Goal: Task Accomplishment & Management: Complete application form

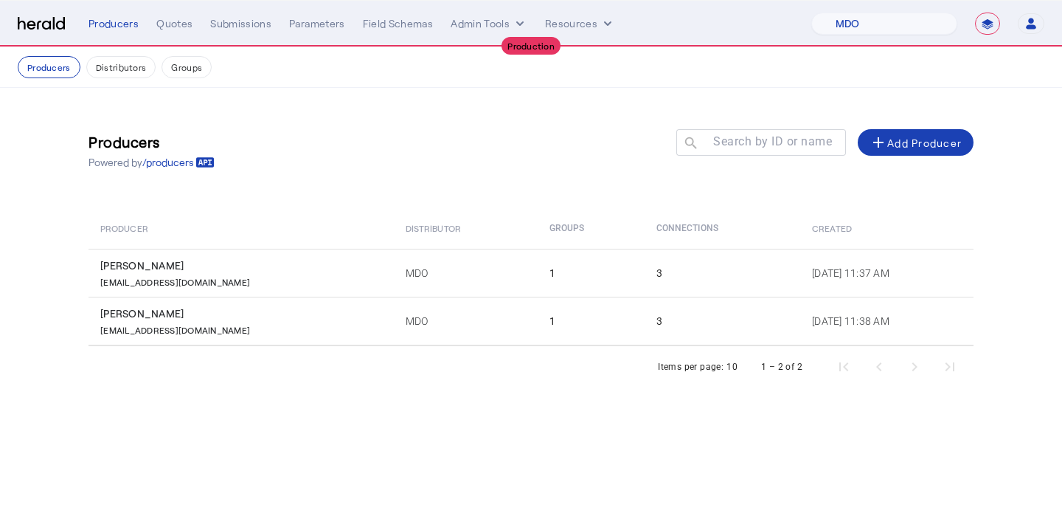
select select "pfm_4d40_mdo"
select select "**********"
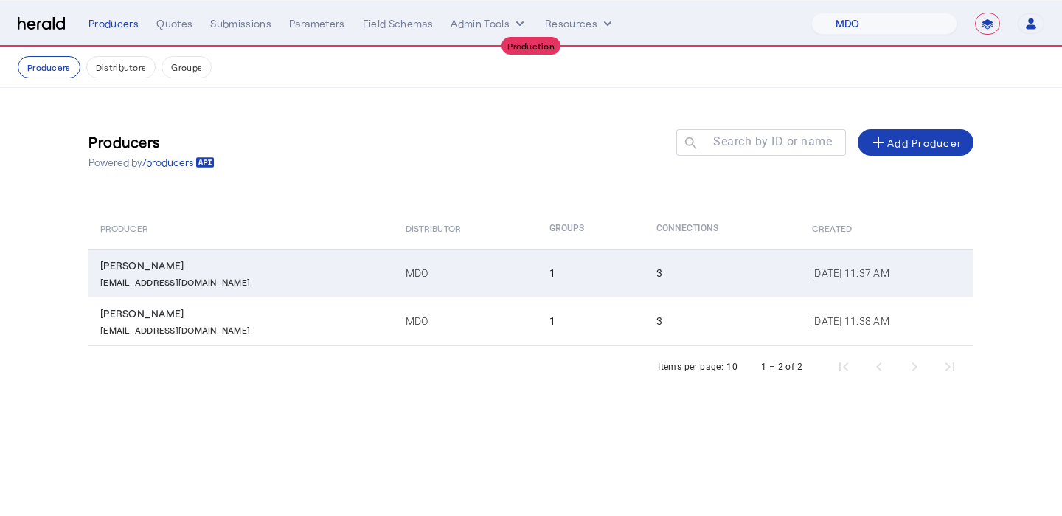
click at [308, 282] on div "[EMAIL_ADDRESS][DOMAIN_NAME]" at bounding box center [244, 280] width 288 height 15
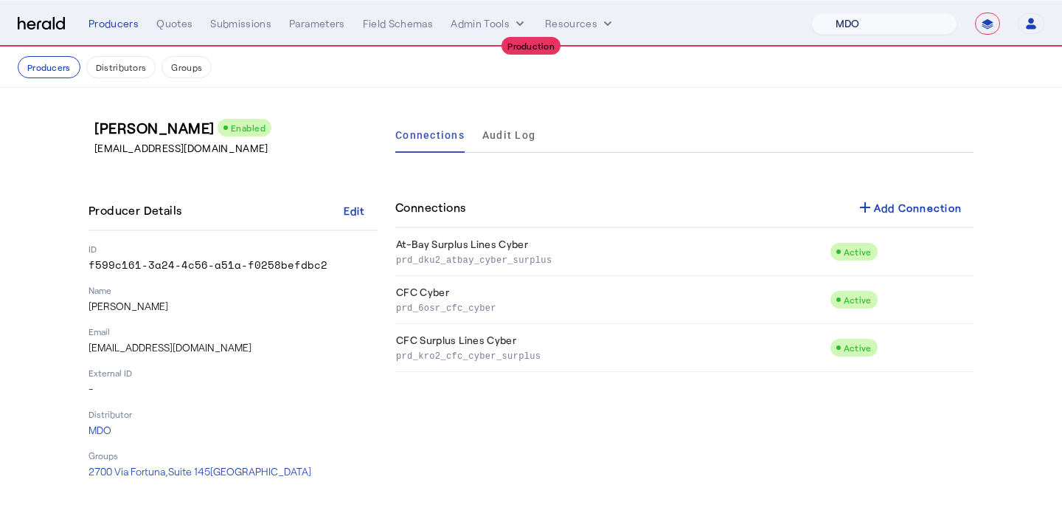
click at [924, 27] on select "1Fort Affinity Risk [PERSON_NAME] [PERSON_NAME] CRC Campus Coverage Citadel Fif…" at bounding box center [884, 24] width 146 height 22
select select "pfm_lx2v_founder_shield"
click at [811, 13] on select "1Fort Affinity Risk [PERSON_NAME] [PERSON_NAME] CRC Campus Coverage Citadel Fif…" at bounding box center [884, 24] width 146 height 22
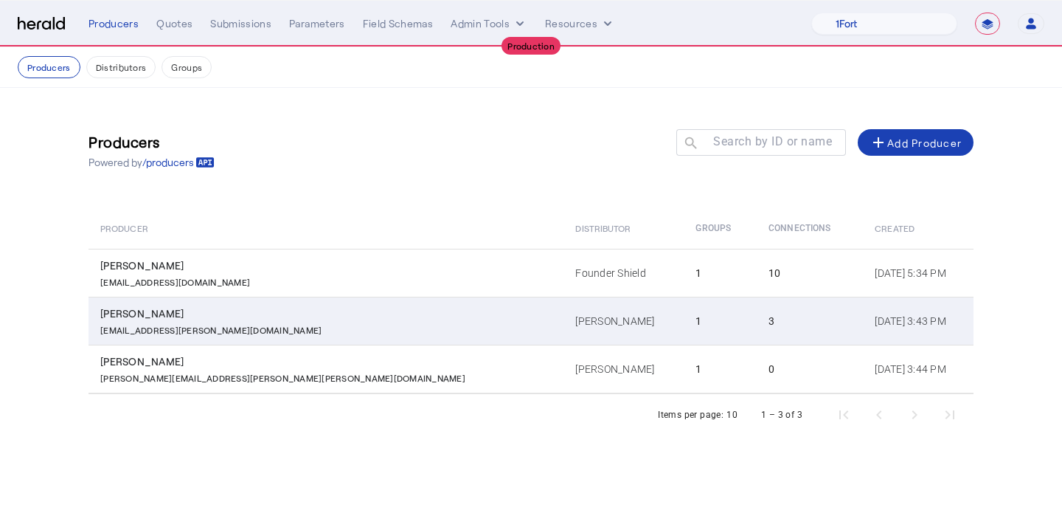
click at [564, 332] on td "[PERSON_NAME]" at bounding box center [624, 321] width 120 height 48
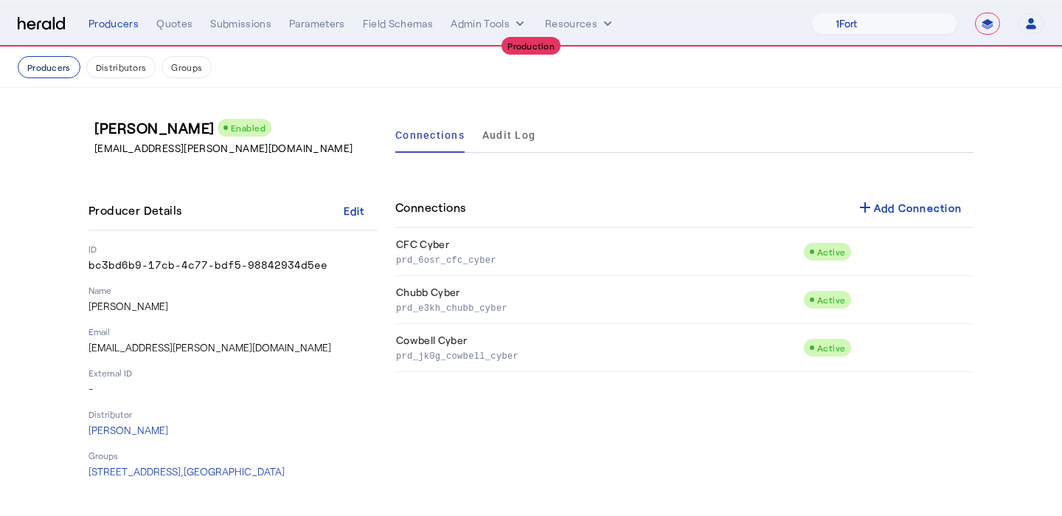
click at [54, 72] on button "Producers" at bounding box center [49, 67] width 63 height 22
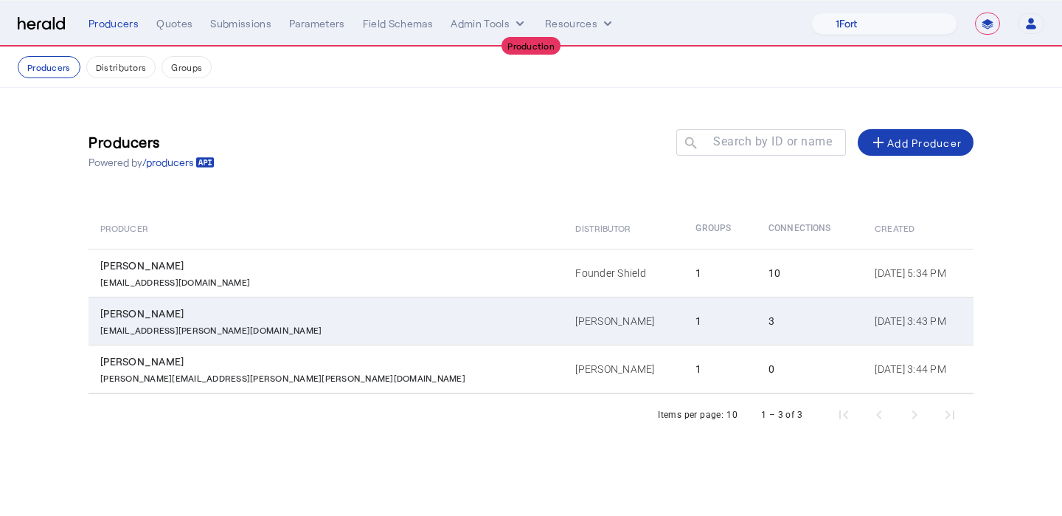
click at [564, 339] on td "[PERSON_NAME]" at bounding box center [624, 321] width 120 height 48
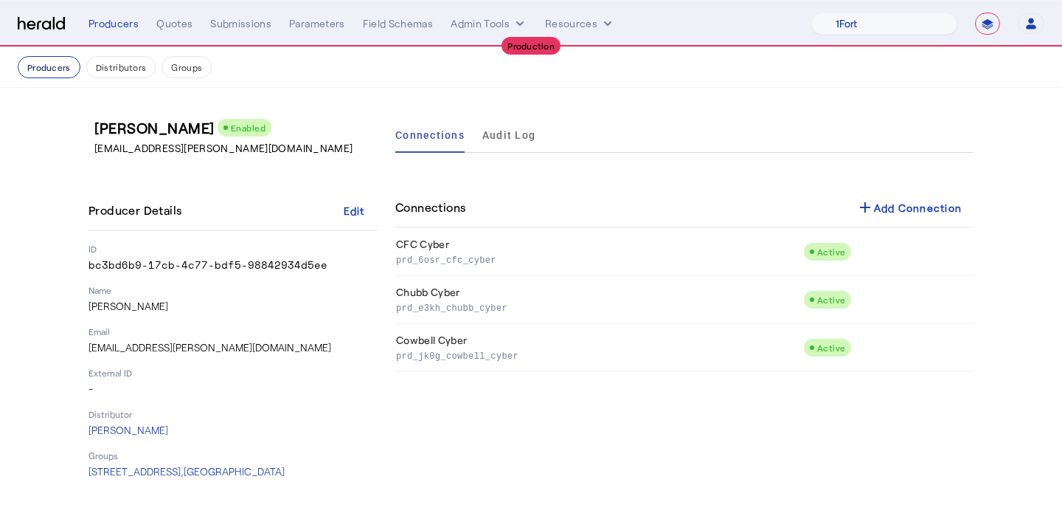
click at [38, 75] on button "Producers" at bounding box center [49, 67] width 63 height 22
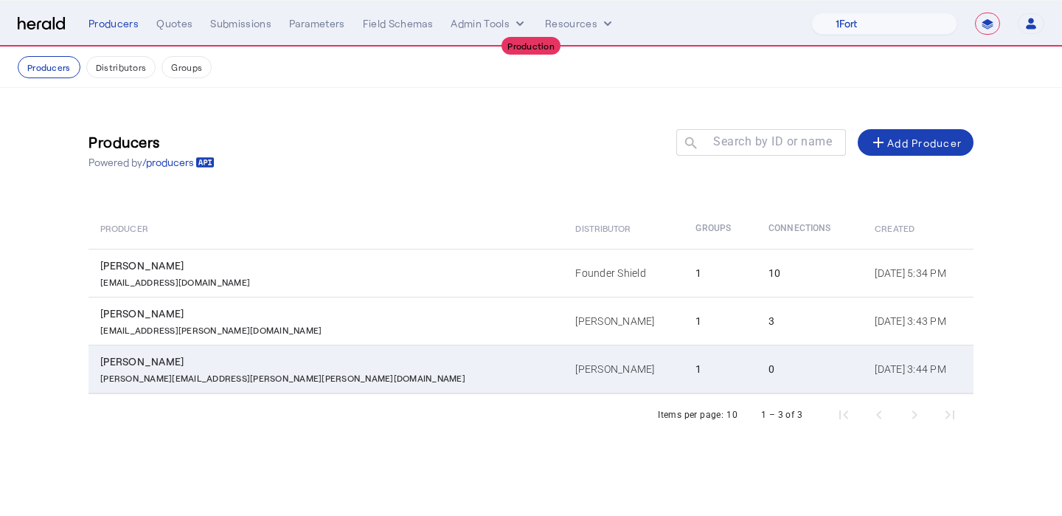
click at [280, 370] on div "[PERSON_NAME][EMAIL_ADDRESS][PERSON_NAME][PERSON_NAME][DOMAIN_NAME]" at bounding box center [328, 376] width 457 height 15
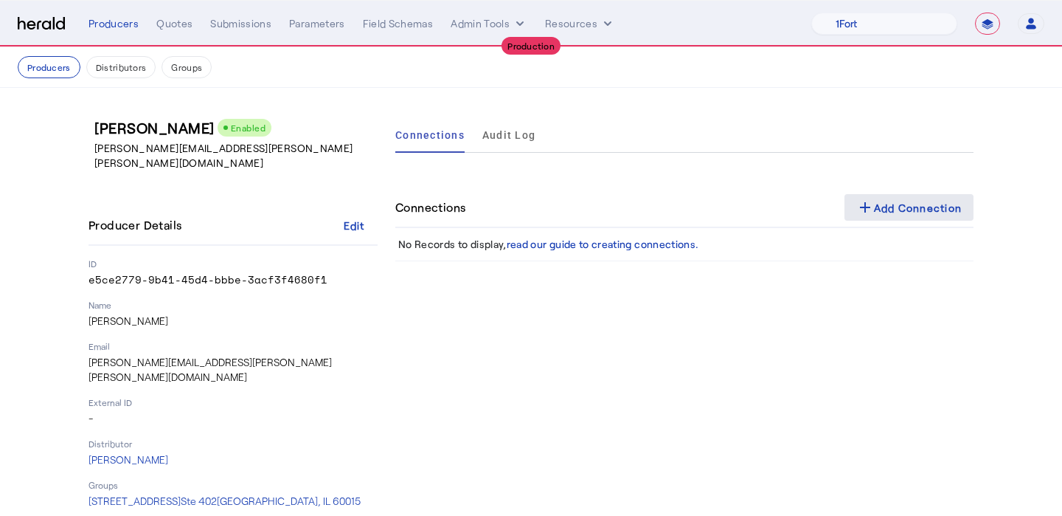
click at [892, 212] on div "add Add Connection" at bounding box center [909, 207] width 106 height 18
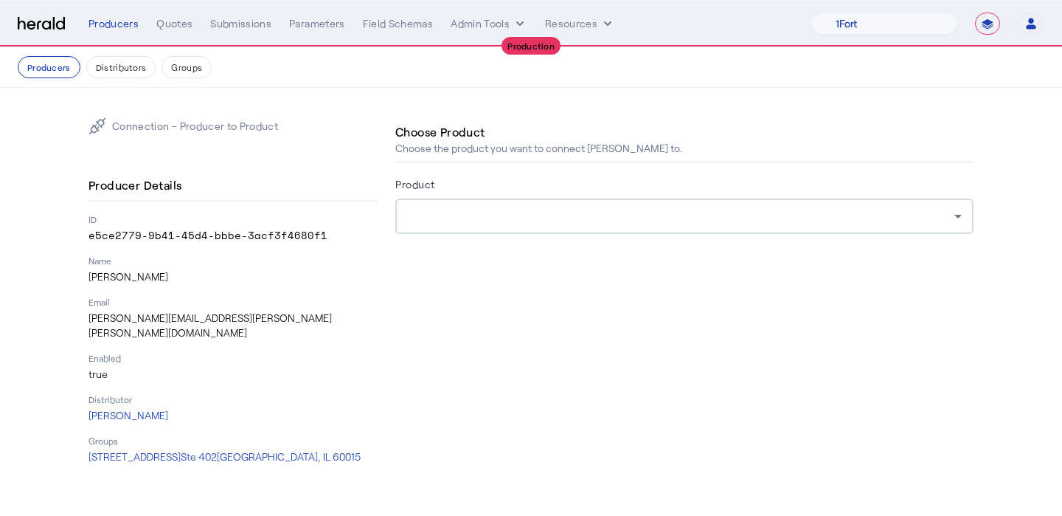
click at [666, 240] on form "Product" at bounding box center [684, 225] width 578 height 100
click at [664, 222] on div at bounding box center [680, 216] width 547 height 18
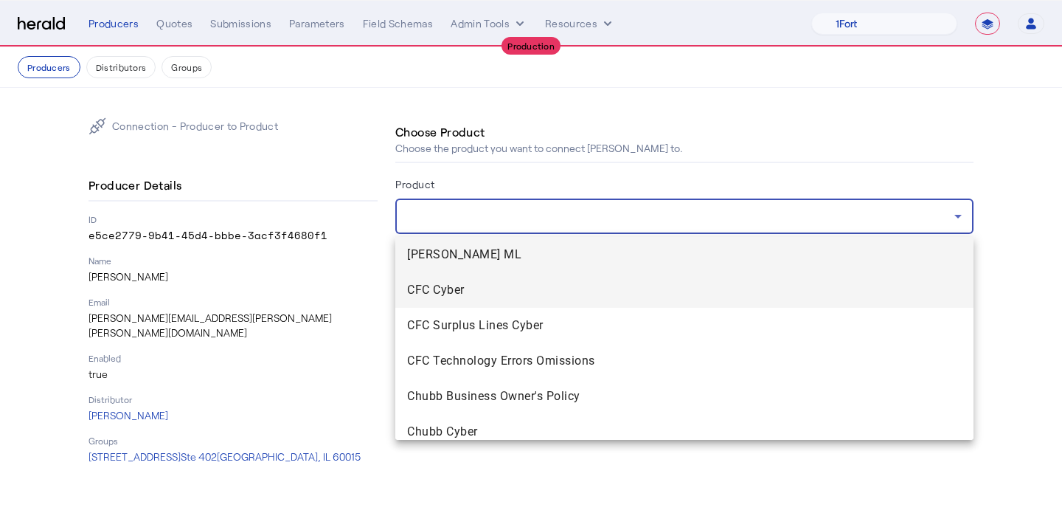
click at [594, 285] on span "CFC Cyber" at bounding box center [684, 290] width 555 height 18
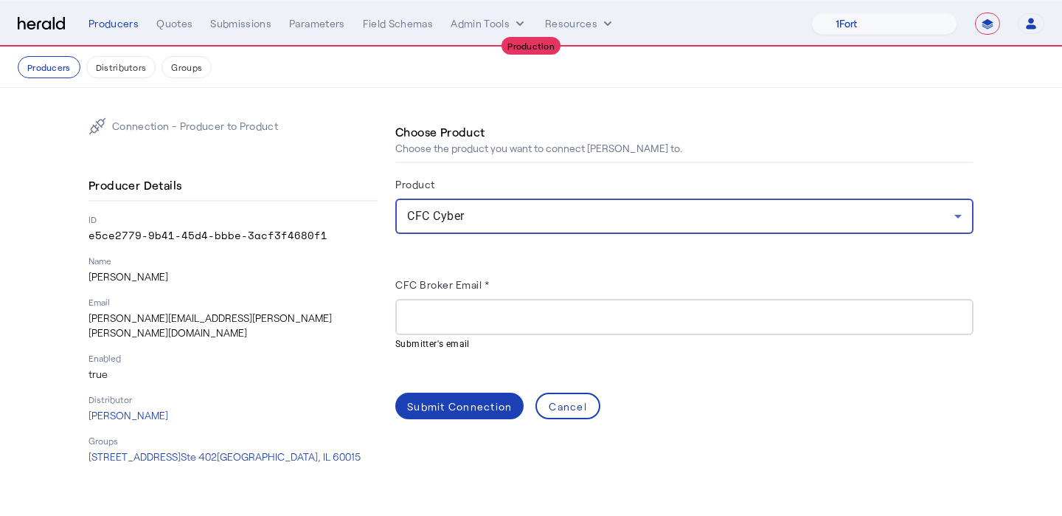
click at [499, 308] on input "CFC Broker Email *" at bounding box center [684, 317] width 555 height 18
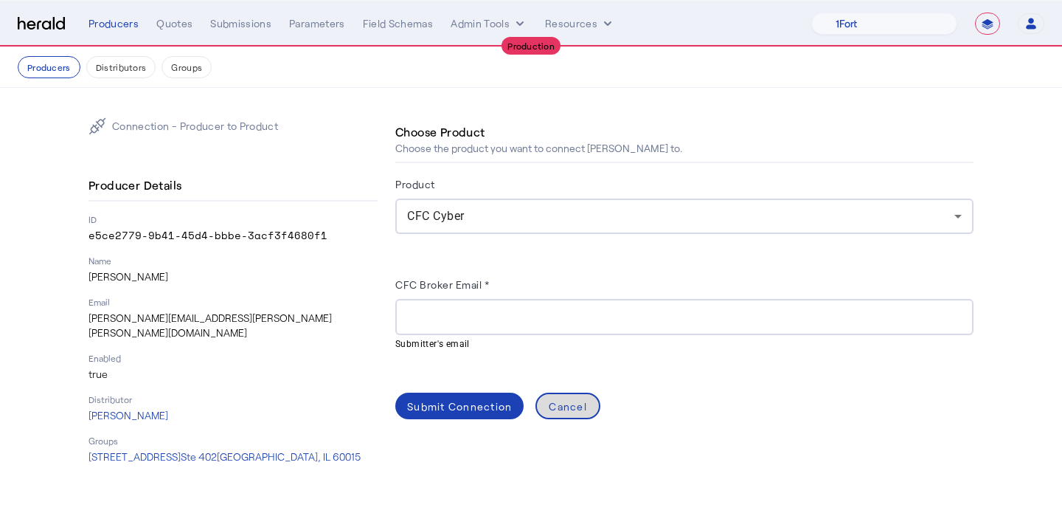
click at [564, 405] on div "Cancel" at bounding box center [568, 405] width 38 height 15
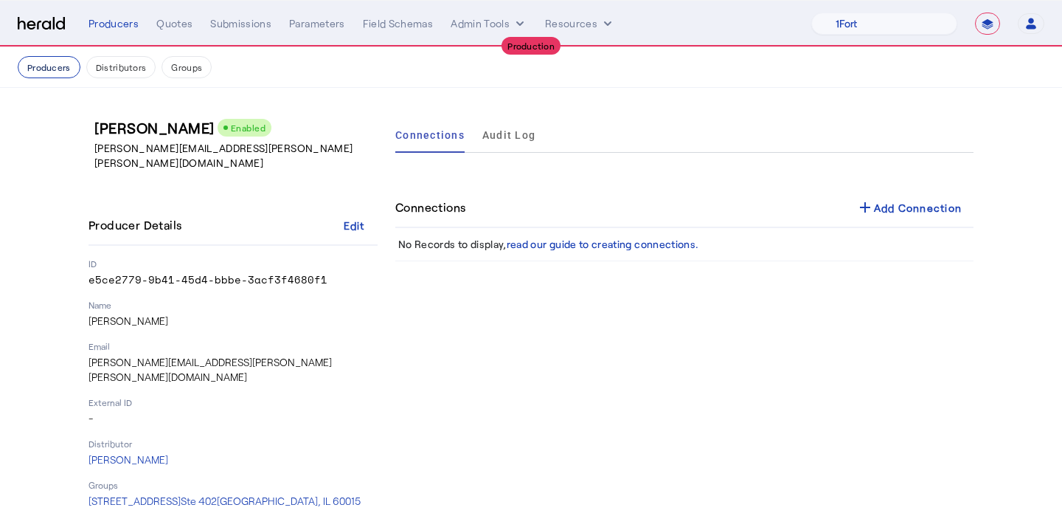
click at [61, 72] on button "Producers" at bounding box center [49, 67] width 63 height 22
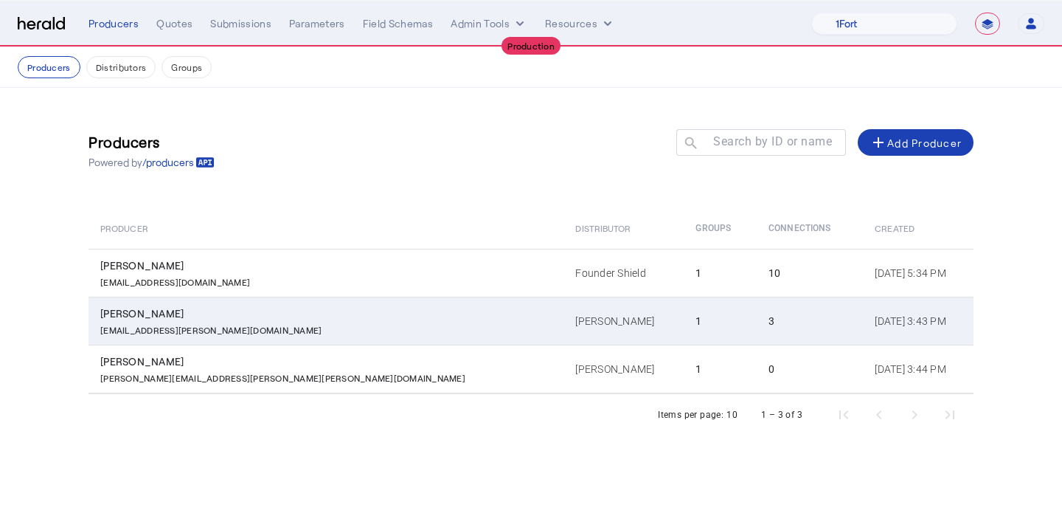
click at [564, 313] on td "[PERSON_NAME]" at bounding box center [624, 321] width 120 height 48
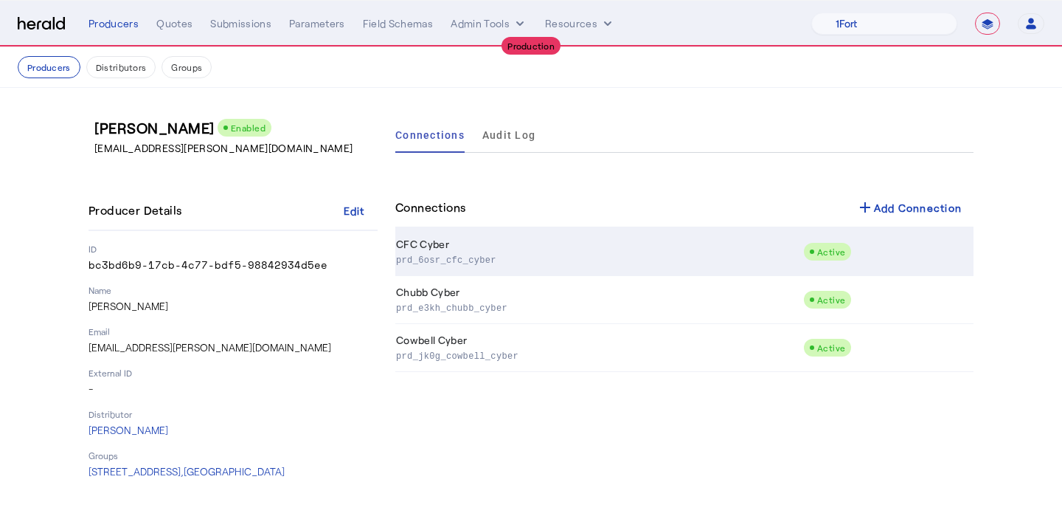
click at [566, 253] on p "prd_6osr_cfc_cyber" at bounding box center [596, 259] width 401 height 15
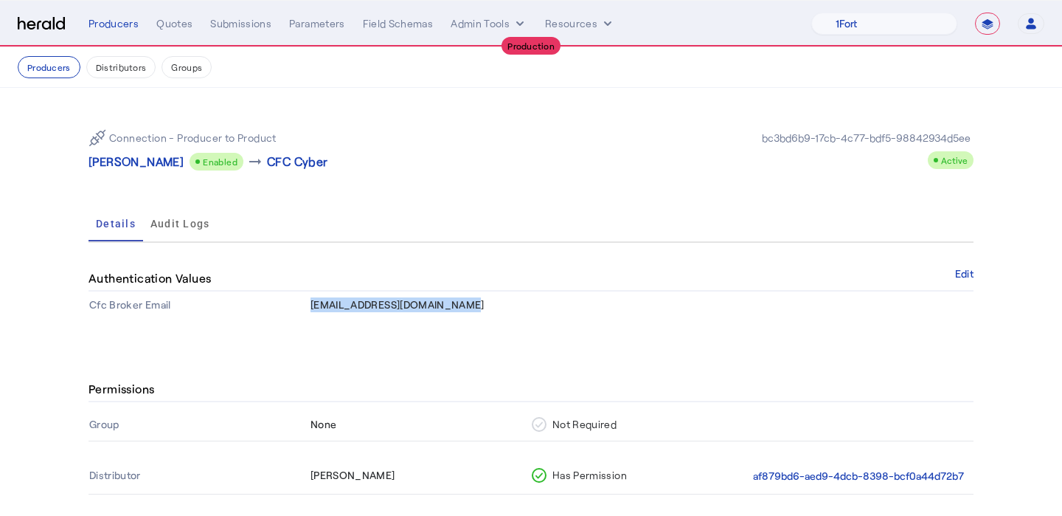
drag, startPoint x: 469, startPoint y: 306, endPoint x: 311, endPoint y: 309, distance: 158.6
click at [311, 309] on td "[EMAIL_ADDRESS][DOMAIN_NAME]" at bounding box center [642, 304] width 664 height 27
copy span "[EMAIL_ADDRESS][DOMAIN_NAME]"
click at [64, 73] on button "Producers" at bounding box center [49, 67] width 63 height 22
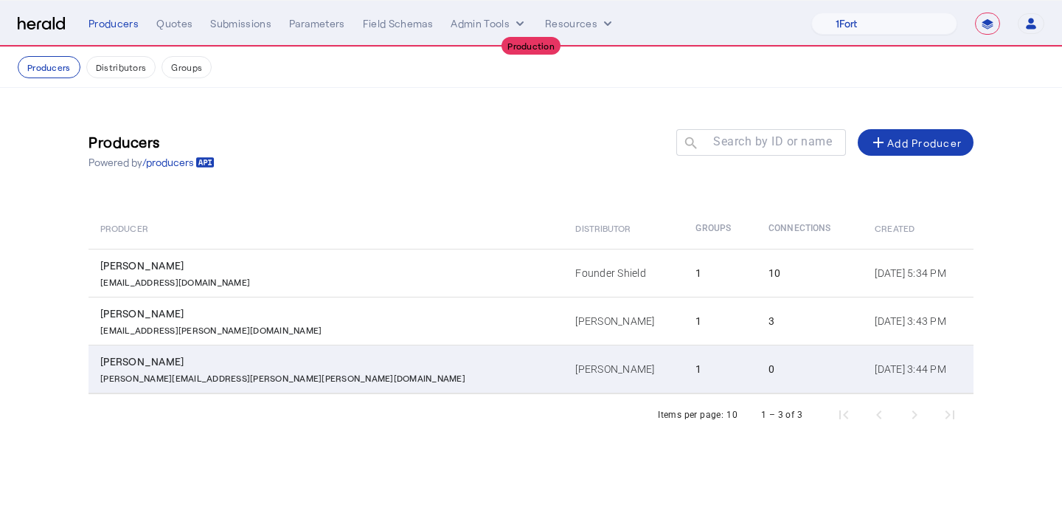
click at [564, 359] on td "[PERSON_NAME]" at bounding box center [624, 368] width 120 height 49
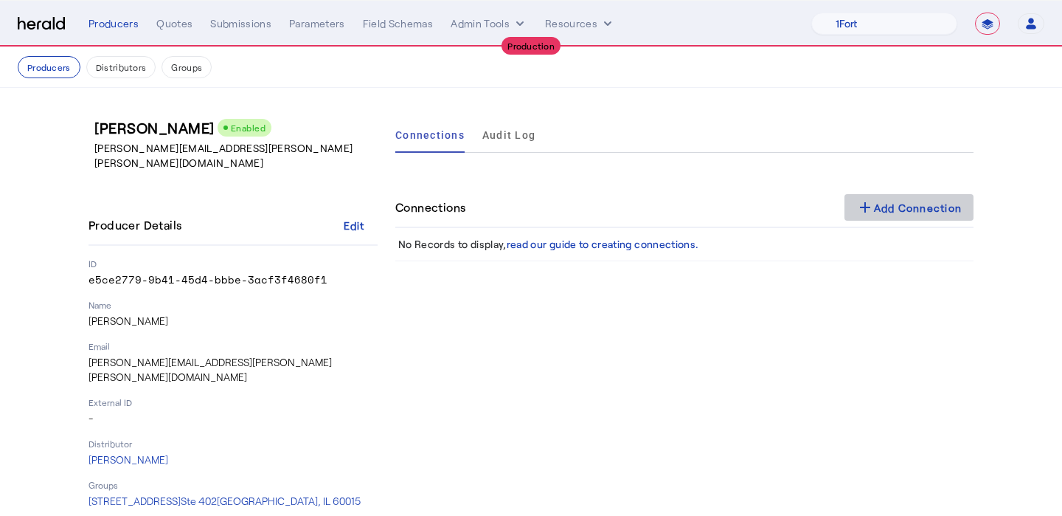
click at [911, 199] on div "add Add Connection" at bounding box center [909, 207] width 106 height 18
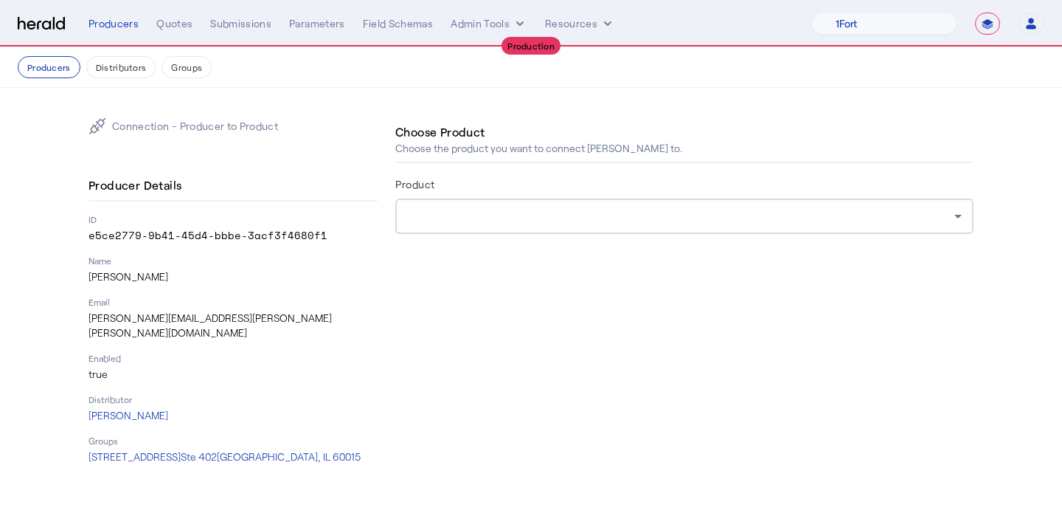
click at [588, 223] on div at bounding box center [680, 216] width 547 height 18
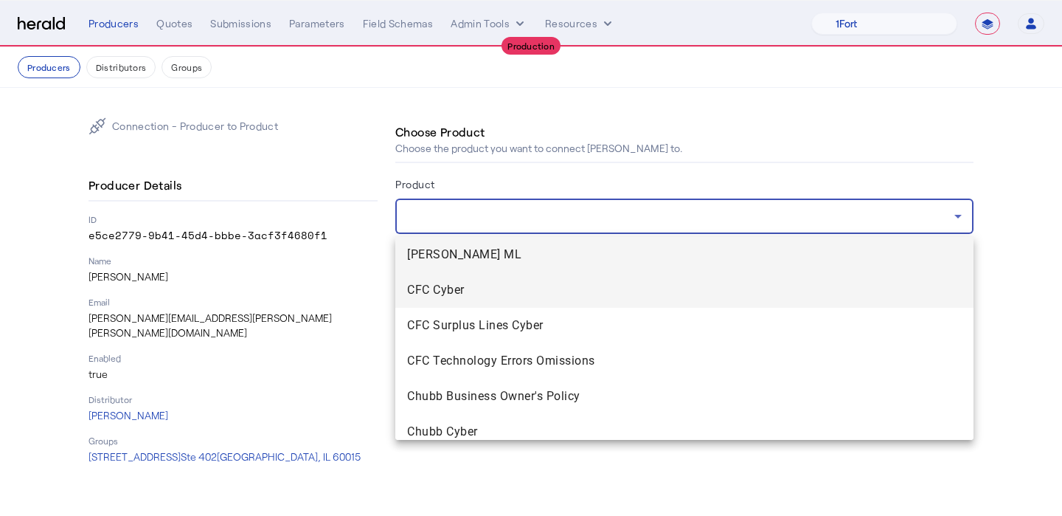
click at [566, 281] on span "CFC Cyber" at bounding box center [684, 290] width 555 height 18
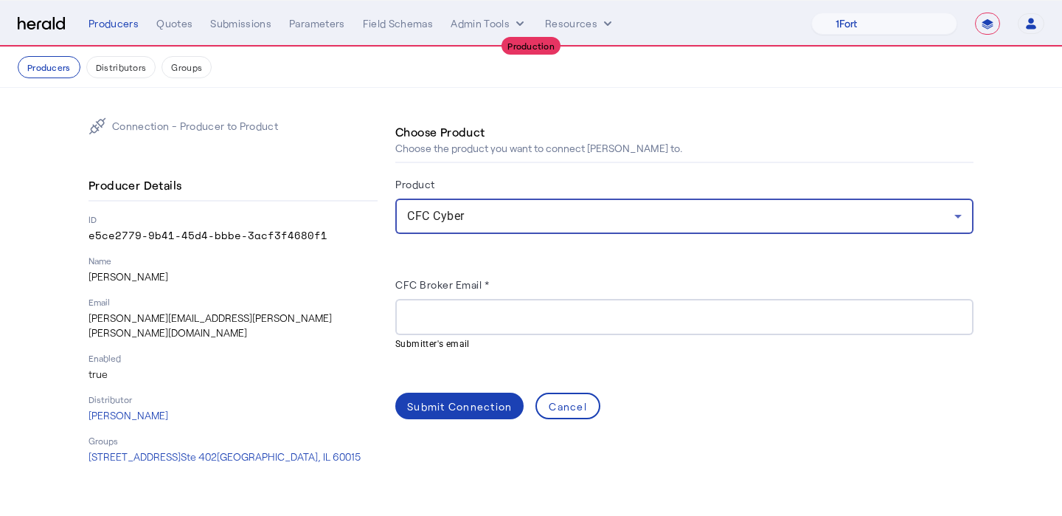
click at [502, 313] on input "CFC Broker Email *" at bounding box center [684, 317] width 555 height 18
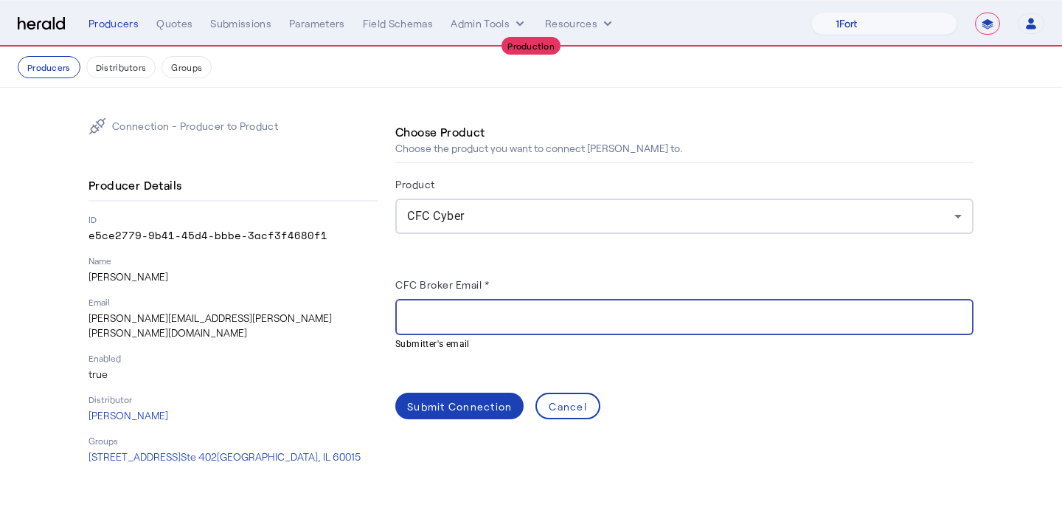
paste input "**********"
type input "**********"
click at [453, 409] on div "Submit Connection" at bounding box center [459, 405] width 105 height 15
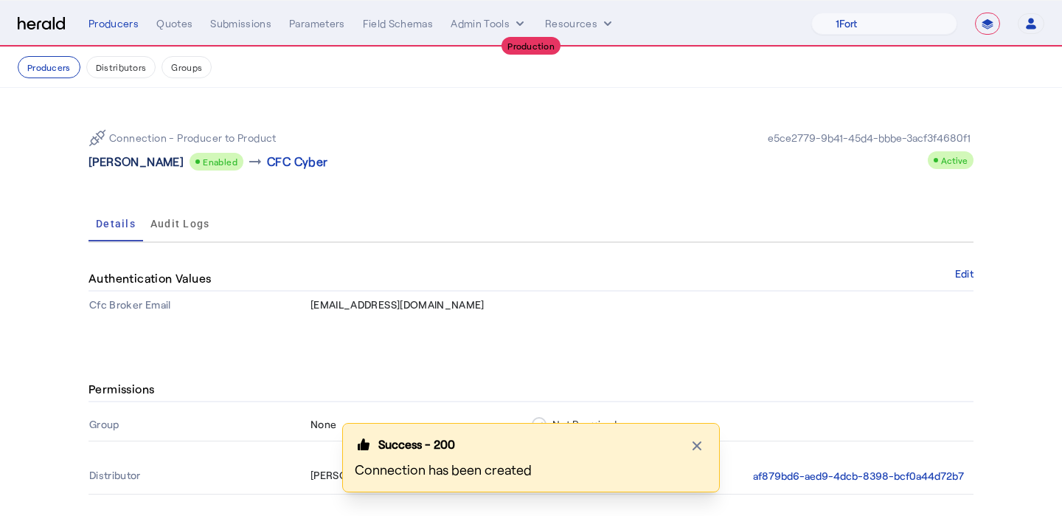
click at [147, 169] on p "[PERSON_NAME]" at bounding box center [136, 162] width 95 height 18
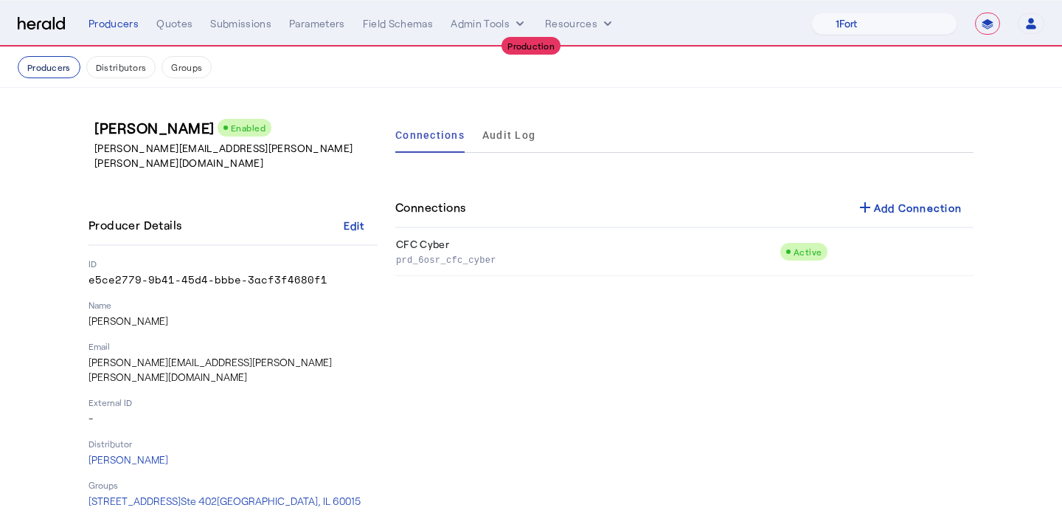
click at [63, 72] on button "Producers" at bounding box center [49, 67] width 63 height 22
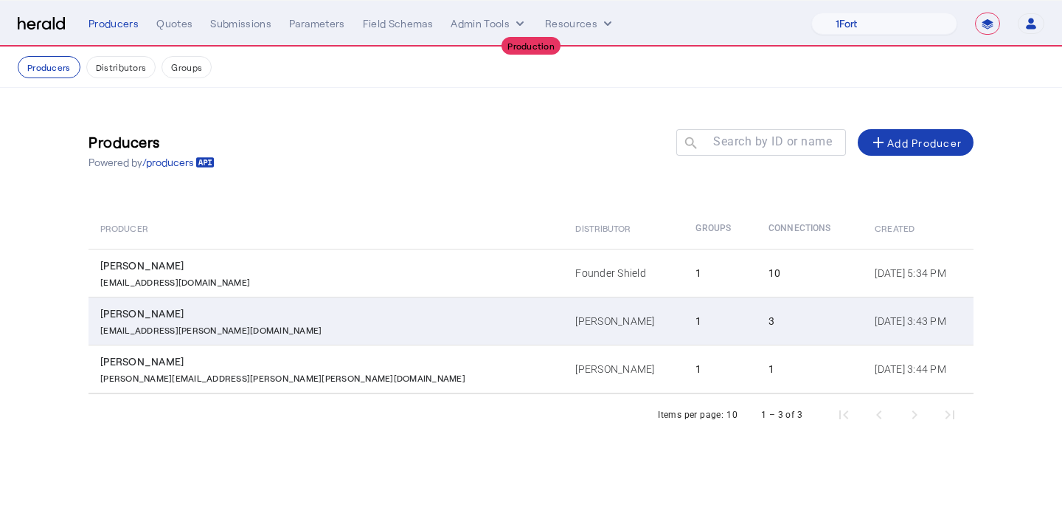
click at [251, 330] on div "[EMAIL_ADDRESS][PERSON_NAME][DOMAIN_NAME]" at bounding box center [328, 328] width 457 height 15
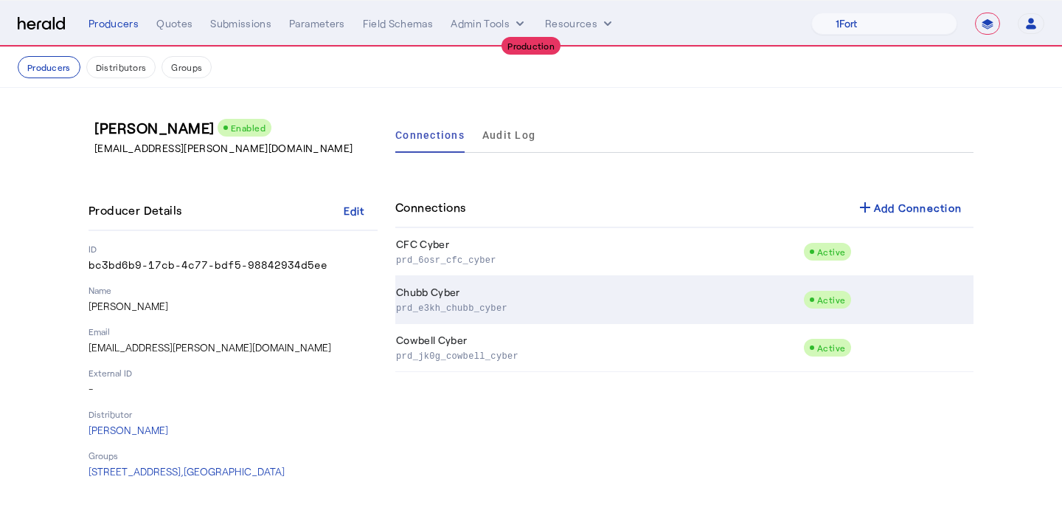
click at [493, 315] on td "Chubb Cyber prd_e3kh_chubb_cyber" at bounding box center [599, 300] width 408 height 48
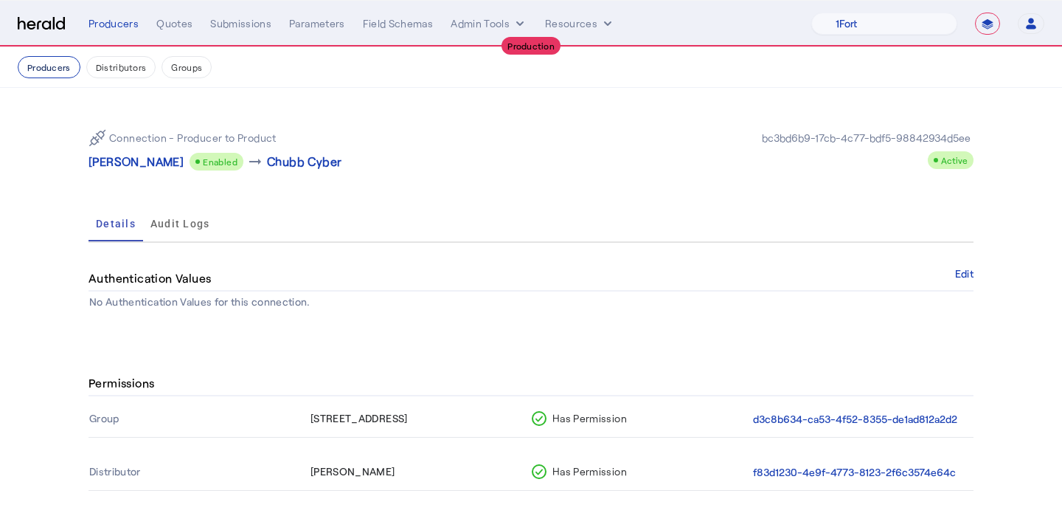
click at [69, 63] on button "Producers" at bounding box center [49, 67] width 63 height 22
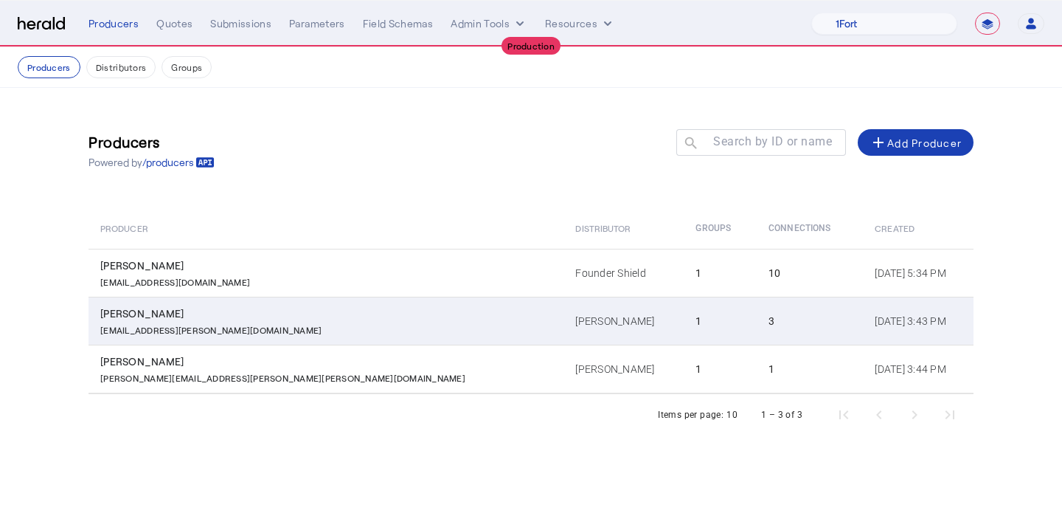
click at [684, 326] on td "1" at bounding box center [720, 321] width 73 height 48
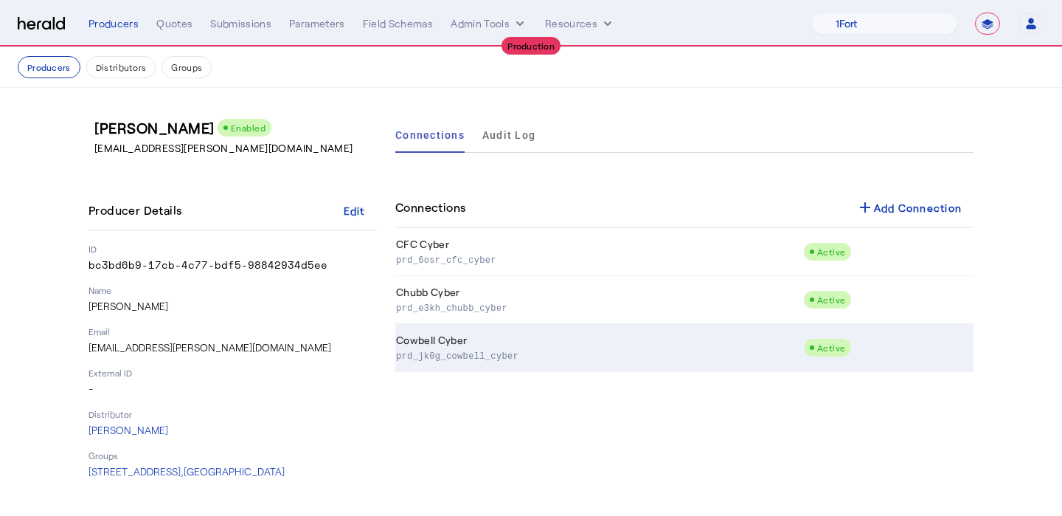
click at [522, 353] on p "prd_jk0g_cowbell_cyber" at bounding box center [596, 354] width 401 height 15
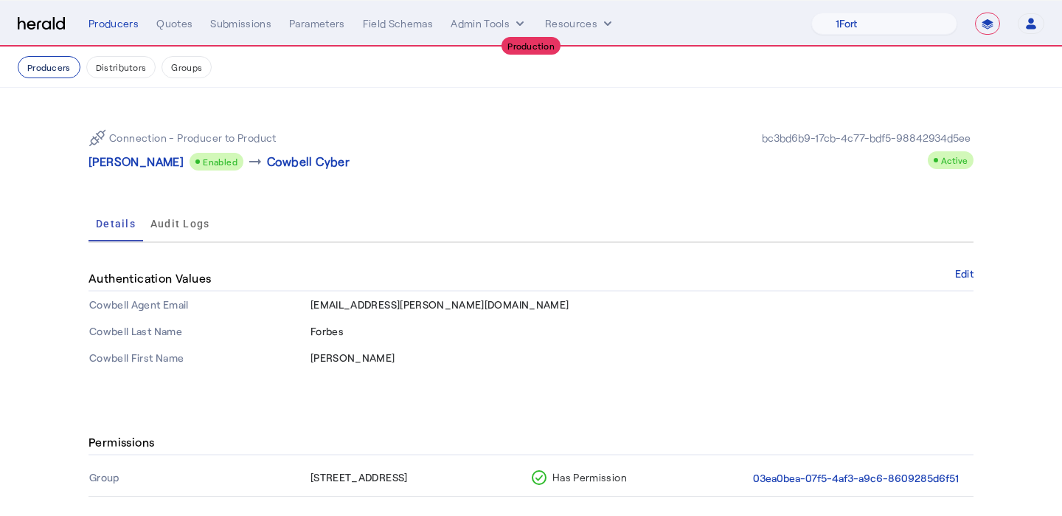
click at [63, 75] on button "Producers" at bounding box center [49, 67] width 63 height 22
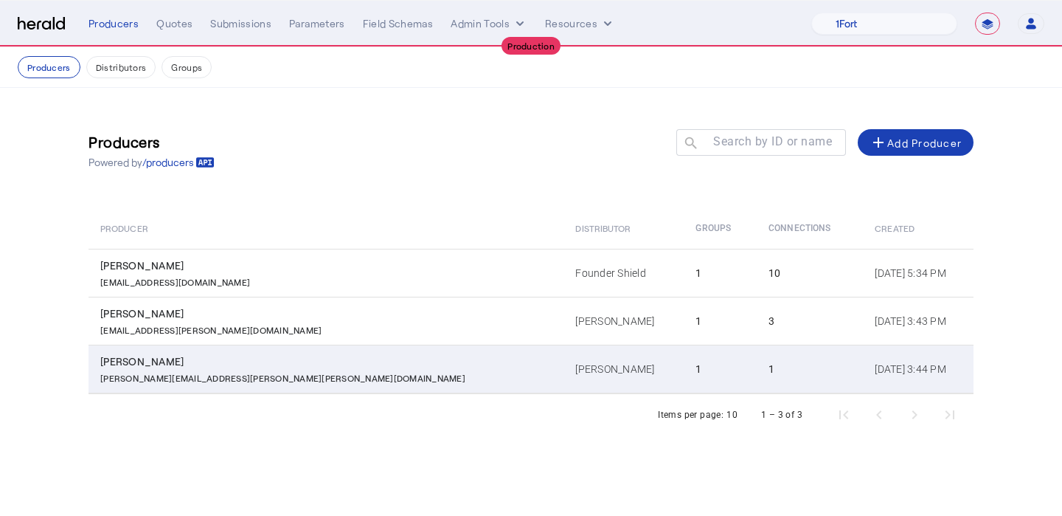
click at [299, 358] on div "[PERSON_NAME]" at bounding box center [328, 361] width 457 height 15
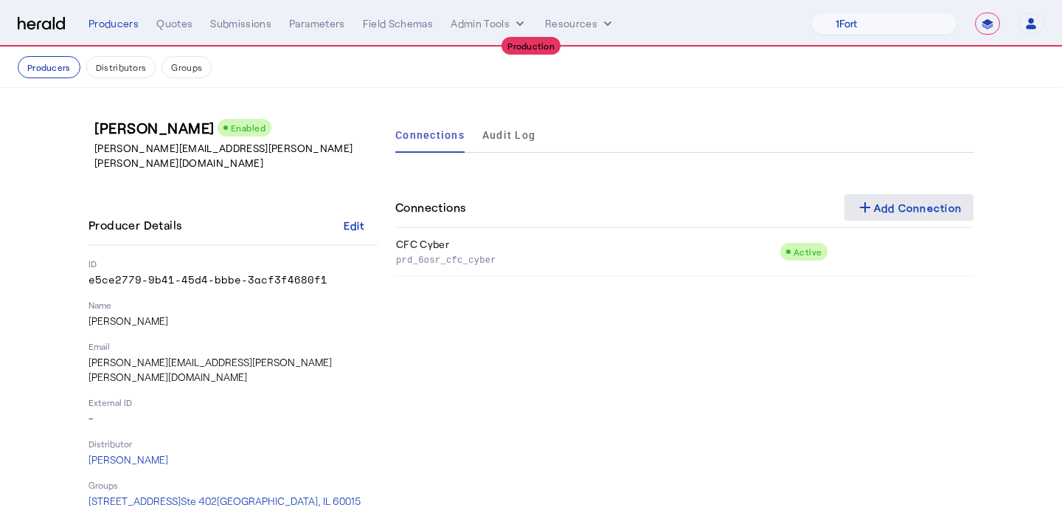
click at [896, 215] on div "add Add Connection" at bounding box center [909, 207] width 106 height 18
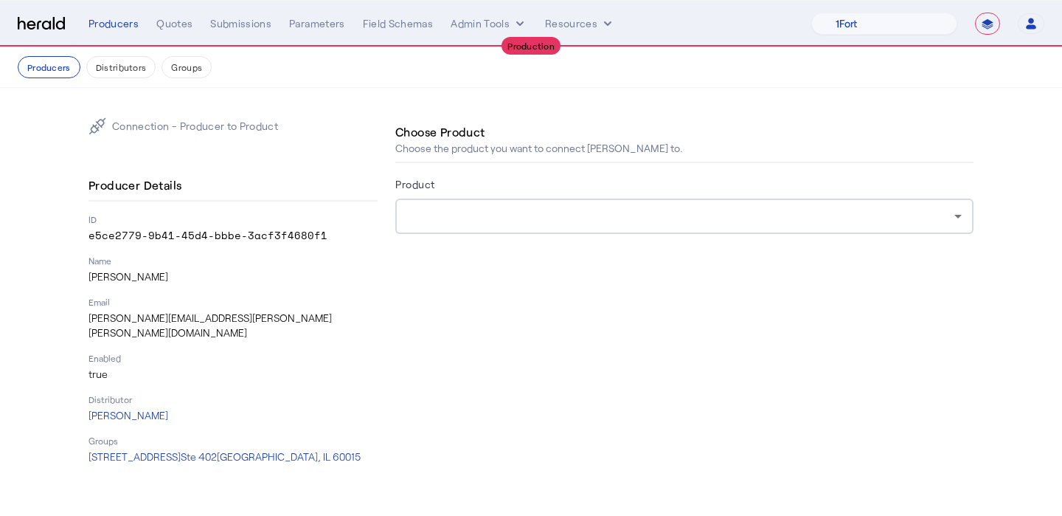
click at [633, 218] on div at bounding box center [680, 216] width 547 height 18
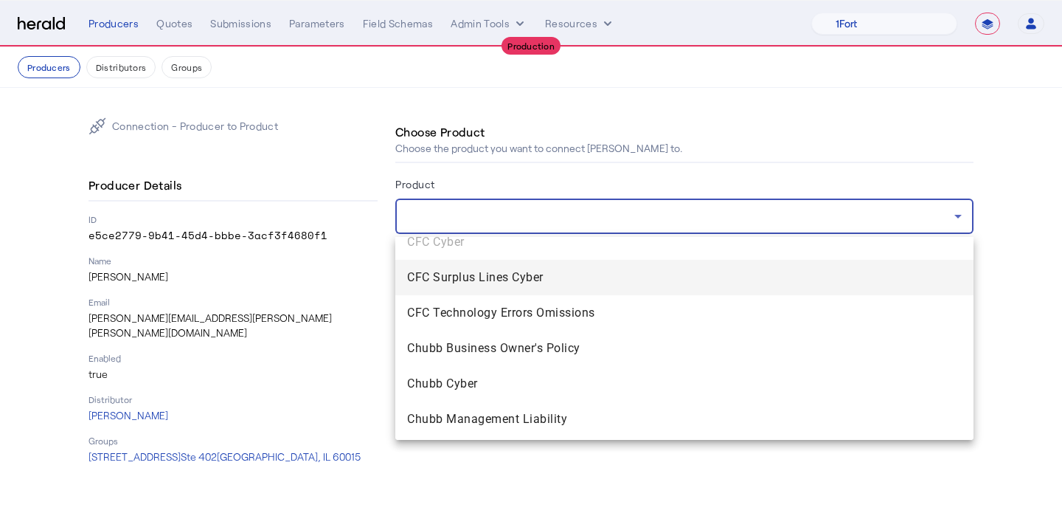
scroll to position [55, 0]
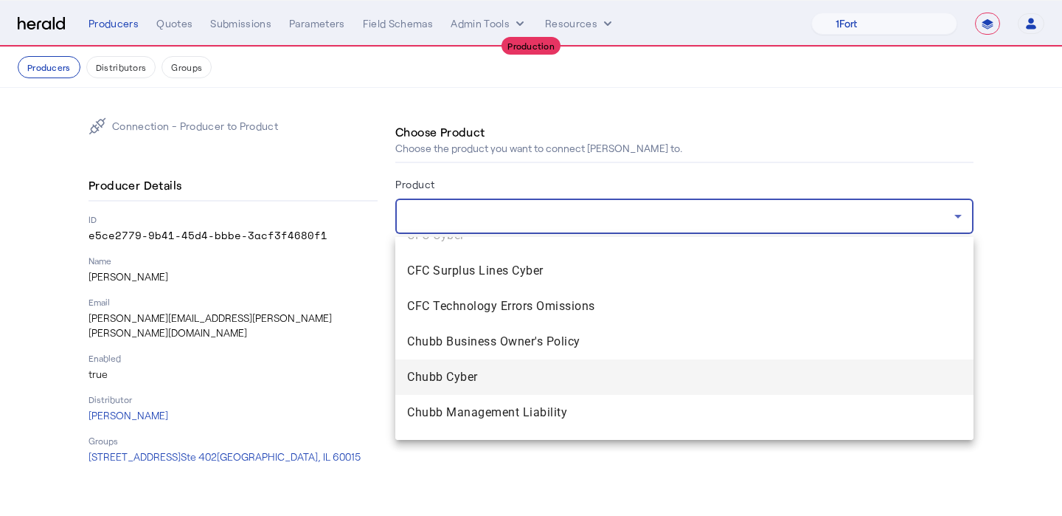
click at [567, 370] on span "Chubb Cyber" at bounding box center [684, 377] width 555 height 18
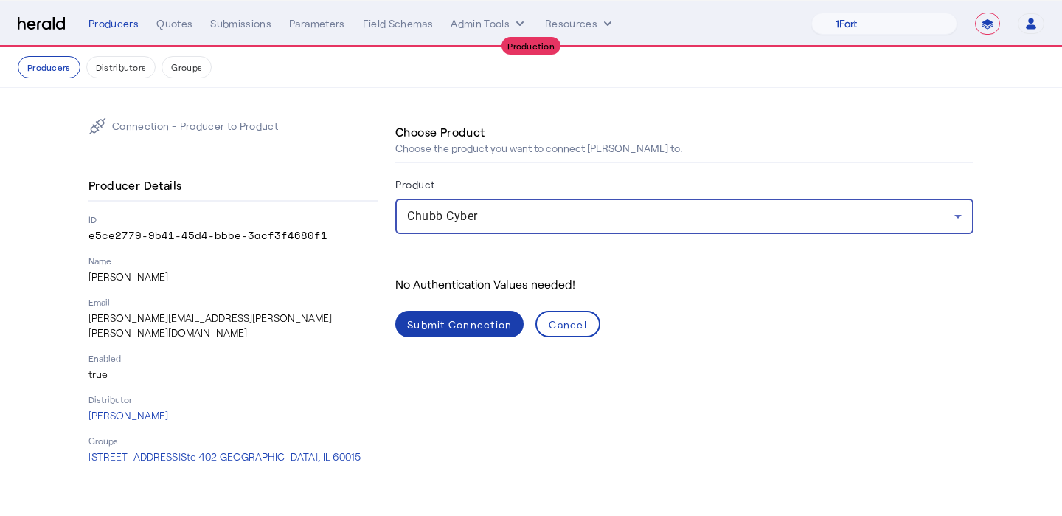
click at [473, 318] on div "Submit Connection" at bounding box center [459, 323] width 105 height 15
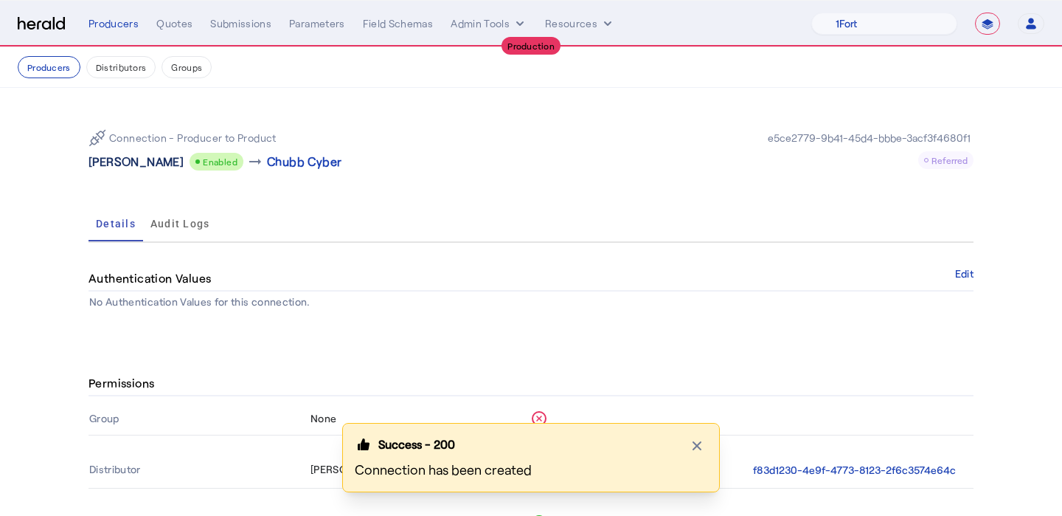
click at [139, 155] on p "[PERSON_NAME]" at bounding box center [136, 162] width 95 height 18
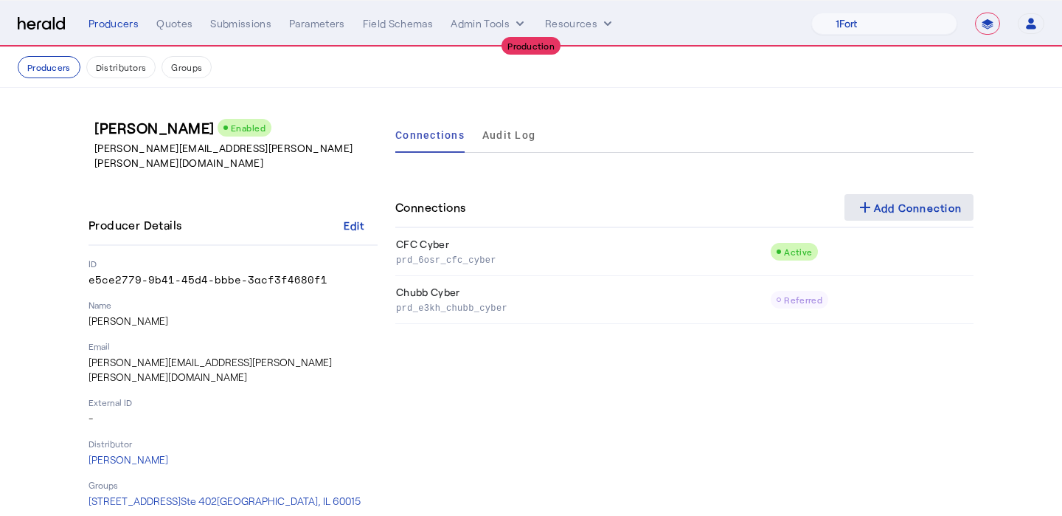
click at [895, 201] on div "add Add Connection" at bounding box center [909, 207] width 106 height 18
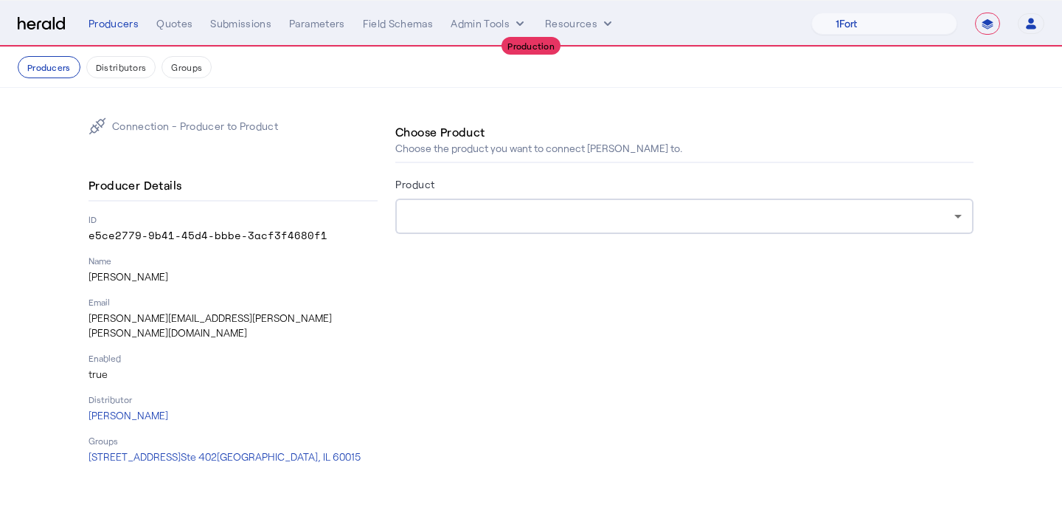
click at [592, 228] on div at bounding box center [684, 215] width 555 height 35
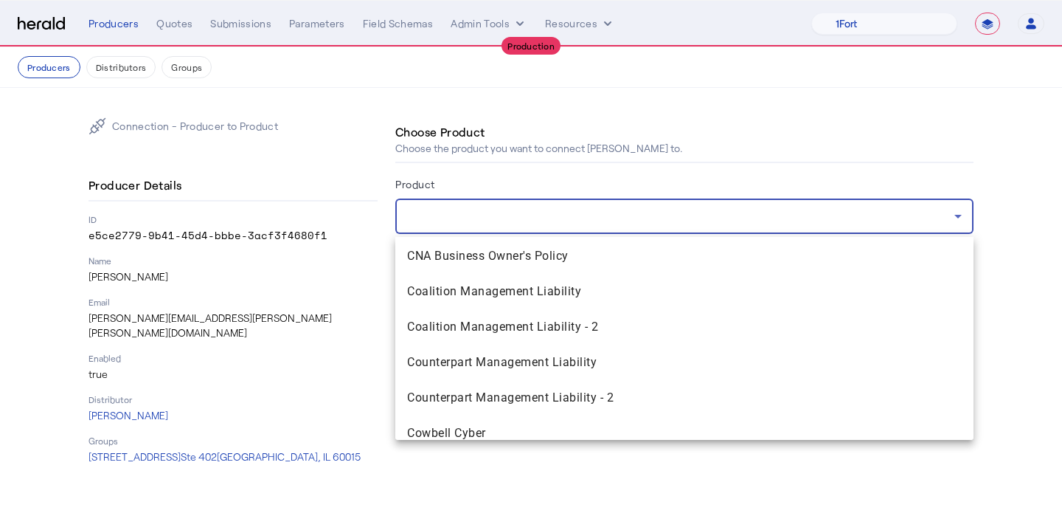
scroll to position [257, 0]
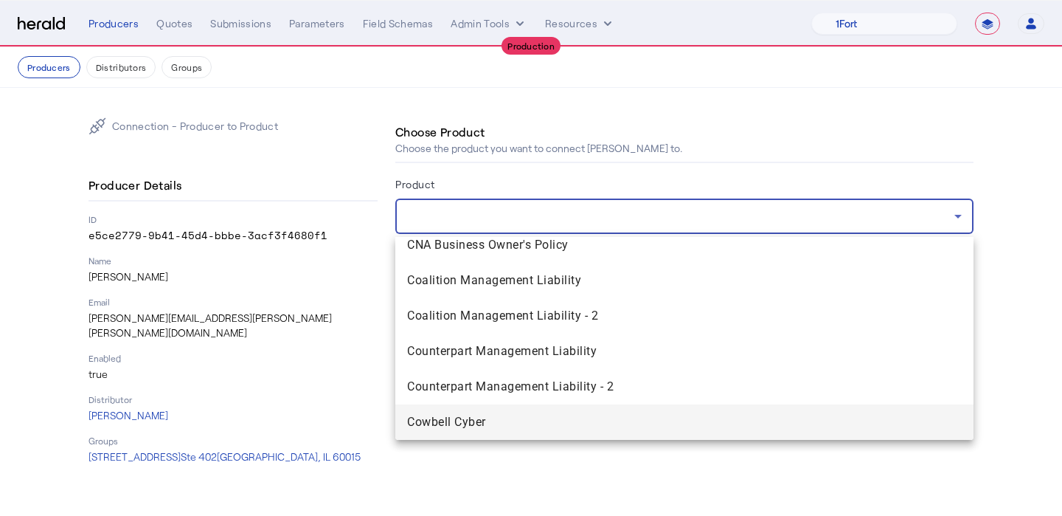
click at [520, 425] on span "Cowbell Cyber" at bounding box center [684, 422] width 555 height 18
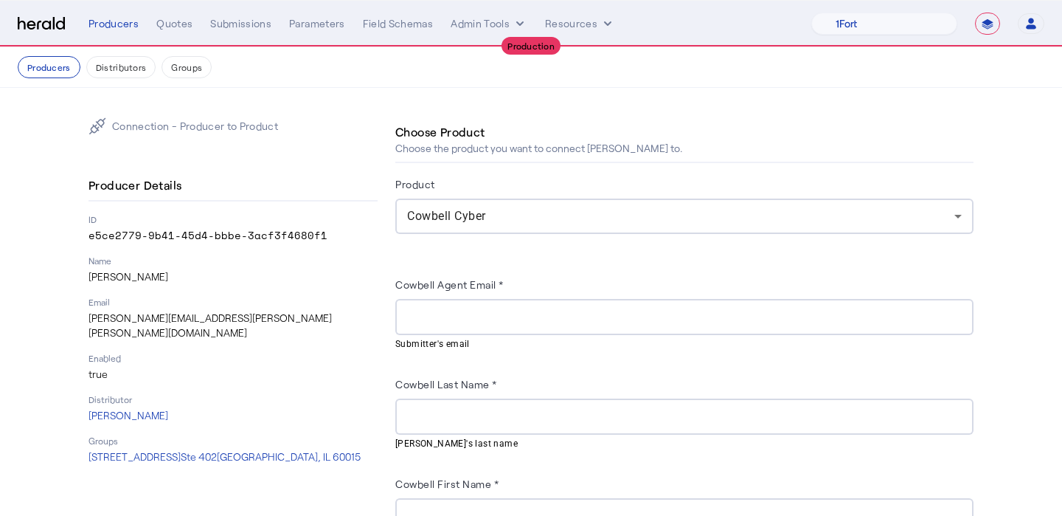
click at [201, 317] on p "[PERSON_NAME][EMAIL_ADDRESS][PERSON_NAME][PERSON_NAME][DOMAIN_NAME]" at bounding box center [233, 326] width 289 height 30
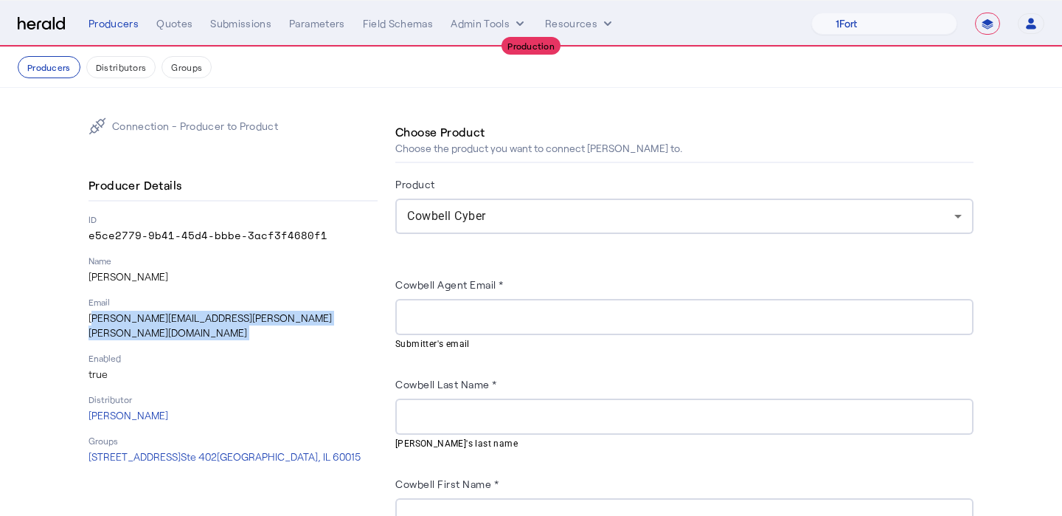
click at [201, 317] on p "[PERSON_NAME][EMAIL_ADDRESS][PERSON_NAME][PERSON_NAME][DOMAIN_NAME]" at bounding box center [233, 326] width 289 height 30
copy p "[PERSON_NAME][EMAIL_ADDRESS][PERSON_NAME][PERSON_NAME][DOMAIN_NAME]"
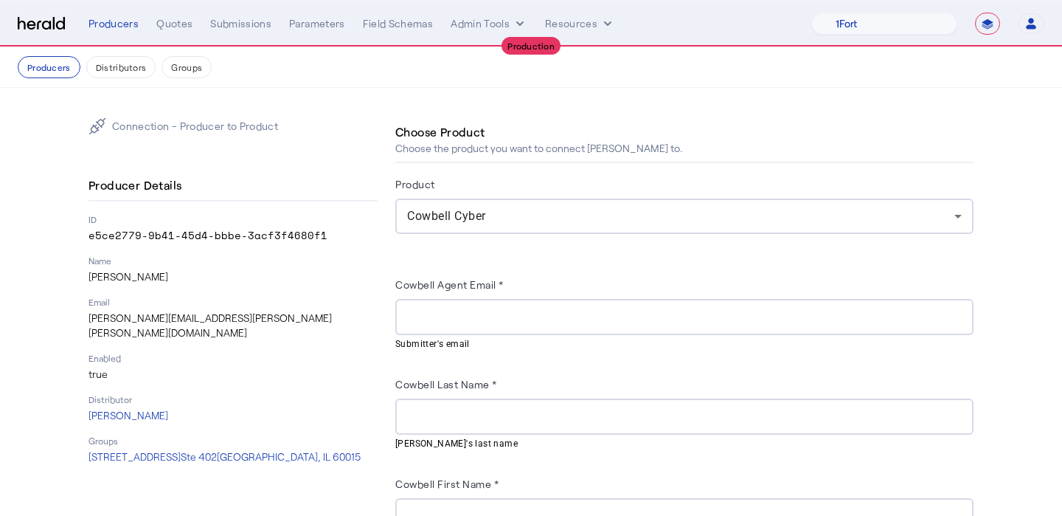
click at [538, 307] on div at bounding box center [684, 317] width 555 height 36
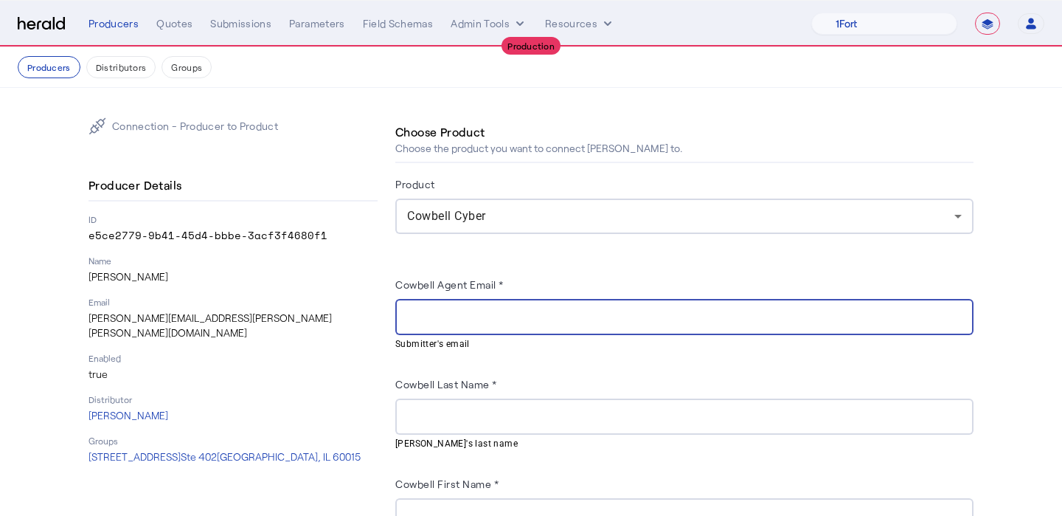
paste input "**********"
type input "**********"
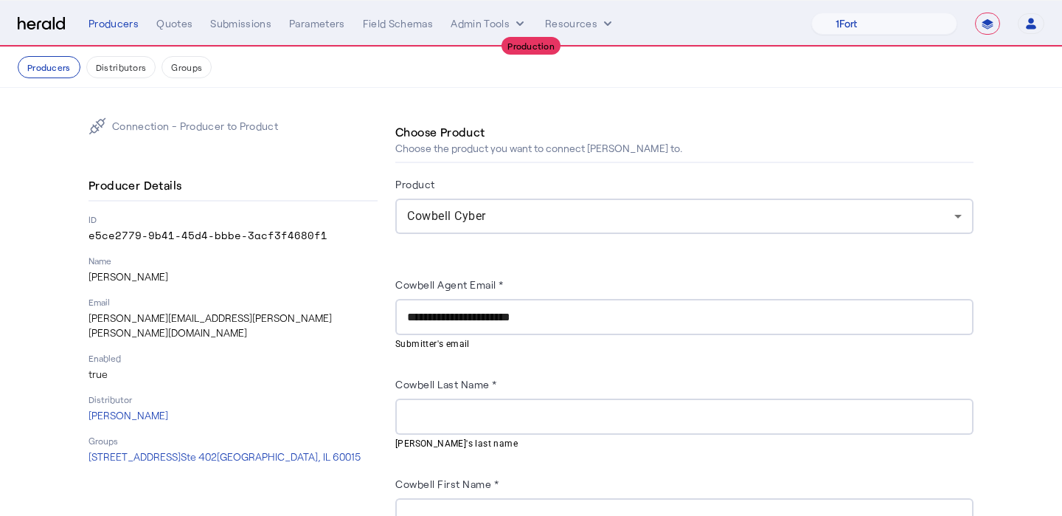
click at [501, 405] on div at bounding box center [684, 416] width 555 height 36
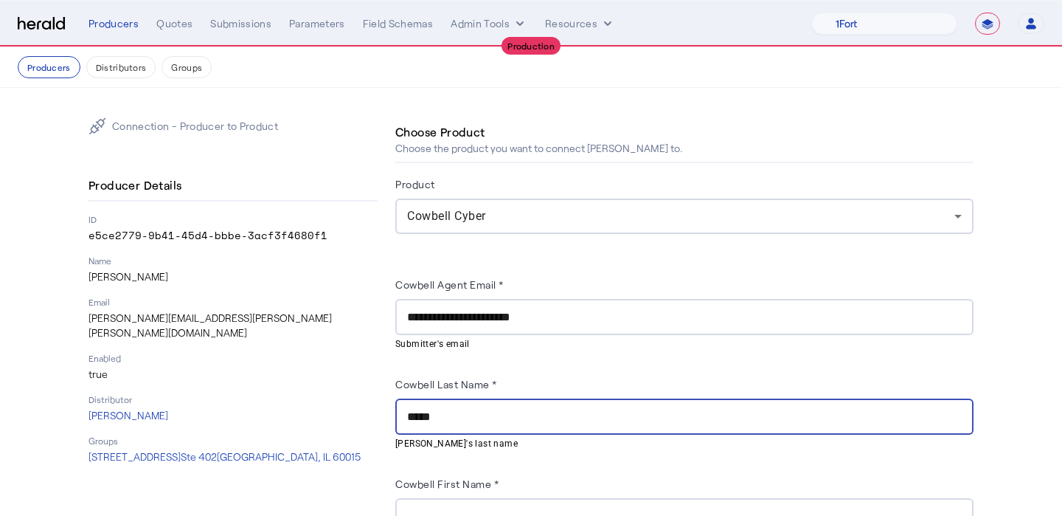
type input "*****"
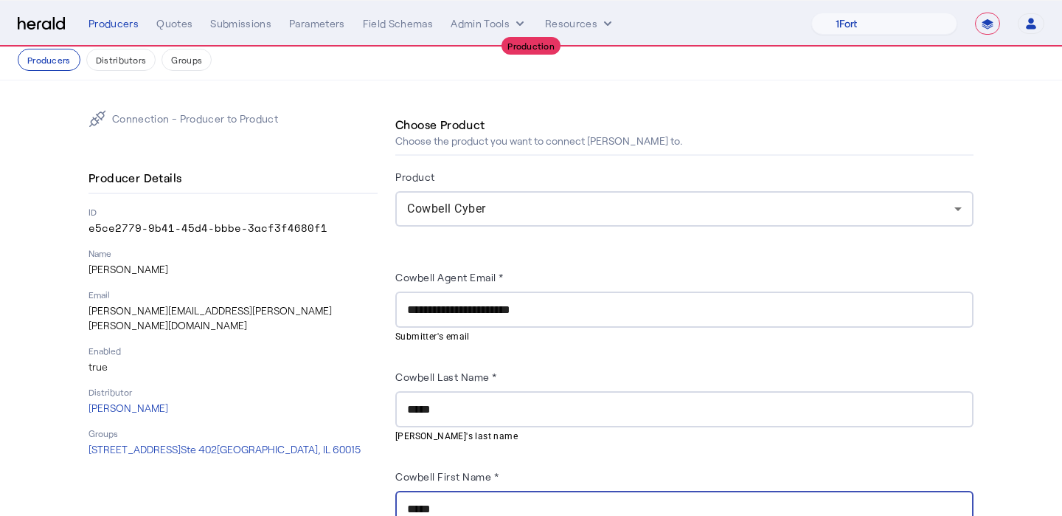
scroll to position [130, 0]
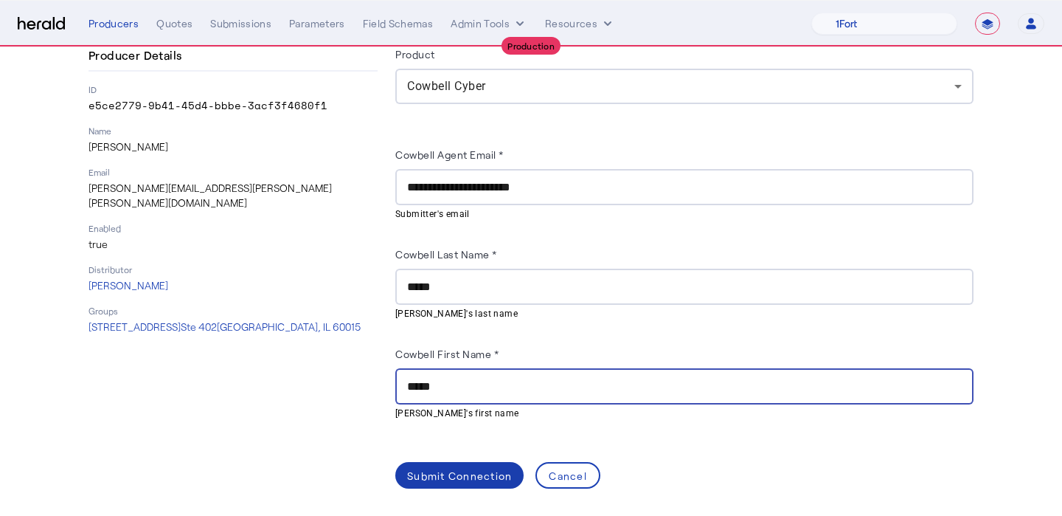
type input "*****"
click at [470, 471] on div "Submit Connection" at bounding box center [459, 475] width 105 height 15
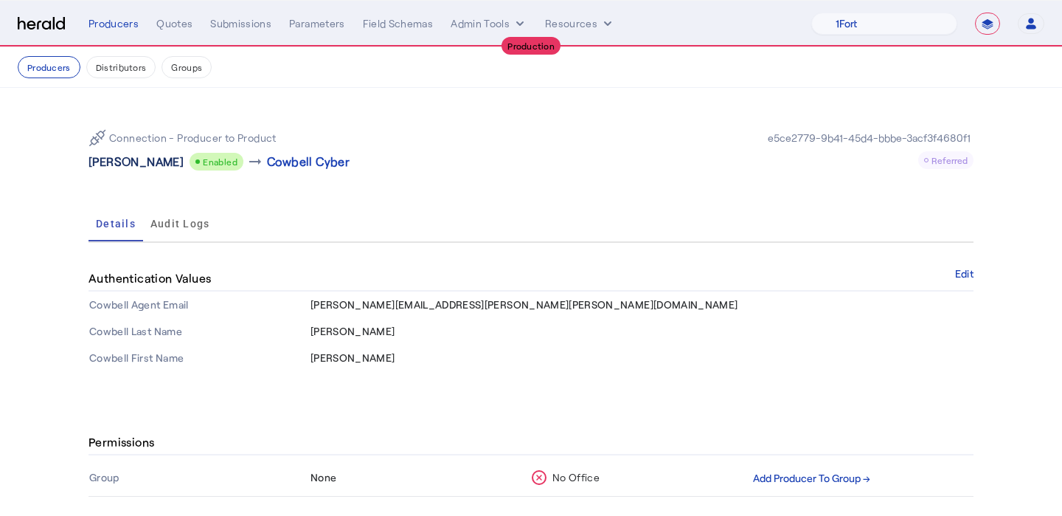
click at [126, 161] on p "[PERSON_NAME]" at bounding box center [136, 162] width 95 height 18
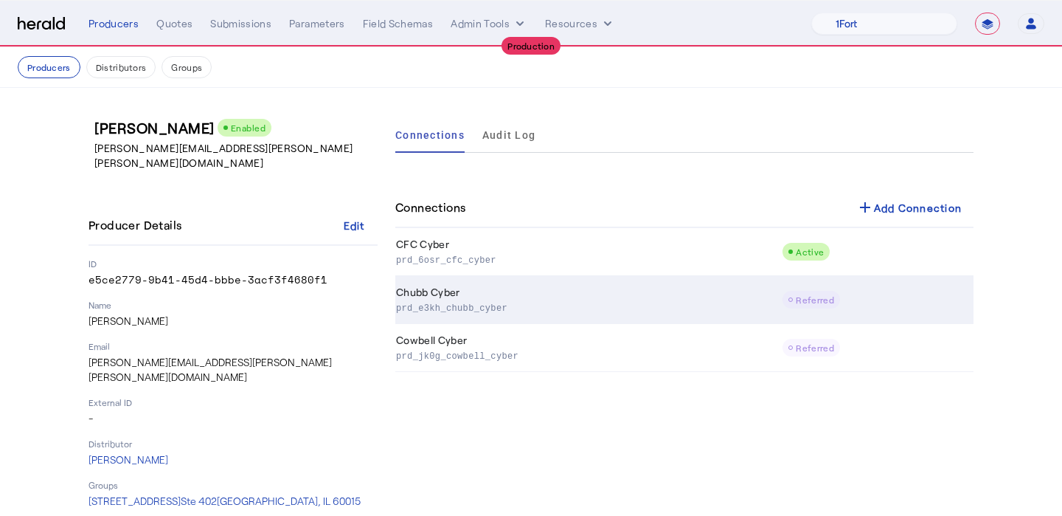
click at [595, 320] on td "Chubb Cyber prd_e3kh_chubb_cyber" at bounding box center [588, 300] width 387 height 48
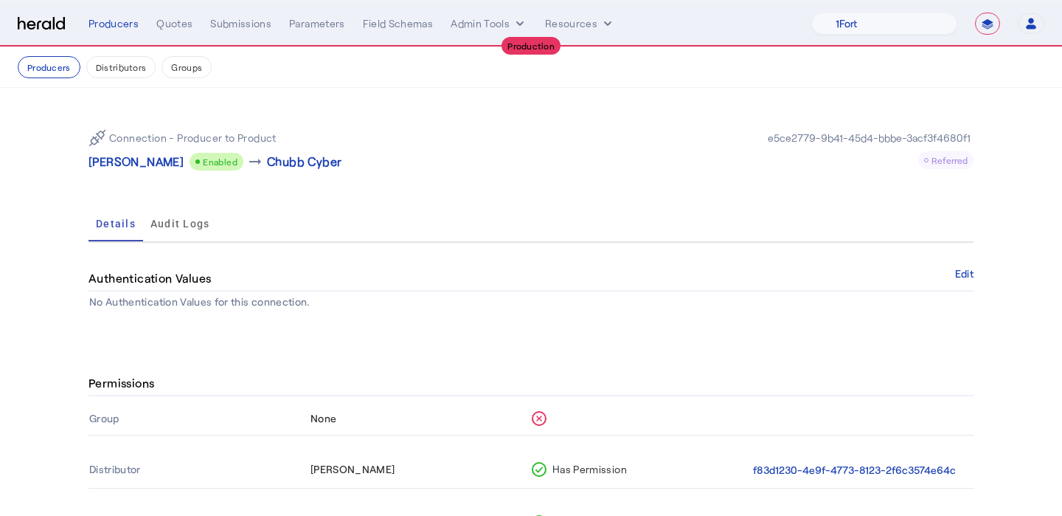
click at [105, 150] on div "Connection - Producer to Product [PERSON_NAME] Enabled arrow_right_alt Chubb Cy…" at bounding box center [310, 149] width 443 height 41
click at [105, 162] on p "[PERSON_NAME]" at bounding box center [136, 162] width 95 height 18
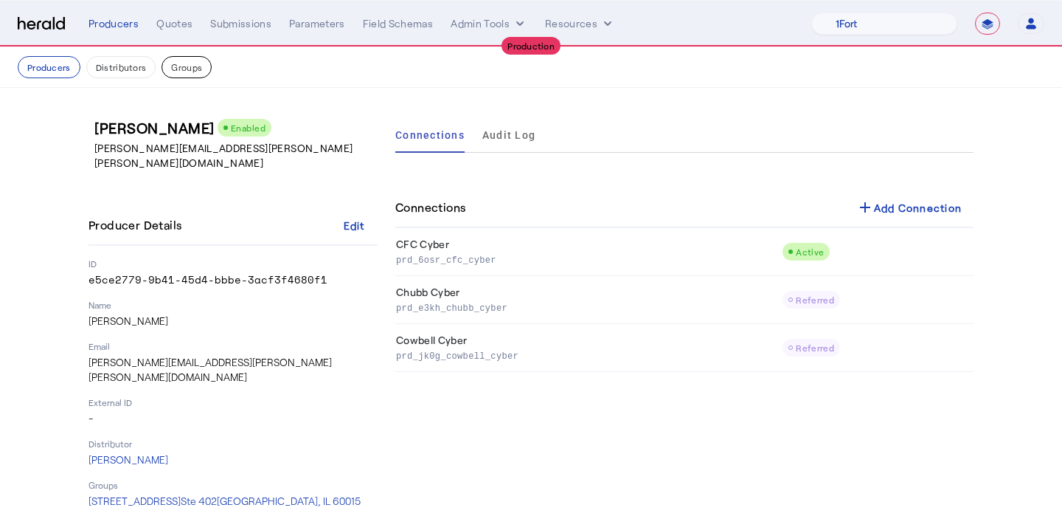
click at [193, 75] on button "Groups" at bounding box center [187, 67] width 50 height 22
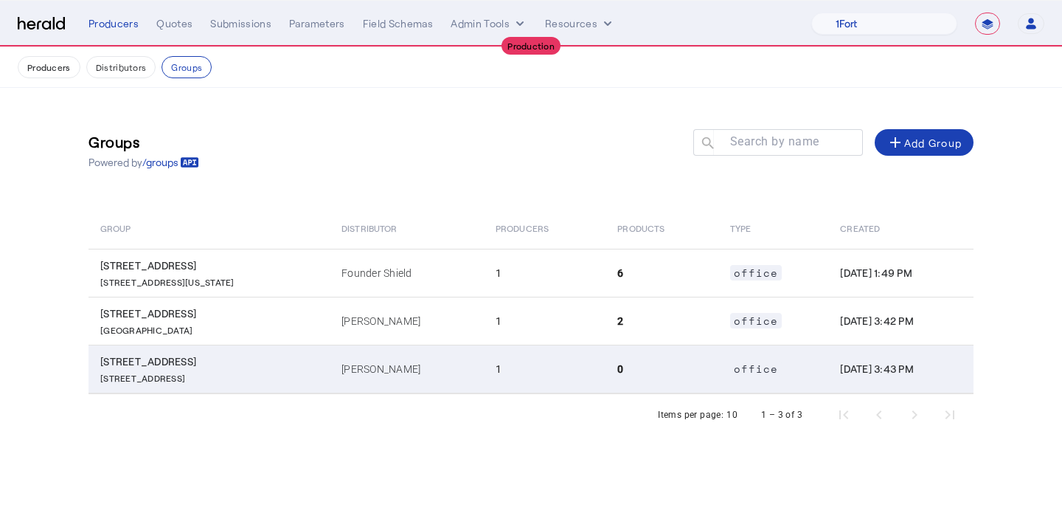
click at [375, 361] on td "[PERSON_NAME]" at bounding box center [407, 368] width 154 height 49
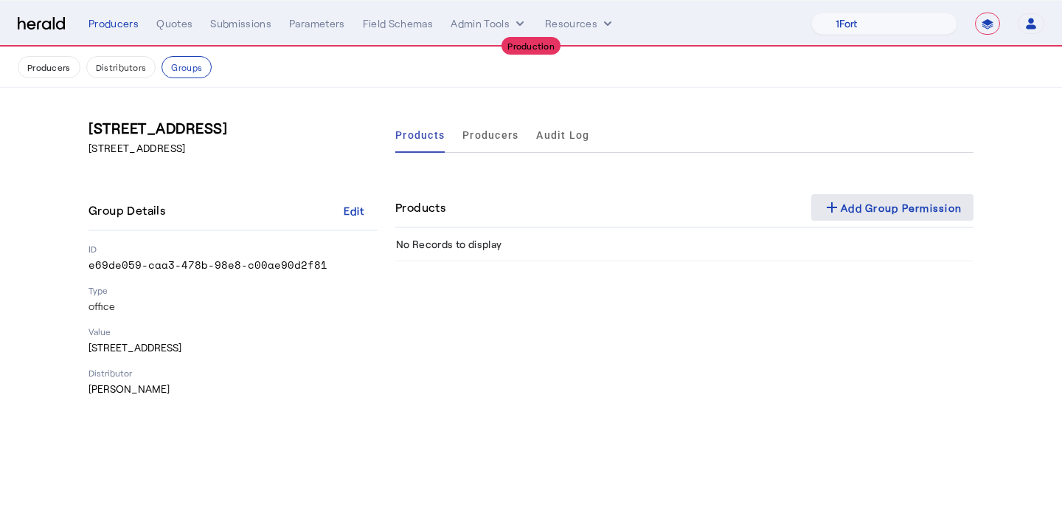
click at [848, 197] on span at bounding box center [892, 207] width 162 height 35
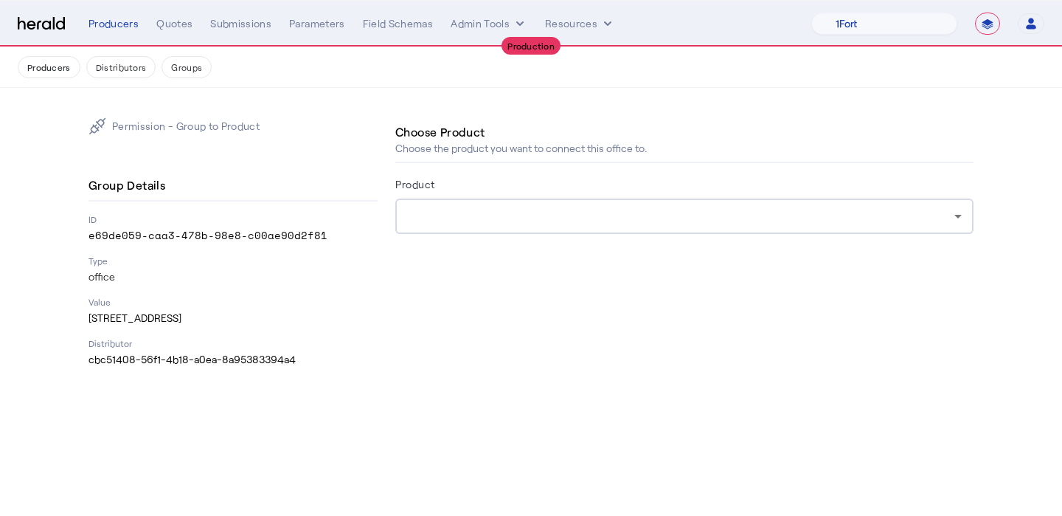
click at [609, 233] on div at bounding box center [684, 215] width 555 height 35
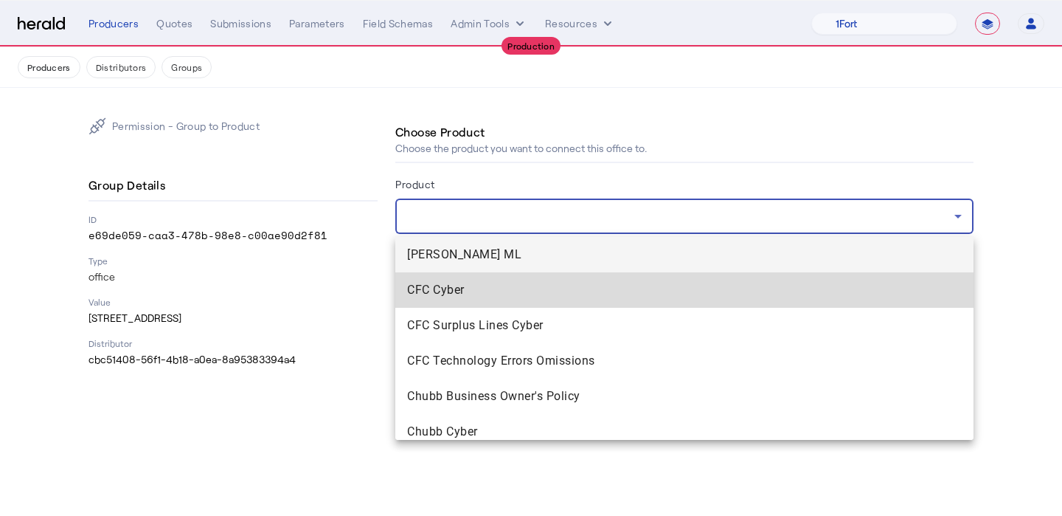
click at [535, 296] on span "CFC Cyber" at bounding box center [684, 290] width 555 height 18
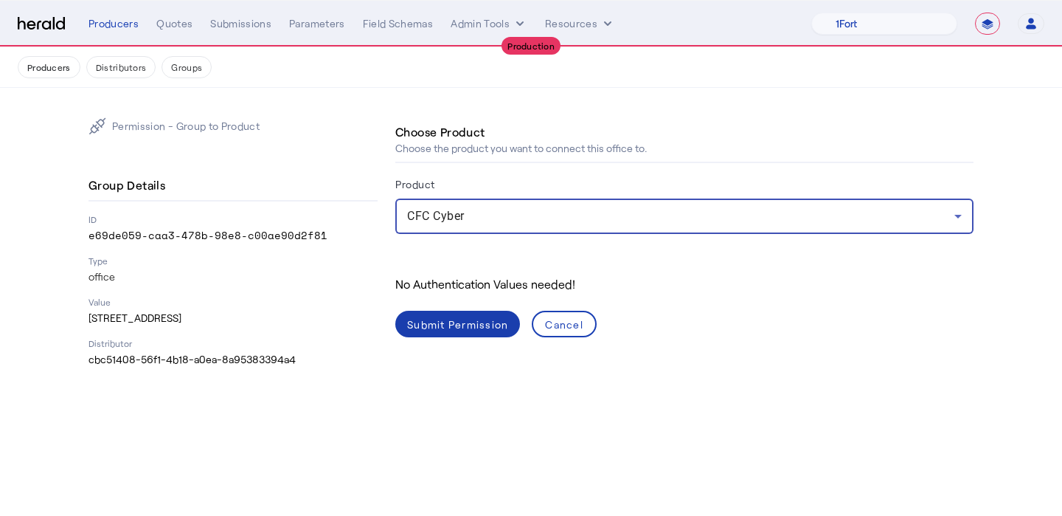
click at [461, 327] on div "Submit Permission" at bounding box center [457, 323] width 101 height 15
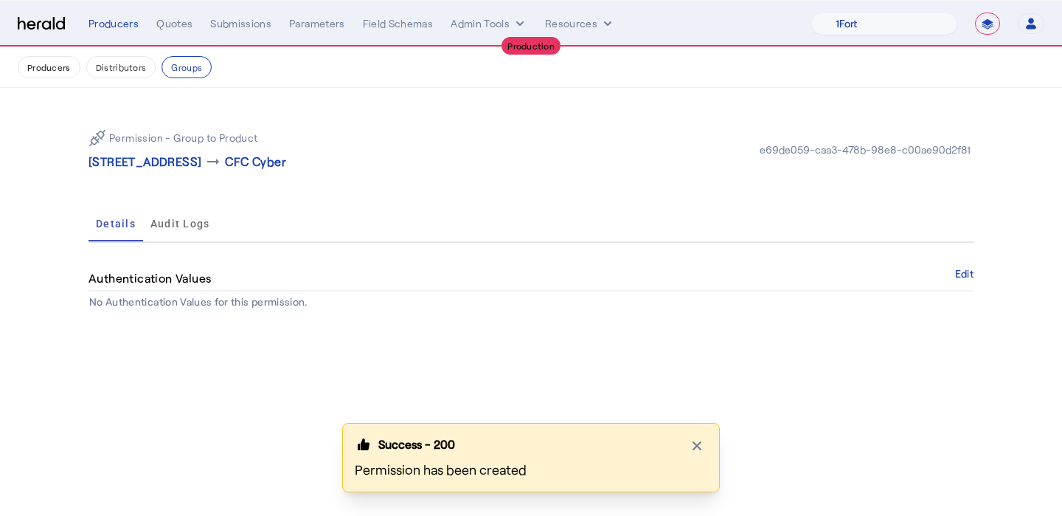
click at [139, 160] on p "[STREET_ADDRESS]" at bounding box center [145, 162] width 113 height 18
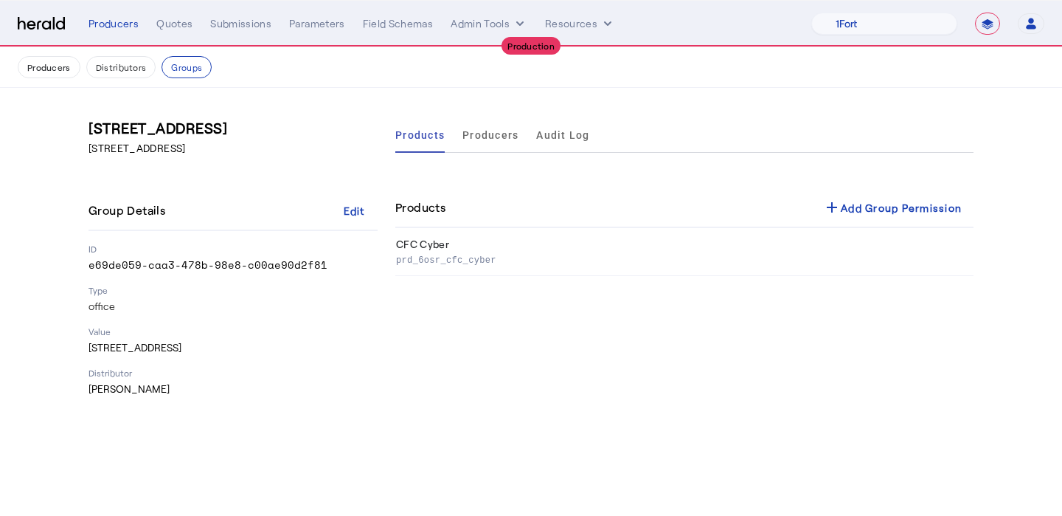
click at [862, 186] on div "Products Producers Audit Log Products add Add Group Permission CFC Cyber prd_6o…" at bounding box center [684, 256] width 578 height 279
click at [858, 198] on div "add Add Group Permission" at bounding box center [892, 207] width 139 height 18
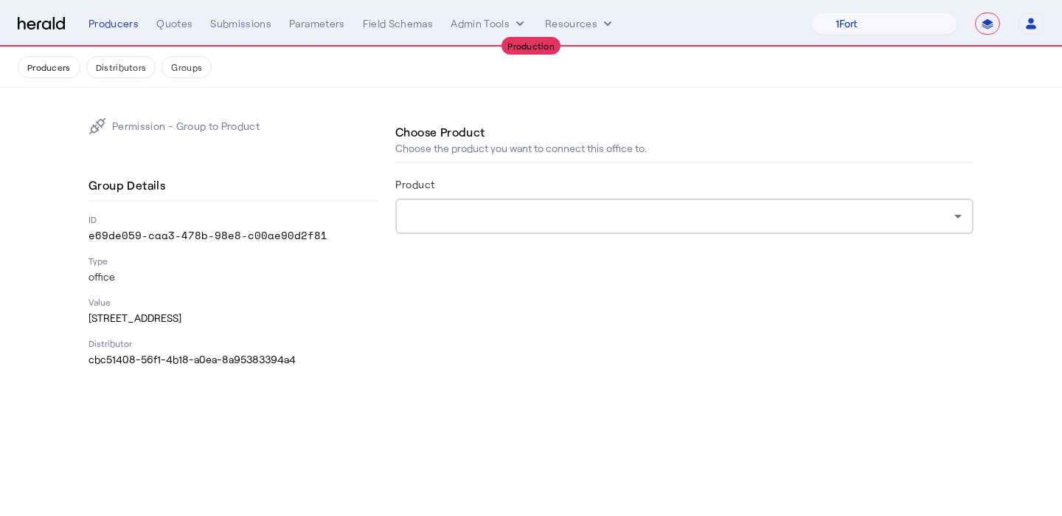
click at [685, 232] on div at bounding box center [684, 215] width 555 height 35
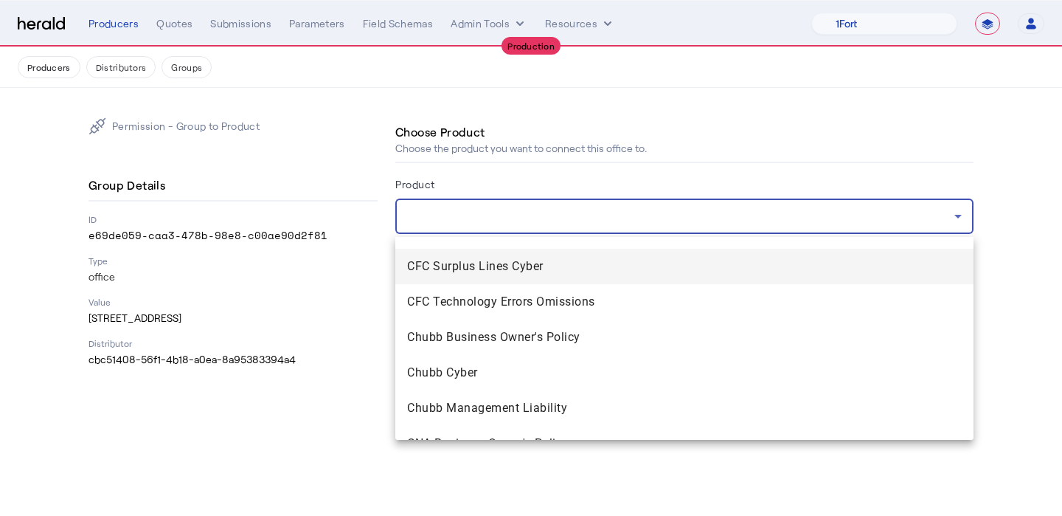
scroll to position [67, 0]
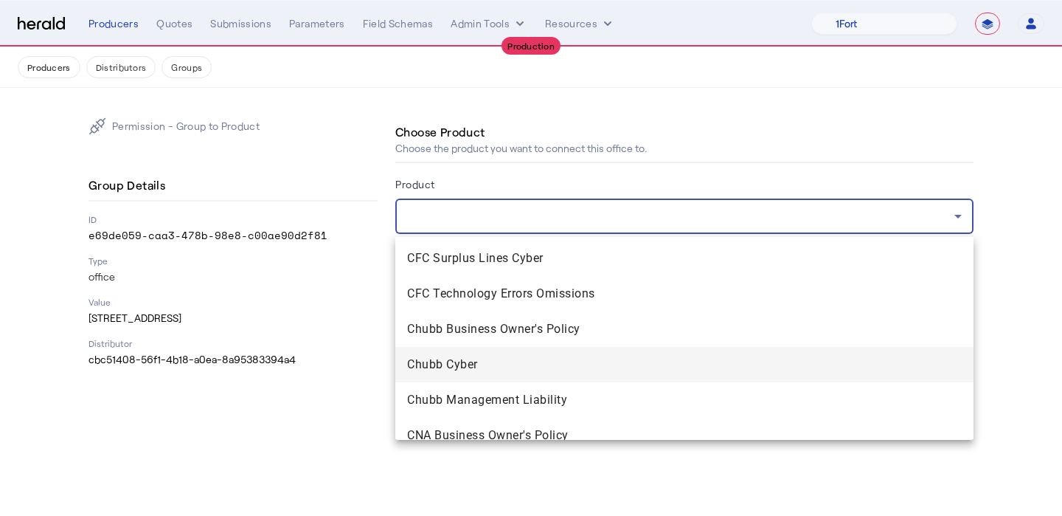
click at [637, 355] on mat-option "Chubb Cyber" at bounding box center [684, 364] width 578 height 35
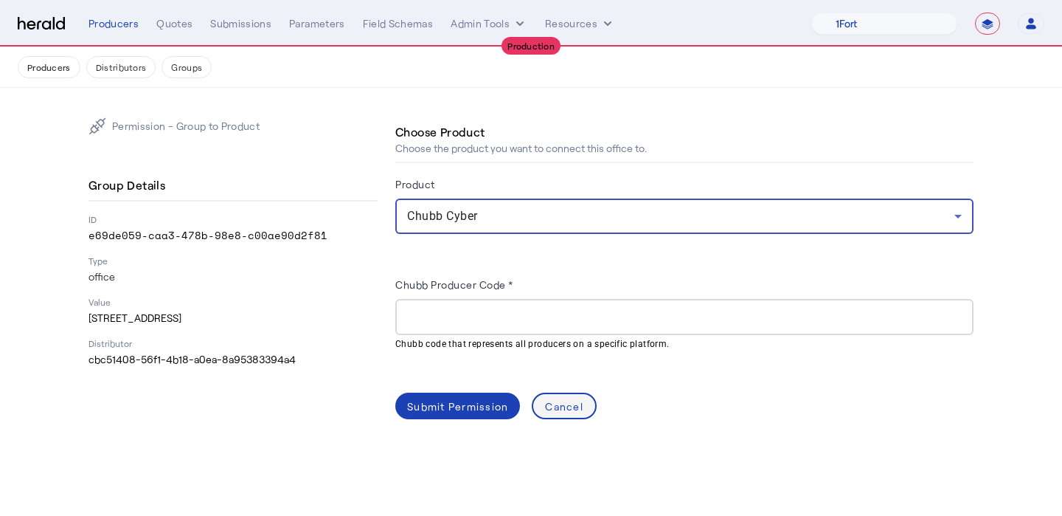
click at [577, 403] on div "Cancel" at bounding box center [564, 405] width 38 height 15
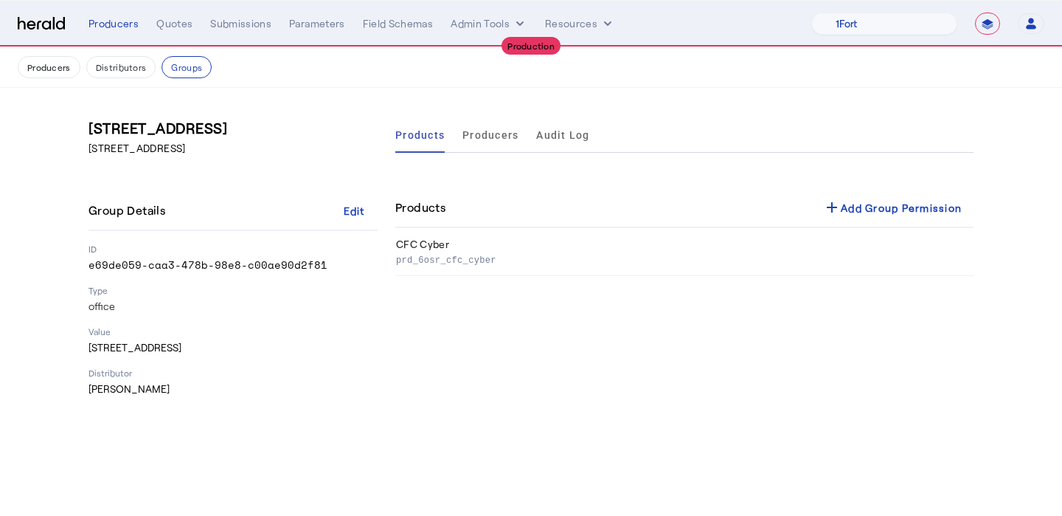
click at [57, 78] on nav "Producers Distributors Groups" at bounding box center [531, 67] width 1062 height 41
click at [55, 74] on button "Producers" at bounding box center [49, 67] width 63 height 22
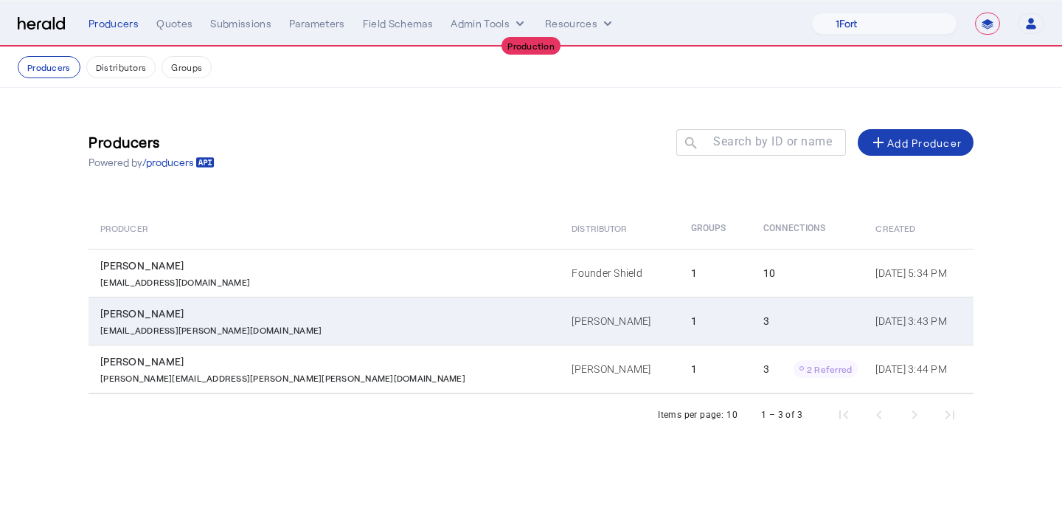
click at [560, 325] on td "[PERSON_NAME]" at bounding box center [619, 321] width 119 height 48
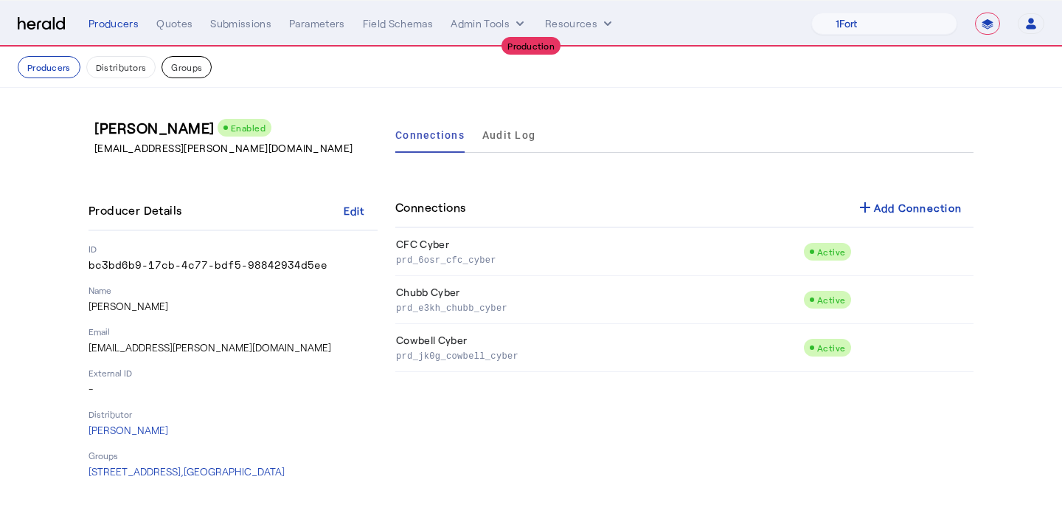
click at [181, 72] on button "Groups" at bounding box center [187, 67] width 50 height 22
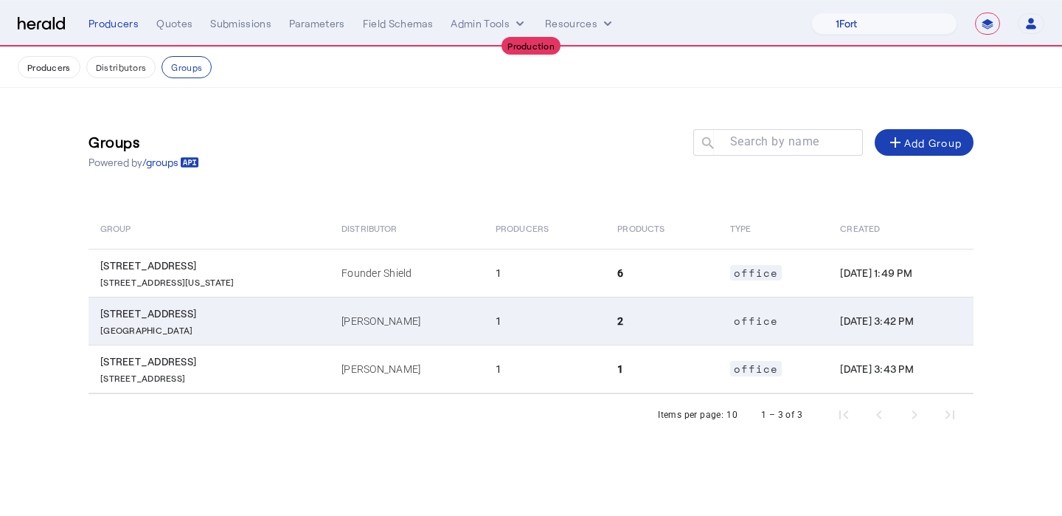
click at [354, 311] on td "[PERSON_NAME]" at bounding box center [407, 321] width 154 height 48
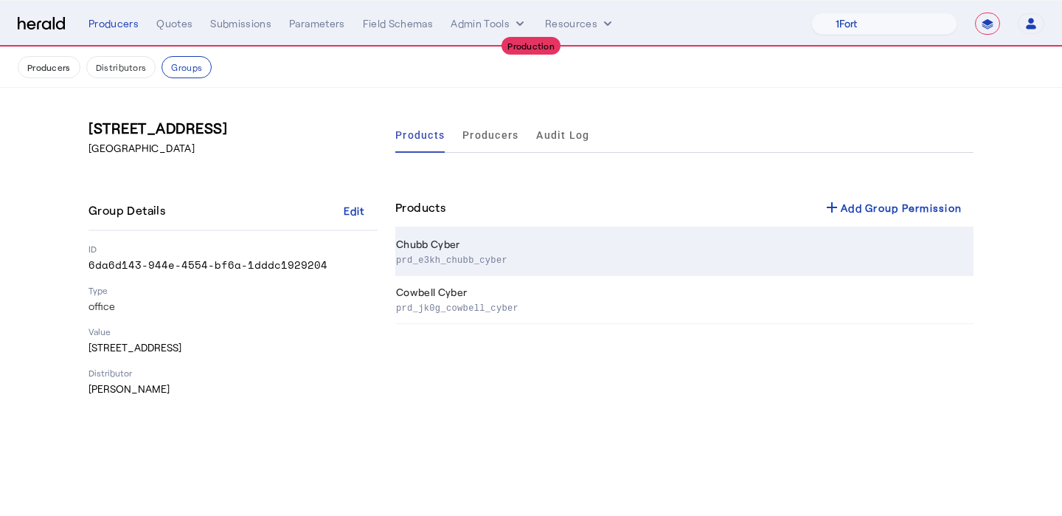
click at [531, 259] on p "prd_e3kh_chubb_cyber" at bounding box center [682, 259] width 572 height 15
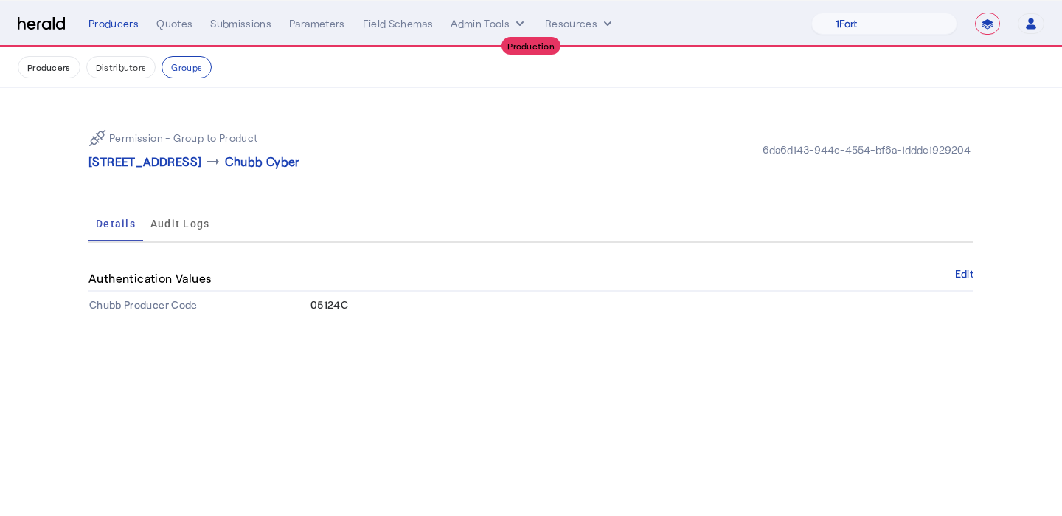
click at [328, 305] on span "05124C" at bounding box center [330, 304] width 38 height 13
copy span "05124C"
click at [65, 76] on button "Producers" at bounding box center [49, 67] width 63 height 22
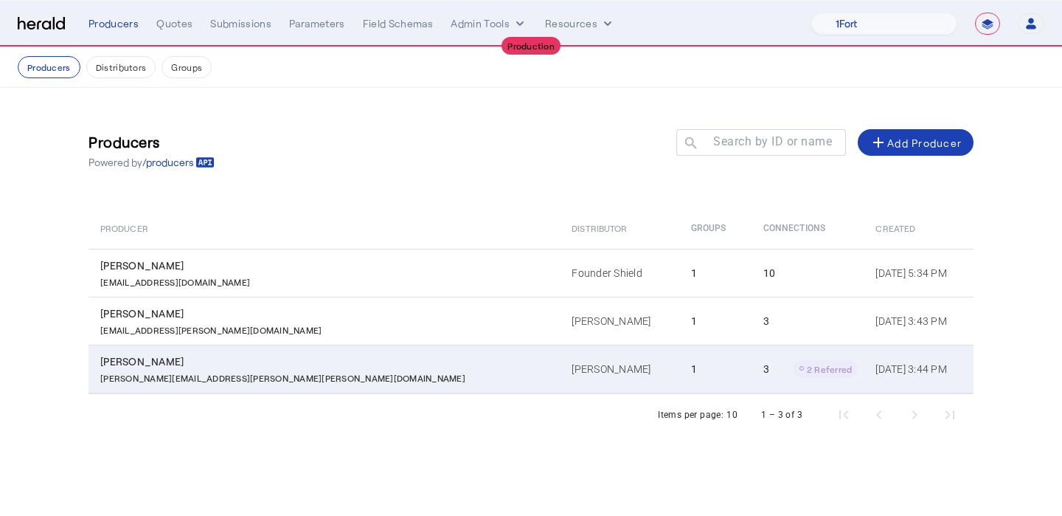
click at [560, 362] on td "[PERSON_NAME]" at bounding box center [619, 368] width 119 height 49
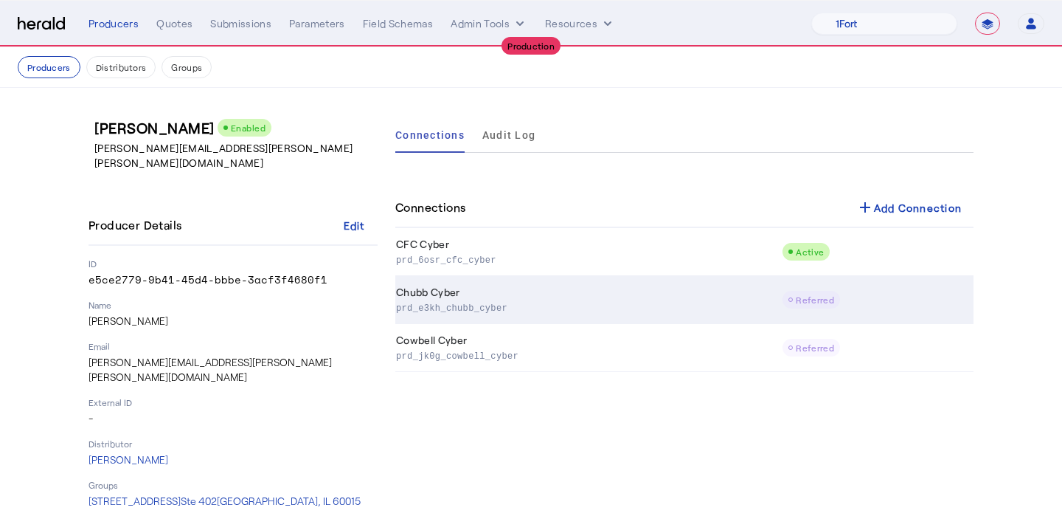
click at [683, 306] on p "prd_e3kh_chubb_cyber" at bounding box center [586, 306] width 380 height 15
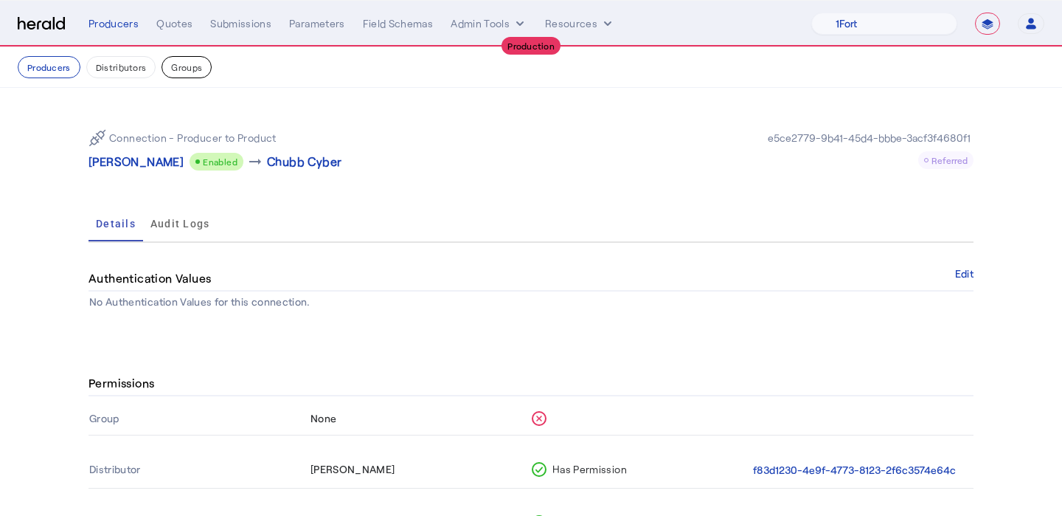
click at [197, 58] on button "Groups" at bounding box center [187, 67] width 50 height 22
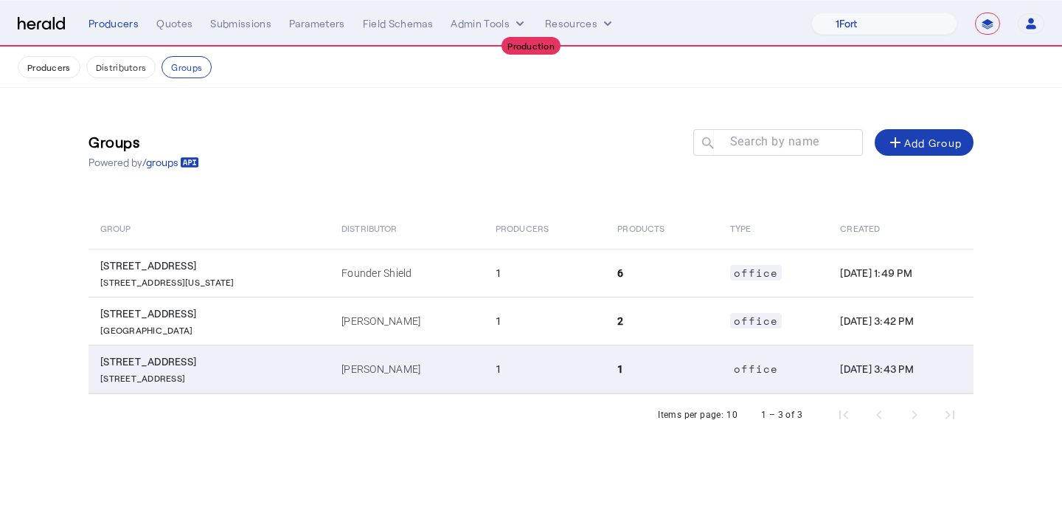
click at [330, 385] on td "[PERSON_NAME]" at bounding box center [407, 368] width 154 height 49
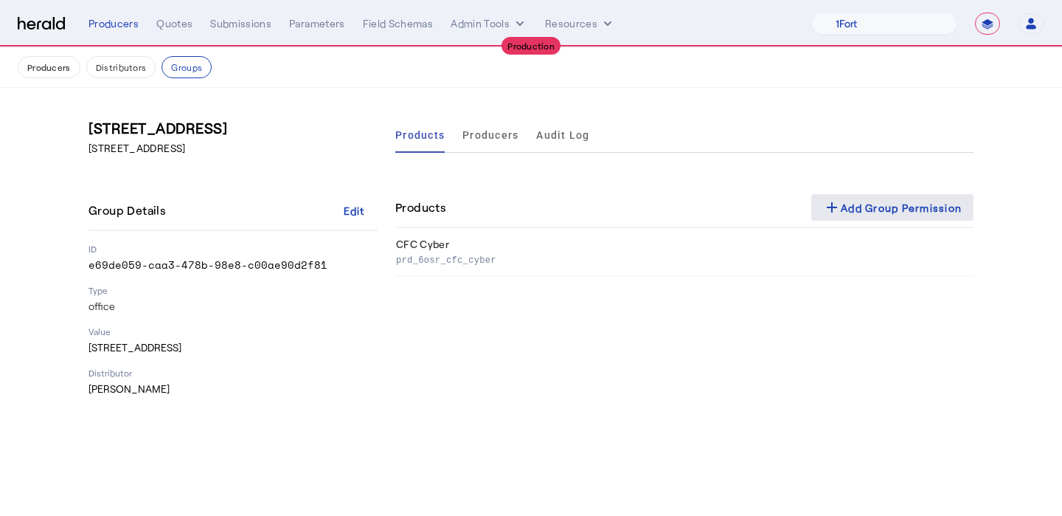
click at [872, 198] on div "add Add Group Permission" at bounding box center [892, 207] width 139 height 18
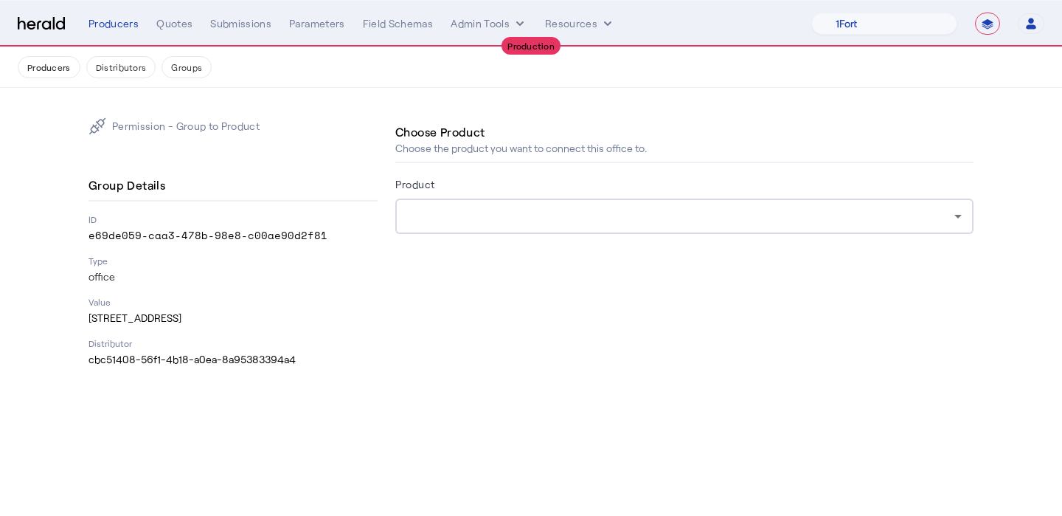
click at [675, 216] on div at bounding box center [680, 216] width 547 height 18
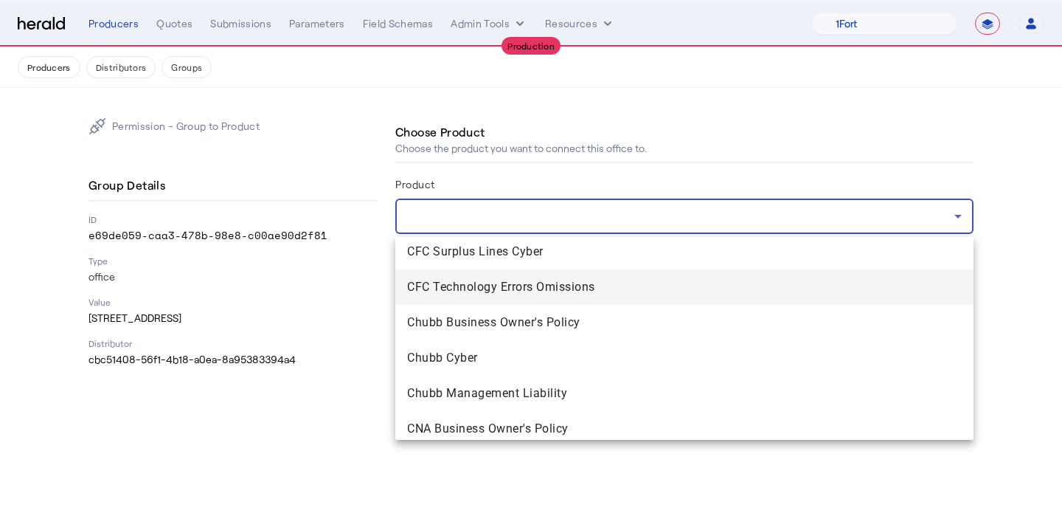
scroll to position [87, 0]
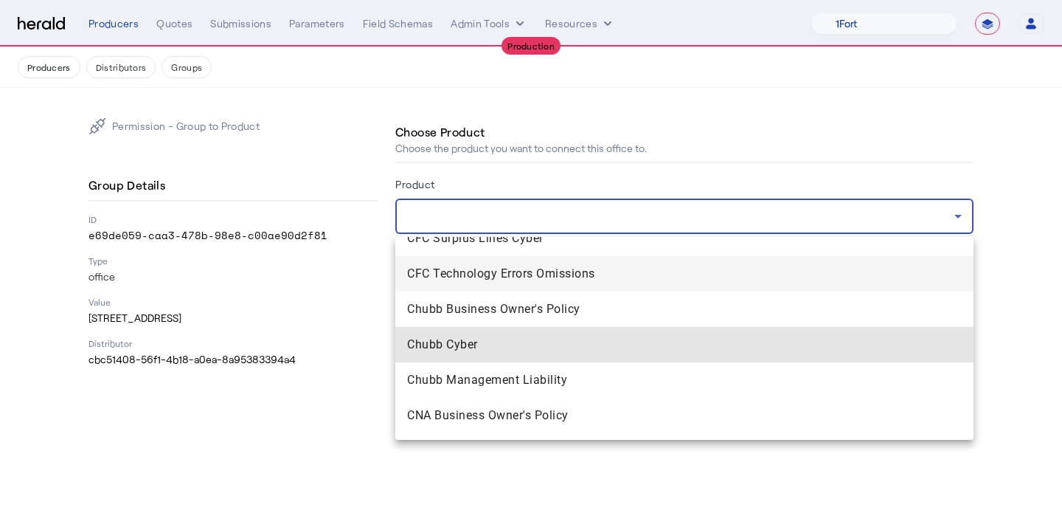
click at [629, 344] on span "Chubb Cyber" at bounding box center [684, 345] width 555 height 18
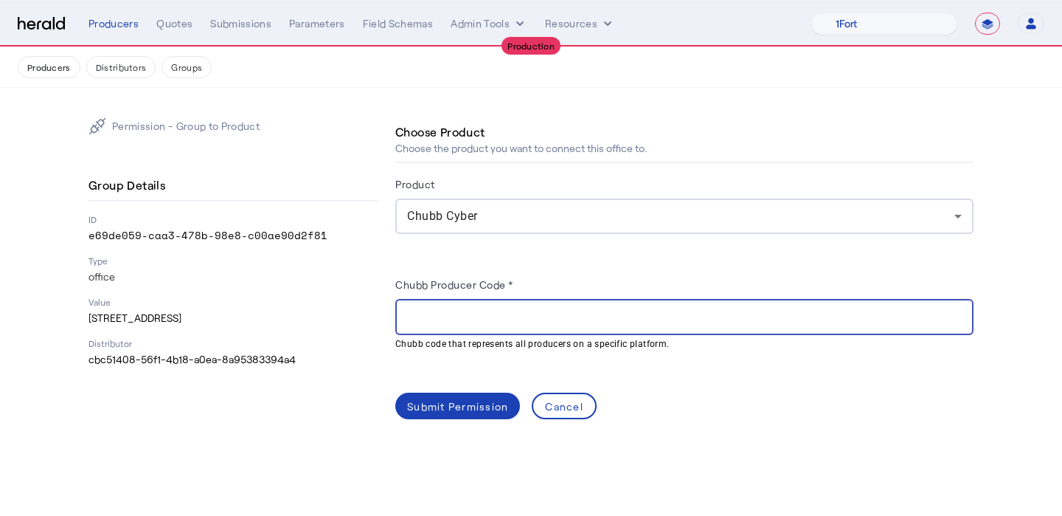
click at [457, 308] on input "Chubb Producer Code *" at bounding box center [684, 317] width 555 height 18
paste input "******"
type input "******"
click at [468, 390] on span at bounding box center [457, 405] width 125 height 35
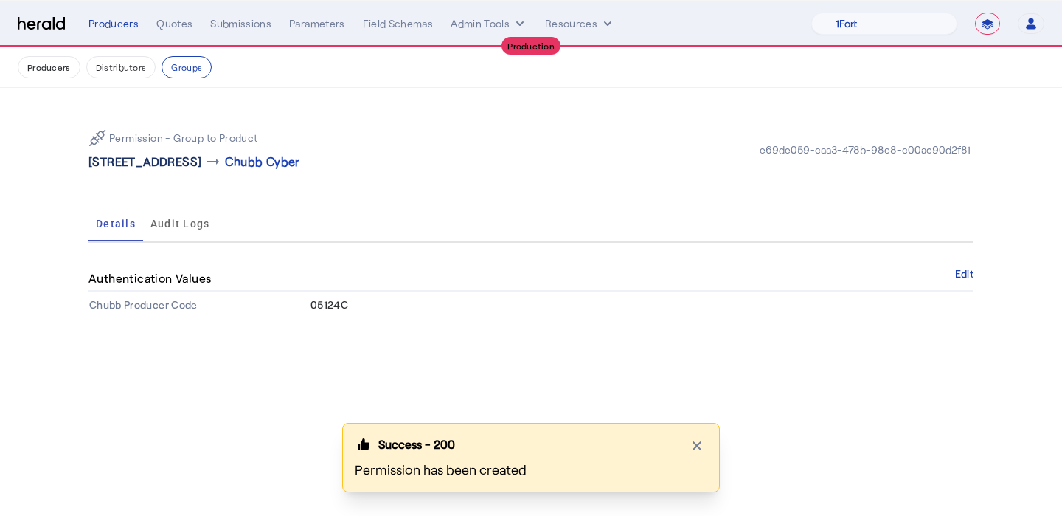
click at [160, 167] on p "[STREET_ADDRESS]" at bounding box center [145, 162] width 113 height 18
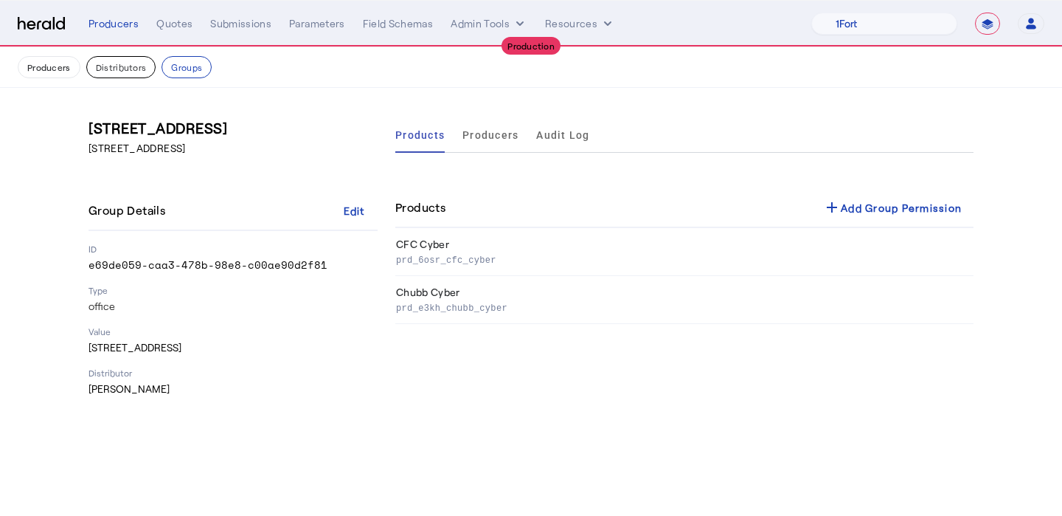
click at [137, 69] on button "Distributors" at bounding box center [121, 67] width 70 height 22
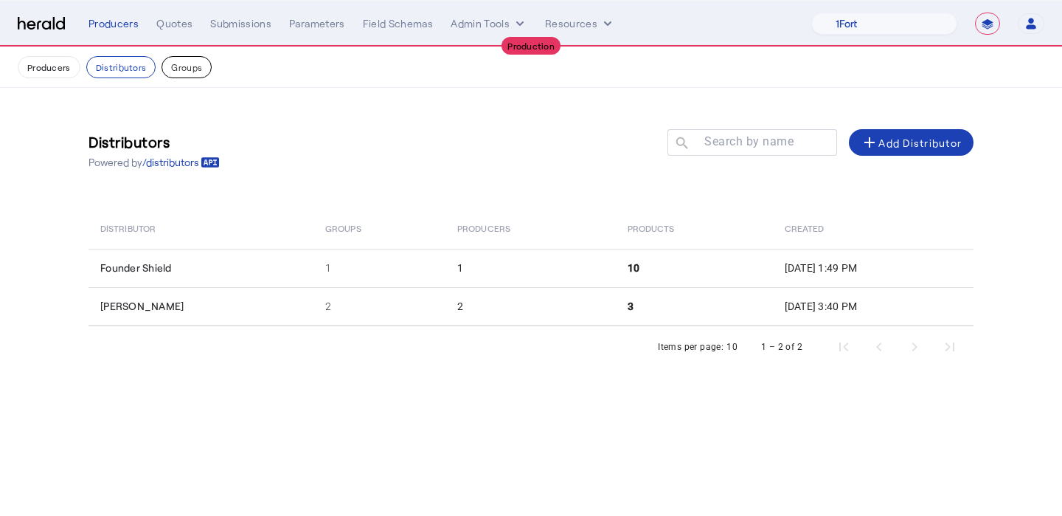
click at [186, 70] on button "Groups" at bounding box center [187, 67] width 50 height 22
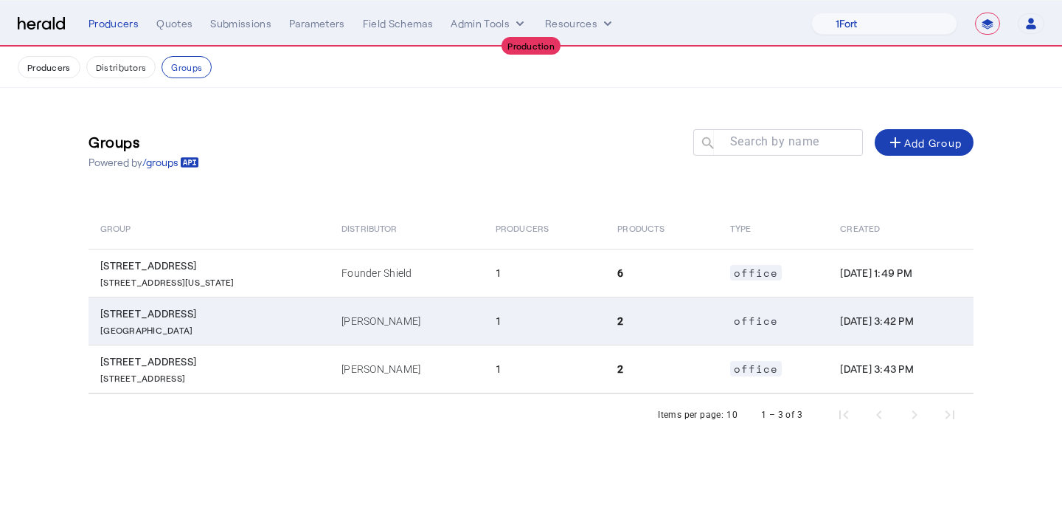
click at [266, 319] on td "[STREET_ADDRESS]" at bounding box center [209, 321] width 241 height 48
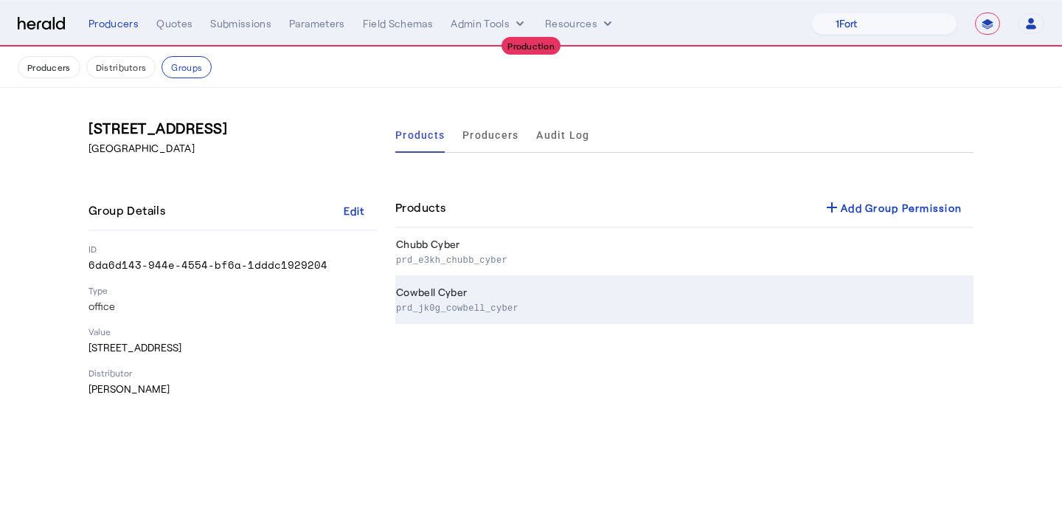
click at [559, 310] on p "prd_jk0g_cowbell_cyber" at bounding box center [682, 306] width 572 height 15
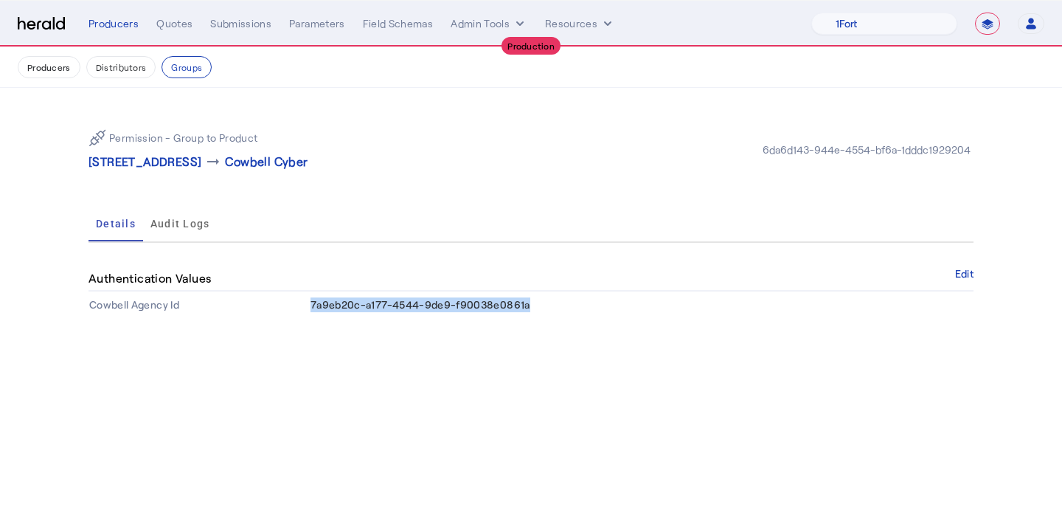
drag, startPoint x: 534, startPoint y: 306, endPoint x: 313, endPoint y: 308, distance: 221.3
click at [313, 308] on td "7a9eb20c-a177-4544-9de9-f90038e0861a" at bounding box center [642, 304] width 664 height 27
copy span "7a9eb20c-a177-4544-9de9-f90038e0861a"
click at [174, 66] on button "Groups" at bounding box center [187, 67] width 50 height 22
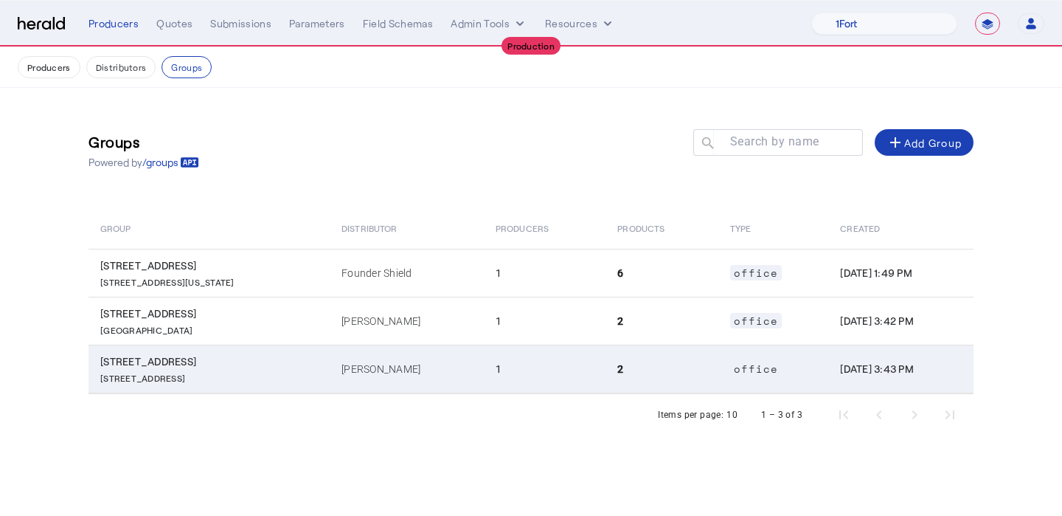
click at [354, 364] on td "[PERSON_NAME]" at bounding box center [407, 368] width 154 height 49
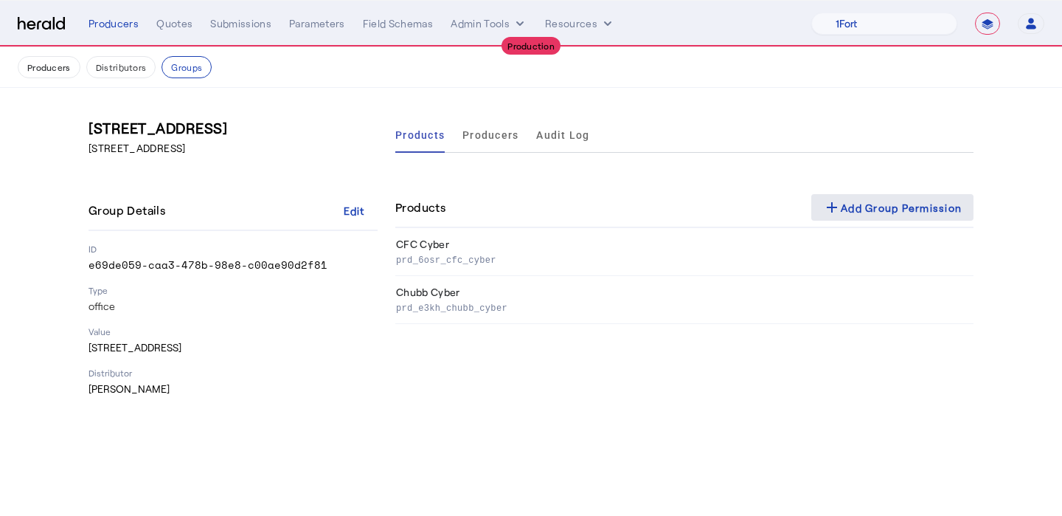
click at [878, 201] on div "add Add Group Permission" at bounding box center [892, 207] width 139 height 18
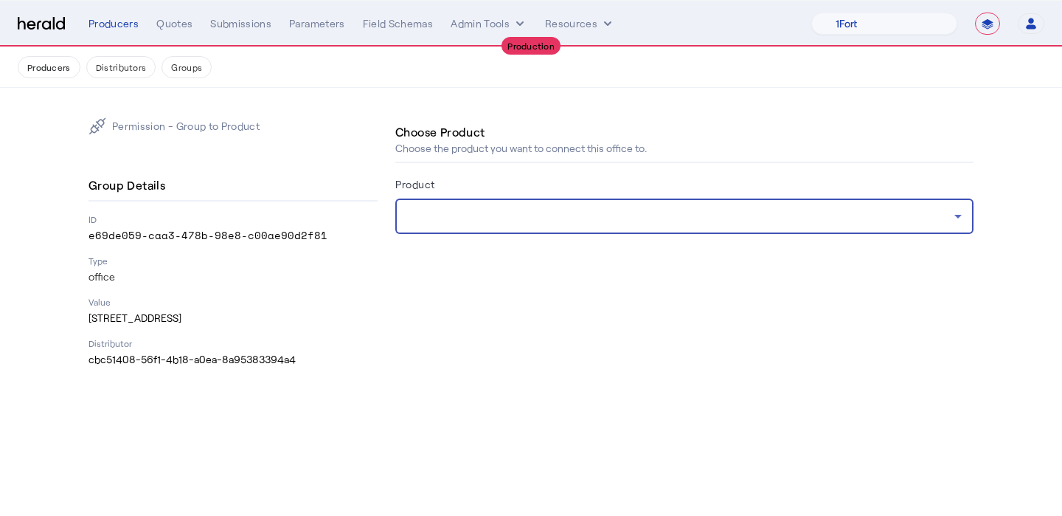
click at [637, 210] on div at bounding box center [680, 216] width 547 height 18
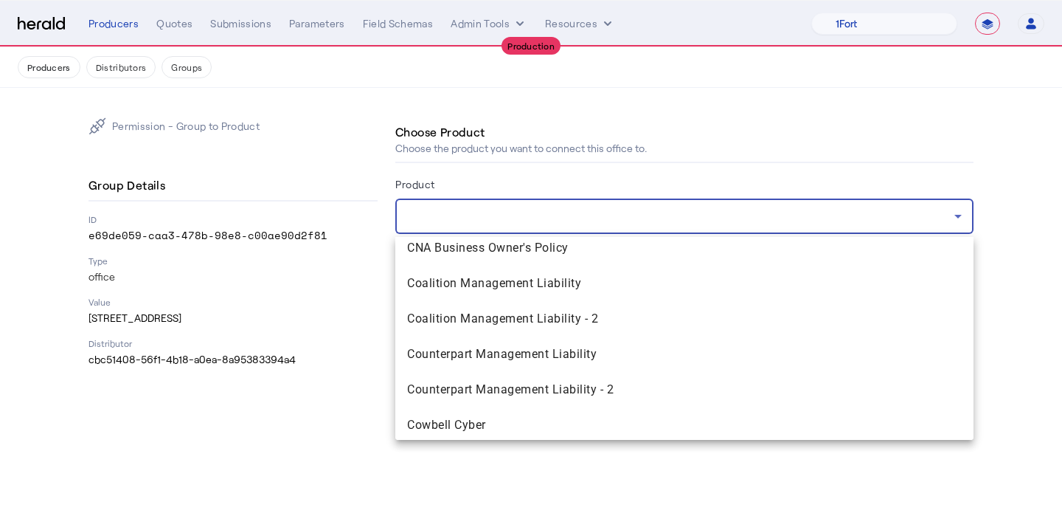
scroll to position [257, 0]
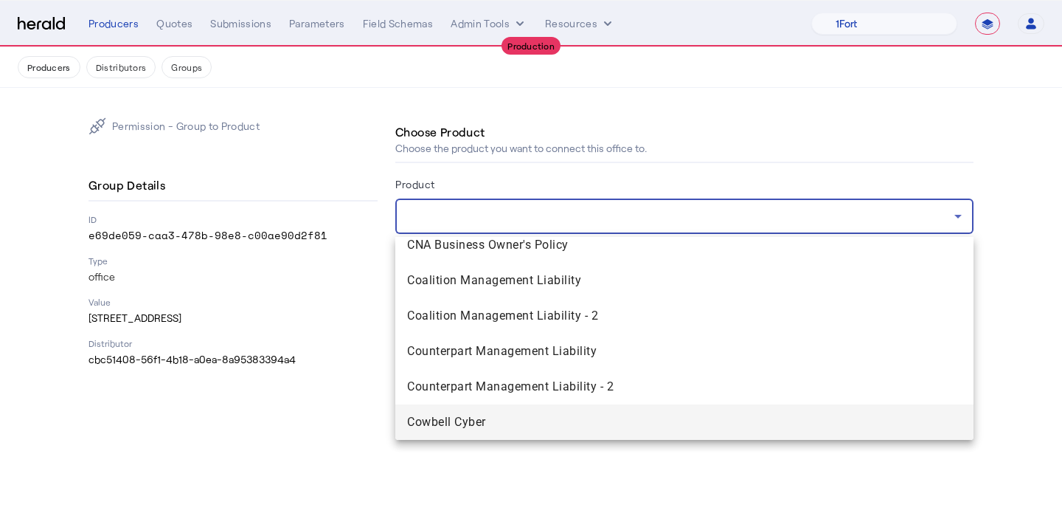
click at [509, 436] on mat-option "Cowbell Cyber" at bounding box center [684, 421] width 578 height 35
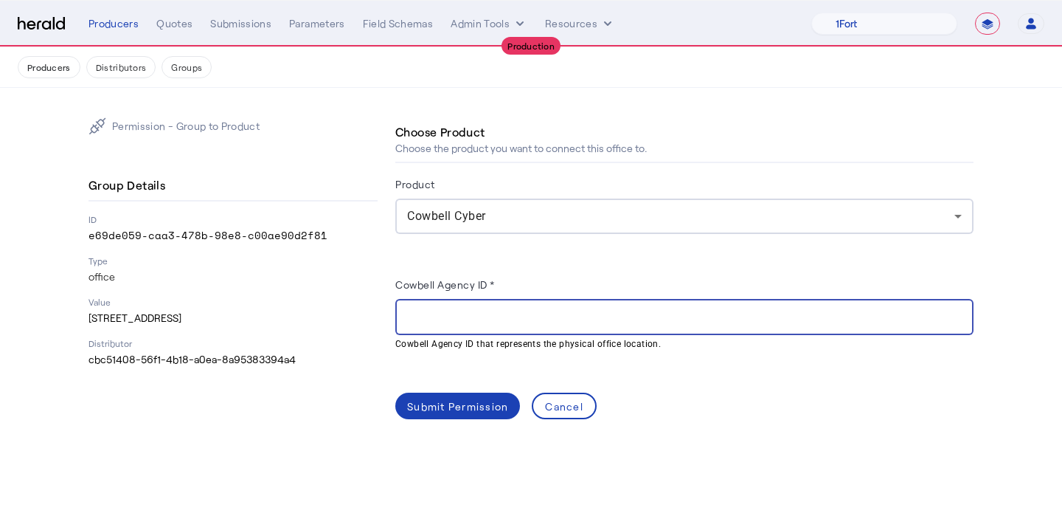
click at [488, 313] on input "Cowbell Agency ID *" at bounding box center [684, 317] width 555 height 18
paste input "**********"
type input "**********"
click at [460, 406] on div "Submit Permission" at bounding box center [457, 405] width 101 height 15
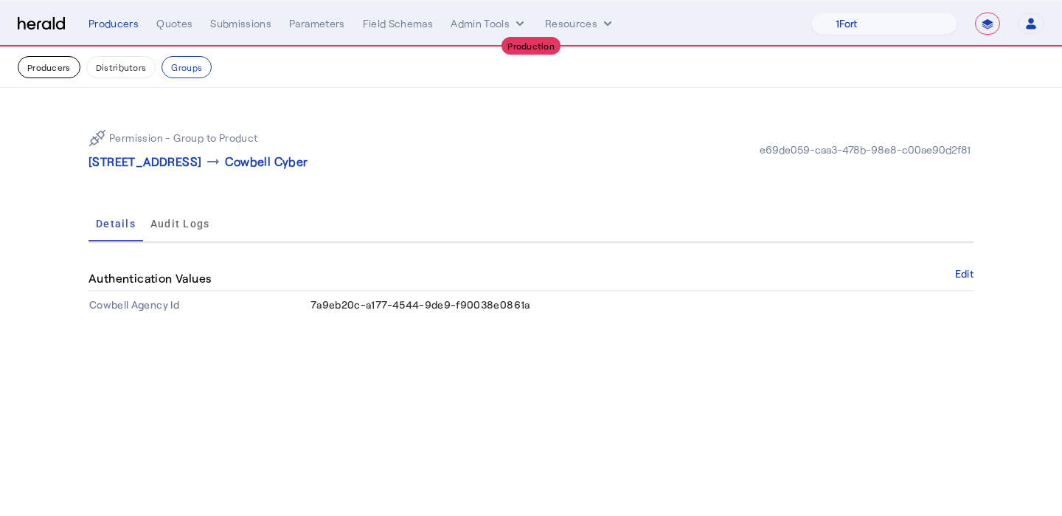
click at [44, 61] on button "Producers" at bounding box center [49, 67] width 63 height 22
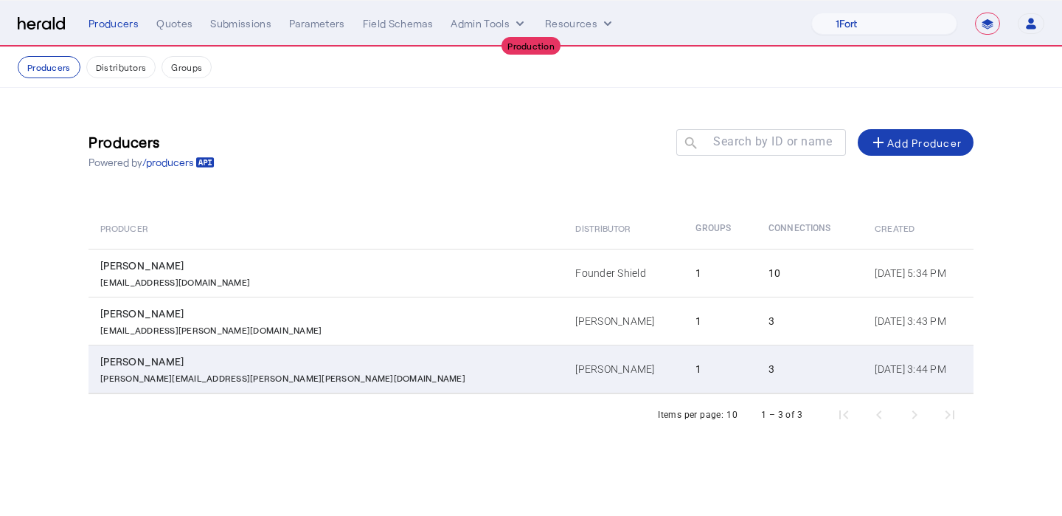
click at [564, 347] on td "[PERSON_NAME]" at bounding box center [624, 368] width 120 height 49
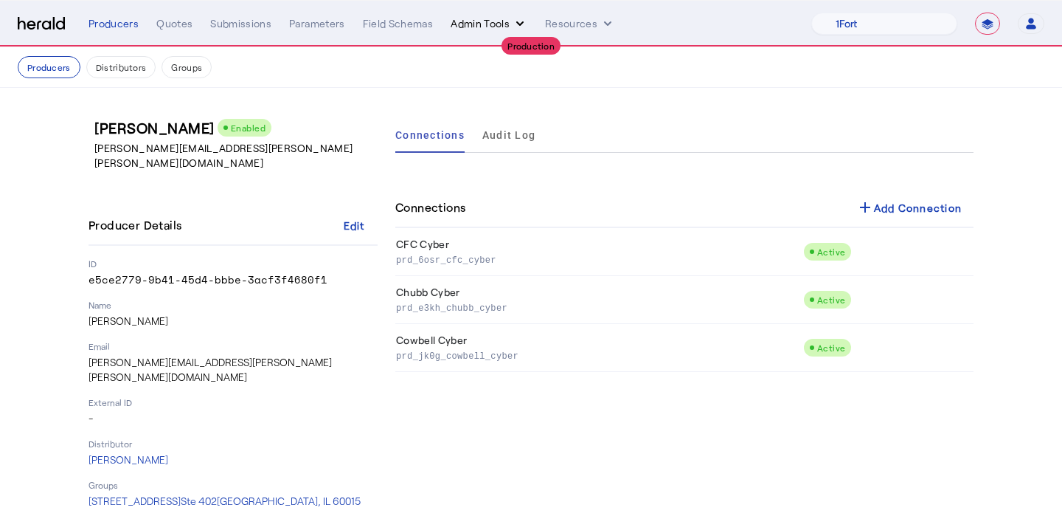
click at [465, 23] on button "Admin Tools" at bounding box center [489, 23] width 77 height 15
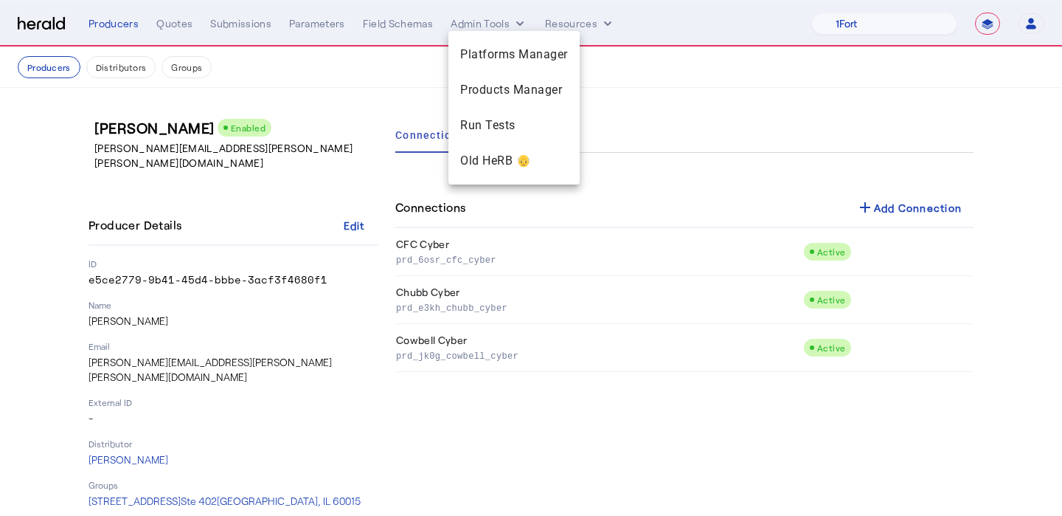
click at [549, 24] on div at bounding box center [531, 258] width 1062 height 516
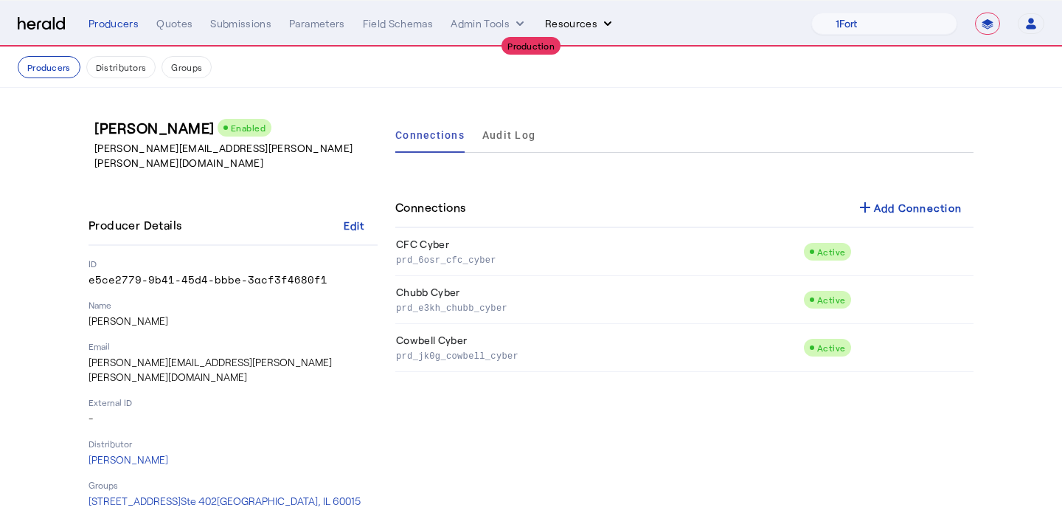
click at [552, 24] on button "Resources" at bounding box center [580, 23] width 70 height 15
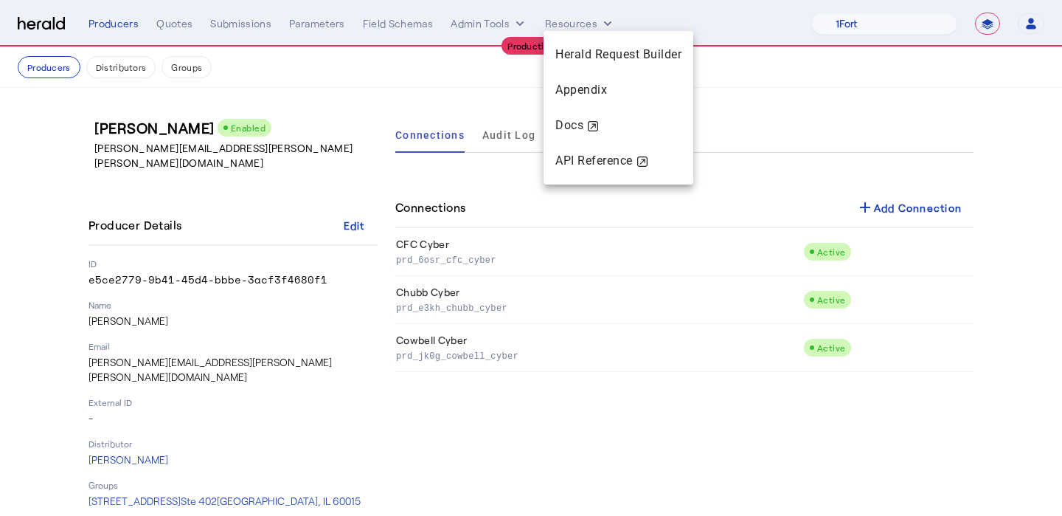
click at [305, 220] on div at bounding box center [531, 258] width 1062 height 516
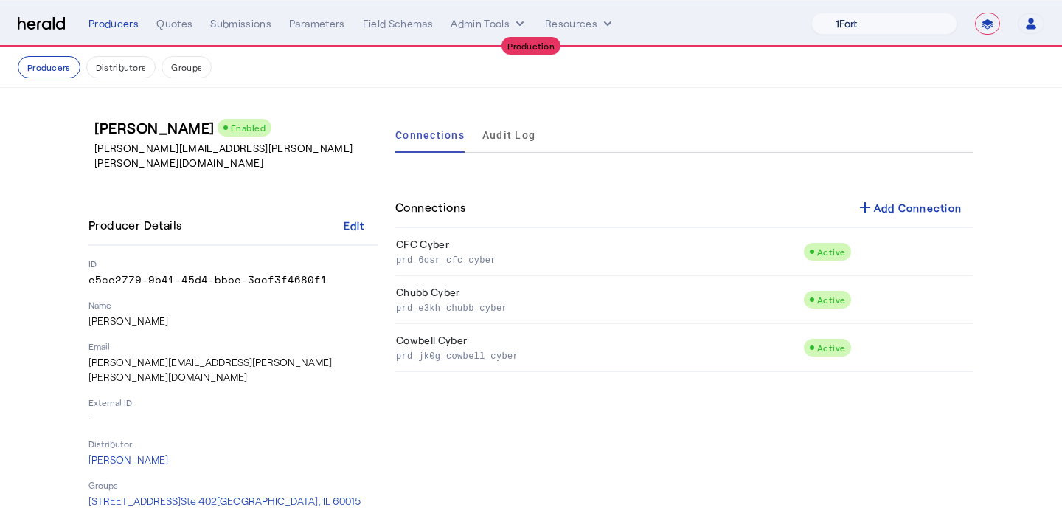
click at [907, 18] on select "1Fort Affinity Risk [PERSON_NAME] [PERSON_NAME] CRC Campus Coverage Citadel Fif…" at bounding box center [884, 24] width 146 height 22
select select "pfm_4d40_mdo"
click at [811, 13] on select "1Fort Affinity Risk [PERSON_NAME] [PERSON_NAME] CRC Campus Coverage Citadel Fif…" at bounding box center [884, 24] width 146 height 22
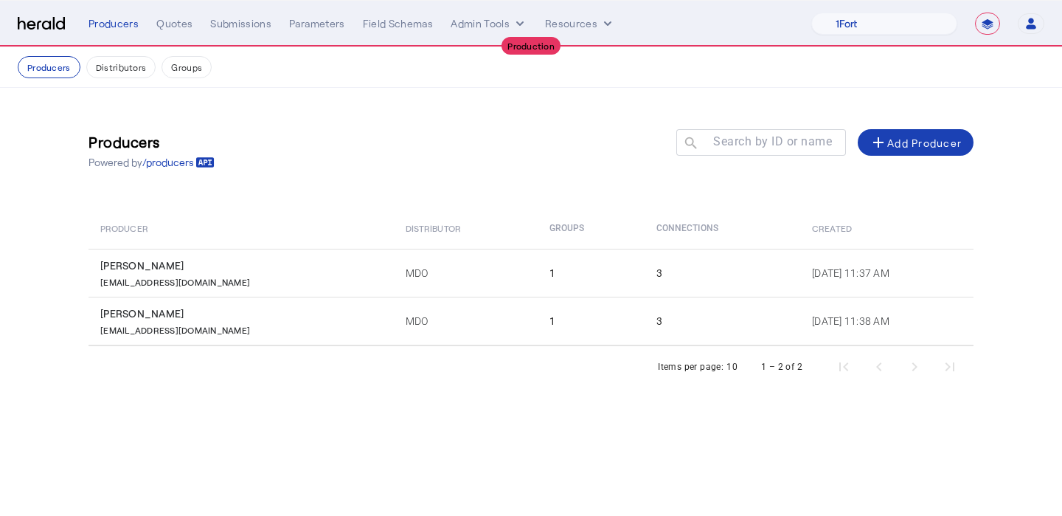
click at [405, 246] on th "Distributor" at bounding box center [466, 227] width 144 height 41
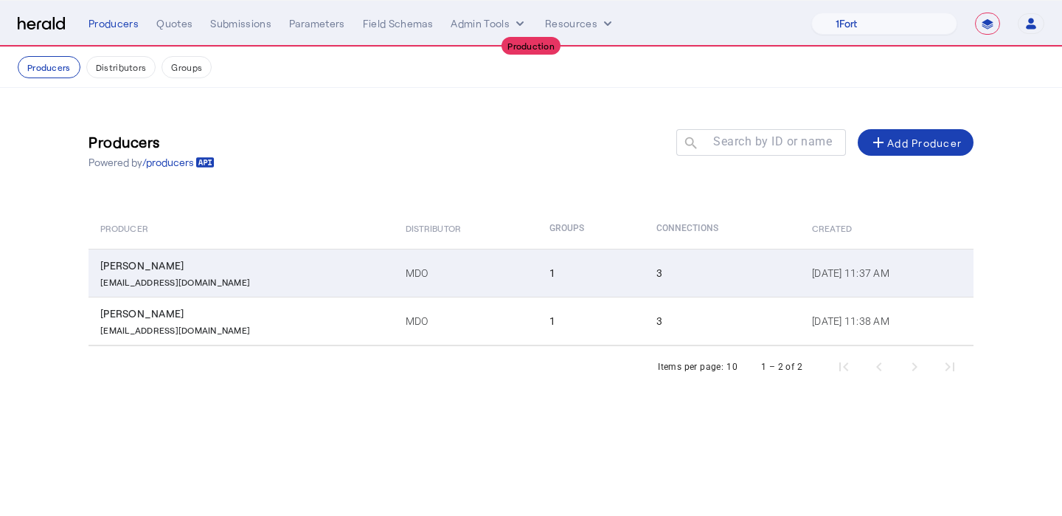
click at [411, 276] on td "MDO" at bounding box center [466, 273] width 144 height 48
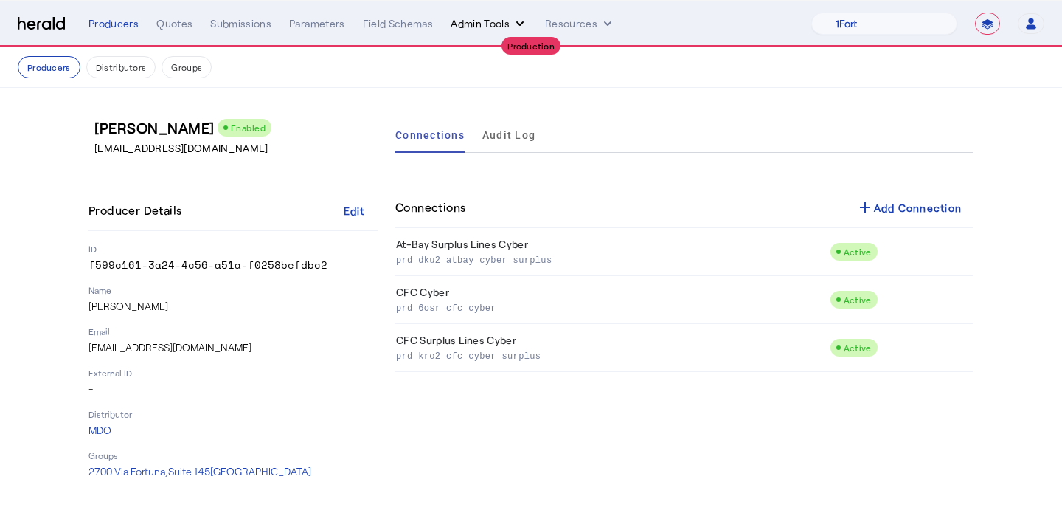
click at [493, 23] on button "Admin Tools" at bounding box center [489, 23] width 77 height 15
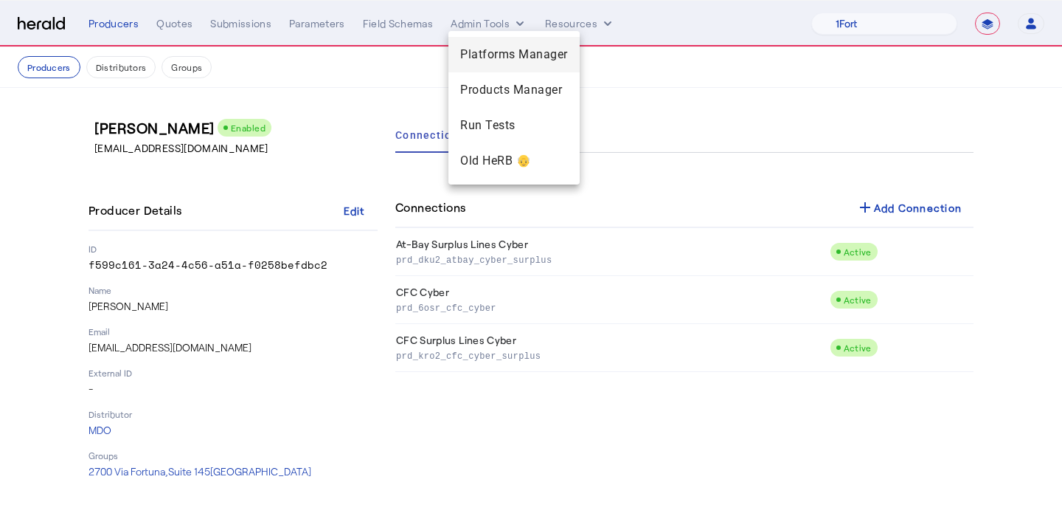
click at [483, 52] on span "Platforms Manager" at bounding box center [514, 55] width 108 height 18
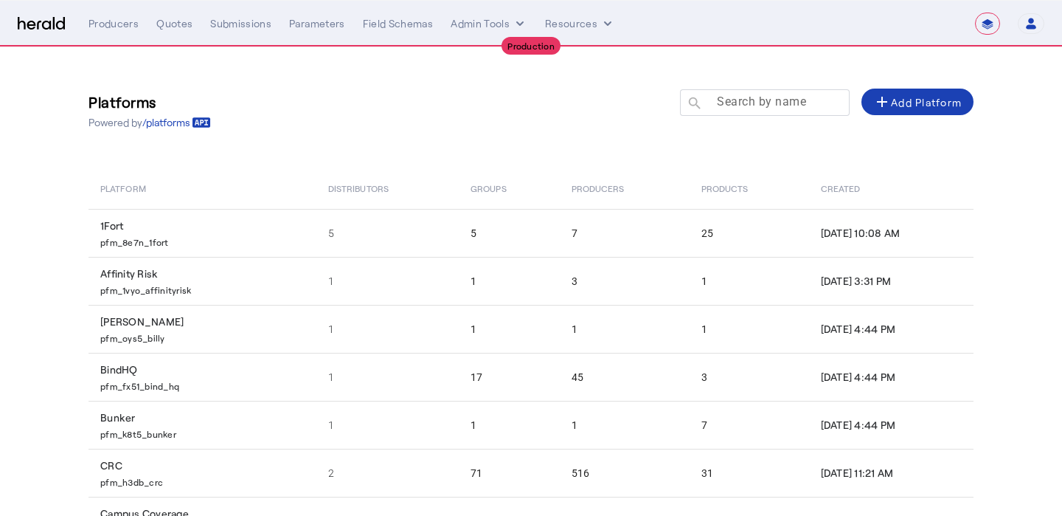
click at [763, 113] on div at bounding box center [771, 109] width 133 height 41
click at [758, 107] on input "Search by name" at bounding box center [771, 102] width 133 height 18
click at [793, 116] on div at bounding box center [765, 124] width 170 height 16
click at [783, 105] on mat-label "Search by name" at bounding box center [761, 101] width 89 height 14
click at [783, 105] on input "Search by name" at bounding box center [771, 102] width 133 height 18
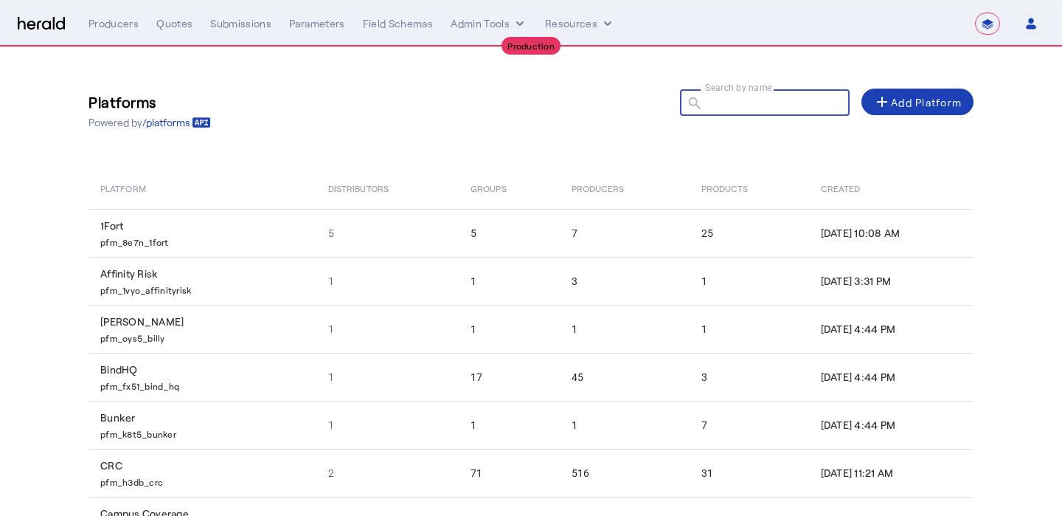
click at [783, 105] on input "Search by name" at bounding box center [771, 102] width 133 height 18
click at [721, 101] on input "Search by name" at bounding box center [771, 102] width 133 height 18
click at [724, 105] on input "Search by name" at bounding box center [771, 102] width 133 height 18
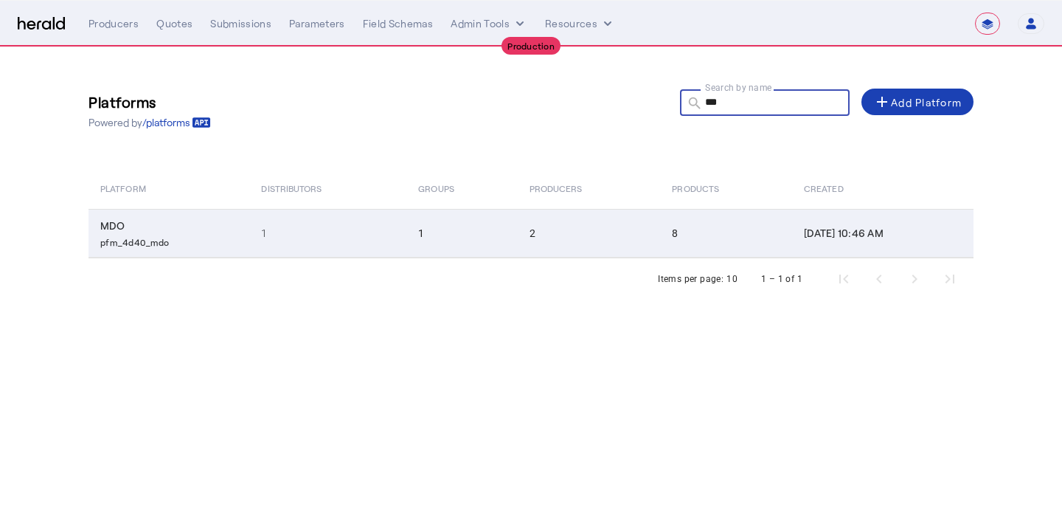
type input "***"
click at [583, 224] on td "2" at bounding box center [589, 233] width 143 height 49
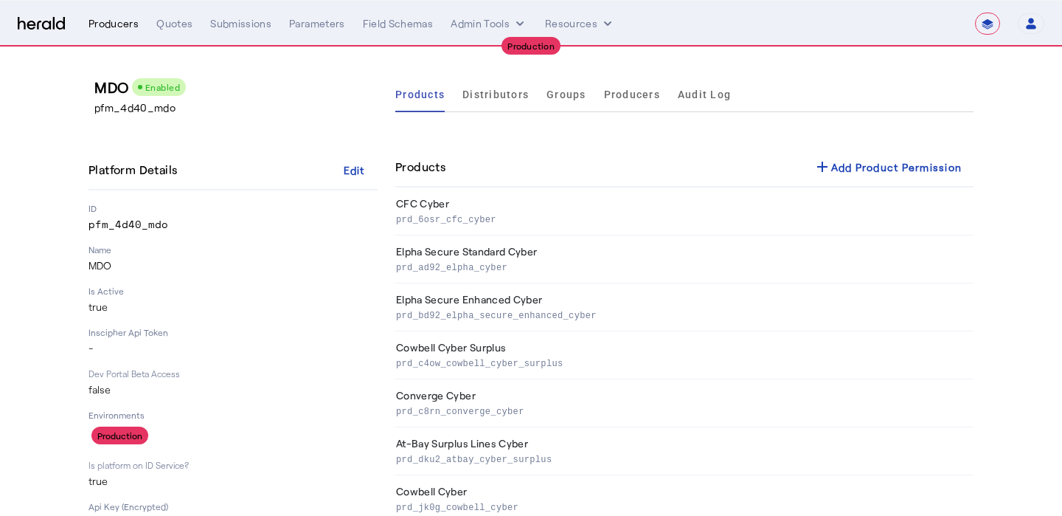
click at [108, 18] on div "Producers" at bounding box center [114, 23] width 50 height 15
select select "pfm_4d40_mdo"
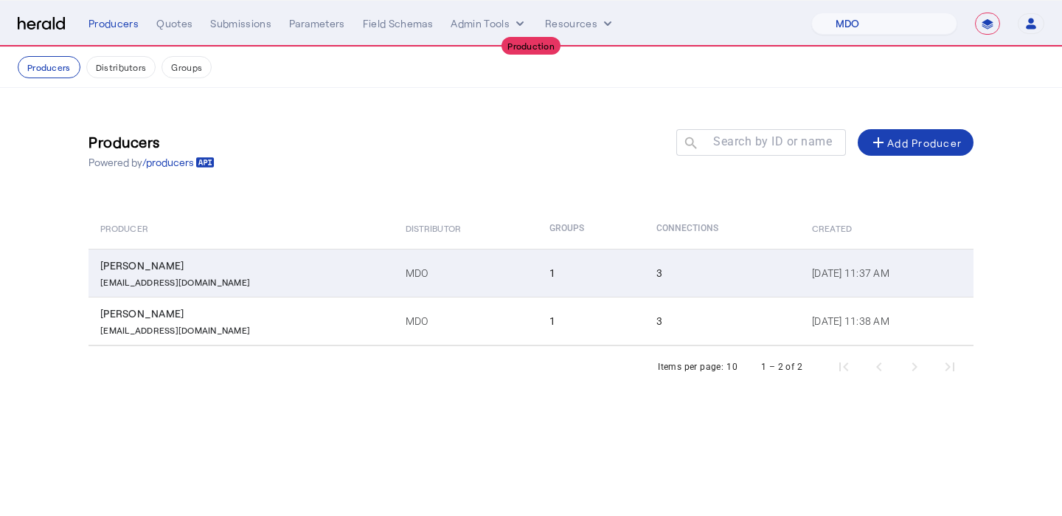
click at [427, 257] on td "MDO" at bounding box center [466, 273] width 144 height 48
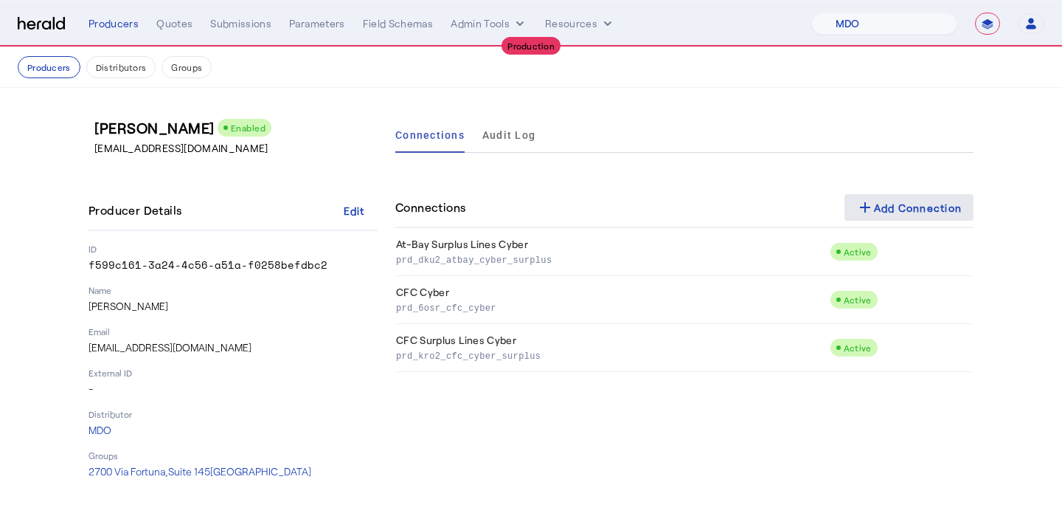
click at [895, 207] on div "add Add Connection" at bounding box center [909, 207] width 106 height 18
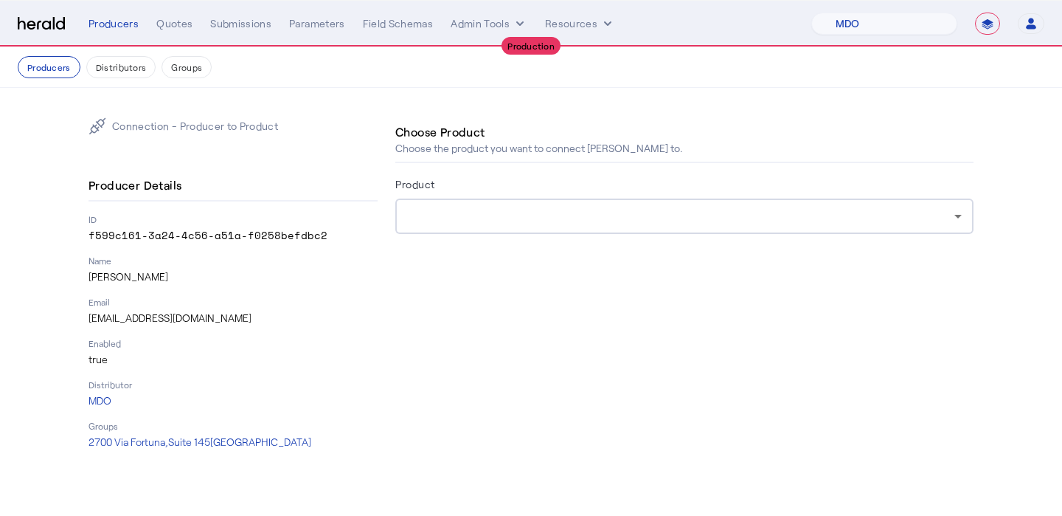
click at [700, 204] on div at bounding box center [684, 215] width 555 height 35
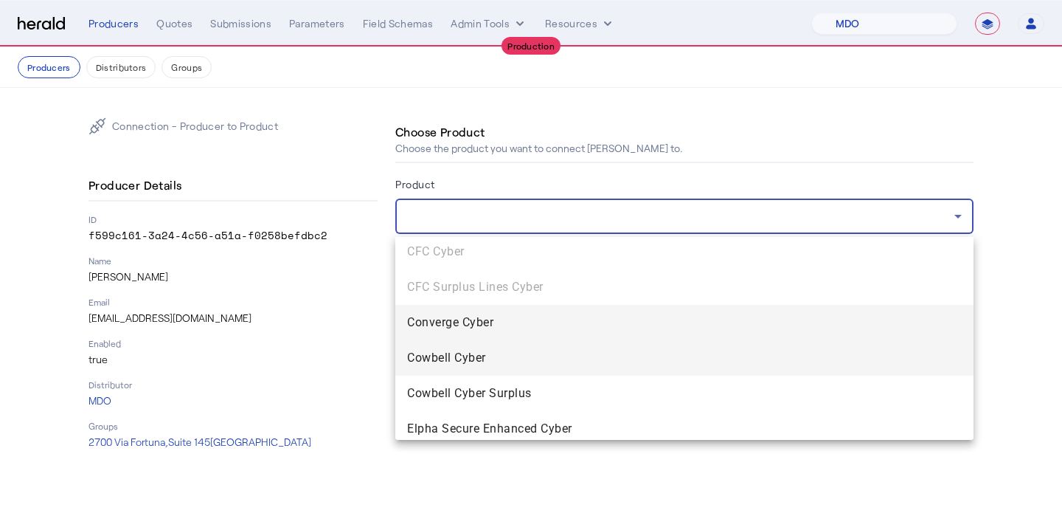
scroll to position [40, 0]
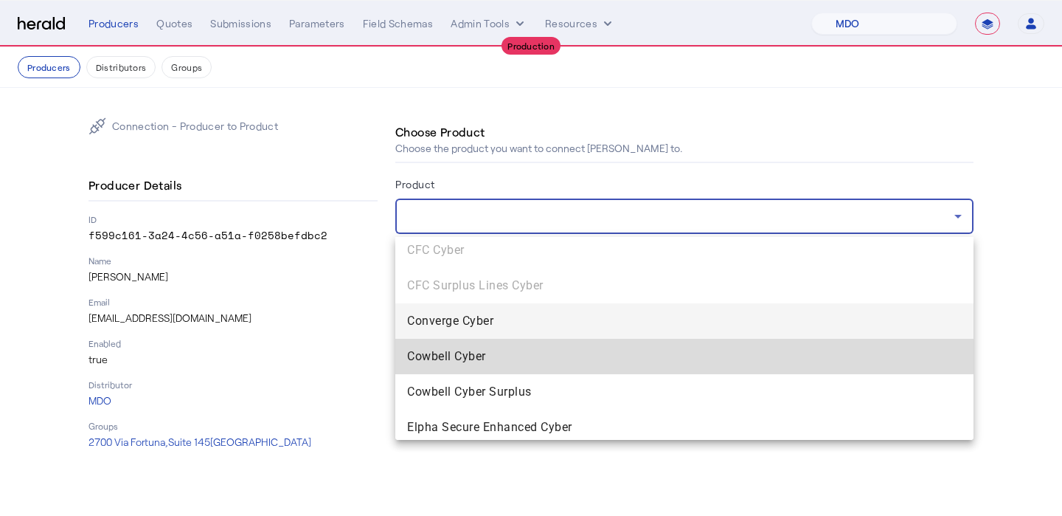
click at [644, 353] on span "Cowbell Cyber" at bounding box center [684, 356] width 555 height 18
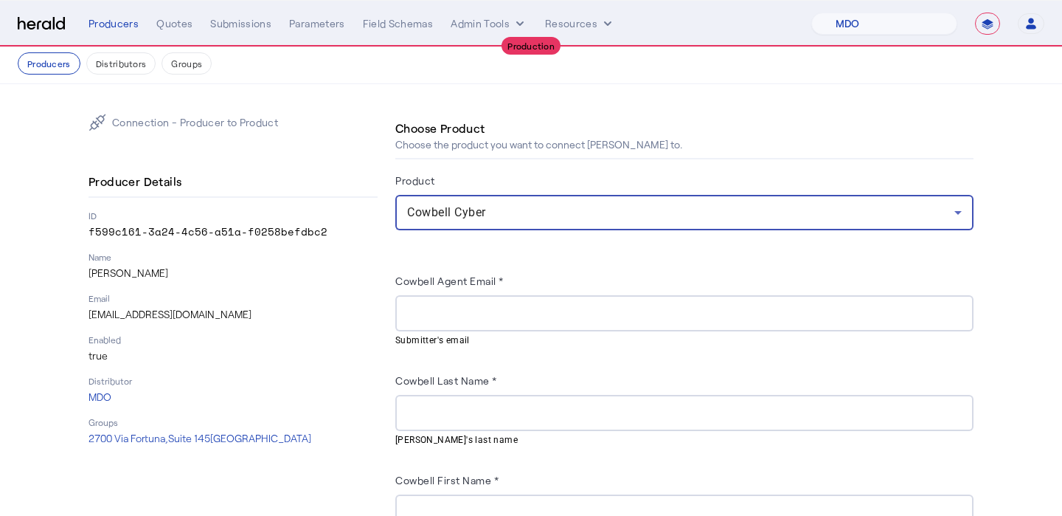
scroll to position [0, 0]
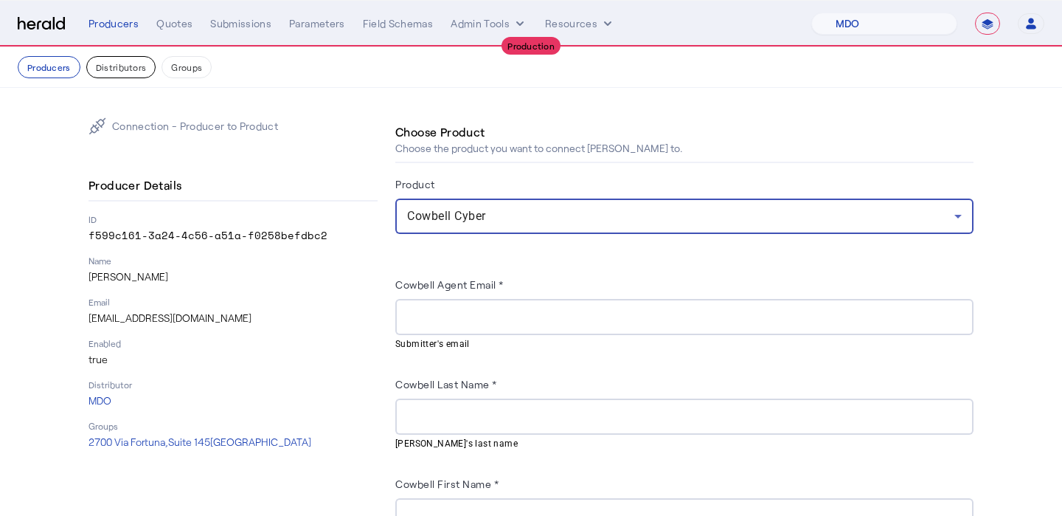
click at [111, 61] on button "Distributors" at bounding box center [121, 67] width 70 height 22
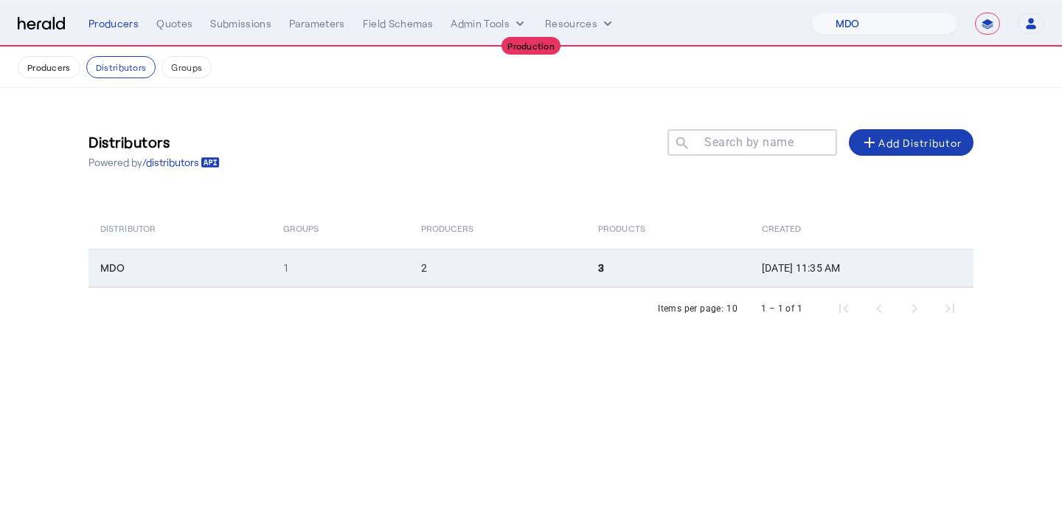
click at [520, 283] on td "2" at bounding box center [498, 268] width 178 height 38
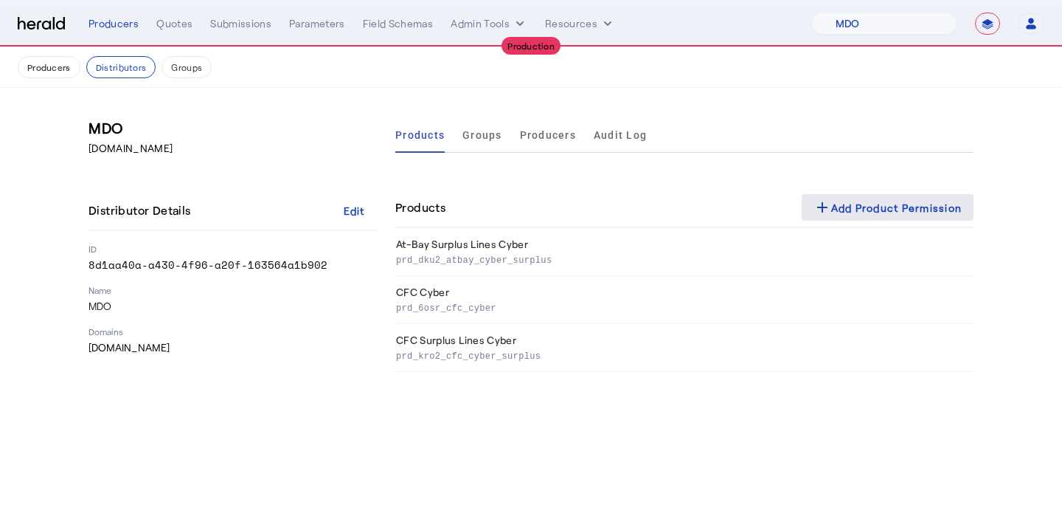
click at [926, 209] on div "add Add Product Permission" at bounding box center [888, 207] width 149 height 18
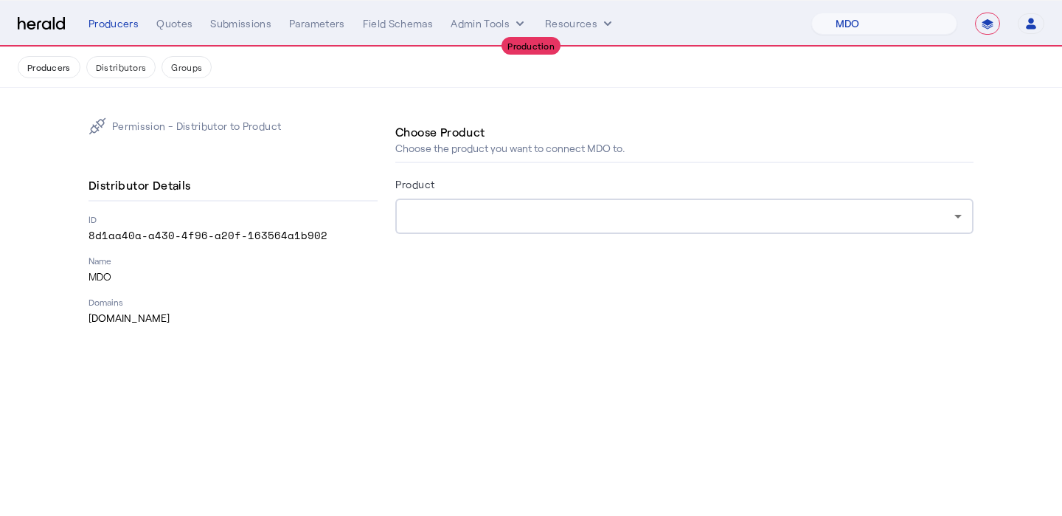
click at [569, 218] on div at bounding box center [680, 216] width 547 height 18
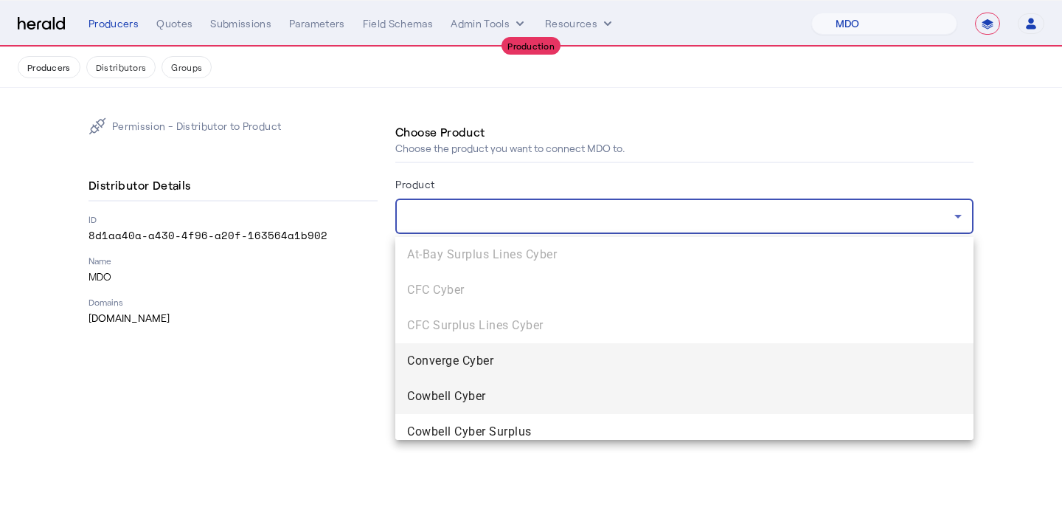
click at [541, 387] on span "Cowbell Cyber" at bounding box center [684, 396] width 555 height 18
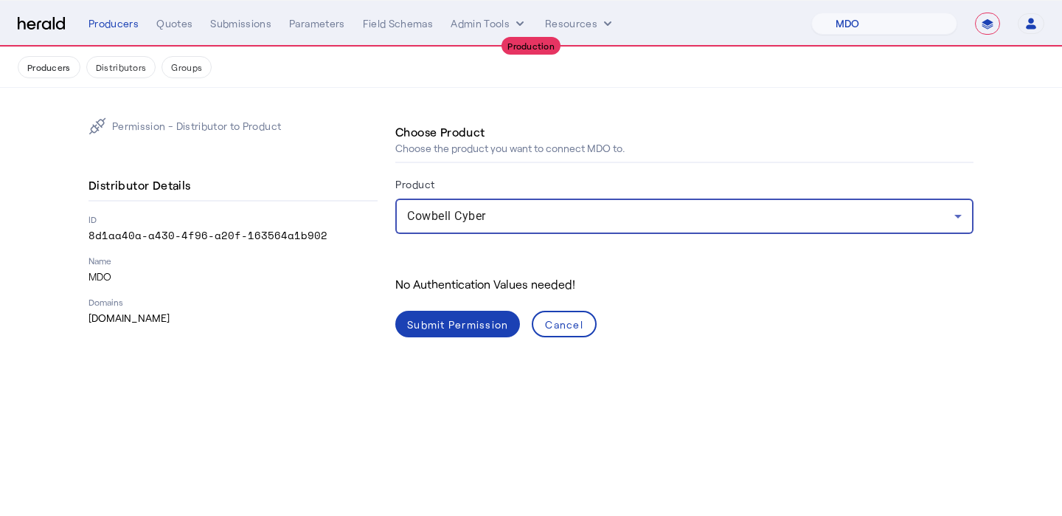
click at [465, 330] on div "Submit Permission" at bounding box center [457, 323] width 101 height 15
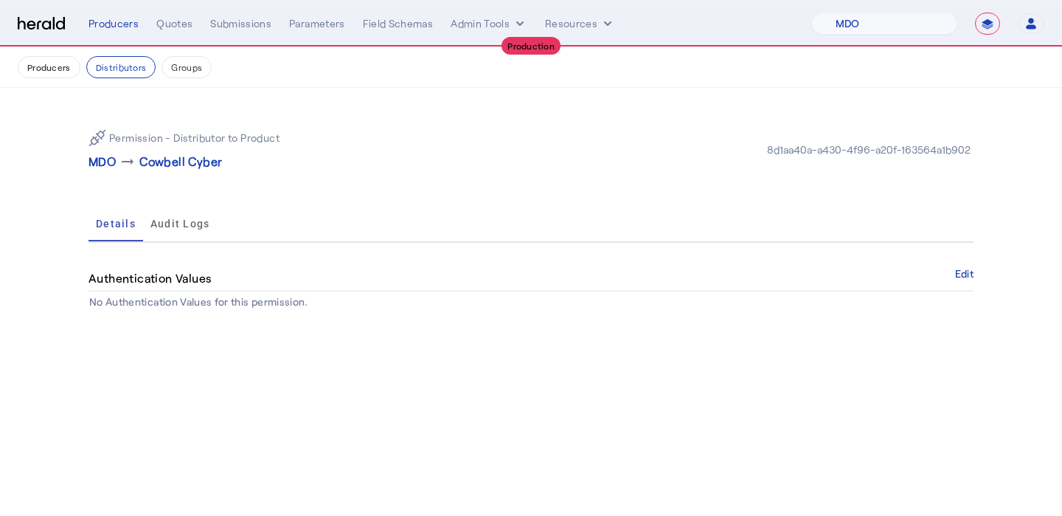
click at [106, 160] on p "MDO" at bounding box center [102, 162] width 27 height 18
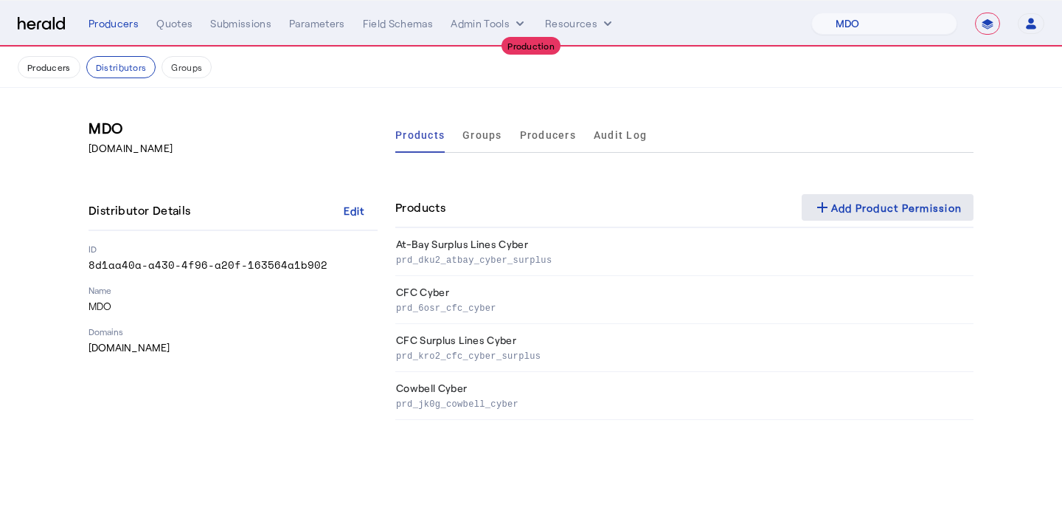
click at [879, 207] on div "add Add Product Permission" at bounding box center [888, 207] width 149 height 18
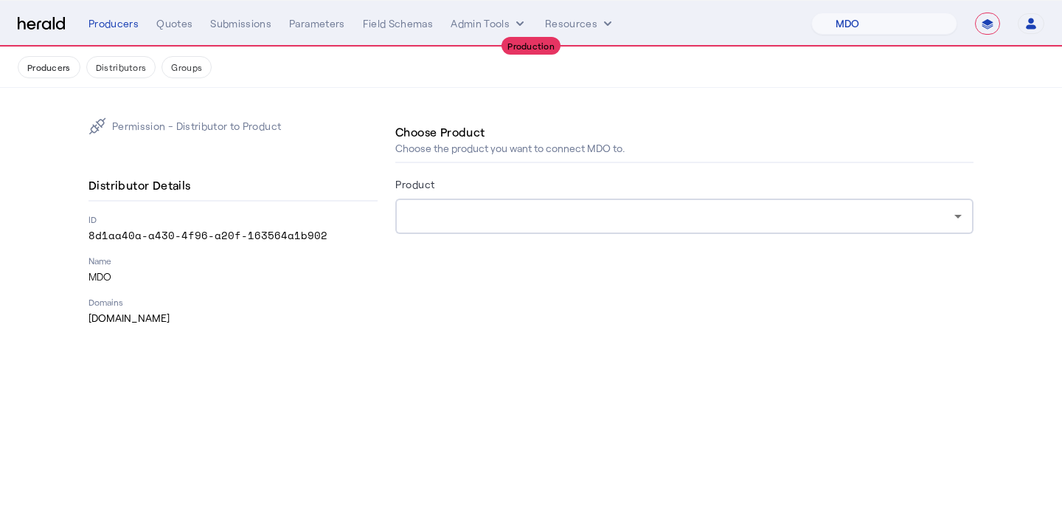
click at [595, 228] on div at bounding box center [684, 215] width 555 height 35
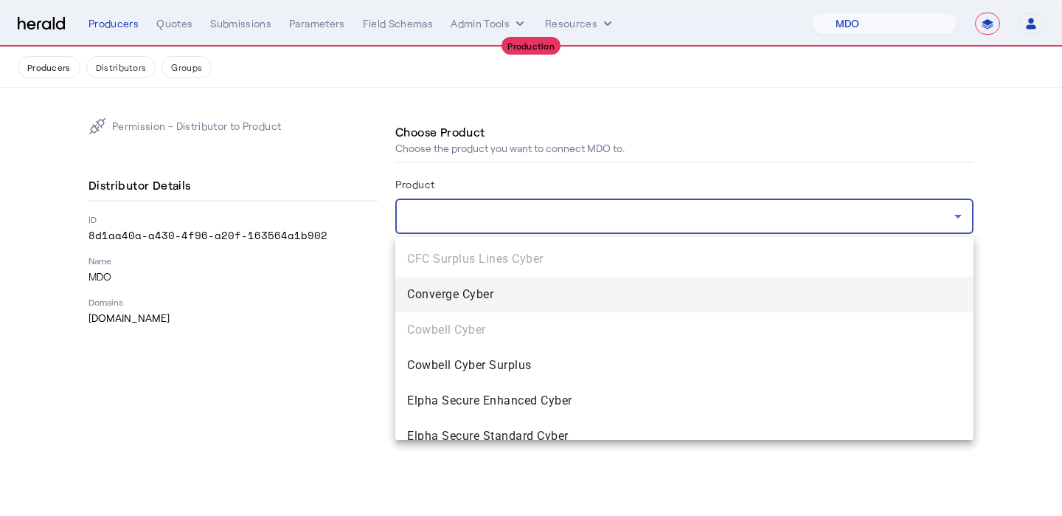
scroll to position [72, 0]
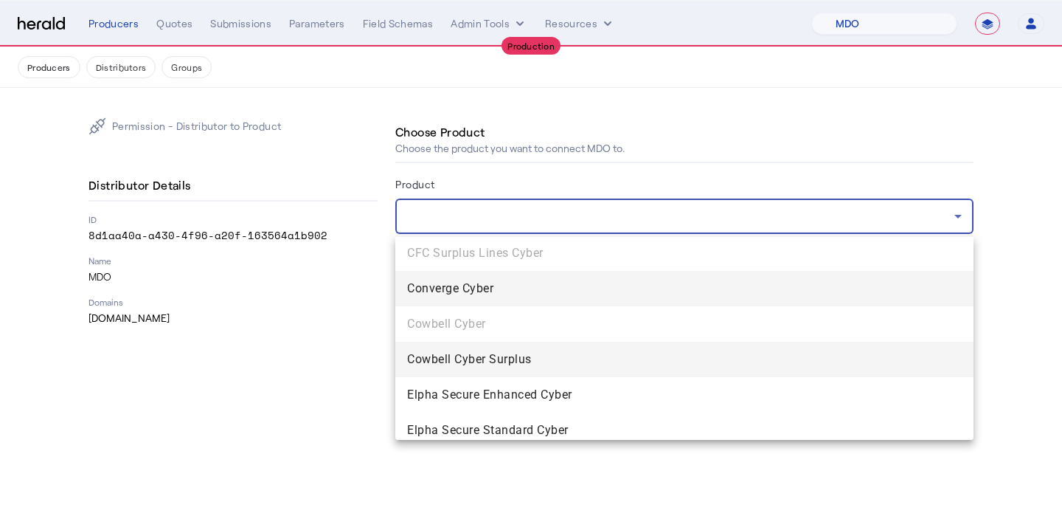
click at [525, 358] on span "Cowbell Cyber Surplus" at bounding box center [684, 359] width 555 height 18
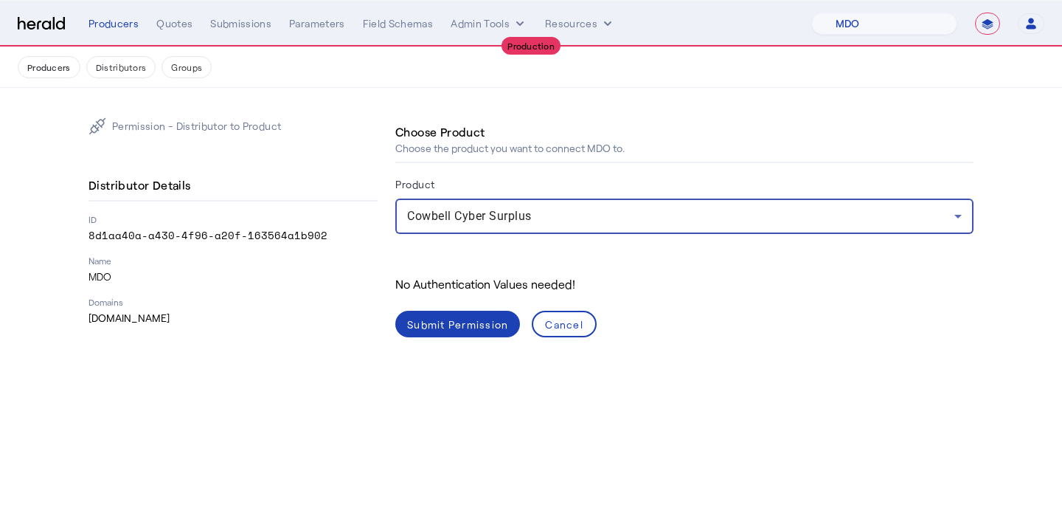
click at [433, 319] on div "Submit Permission" at bounding box center [457, 323] width 101 height 15
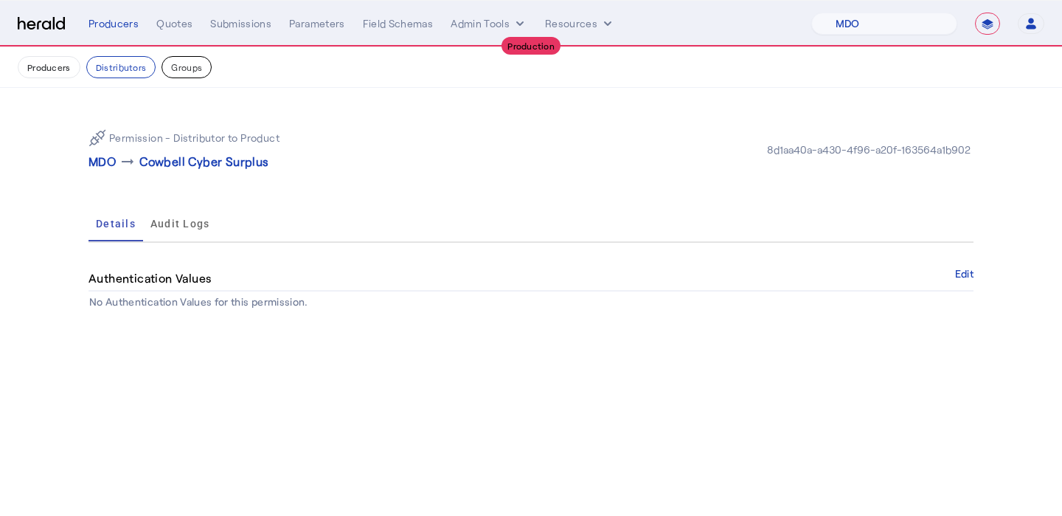
click at [184, 67] on button "Groups" at bounding box center [187, 67] width 50 height 22
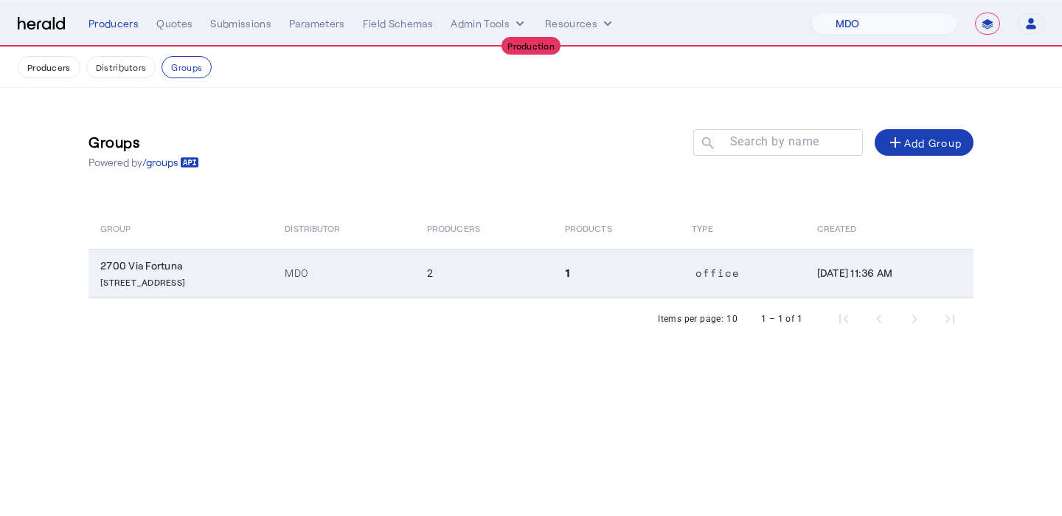
click at [510, 263] on td "2" at bounding box center [484, 273] width 138 height 49
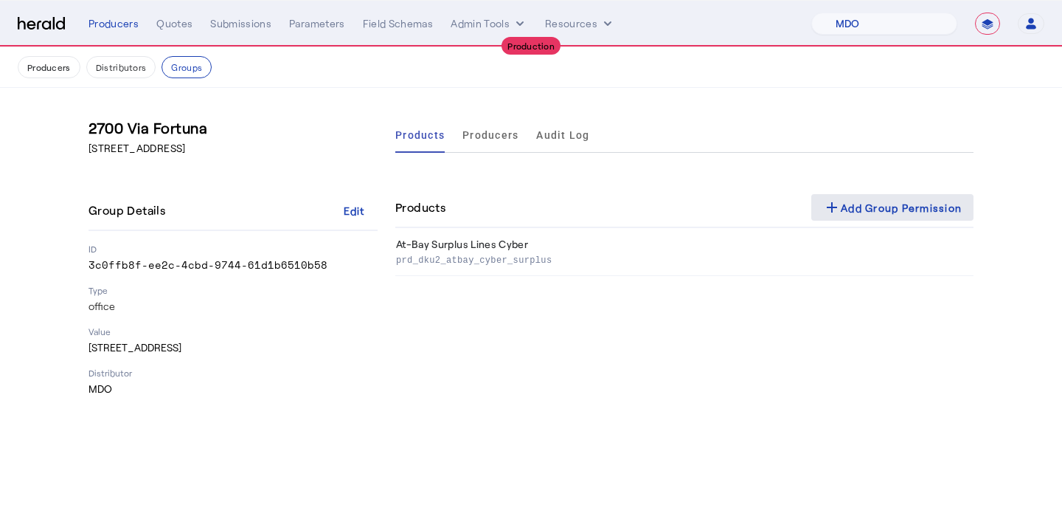
click at [870, 209] on div "add Add Group Permission" at bounding box center [892, 207] width 139 height 18
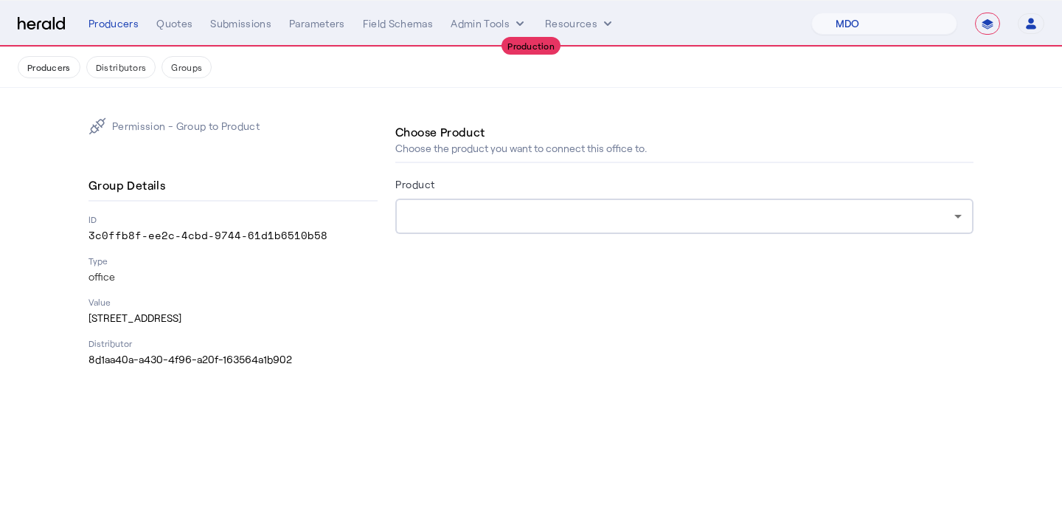
click at [614, 237] on form "Product" at bounding box center [684, 225] width 578 height 100
click at [609, 225] on div at bounding box center [684, 215] width 555 height 35
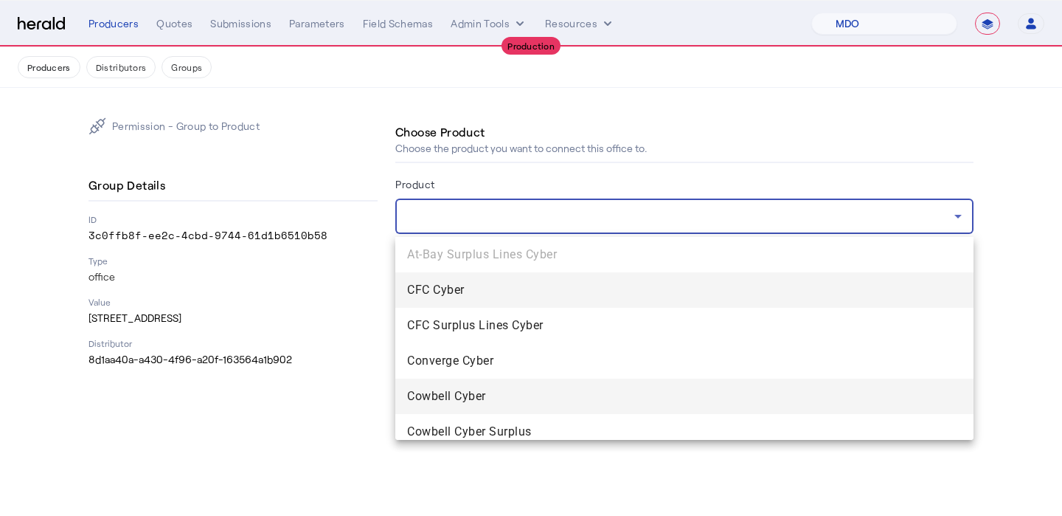
click at [552, 390] on span "Cowbell Cyber" at bounding box center [684, 396] width 555 height 18
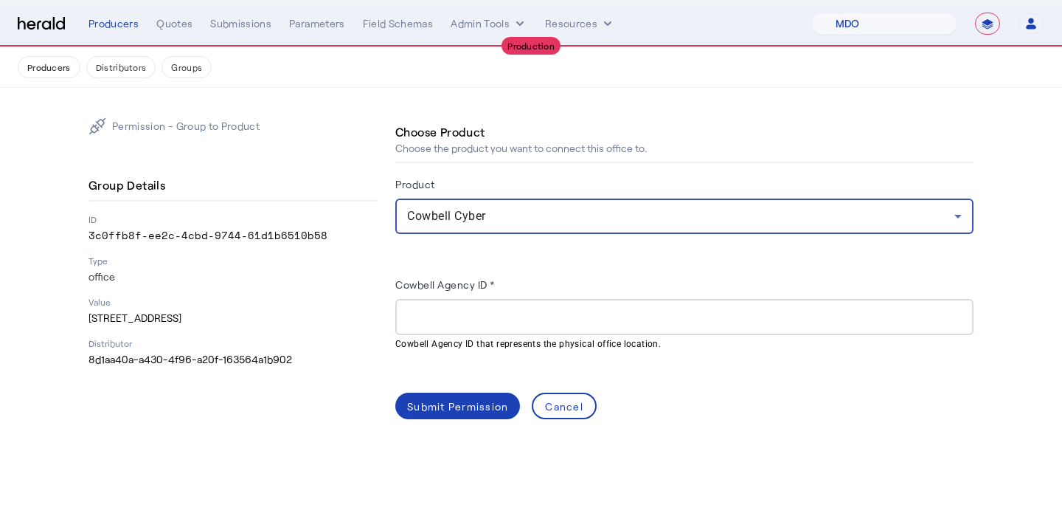
click at [492, 313] on input "Cowbell Agency ID *" at bounding box center [684, 317] width 555 height 18
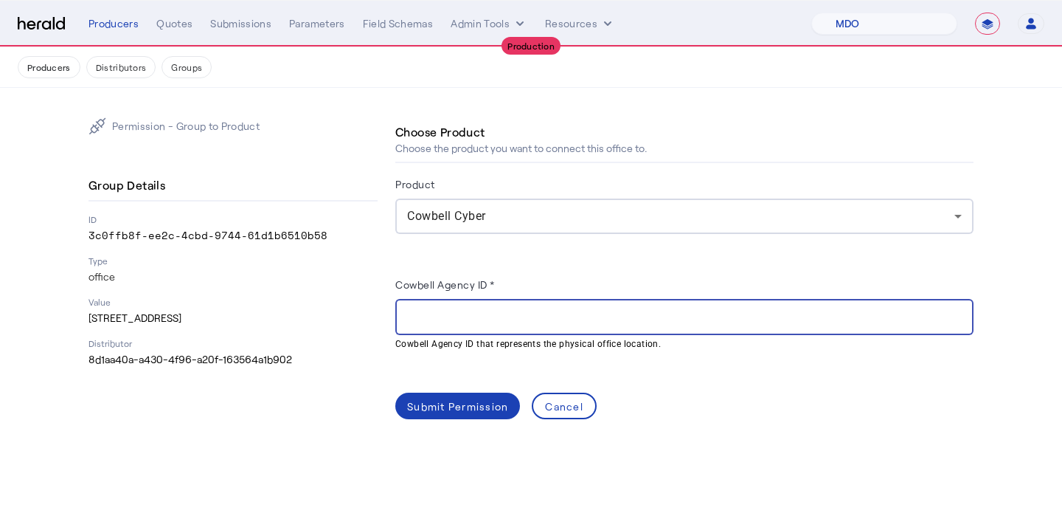
paste input "**********"
type input "**********"
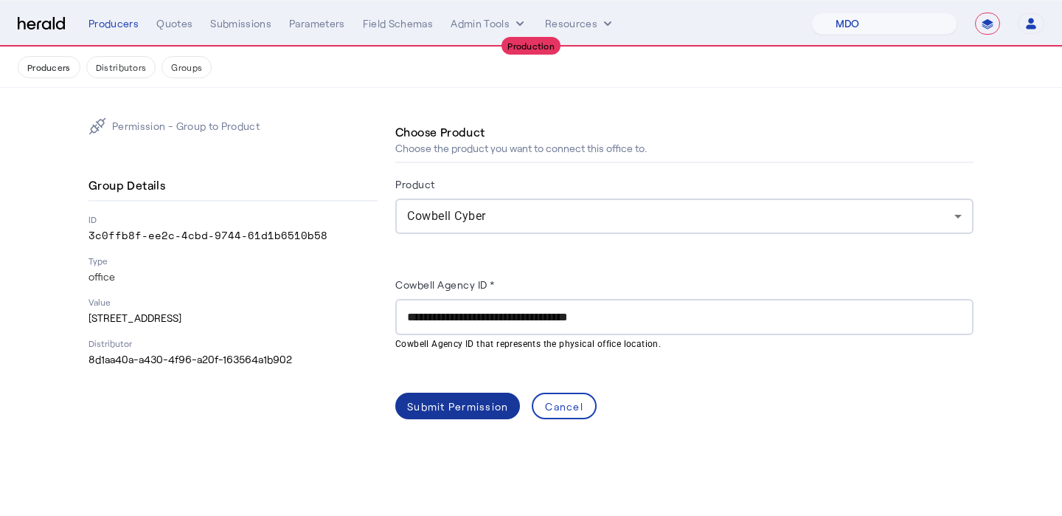
click at [454, 410] on div "Submit Permission" at bounding box center [457, 405] width 101 height 15
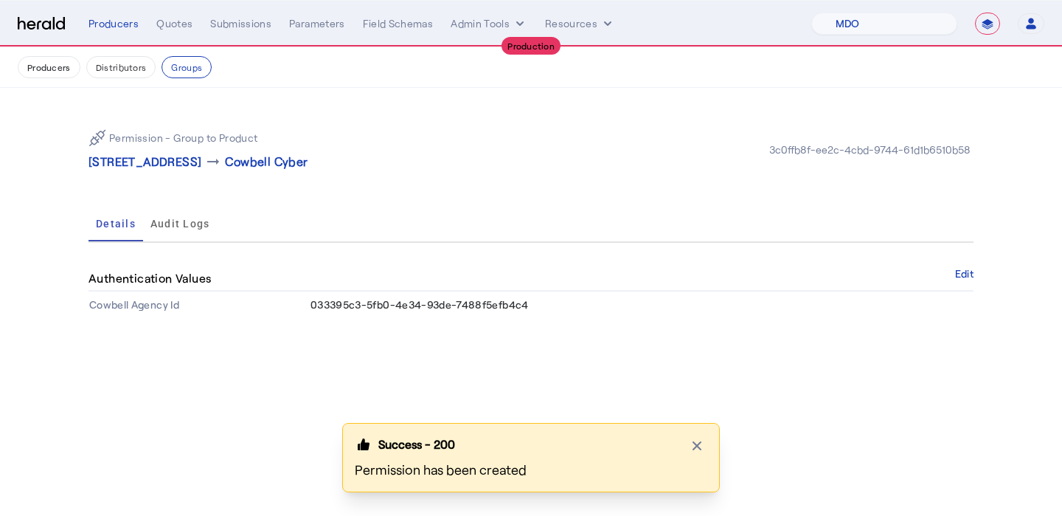
click at [201, 164] on p "[STREET_ADDRESS]" at bounding box center [145, 162] width 113 height 18
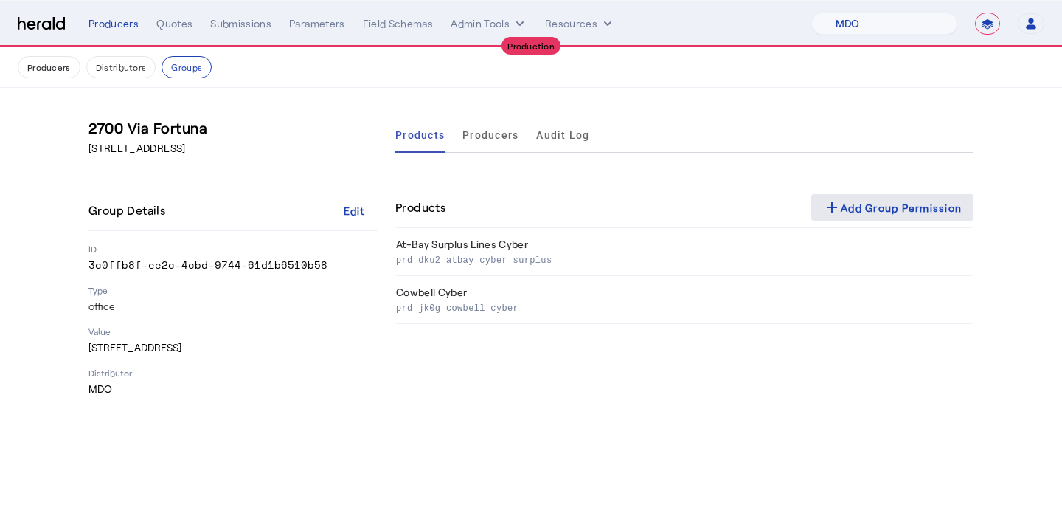
click at [874, 191] on span at bounding box center [892, 207] width 162 height 35
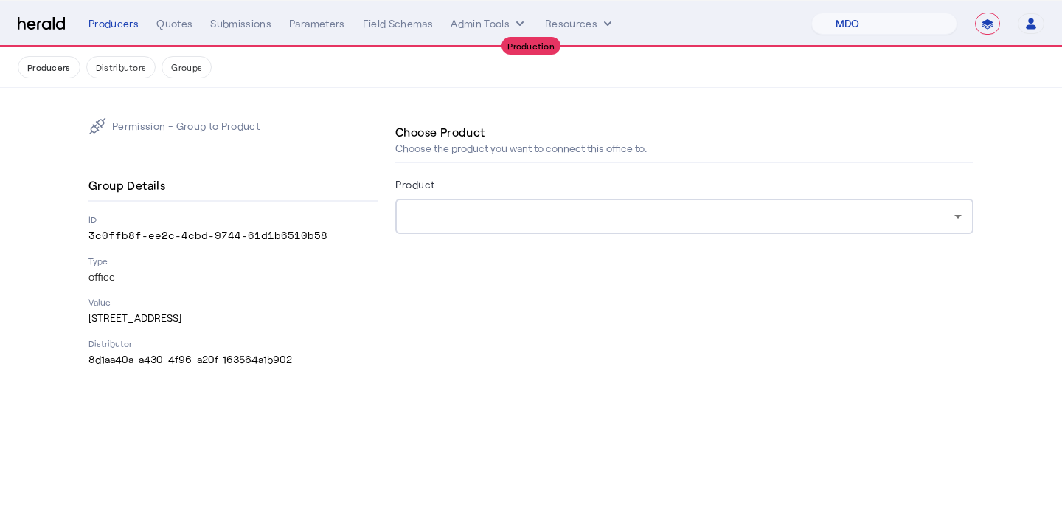
click at [704, 239] on form "Product" at bounding box center [684, 225] width 578 height 100
click at [703, 234] on form "Product" at bounding box center [684, 225] width 578 height 100
click at [706, 227] on div at bounding box center [684, 215] width 555 height 35
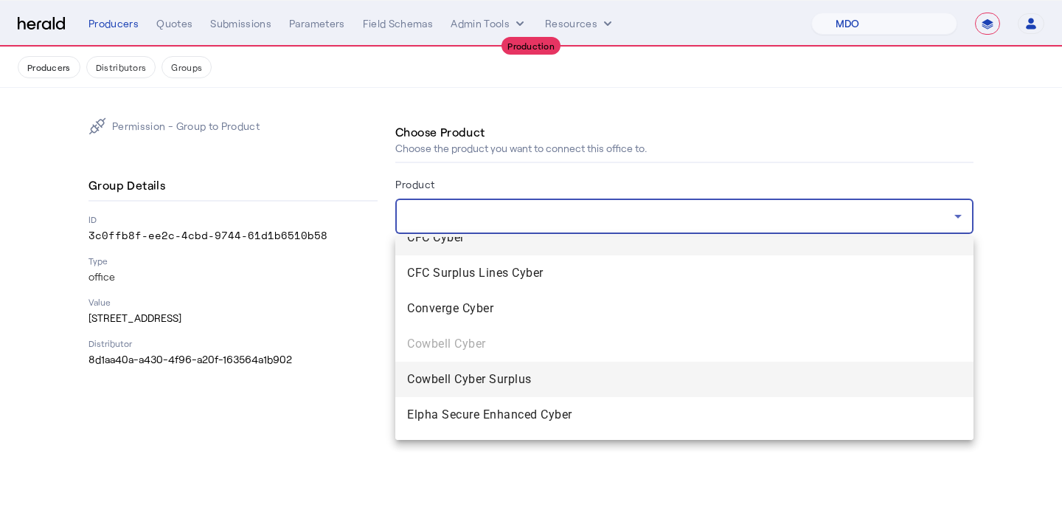
scroll to position [53, 0]
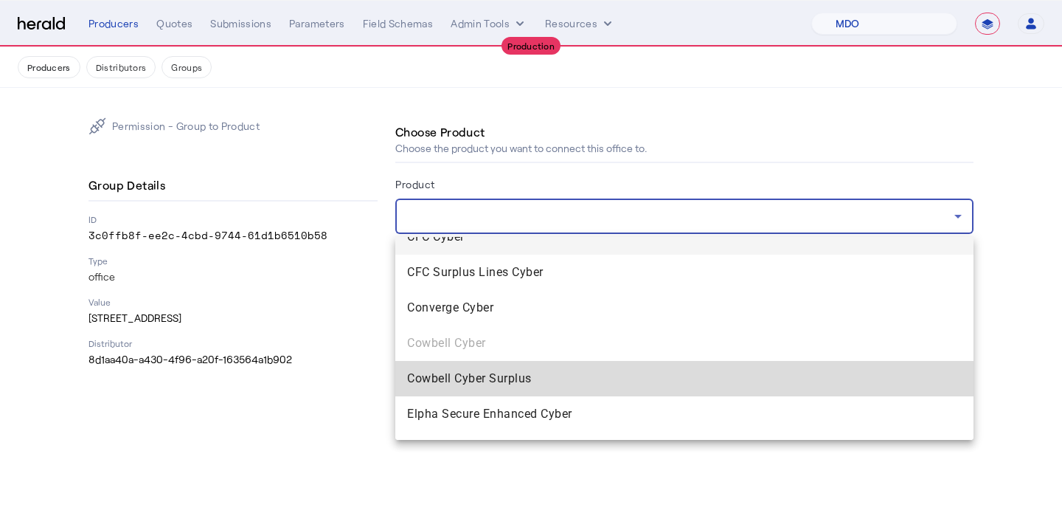
click at [633, 367] on mat-option "Cowbell Cyber Surplus" at bounding box center [684, 378] width 578 height 35
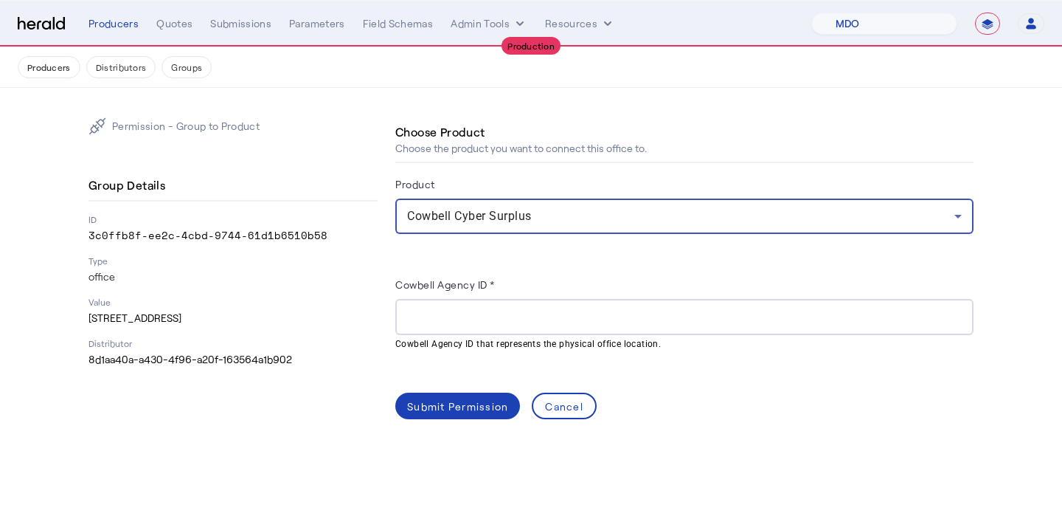
click at [465, 322] on input "Cowbell Agency ID *" at bounding box center [684, 317] width 555 height 18
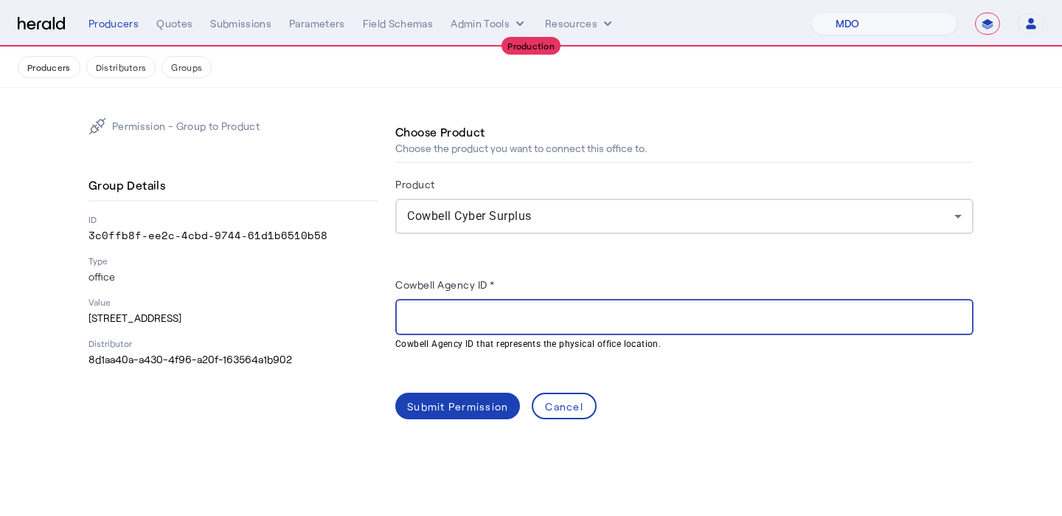
paste input "**********"
type input "**********"
click at [463, 407] on div "Submit Permission" at bounding box center [457, 405] width 101 height 15
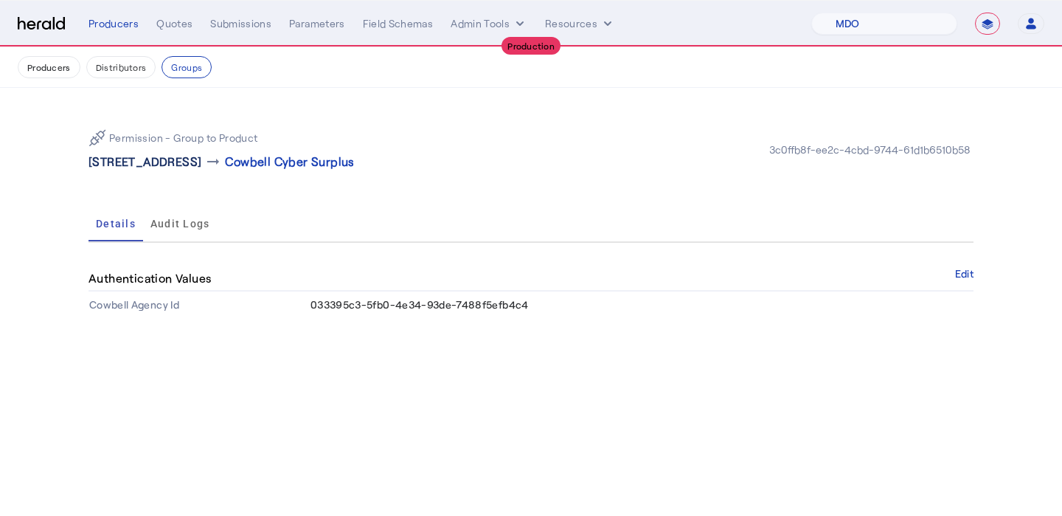
click at [201, 167] on p "[STREET_ADDRESS]" at bounding box center [145, 162] width 113 height 18
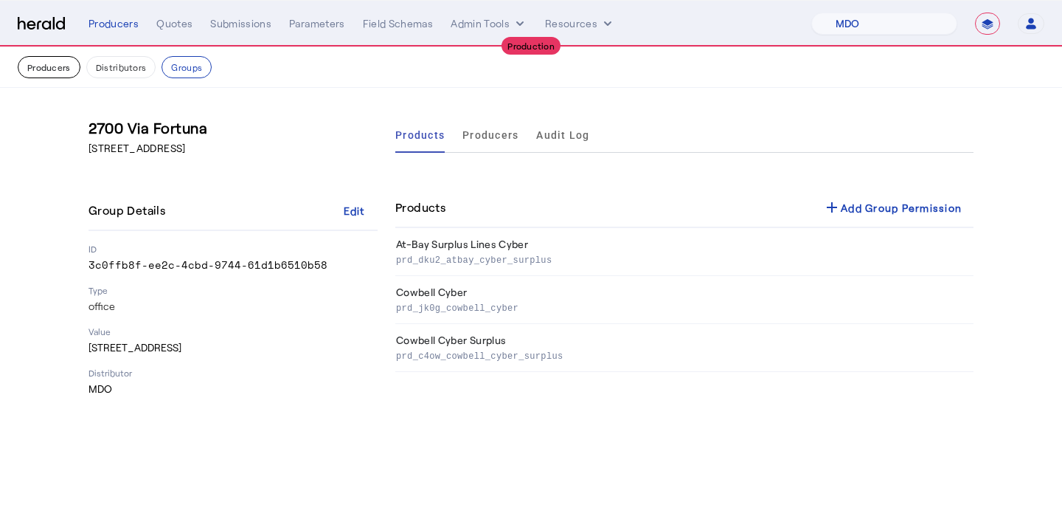
click at [66, 66] on button "Producers" at bounding box center [49, 67] width 63 height 22
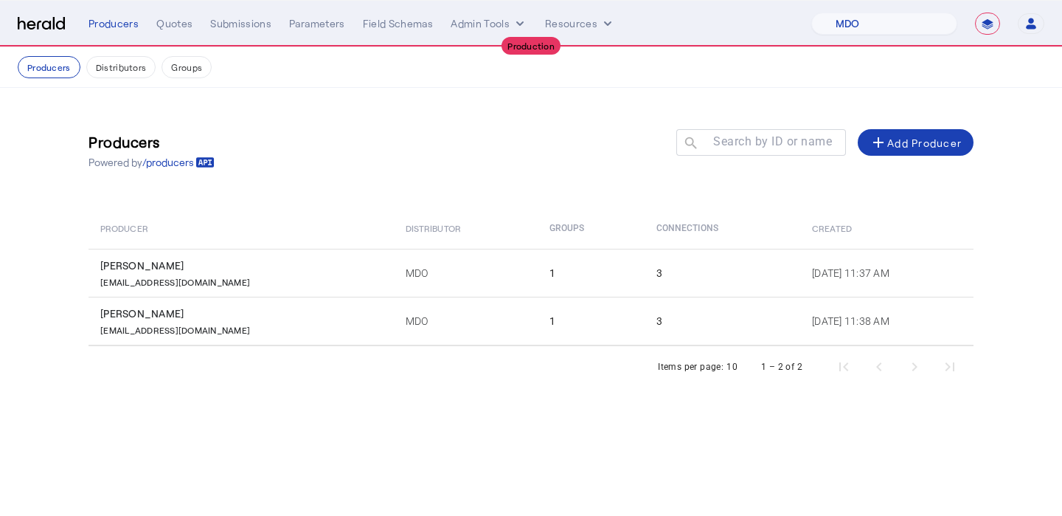
click at [399, 241] on th "Distributor" at bounding box center [466, 227] width 144 height 41
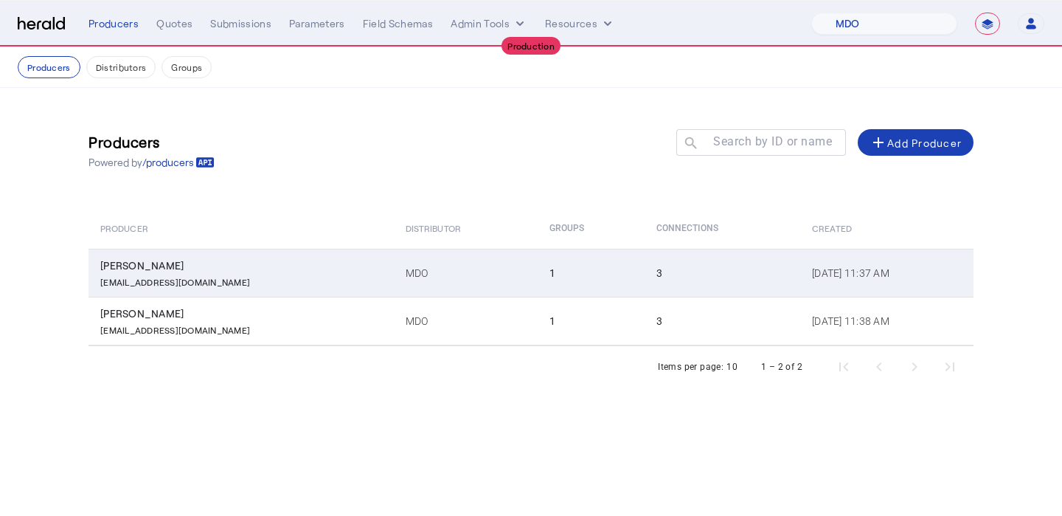
click at [410, 270] on td "MDO" at bounding box center [466, 273] width 144 height 48
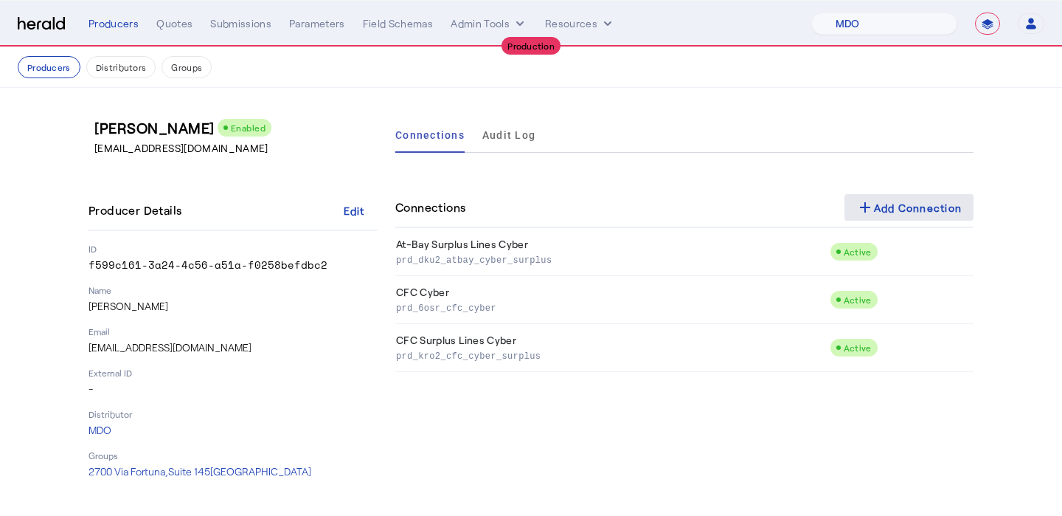
click at [849, 204] on span at bounding box center [910, 207] width 130 height 35
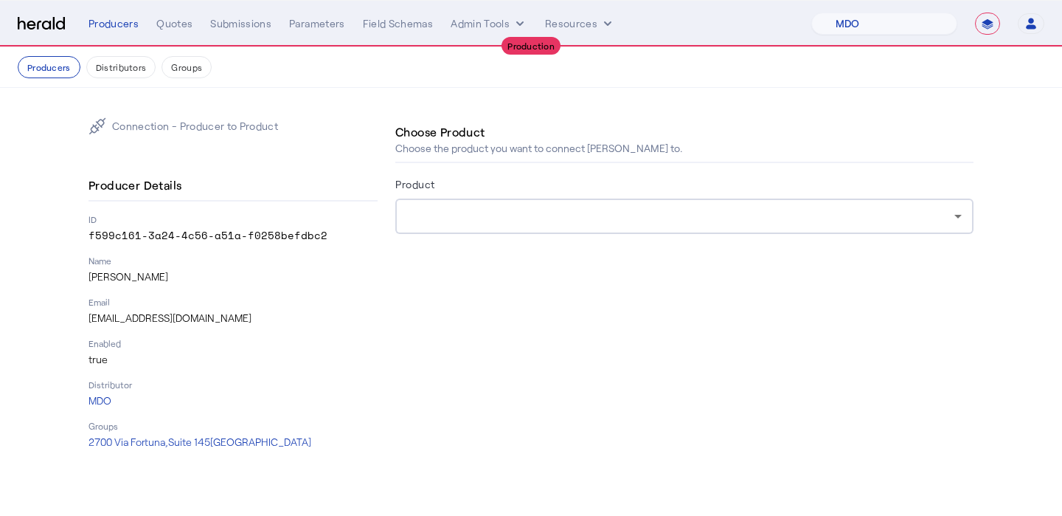
click at [606, 239] on form "Product" at bounding box center [684, 225] width 578 height 100
click at [603, 229] on div at bounding box center [684, 215] width 555 height 35
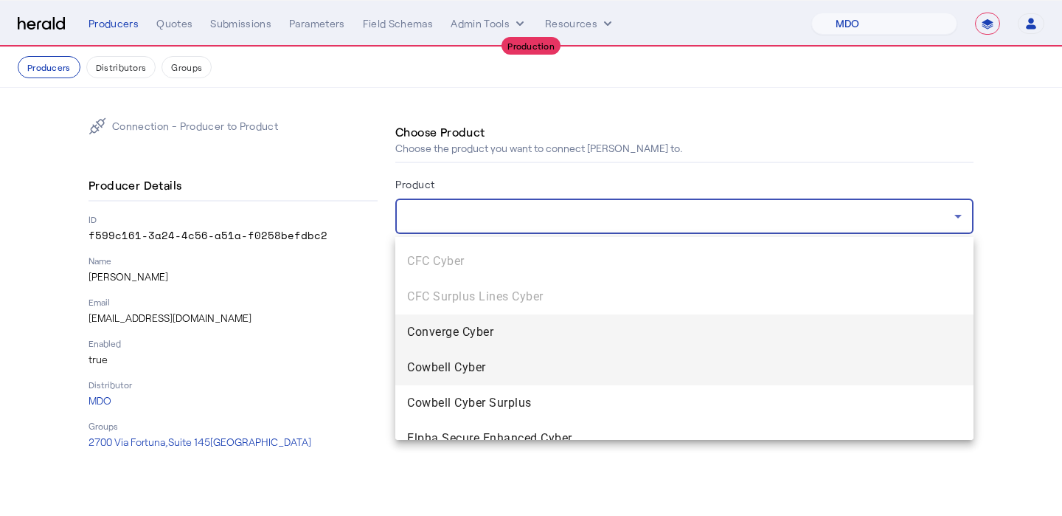
scroll to position [32, 0]
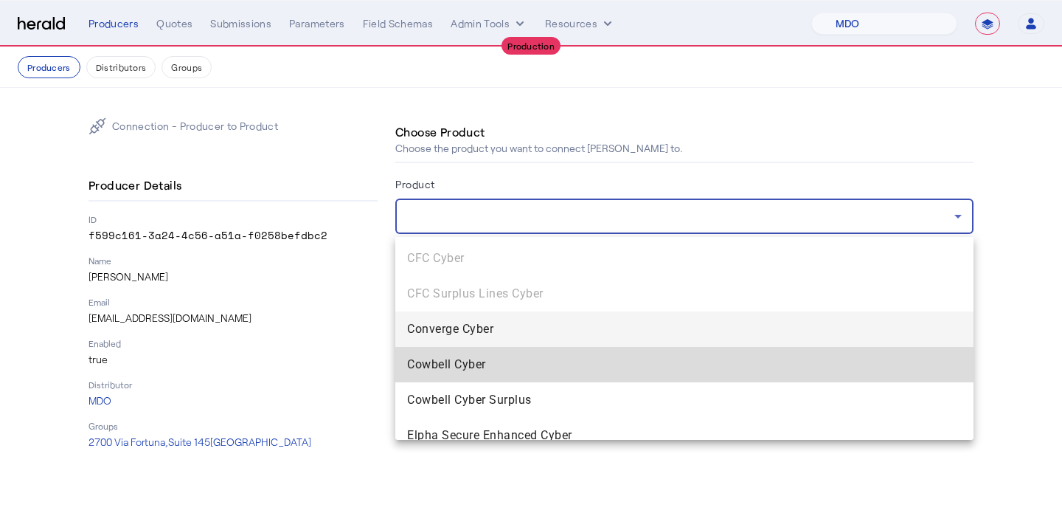
click at [559, 357] on span "Cowbell Cyber" at bounding box center [684, 365] width 555 height 18
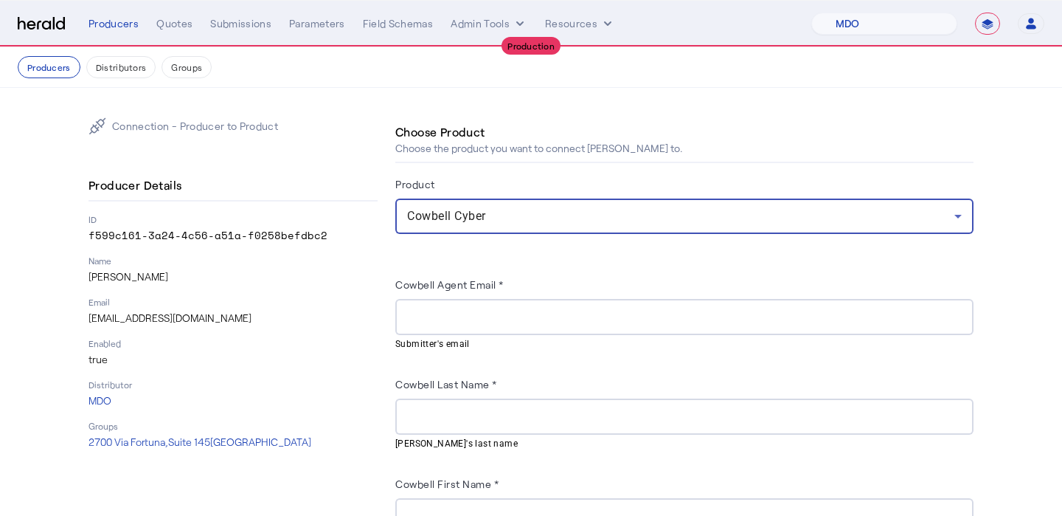
click at [190, 328] on div "Producer Details ID f599c161-3a24-4c56-a51a-f0258befdbc2 Name [PERSON_NAME] Ema…" at bounding box center [233, 309] width 289 height 279
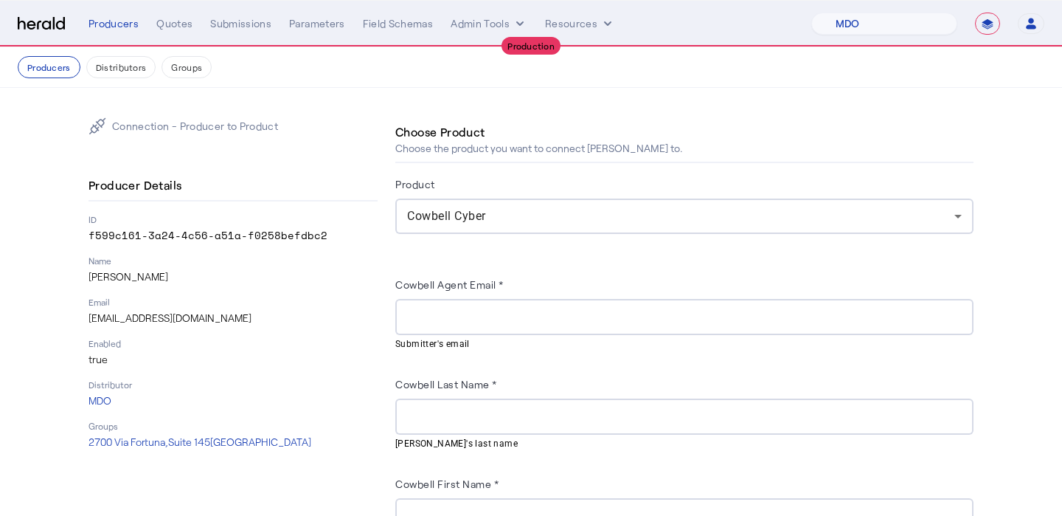
click at [195, 324] on p "[EMAIL_ADDRESS][DOMAIN_NAME]" at bounding box center [233, 318] width 289 height 15
copy p "[EMAIL_ADDRESS][DOMAIN_NAME]"
click at [565, 316] on input "Cowbell Agent Email *" at bounding box center [684, 317] width 555 height 18
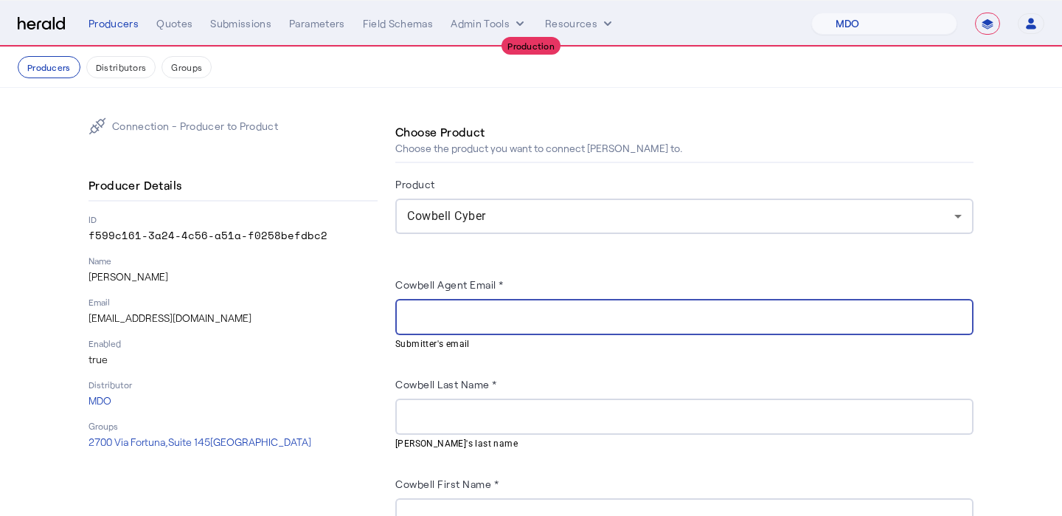
paste input "**********"
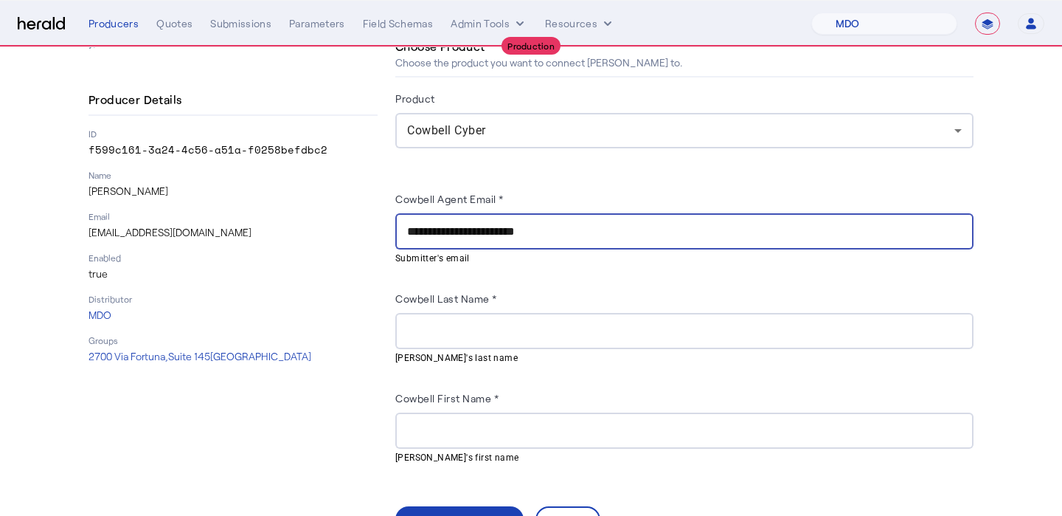
scroll to position [89, 0]
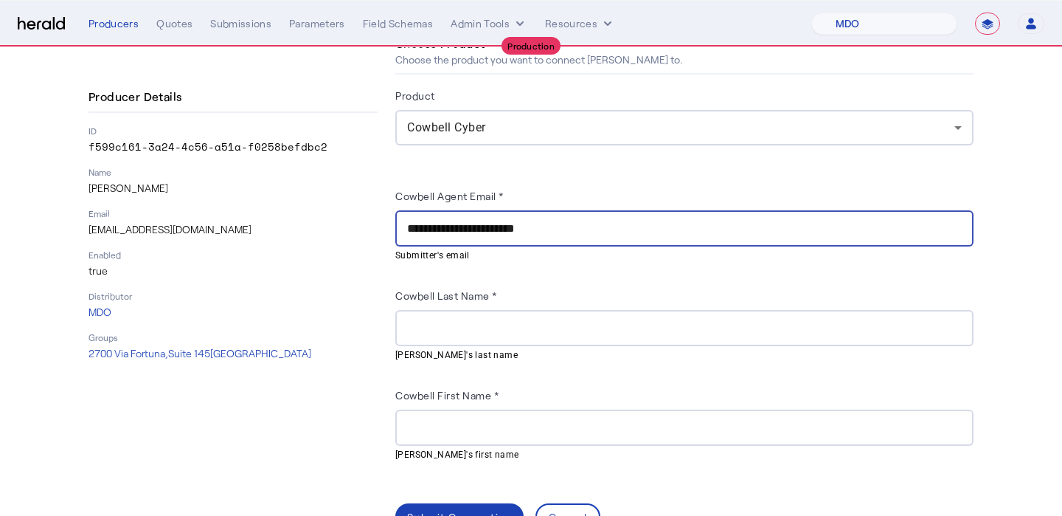
type input "**********"
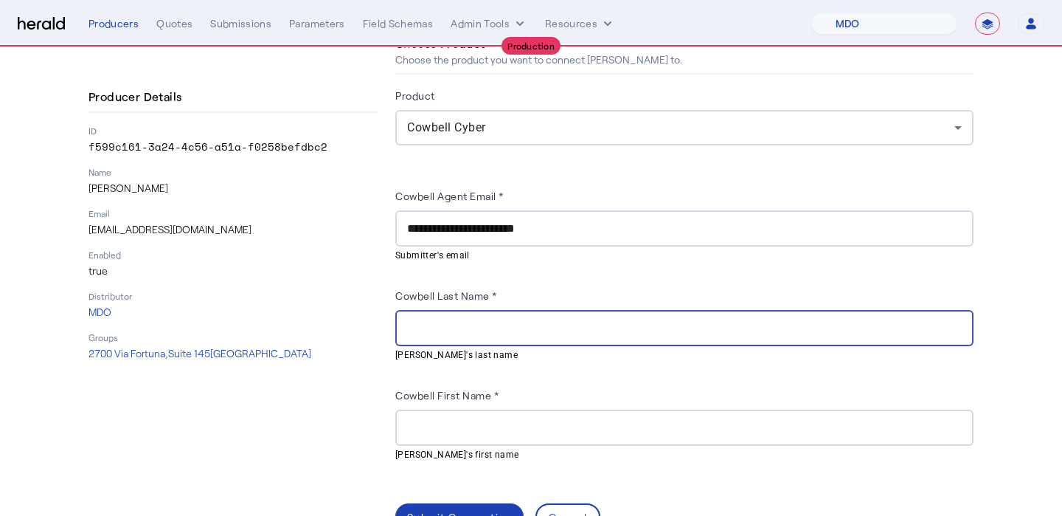
click at [562, 329] on input "Cowbell Last Name *" at bounding box center [684, 328] width 555 height 18
type input "******"
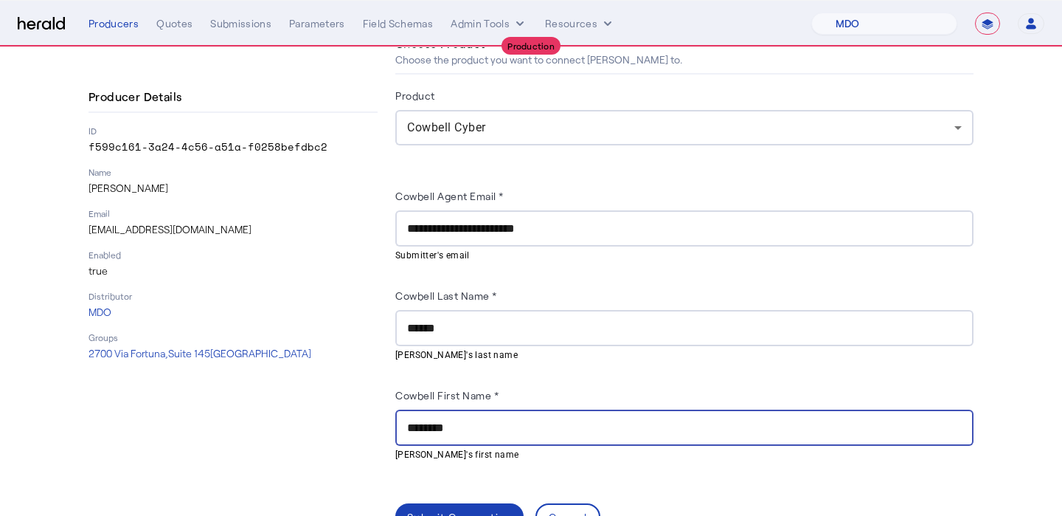
type input "********"
click at [369, 426] on div "Connection - Producer to Product Producer Details ID f599c161-3a24-4c56-a51a-f0…" at bounding box center [233, 279] width 289 height 501
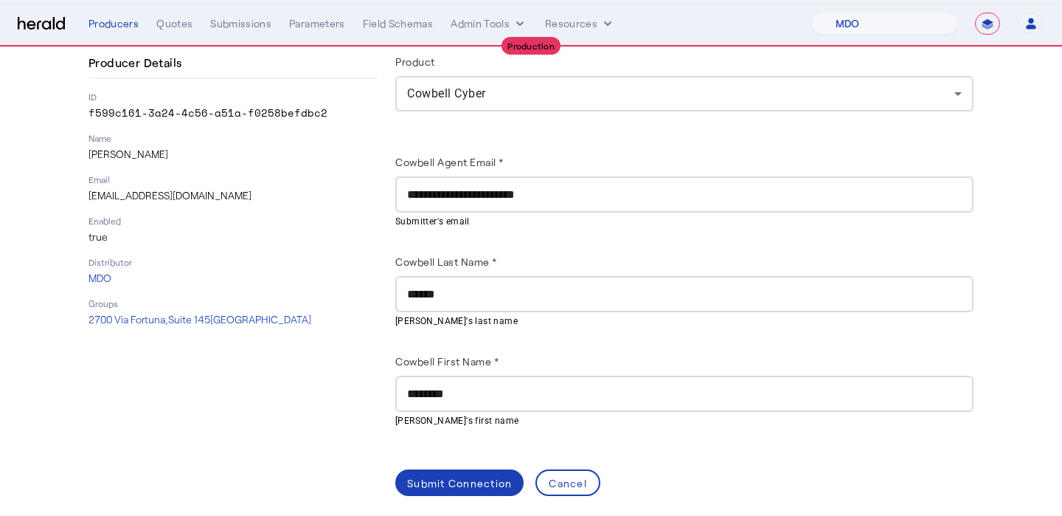
scroll to position [130, 0]
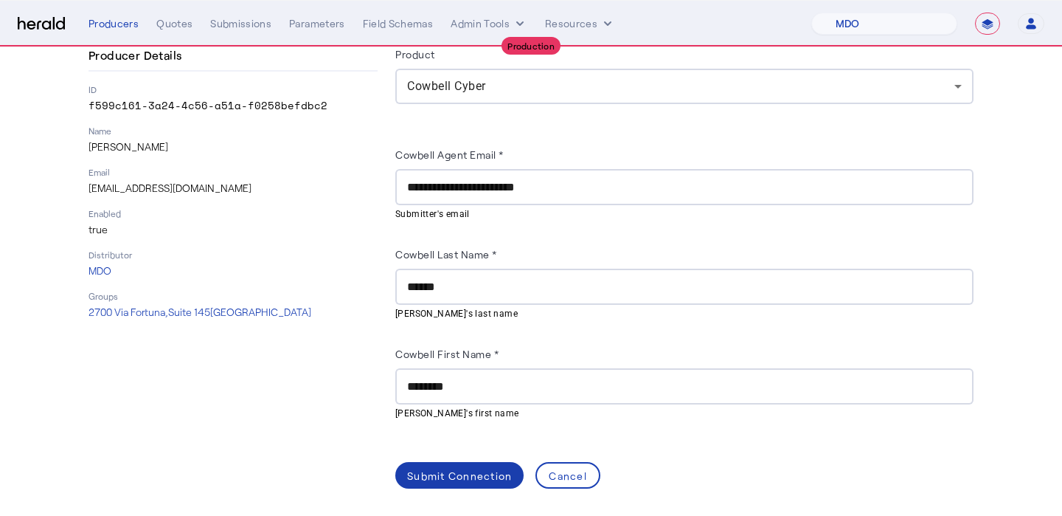
click at [440, 464] on span at bounding box center [459, 474] width 128 height 35
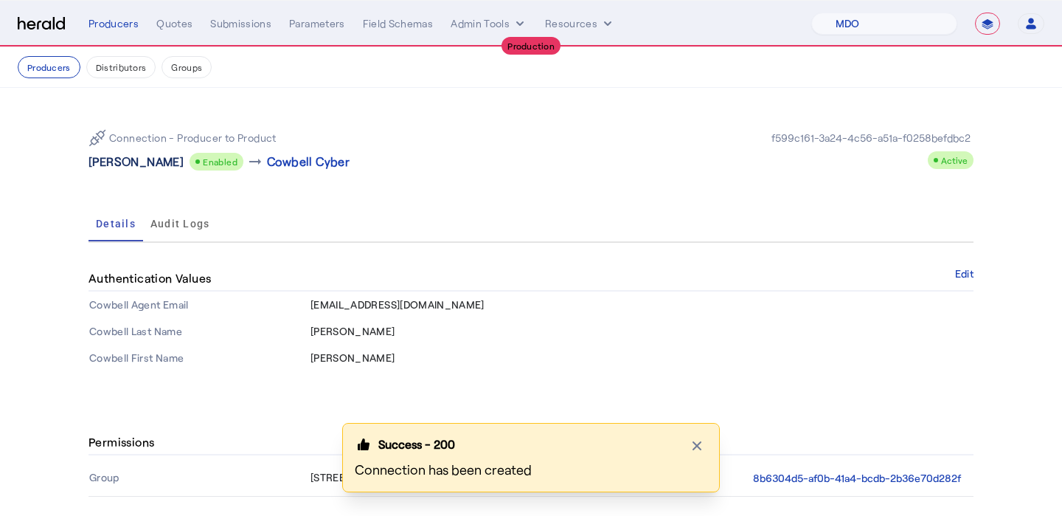
click at [143, 167] on p "[PERSON_NAME]" at bounding box center [136, 162] width 95 height 18
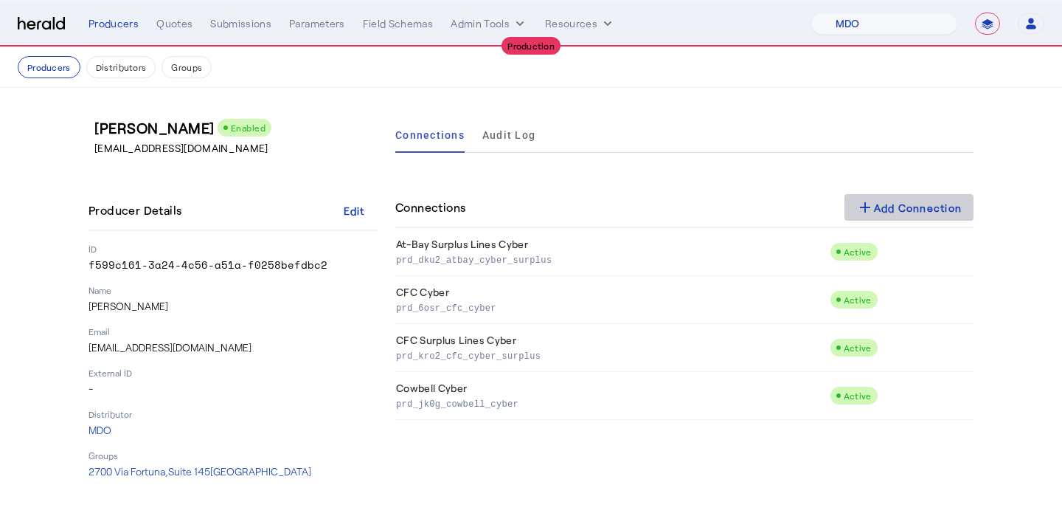
click at [909, 195] on span at bounding box center [910, 207] width 130 height 35
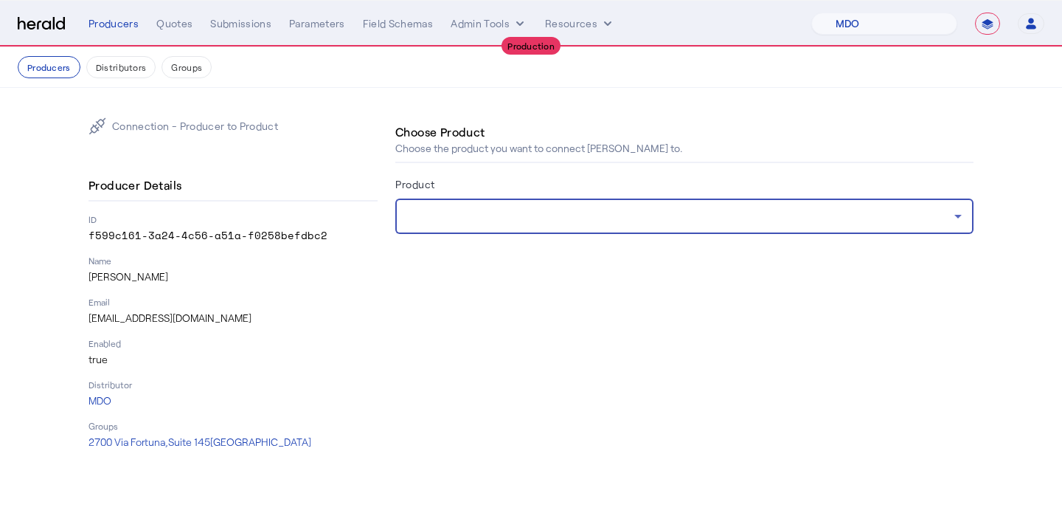
click at [673, 222] on div at bounding box center [680, 216] width 547 height 18
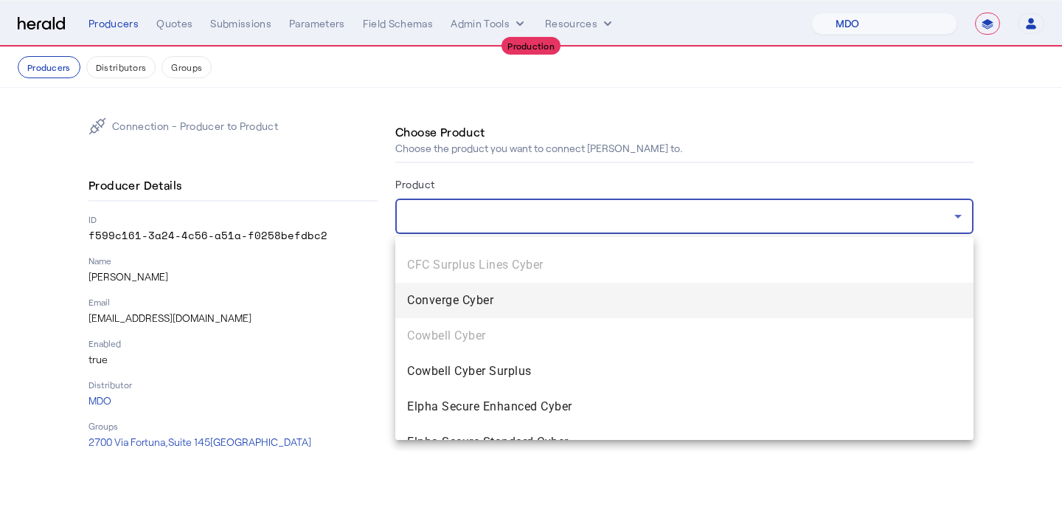
scroll to position [65, 0]
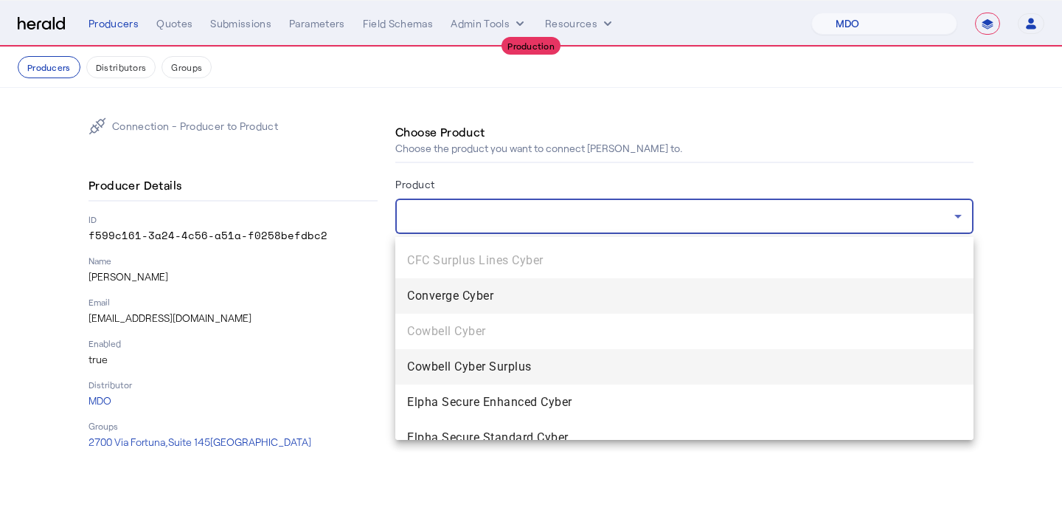
click at [586, 364] on span "Cowbell Cyber Surplus" at bounding box center [684, 367] width 555 height 18
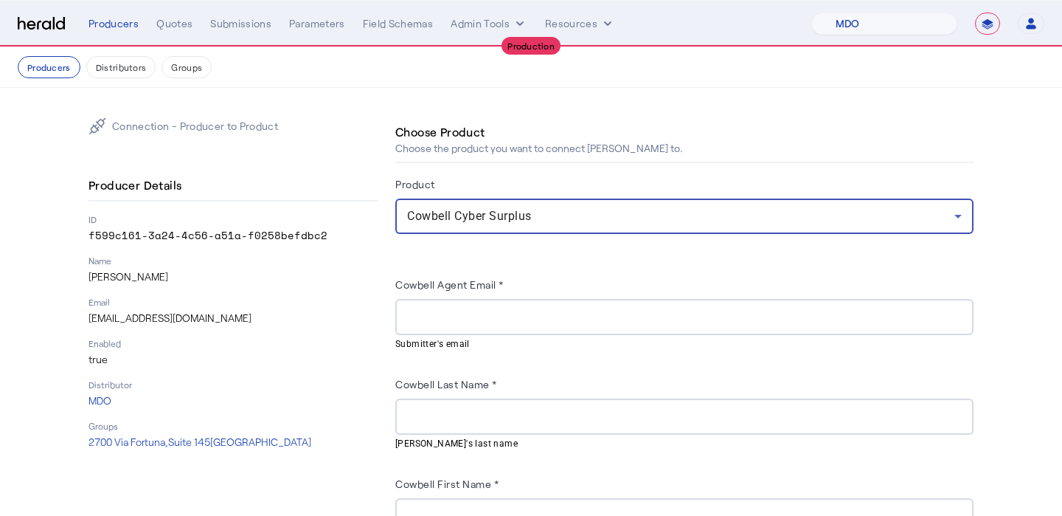
click at [199, 318] on p "[EMAIL_ADDRESS][DOMAIN_NAME]" at bounding box center [233, 318] width 289 height 15
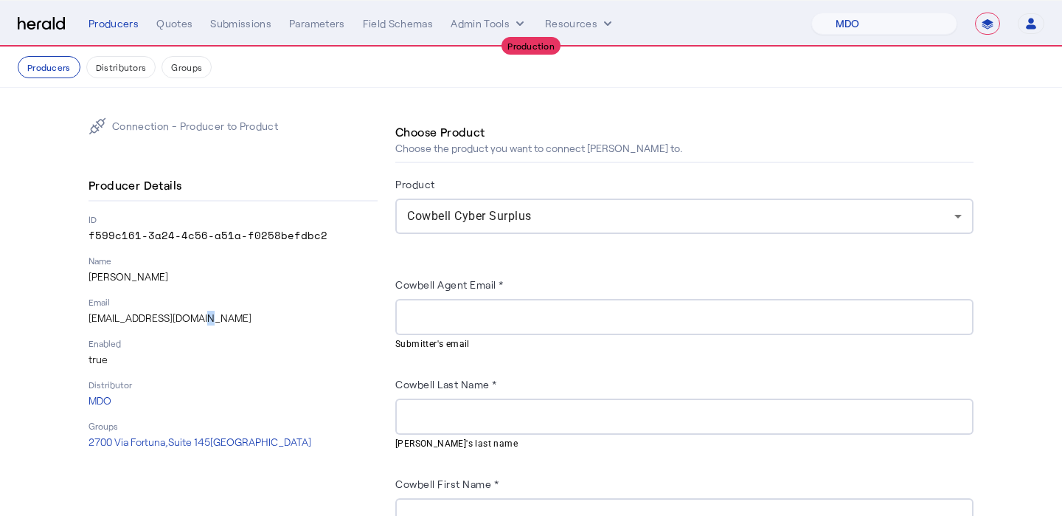
click at [199, 318] on p "[EMAIL_ADDRESS][DOMAIN_NAME]" at bounding box center [233, 318] width 289 height 15
copy p "[EMAIL_ADDRESS][DOMAIN_NAME]"
click at [485, 316] on input "Cowbell Agent Email *" at bounding box center [684, 317] width 555 height 18
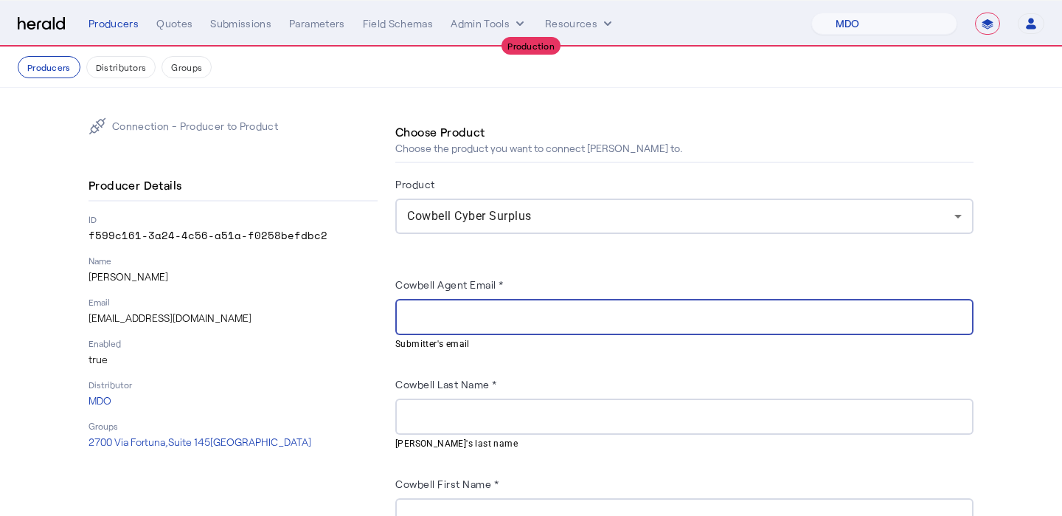
paste input "**********"
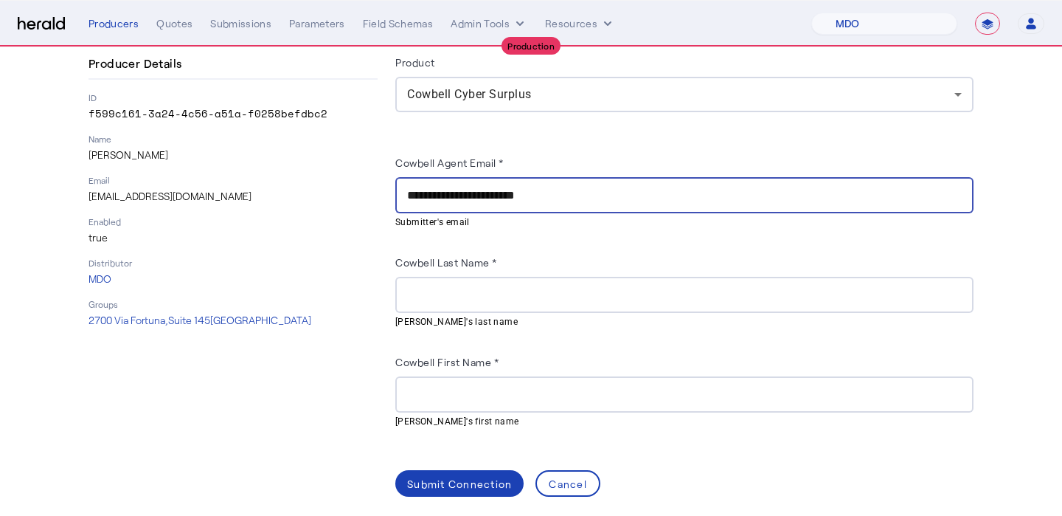
scroll to position [123, 0]
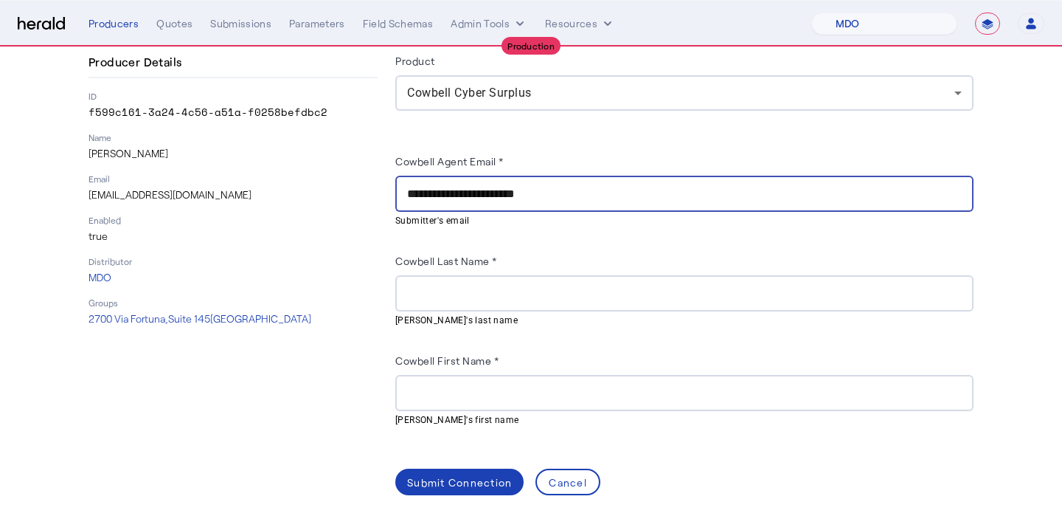
type input "**********"
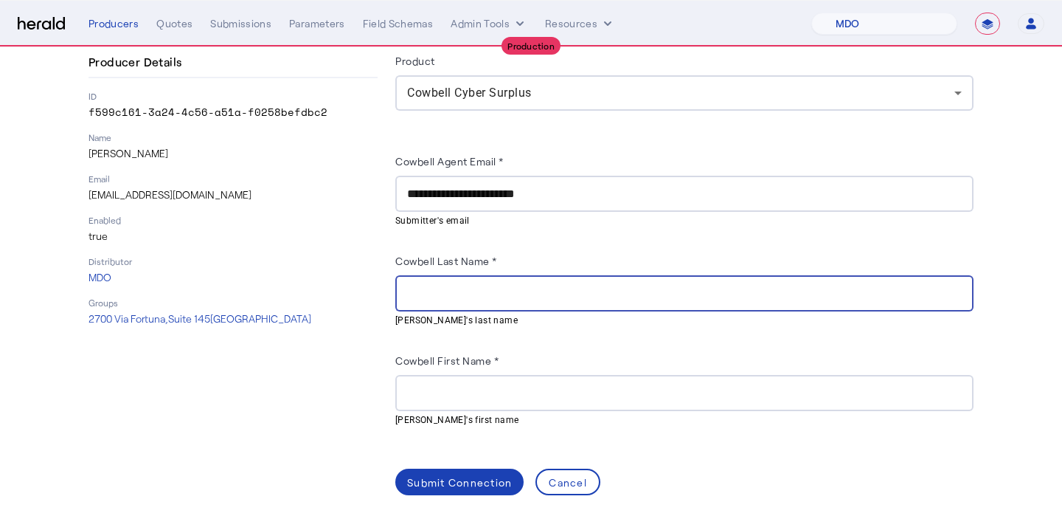
click at [499, 298] on input "Cowbell Last Name *" at bounding box center [684, 294] width 555 height 18
type input "******"
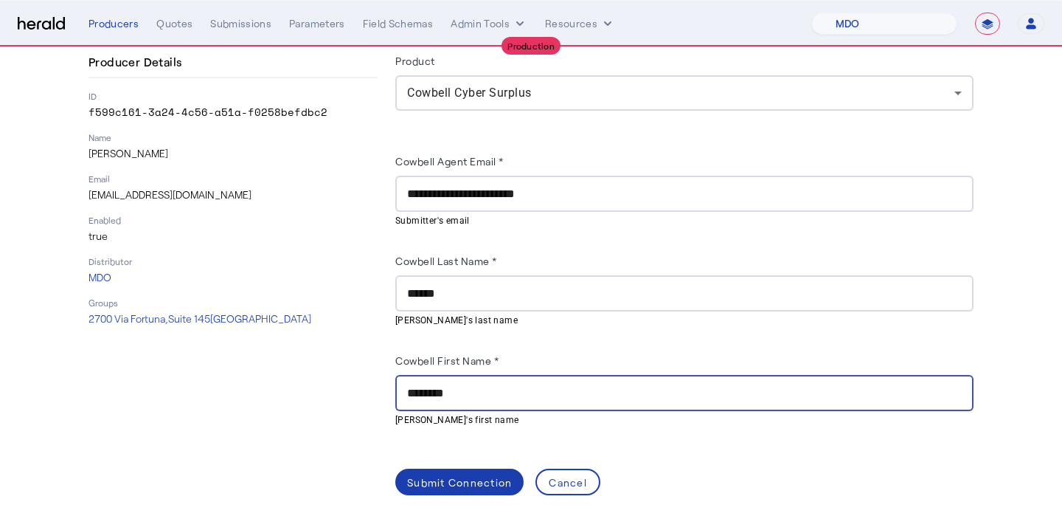
type input "********"
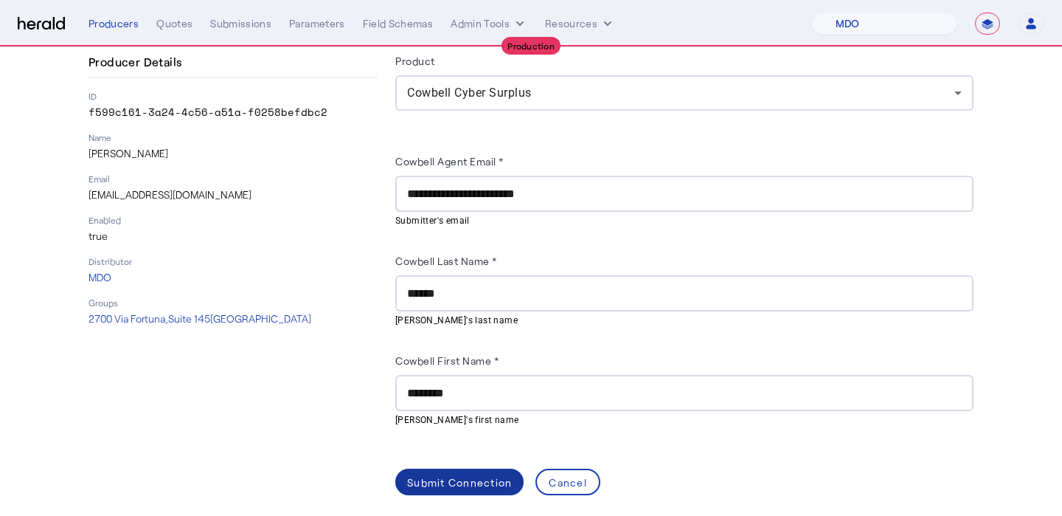
click at [460, 493] on span at bounding box center [459, 481] width 128 height 35
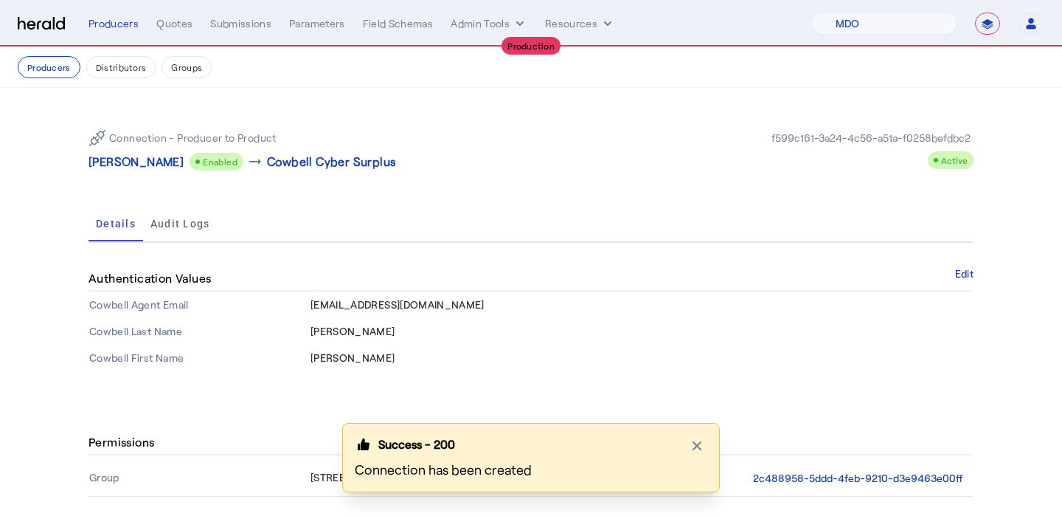
click at [60, 79] on nav "Producers Distributors Groups" at bounding box center [531, 67] width 1062 height 41
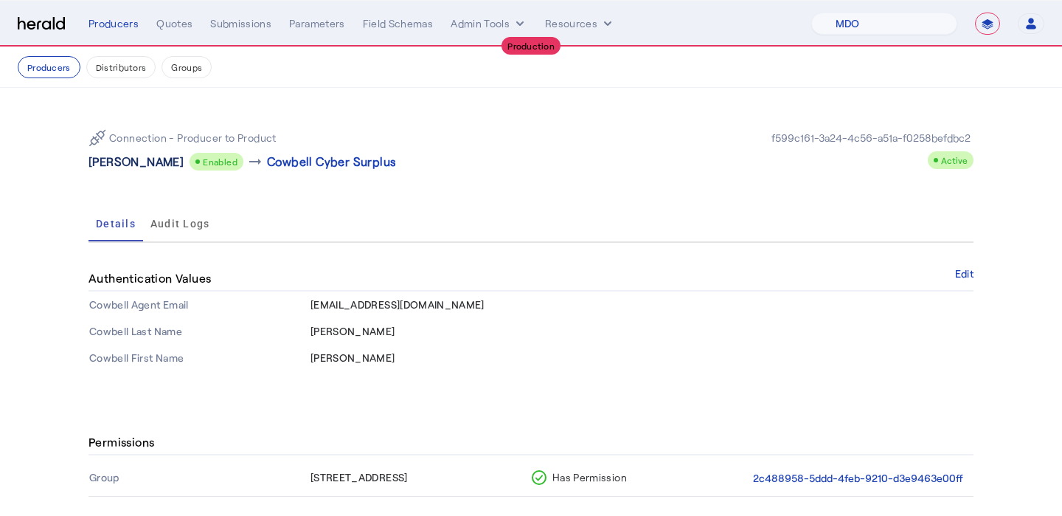
click at [145, 165] on p "[PERSON_NAME]" at bounding box center [136, 162] width 95 height 18
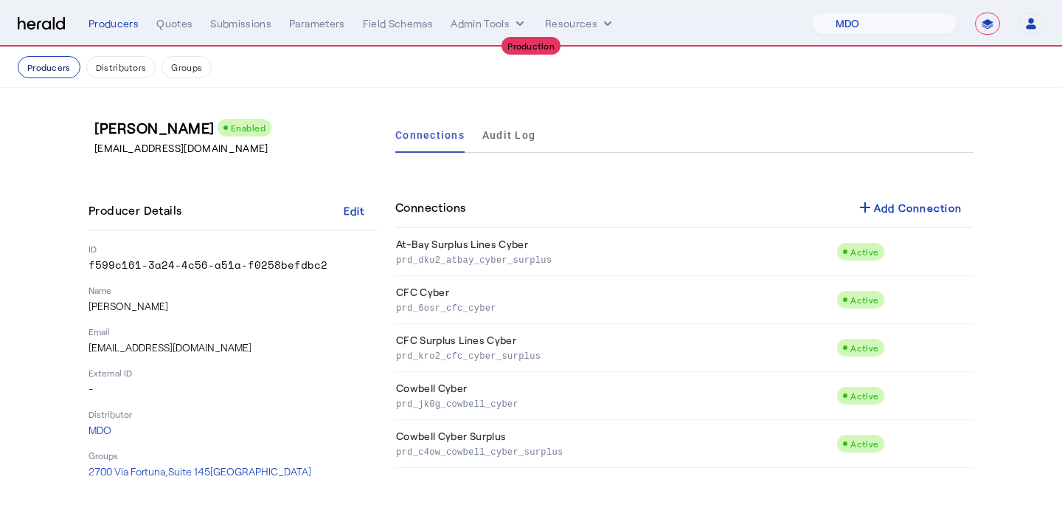
click at [72, 70] on button "Producers" at bounding box center [49, 67] width 63 height 22
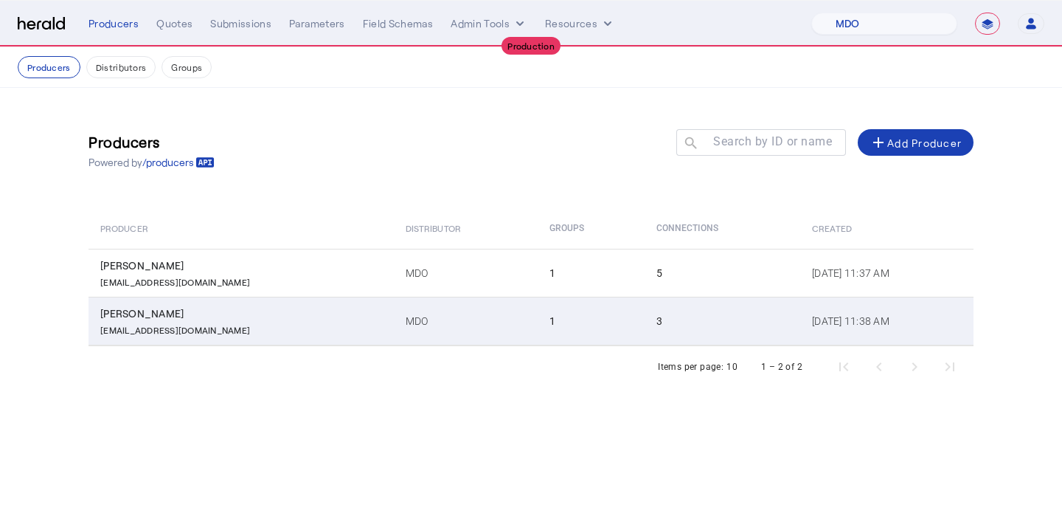
click at [394, 331] on td "MDO" at bounding box center [466, 321] width 144 height 49
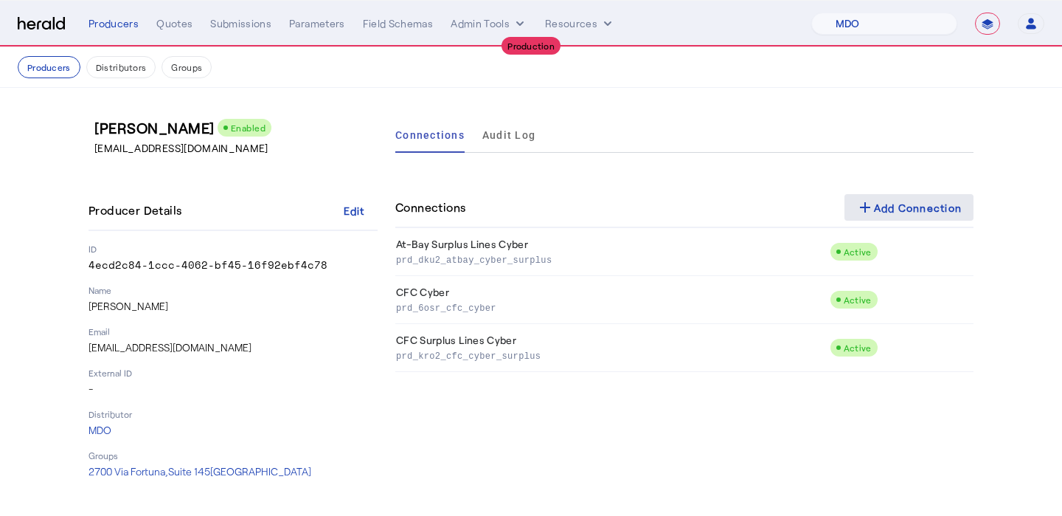
click at [890, 209] on div "add Add Connection" at bounding box center [909, 207] width 106 height 18
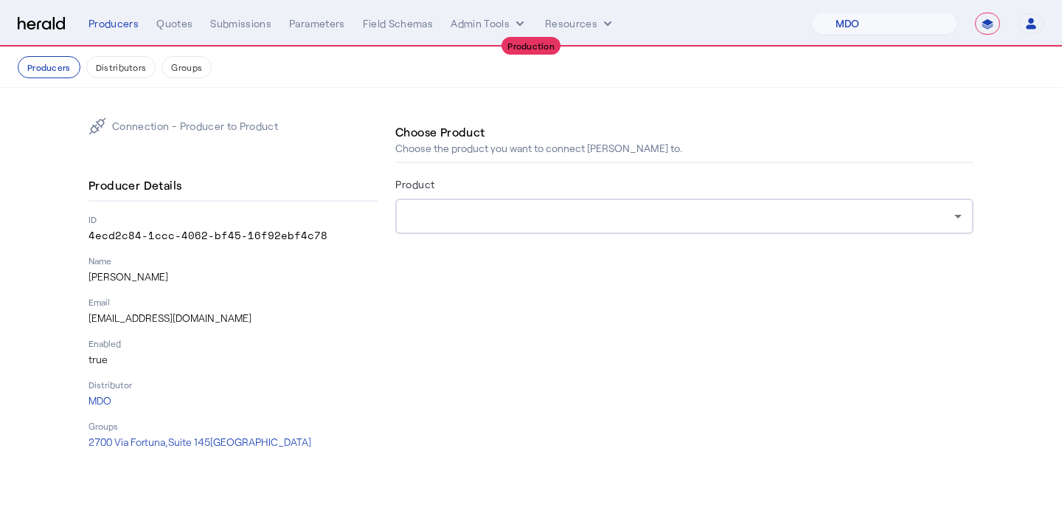
click at [654, 226] on div at bounding box center [684, 215] width 555 height 35
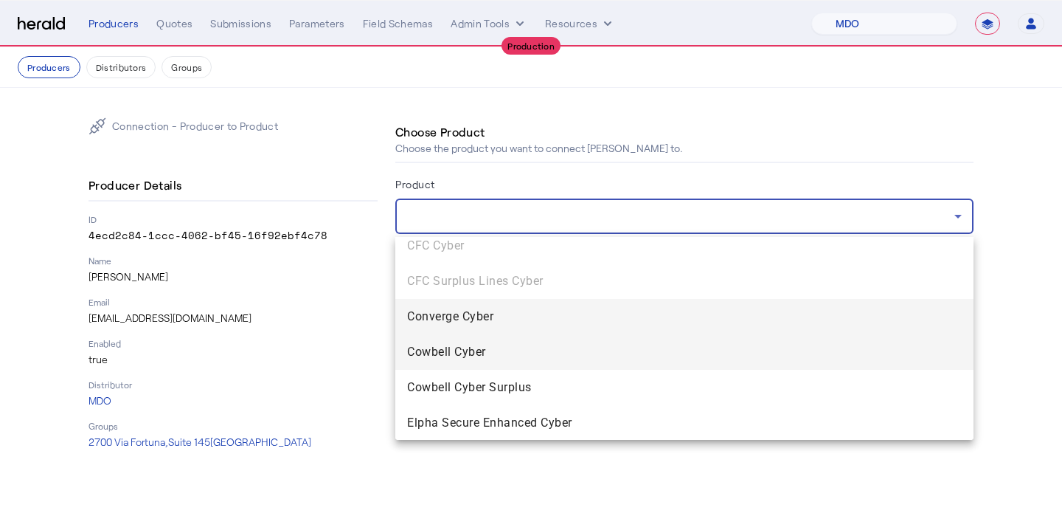
scroll to position [45, 0]
click at [588, 350] on span "Cowbell Cyber" at bounding box center [684, 351] width 555 height 18
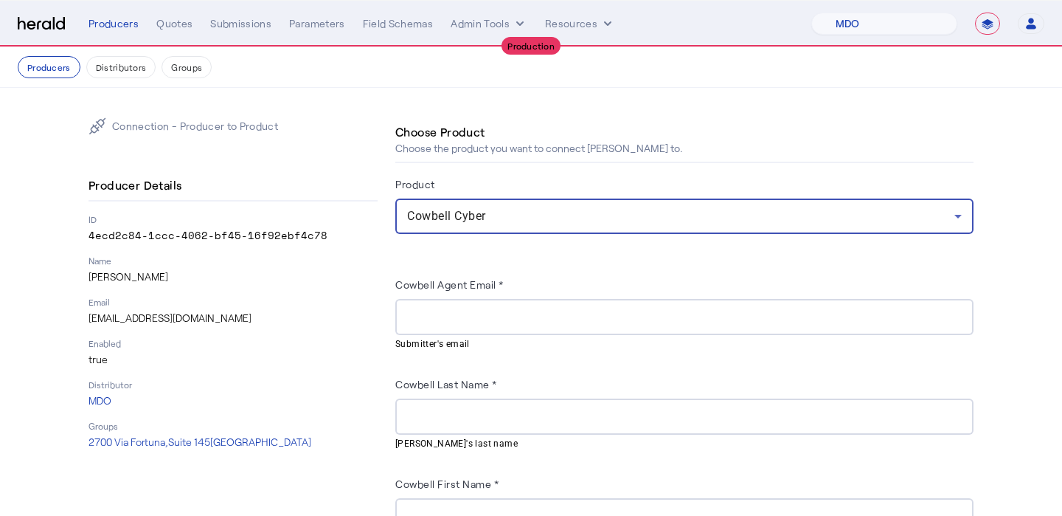
click at [202, 318] on p "[EMAIL_ADDRESS][DOMAIN_NAME]" at bounding box center [233, 318] width 289 height 15
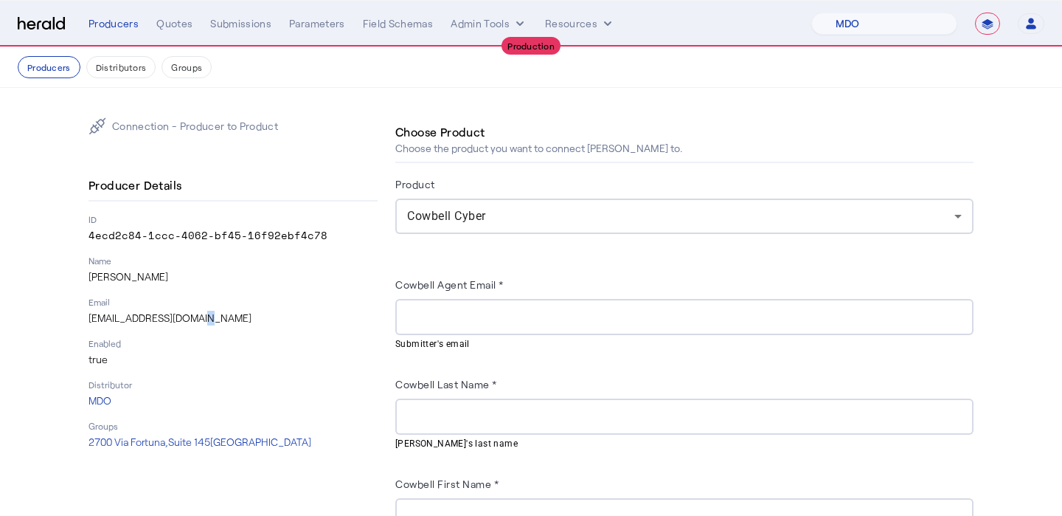
click at [202, 318] on p "[EMAIL_ADDRESS][DOMAIN_NAME]" at bounding box center [233, 318] width 289 height 15
copy p "[EMAIL_ADDRESS][DOMAIN_NAME]"
click at [497, 314] on input "Cowbell Agent Email *" at bounding box center [684, 317] width 555 height 18
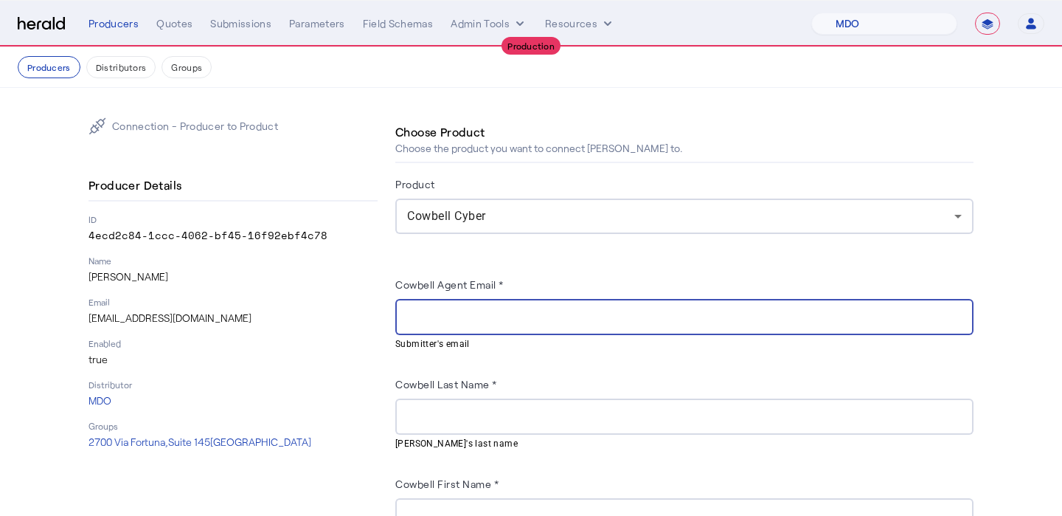
paste input "**********"
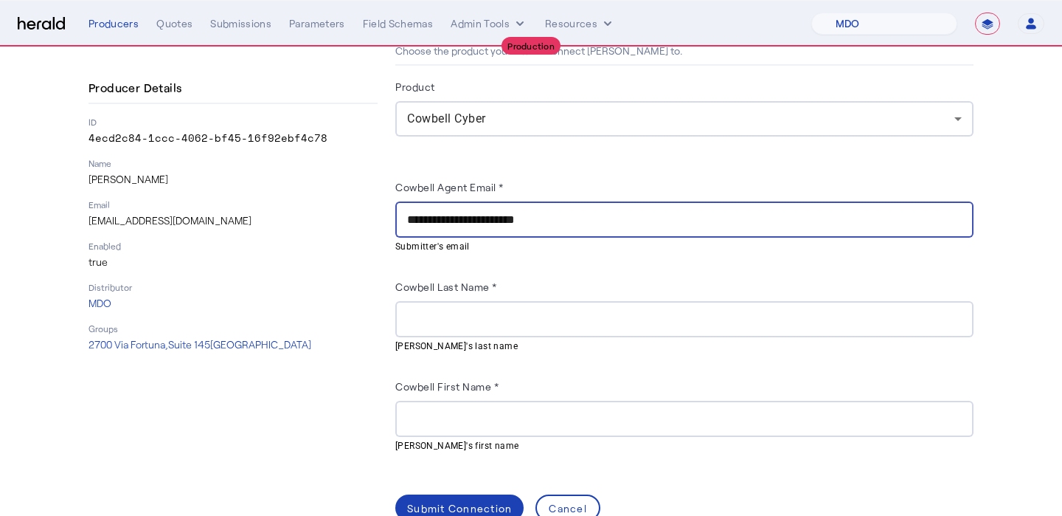
scroll to position [101, 0]
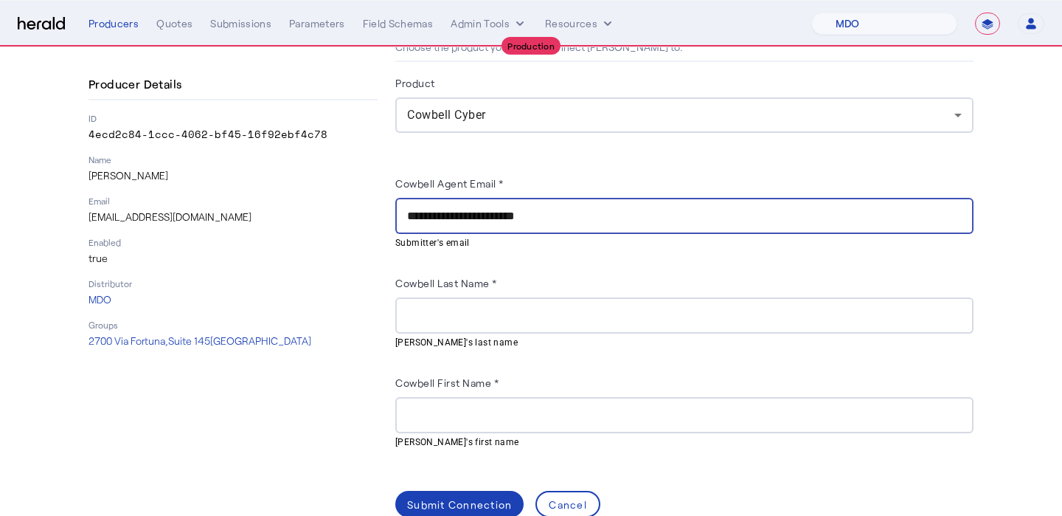
type input "**********"
click at [497, 315] on input "Cowbell Last Name *" at bounding box center [684, 316] width 555 height 18
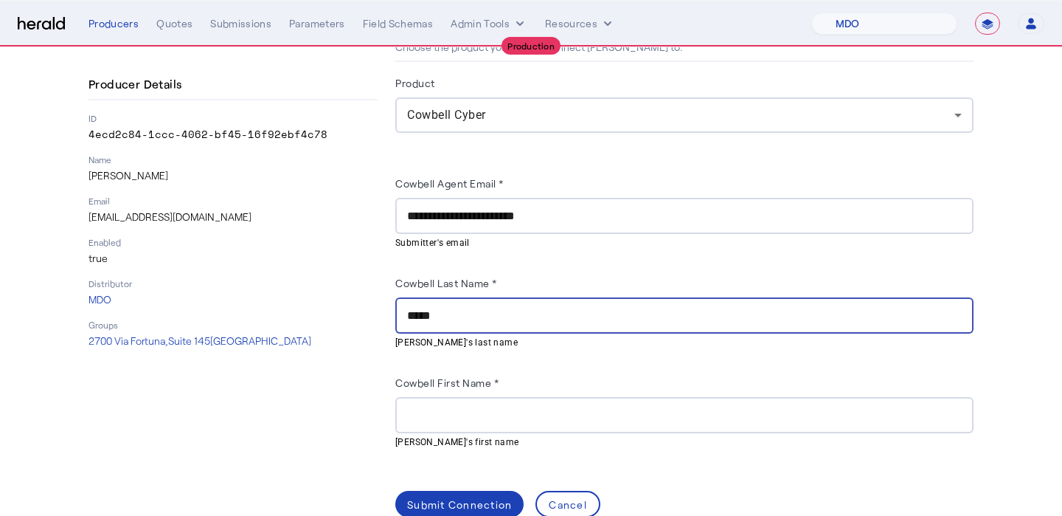
type input "*****"
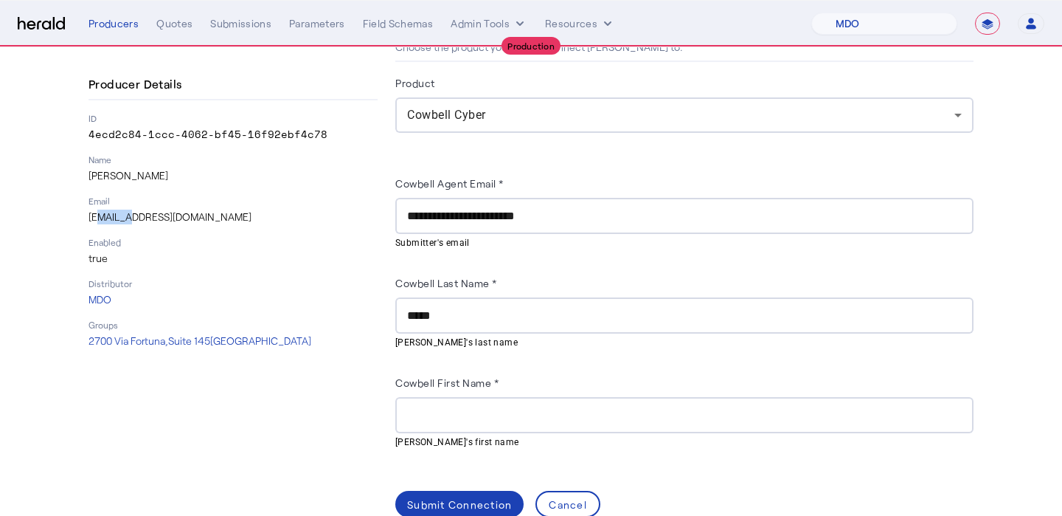
drag, startPoint x: 125, startPoint y: 219, endPoint x: 92, endPoint y: 219, distance: 33.2
click at [92, 219] on p "[EMAIL_ADDRESS][DOMAIN_NAME]" at bounding box center [233, 216] width 289 height 15
copy p "kuzmic"
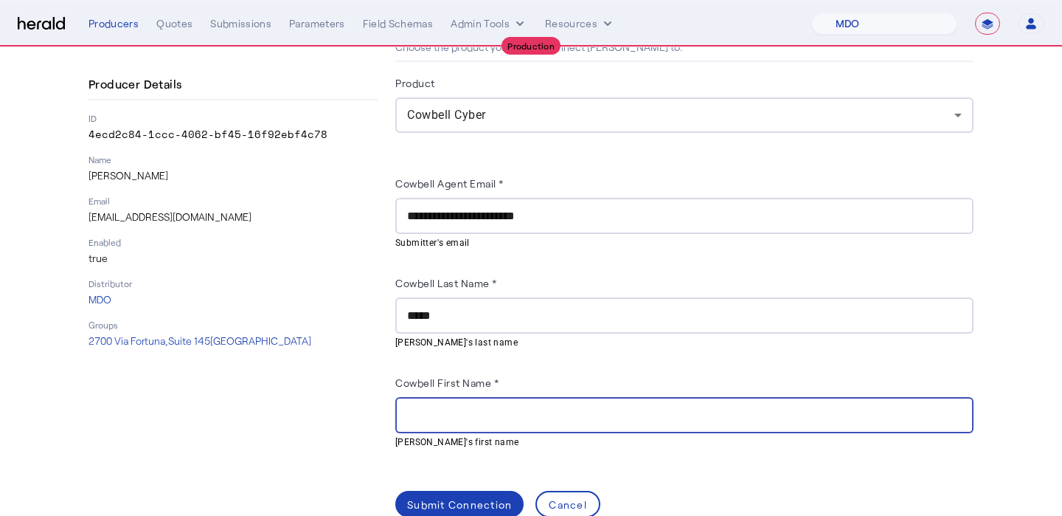
click at [437, 411] on input "Cowbell First Name *" at bounding box center [684, 415] width 555 height 18
paste input "******"
click at [407, 414] on input "******" at bounding box center [684, 415] width 555 height 18
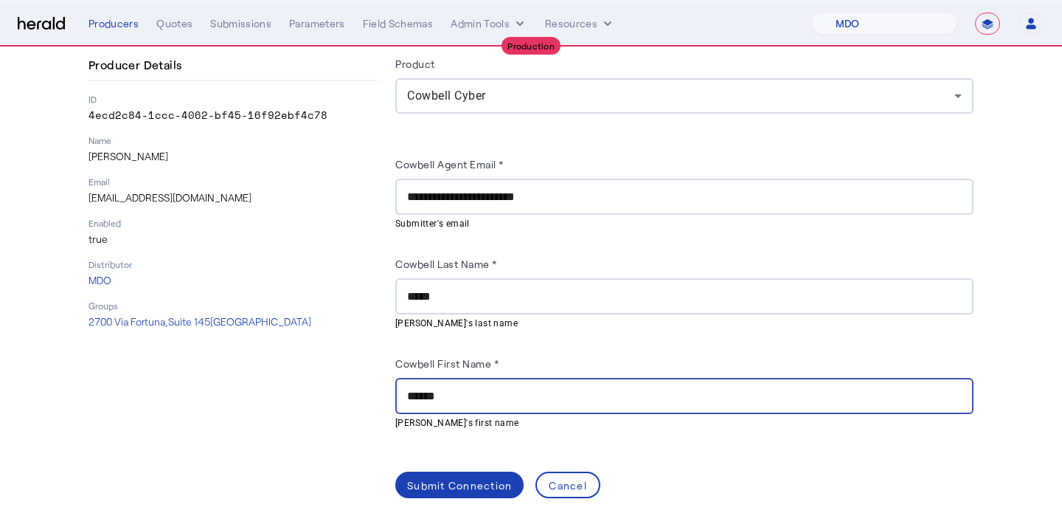
scroll to position [130, 0]
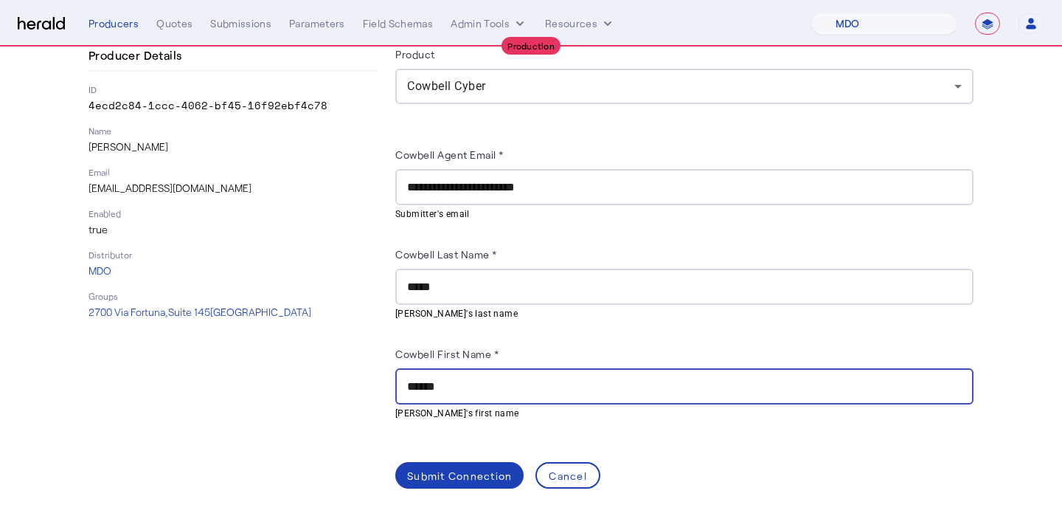
type input "******"
click at [429, 373] on div "******" at bounding box center [684, 386] width 555 height 36
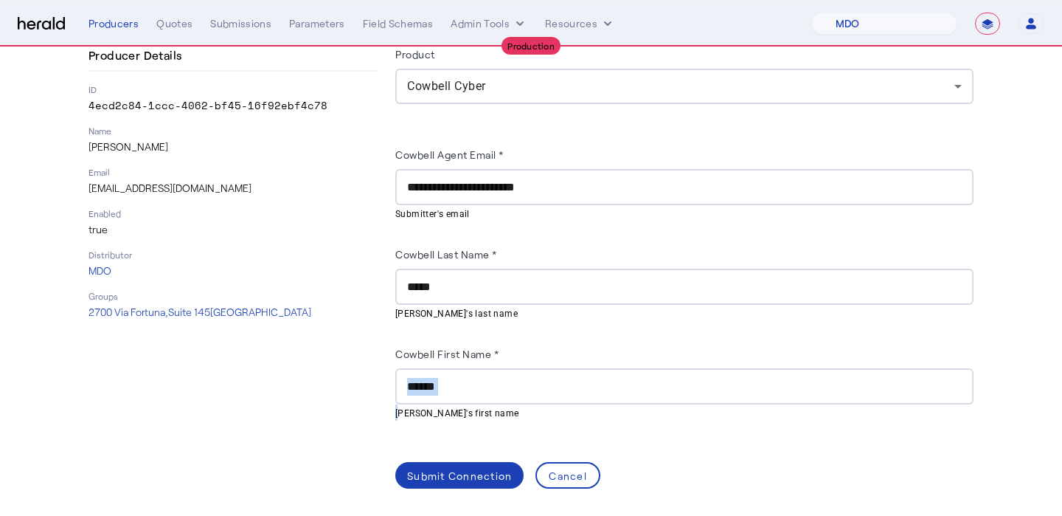
click at [429, 373] on div "******" at bounding box center [684, 386] width 555 height 36
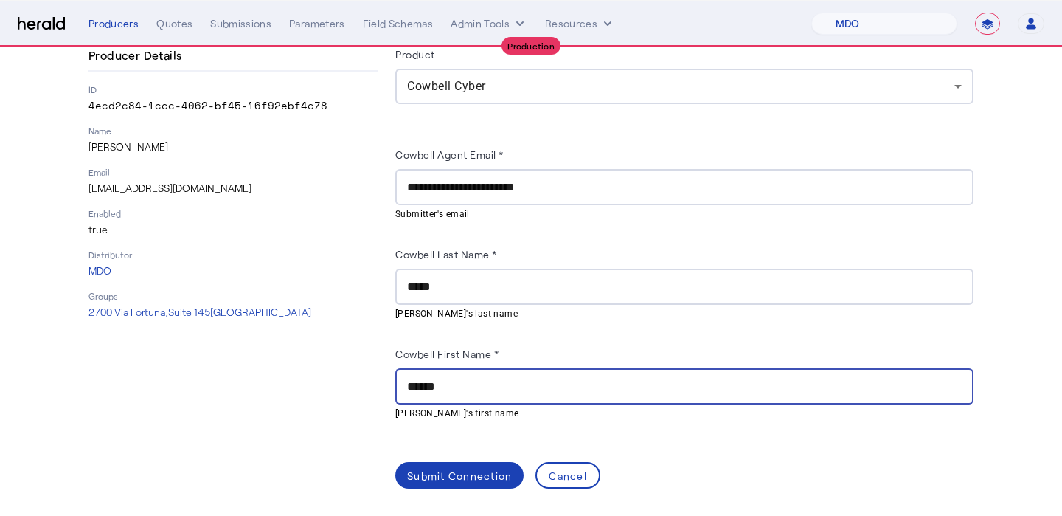
click at [425, 386] on input "******" at bounding box center [684, 387] width 555 height 18
click at [420, 294] on input "*****" at bounding box center [684, 287] width 555 height 18
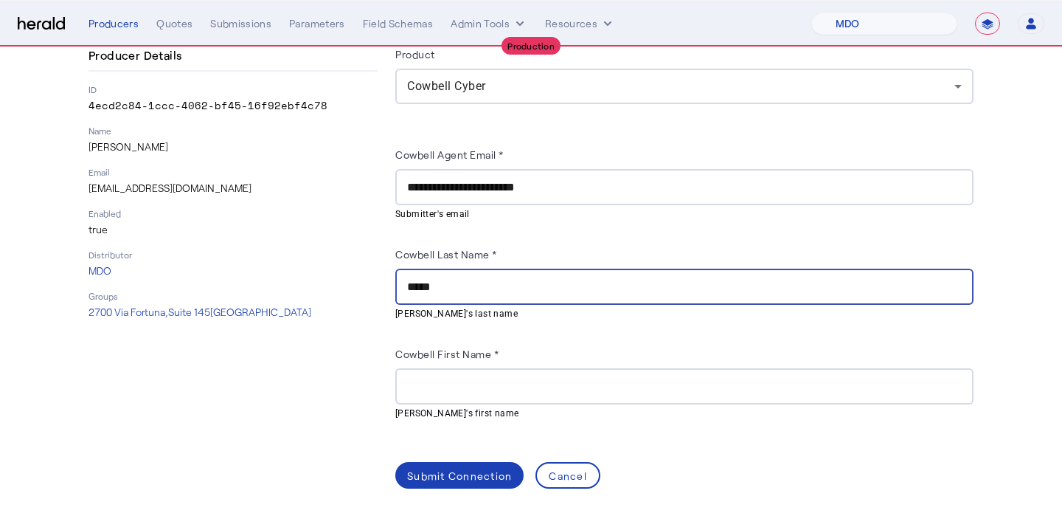
paste input "*"
type input "******"
click at [451, 384] on input "Cowbell First Name *" at bounding box center [684, 387] width 555 height 18
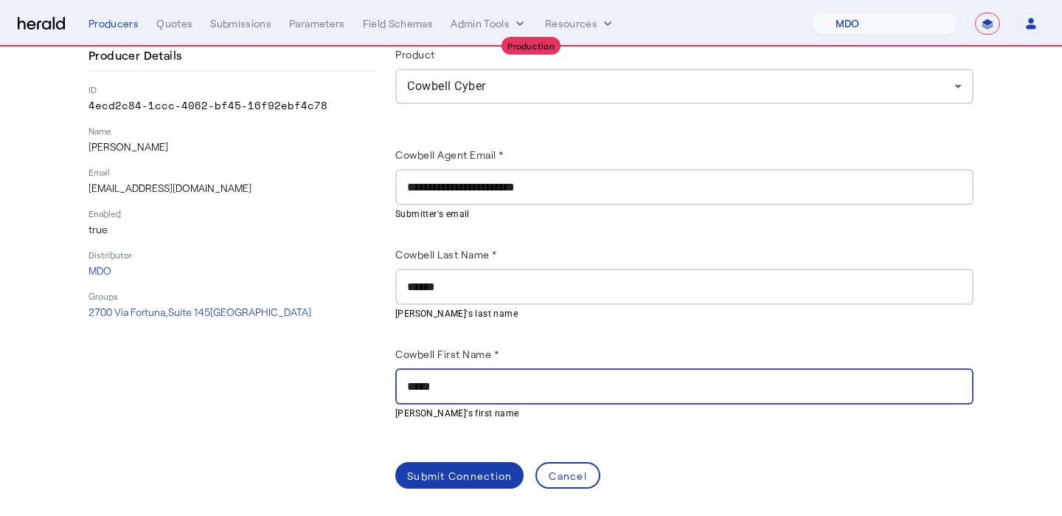
type input "*****"
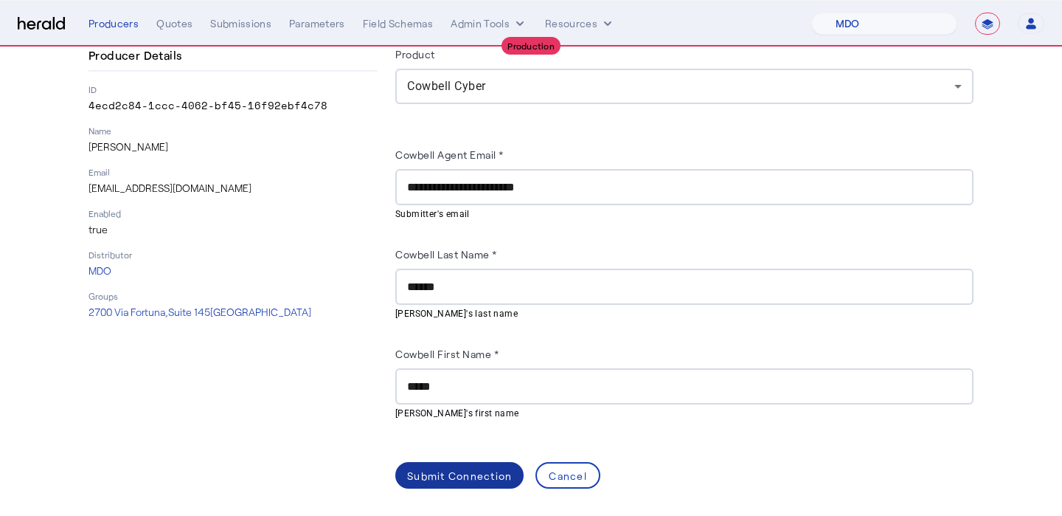
click at [428, 461] on span at bounding box center [459, 474] width 128 height 35
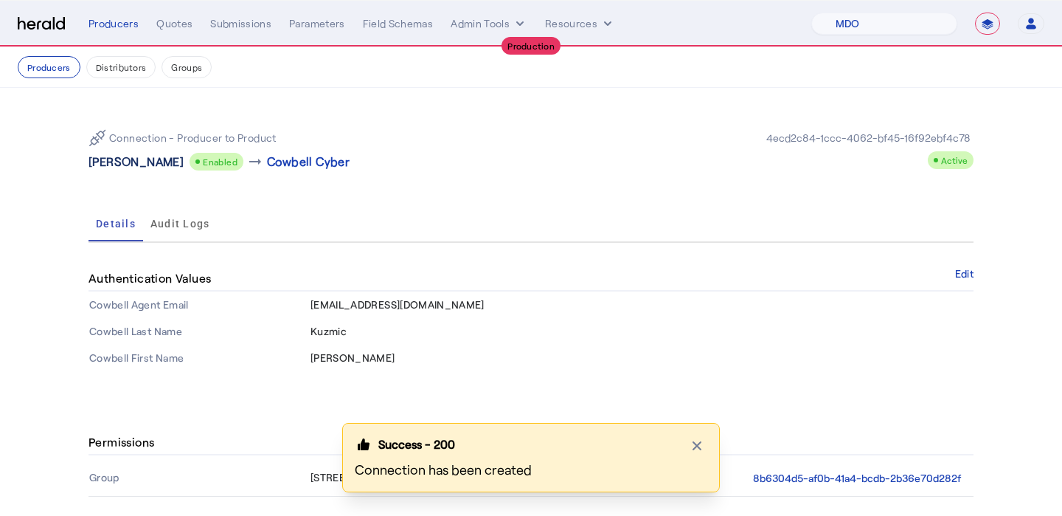
click at [113, 158] on p "[PERSON_NAME]" at bounding box center [136, 162] width 95 height 18
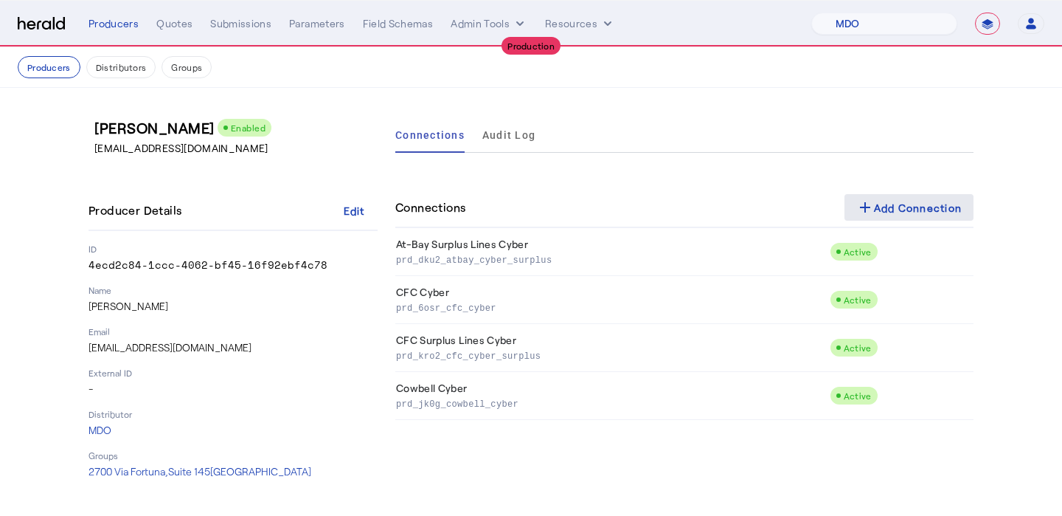
click at [858, 209] on mat-icon "add" at bounding box center [865, 207] width 18 height 18
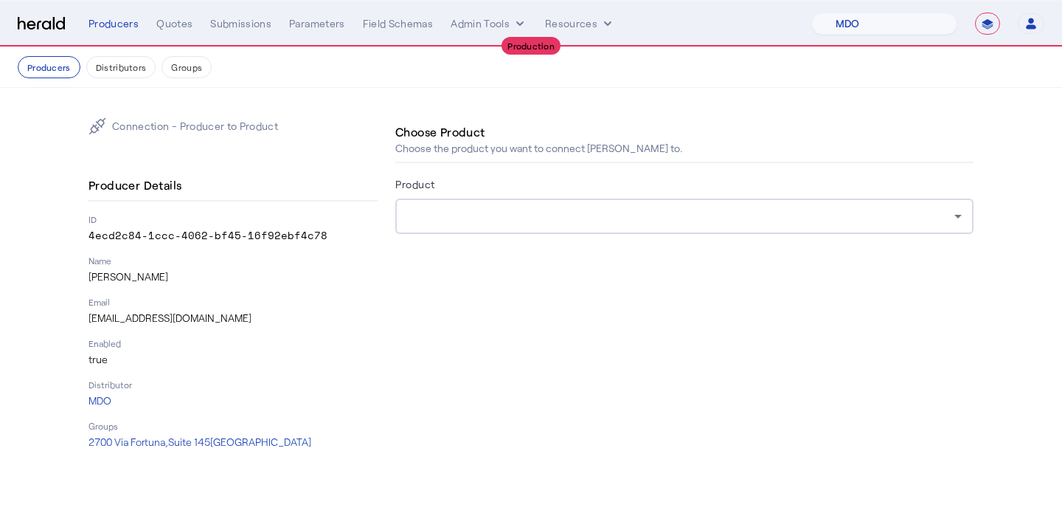
click at [689, 211] on div at bounding box center [680, 216] width 547 height 18
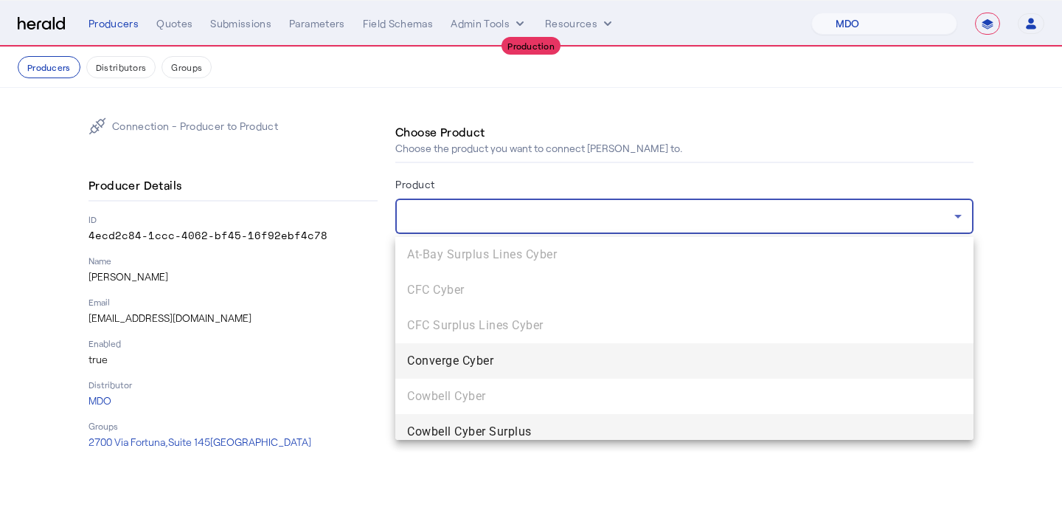
click at [569, 426] on span "Cowbell Cyber Surplus" at bounding box center [684, 432] width 555 height 18
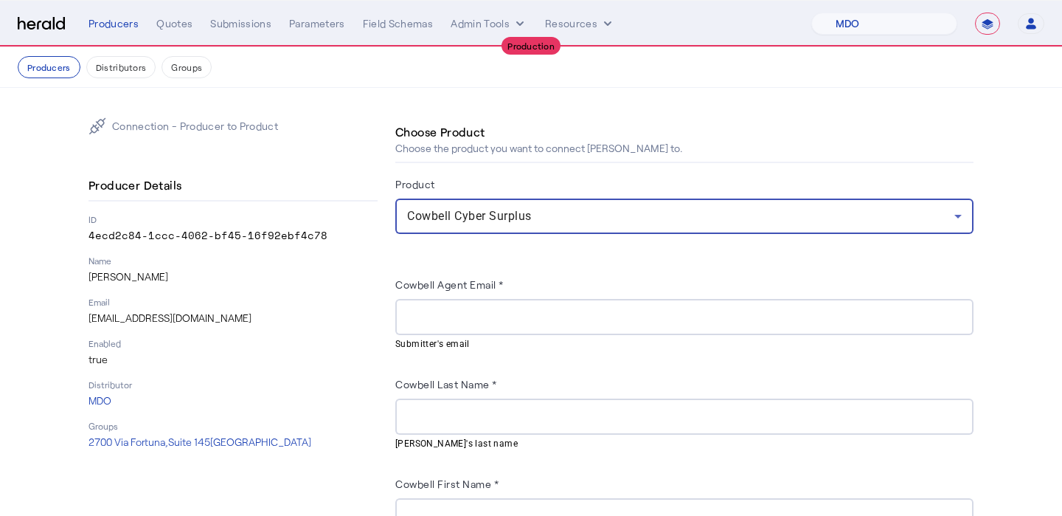
click at [429, 295] on herald-label "Cowbell Agent Email *" at bounding box center [449, 287] width 108 height 24
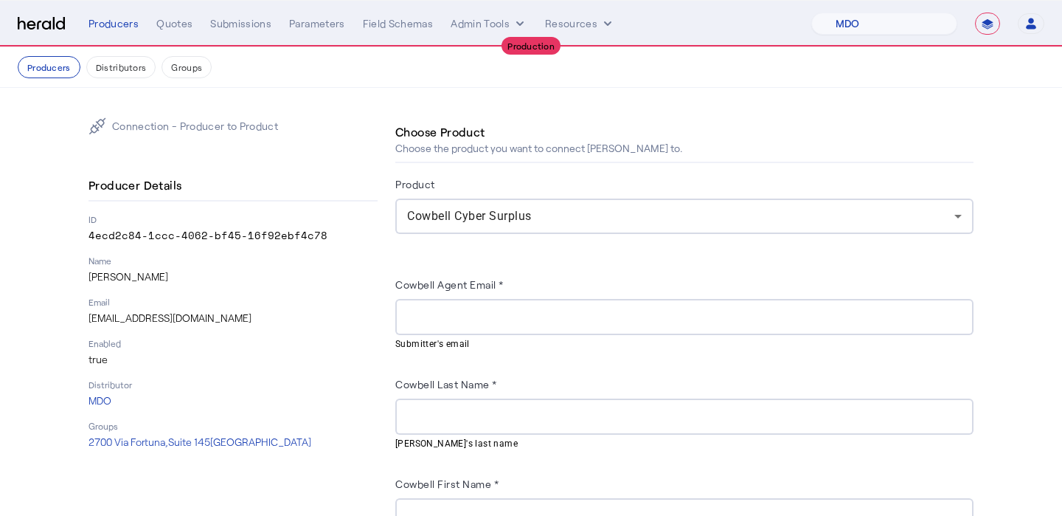
click at [435, 312] on input "Cowbell Agent Email *" at bounding box center [684, 317] width 555 height 18
paste input "******"
type input "******"
click at [453, 401] on div at bounding box center [684, 416] width 555 height 36
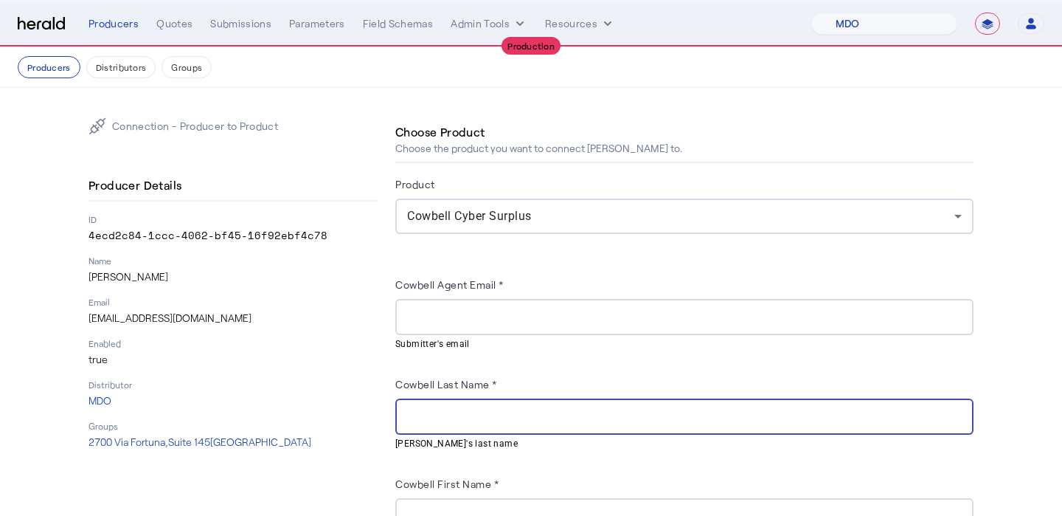
paste input "******"
type input "******"
click at [180, 325] on div "Producer Details ID 4ecd2c84-1ccc-4062-bf45-16f92ebf4c78 Name [PERSON_NAME] Ema…" at bounding box center [233, 309] width 289 height 279
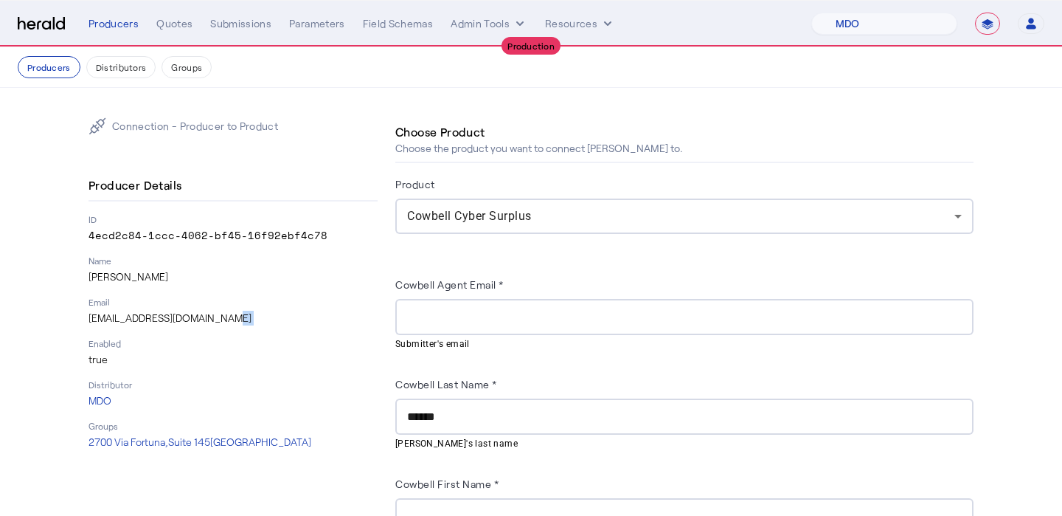
click at [180, 325] on div "Producer Details ID 4ecd2c84-1ccc-4062-bf45-16f92ebf4c78 Name [PERSON_NAME] Ema…" at bounding box center [233, 309] width 289 height 279
click at [181, 325] on div "Producer Details ID 4ecd2c84-1ccc-4062-bf45-16f92ebf4c78 Name [PERSON_NAME] Ema…" at bounding box center [233, 309] width 289 height 279
copy p "[EMAIL_ADDRESS][DOMAIN_NAME]"
click at [518, 291] on div "Cowbell Agent Email *" at bounding box center [684, 287] width 578 height 24
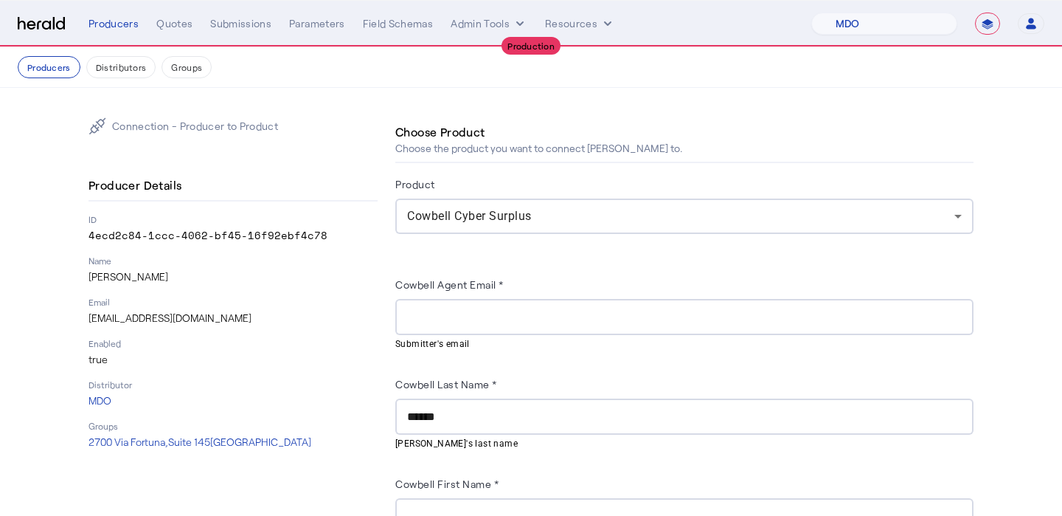
click at [514, 311] on input "Cowbell Agent Email *" at bounding box center [684, 317] width 555 height 18
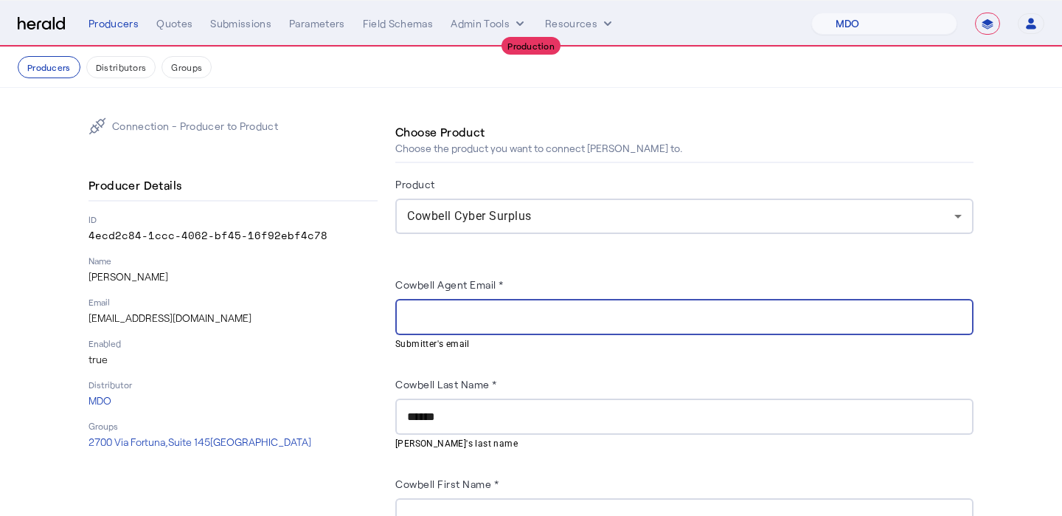
paste input "**********"
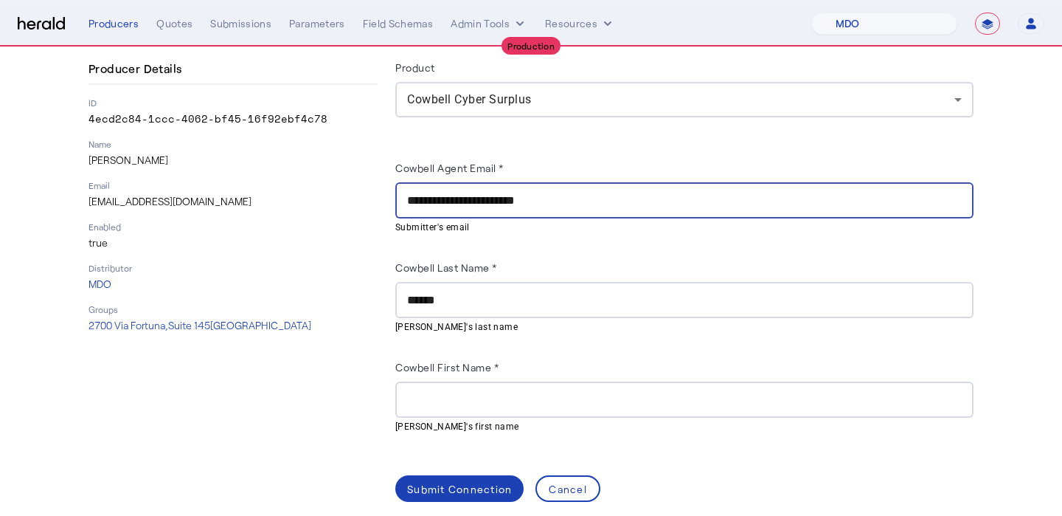
scroll to position [126, 0]
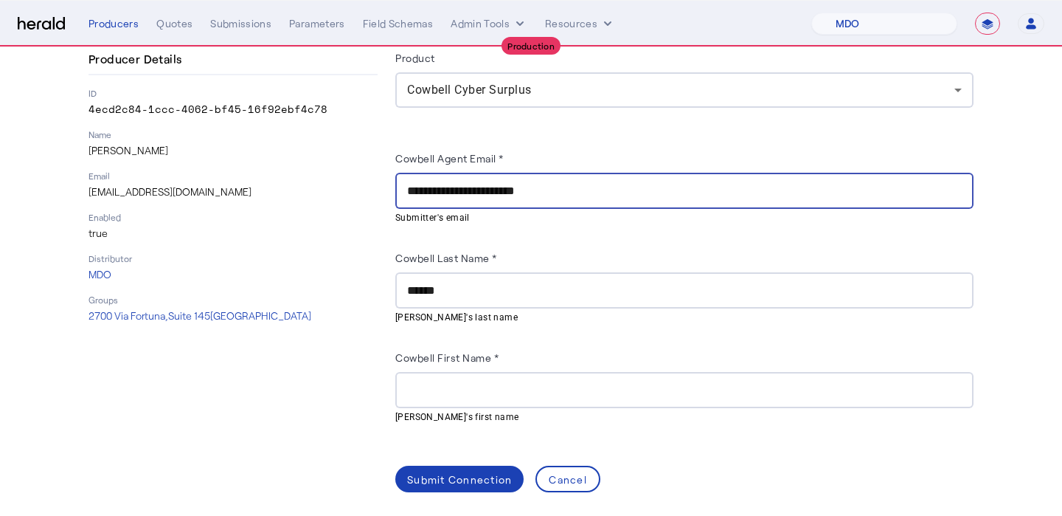
type input "**********"
click at [516, 415] on mat-hint "[PERSON_NAME]'s first name" at bounding box center [679, 416] width 569 height 16
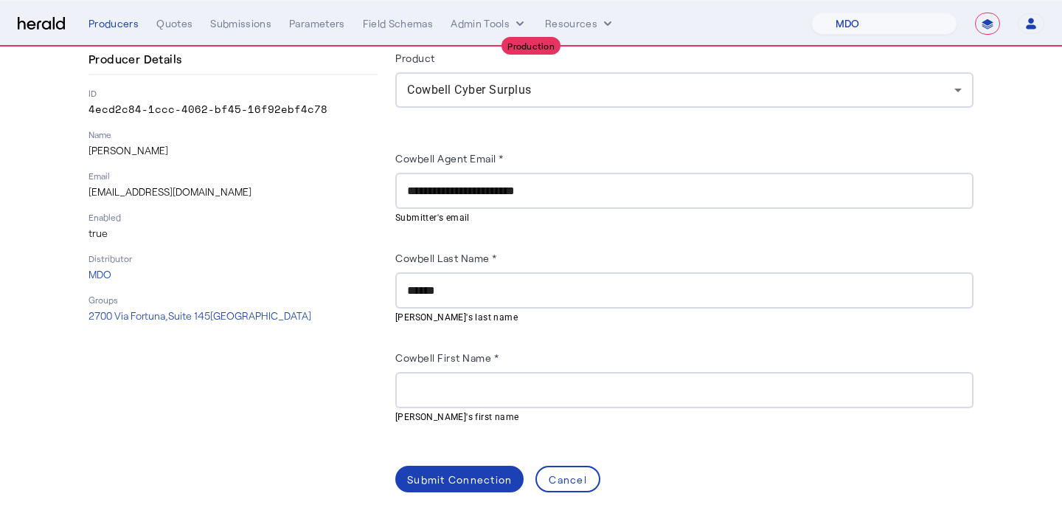
click at [532, 378] on div at bounding box center [684, 390] width 555 height 36
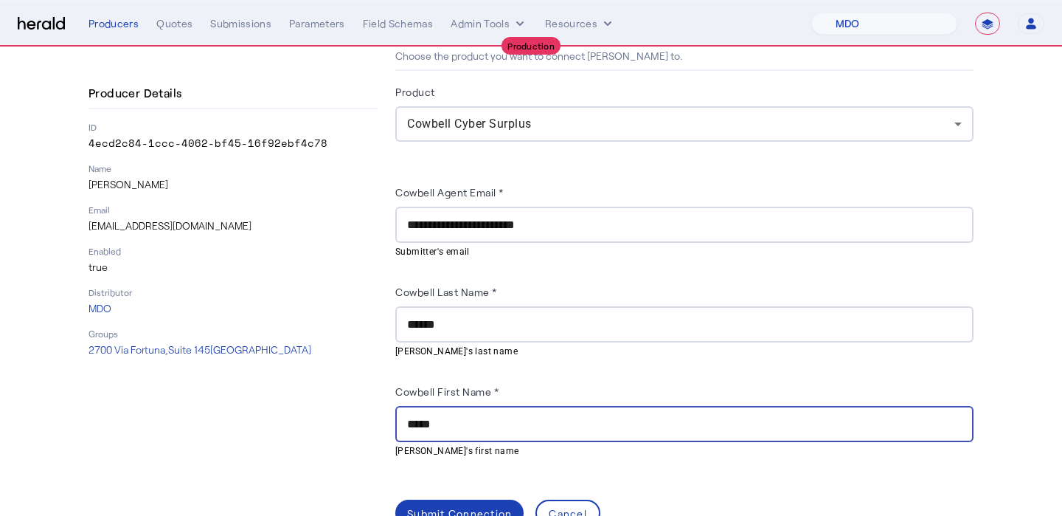
scroll to position [130, 0]
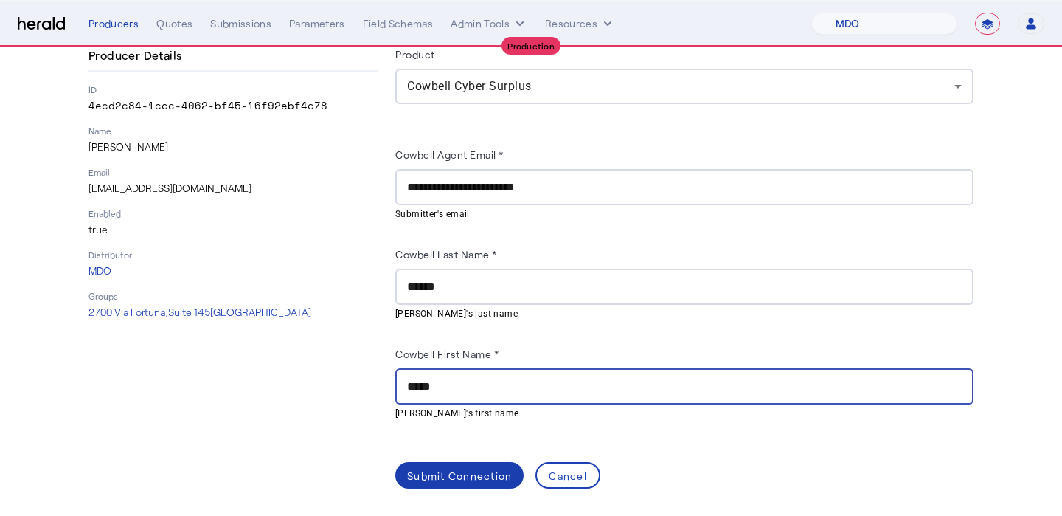
type input "*****"
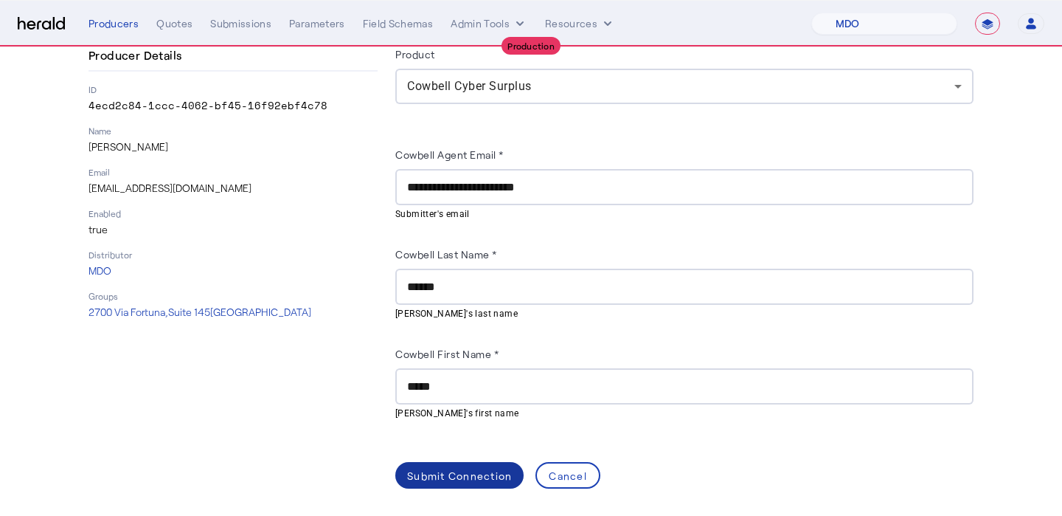
click at [446, 468] on div "Submit Connection" at bounding box center [459, 475] width 105 height 15
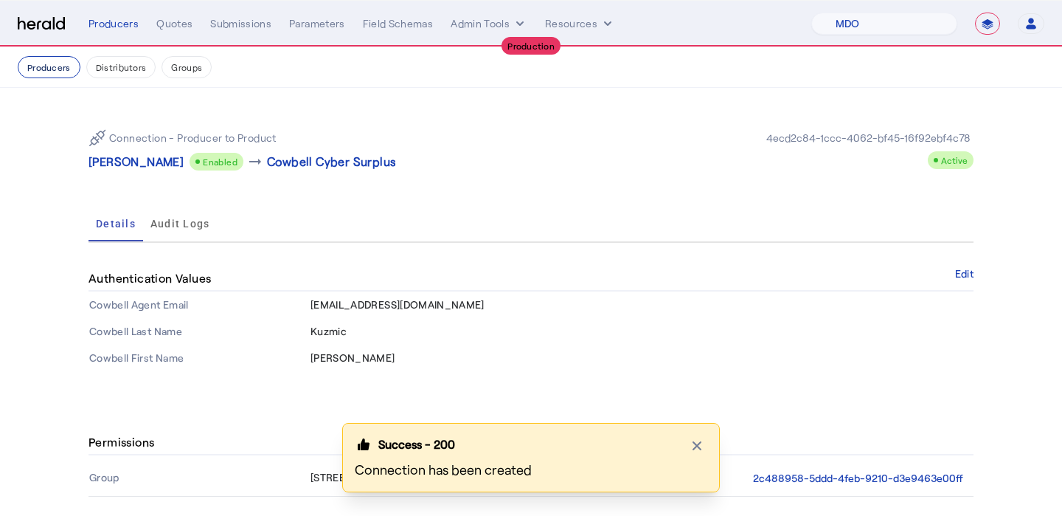
click at [72, 61] on button "Producers" at bounding box center [49, 67] width 63 height 22
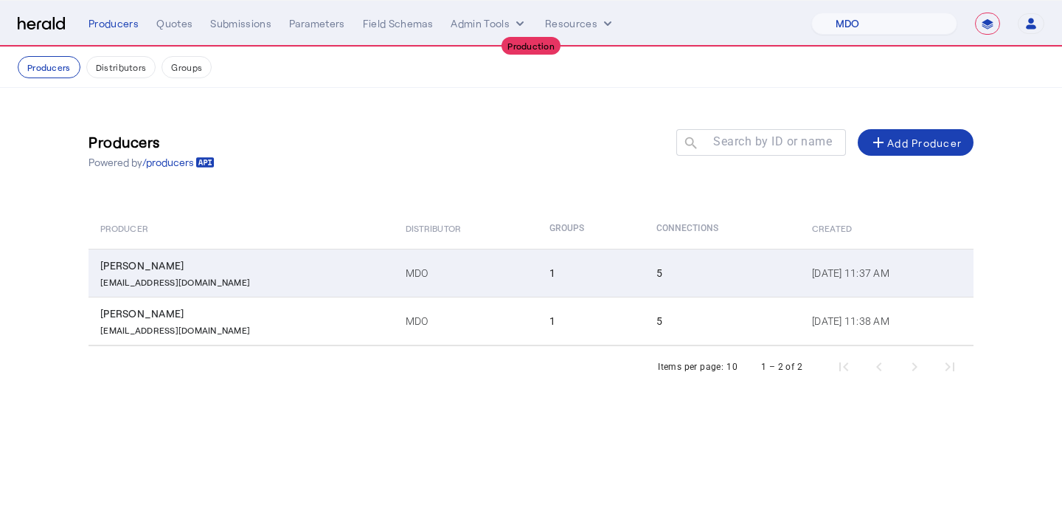
click at [246, 249] on td "[PERSON_NAME] [EMAIL_ADDRESS][DOMAIN_NAME]" at bounding box center [241, 273] width 305 height 48
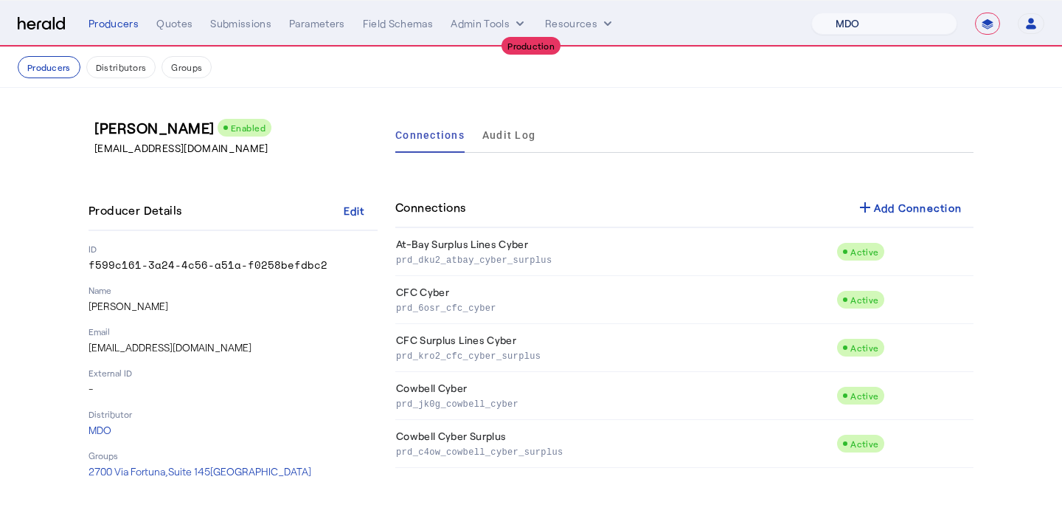
click at [907, 18] on select "1Fort Affinity Risk [PERSON_NAME] [PERSON_NAME] CRC Campus Coverage Citadel Fif…" at bounding box center [884, 24] width 146 height 22
select select "pfm_xsxs_xsbrokers"
click at [811, 13] on select "1Fort Affinity Risk [PERSON_NAME] [PERSON_NAME] CRC Campus Coverage Citadel Fif…" at bounding box center [884, 24] width 146 height 22
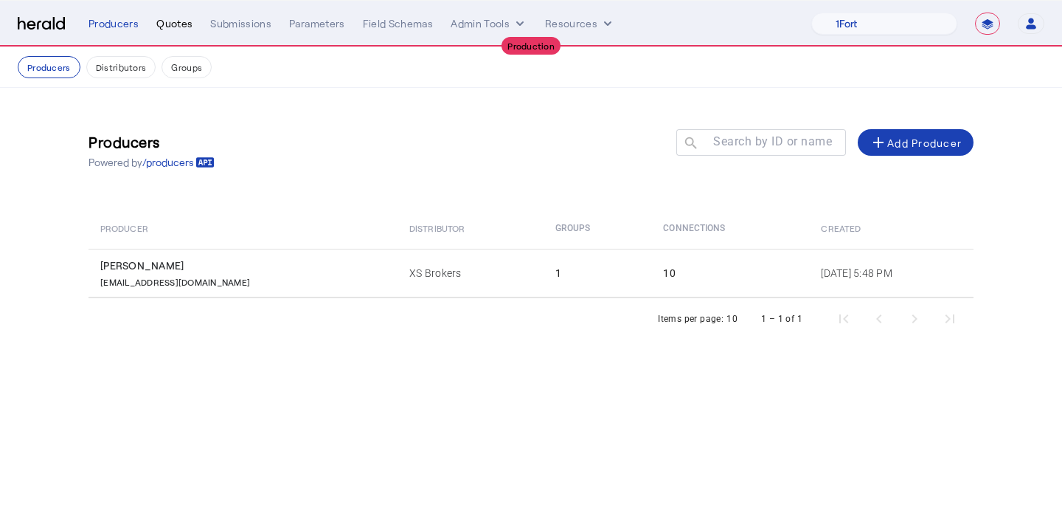
click at [178, 29] on div "Quotes" at bounding box center [174, 23] width 36 height 15
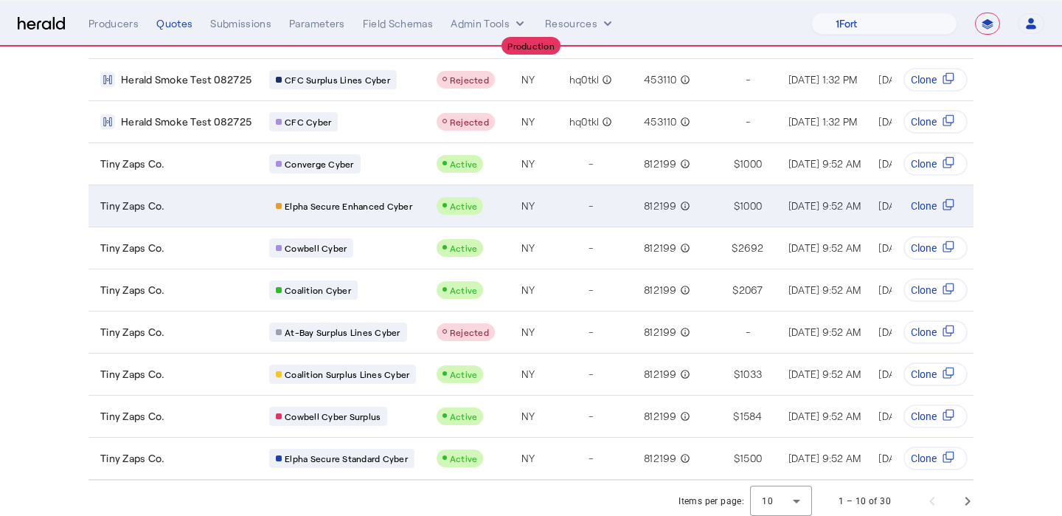
scroll to position [155, 0]
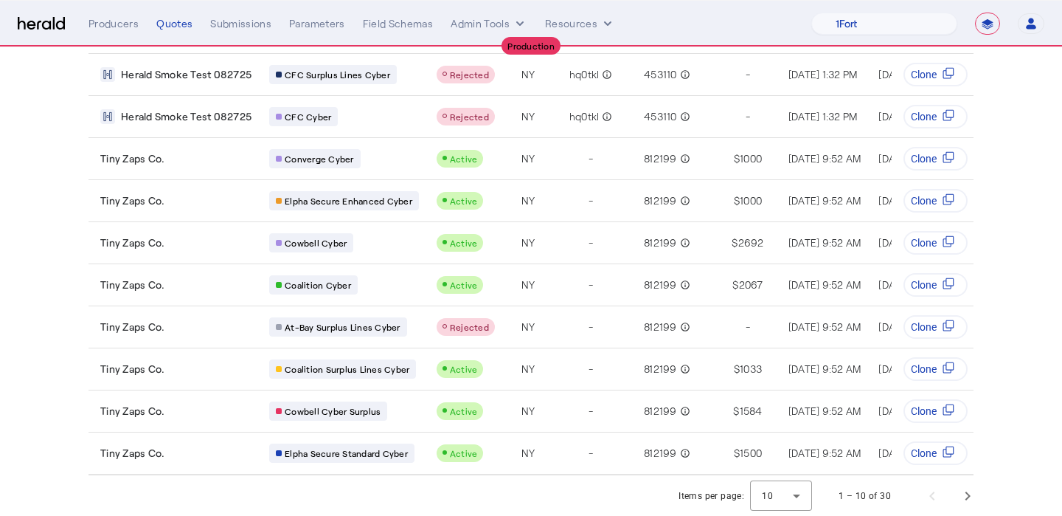
click at [103, 41] on nav "**********" at bounding box center [531, 24] width 1062 height 46
click at [107, 27] on div "Producers" at bounding box center [114, 23] width 50 height 15
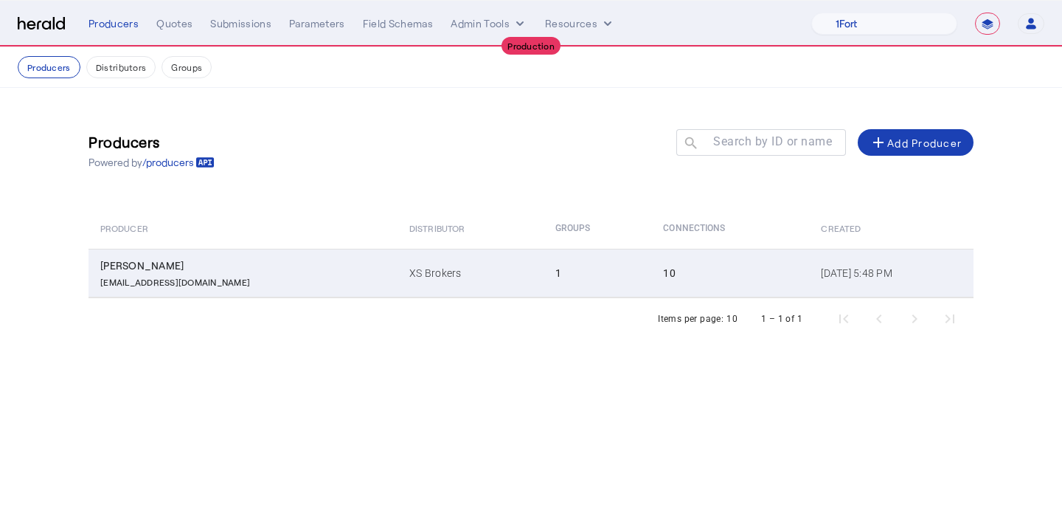
click at [450, 250] on td "XS Brokers" at bounding box center [470, 273] width 145 height 49
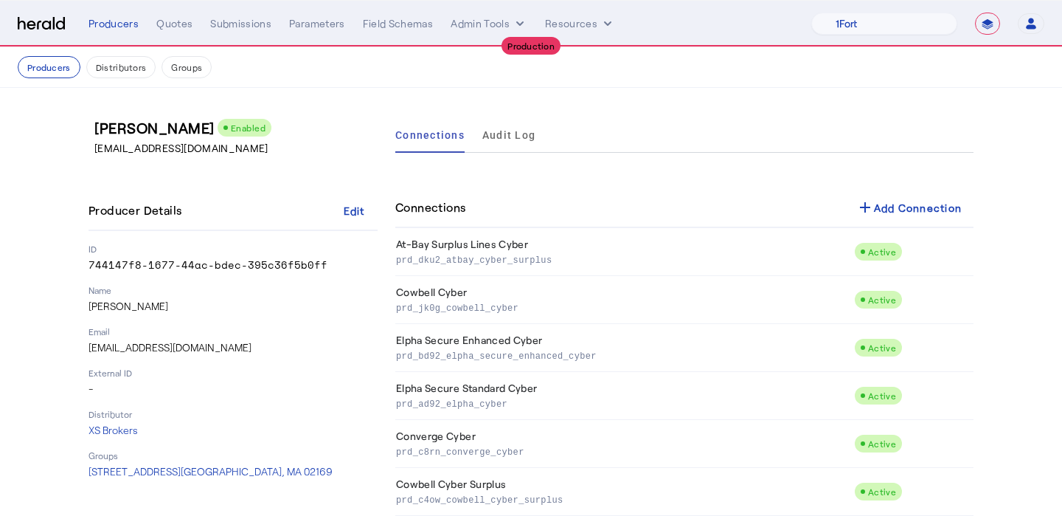
click at [890, 202] on div "add Add Connection" at bounding box center [909, 207] width 106 height 18
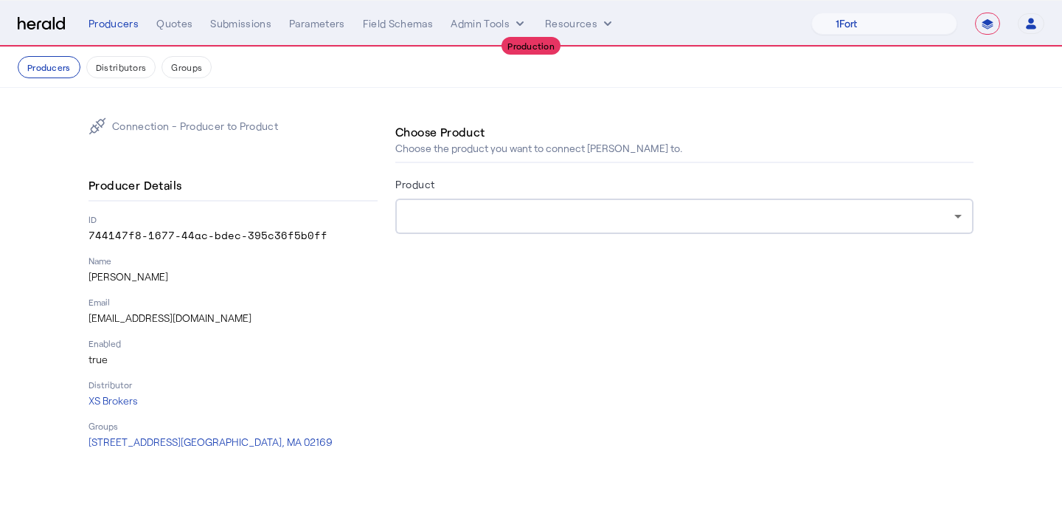
click at [660, 218] on div at bounding box center [680, 216] width 547 height 18
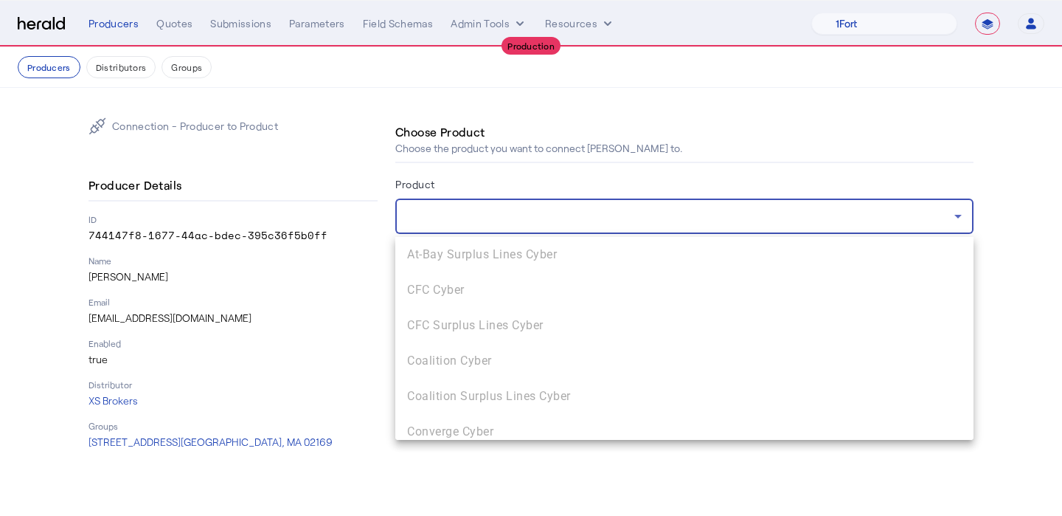
click at [552, 155] on div at bounding box center [531, 258] width 1062 height 516
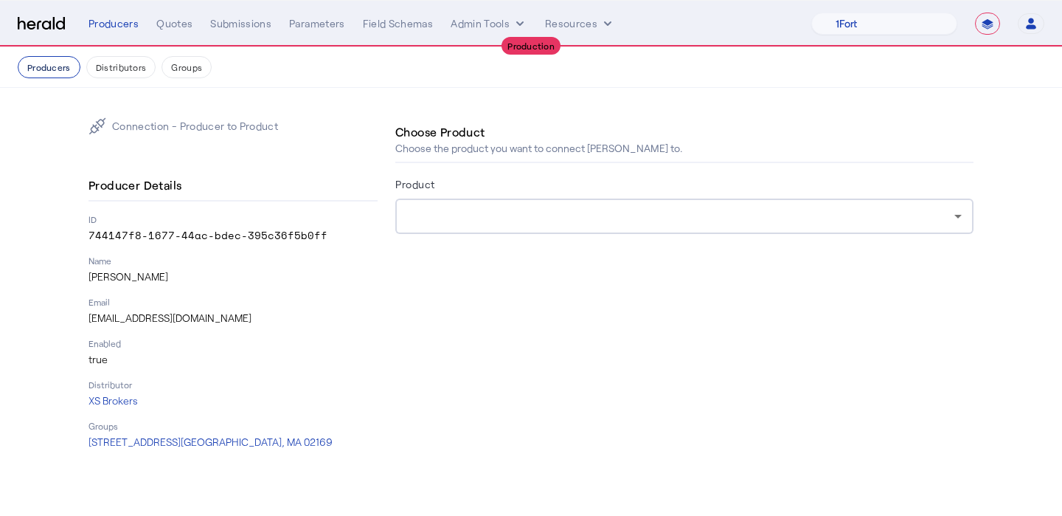
click at [58, 72] on button "Producers" at bounding box center [49, 67] width 63 height 22
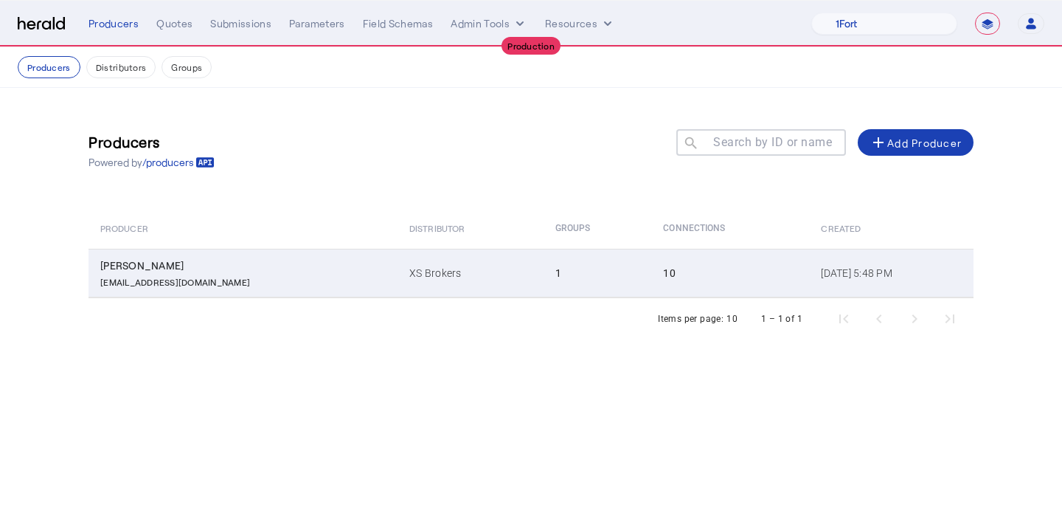
click at [544, 290] on td "1" at bounding box center [598, 273] width 108 height 49
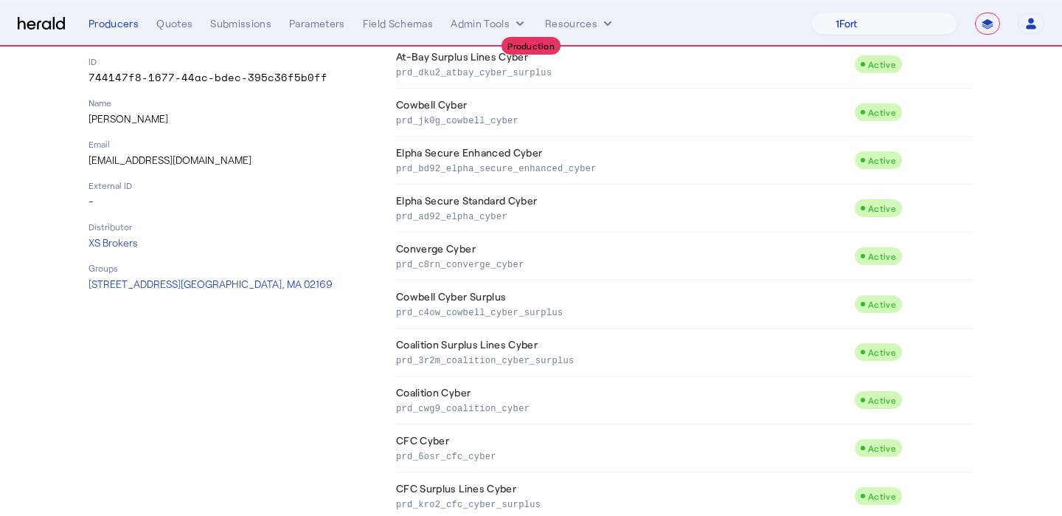
scroll to position [221, 0]
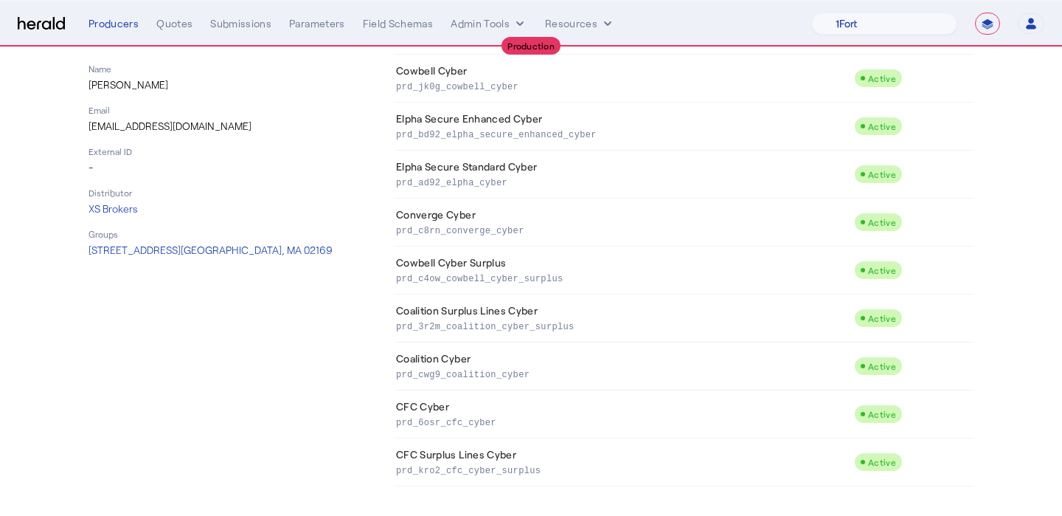
click at [207, 14] on div "**********" at bounding box center [567, 24] width 956 height 22
click at [182, 24] on div "Quotes" at bounding box center [174, 23] width 36 height 15
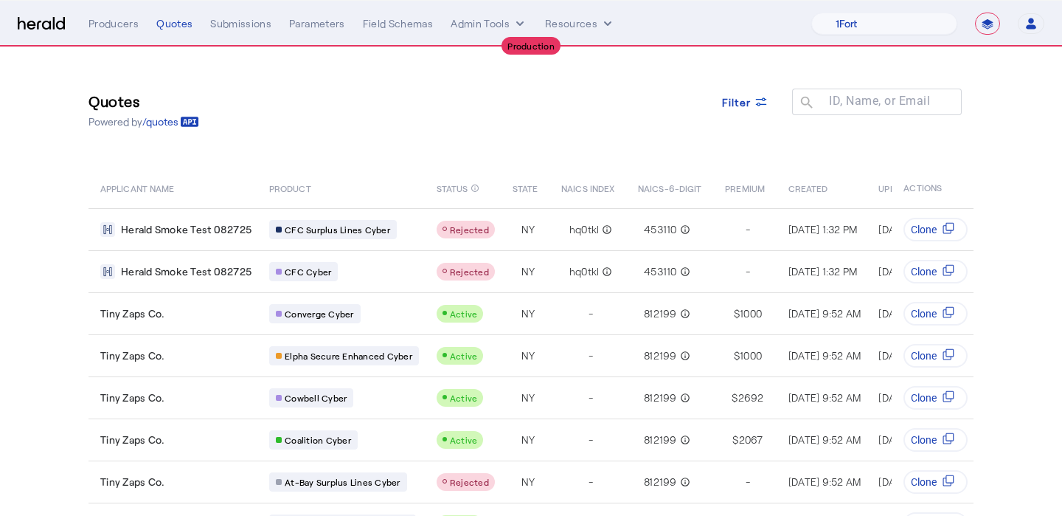
click at [133, 35] on nav "**********" at bounding box center [531, 24] width 1062 height 46
click at [128, 27] on div "Producers" at bounding box center [114, 23] width 50 height 15
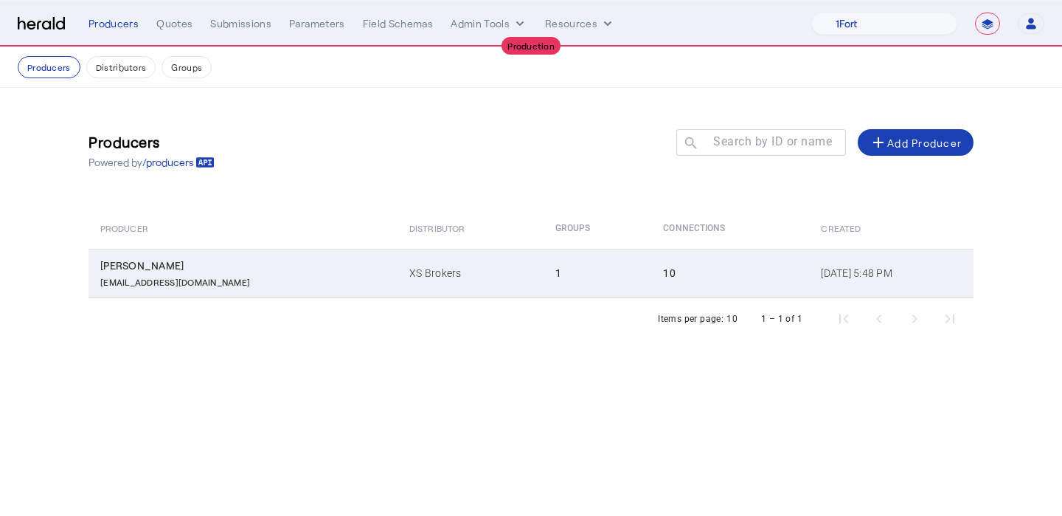
click at [544, 288] on td "1" at bounding box center [598, 273] width 108 height 49
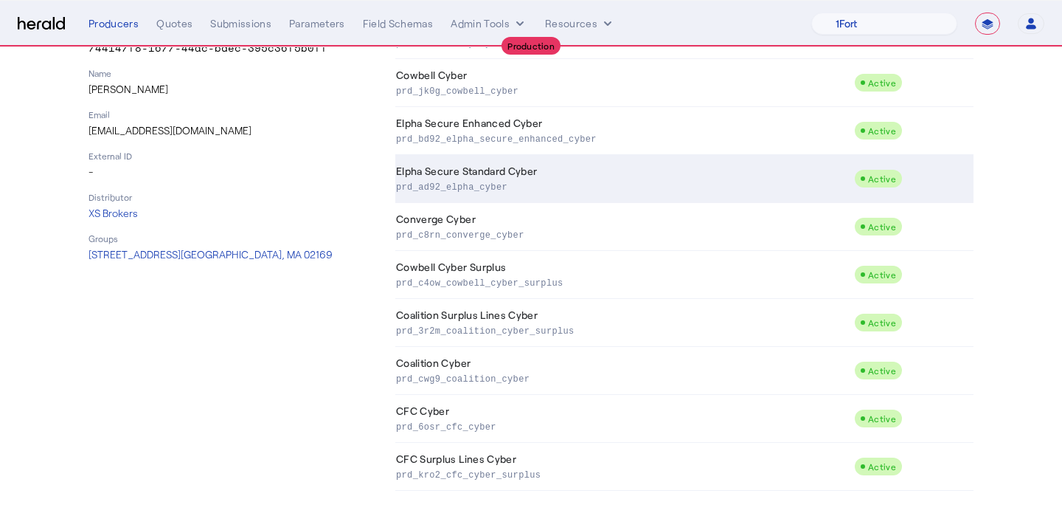
scroll to position [221, 0]
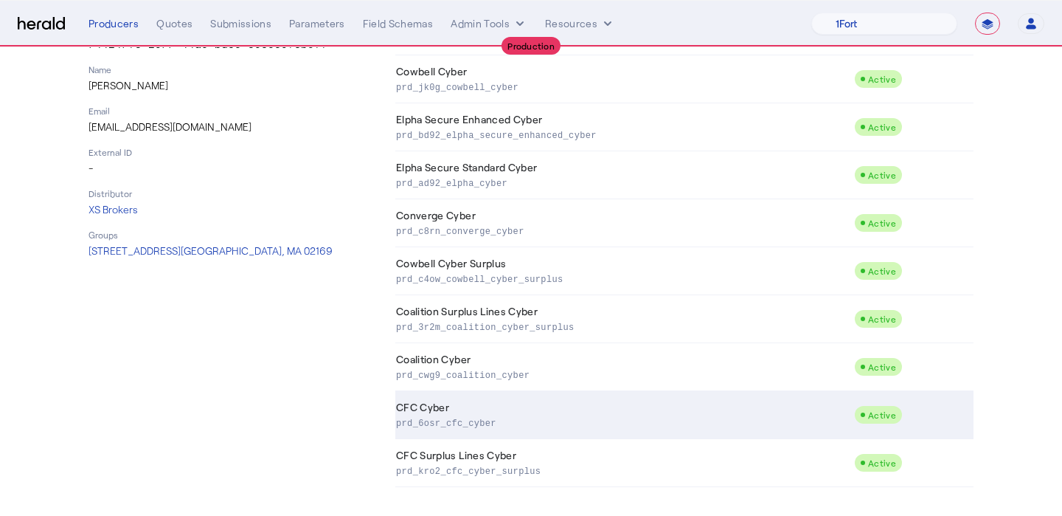
click at [669, 409] on td "CFC Cyber prd_6osr_cfc_cyber" at bounding box center [624, 415] width 459 height 48
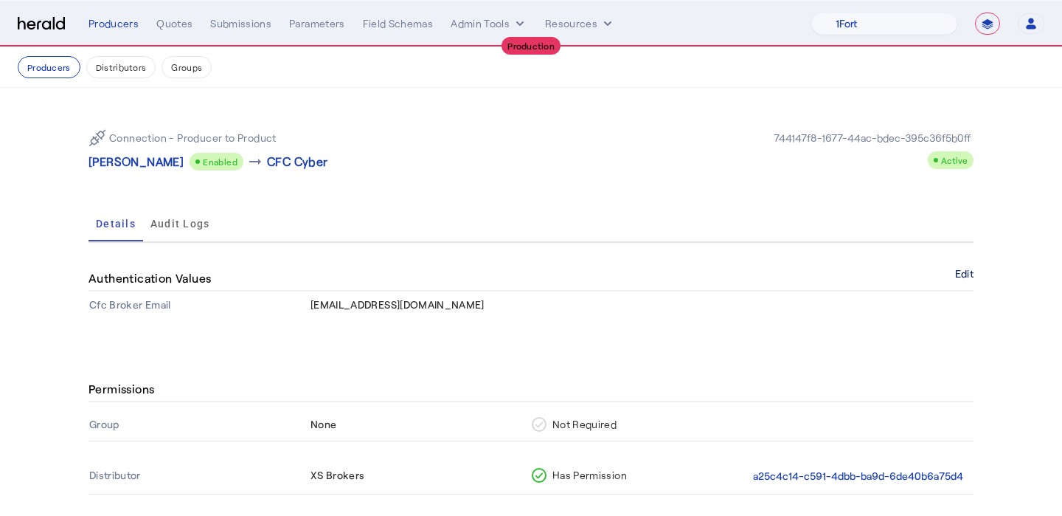
click at [967, 275] on button "Edit" at bounding box center [964, 273] width 18 height 9
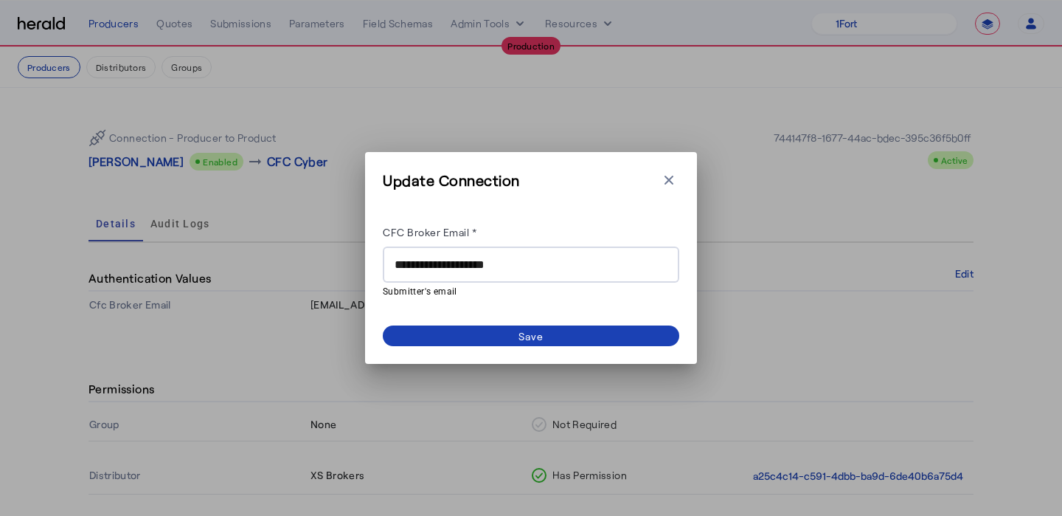
click at [426, 274] on div "**********" at bounding box center [531, 264] width 273 height 36
drag, startPoint x: 589, startPoint y: 267, endPoint x: 374, endPoint y: 268, distance: 215.4
click at [374, 268] on div "**********" at bounding box center [531, 258] width 332 height 212
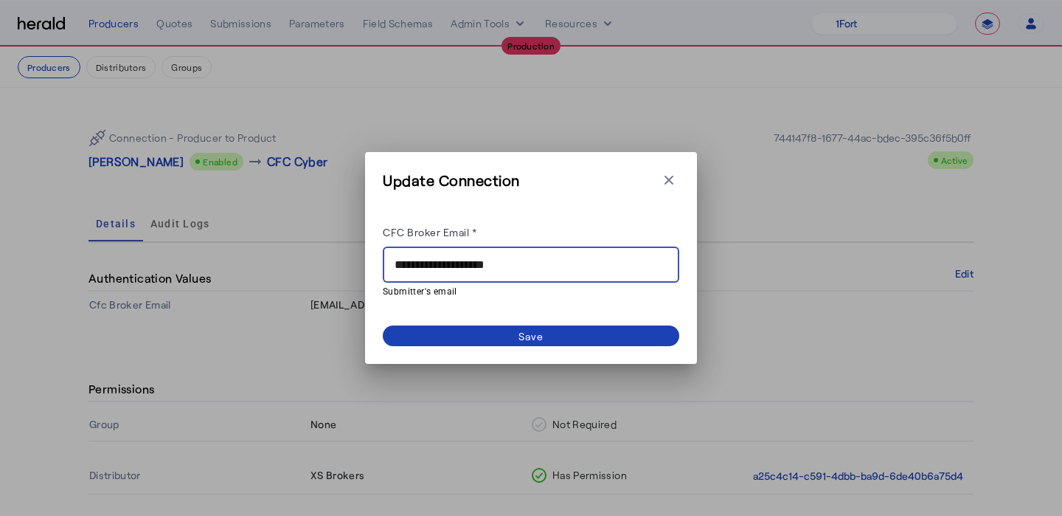
paste input "********"
type input "**********"
click at [497, 329] on span at bounding box center [531, 335] width 297 height 21
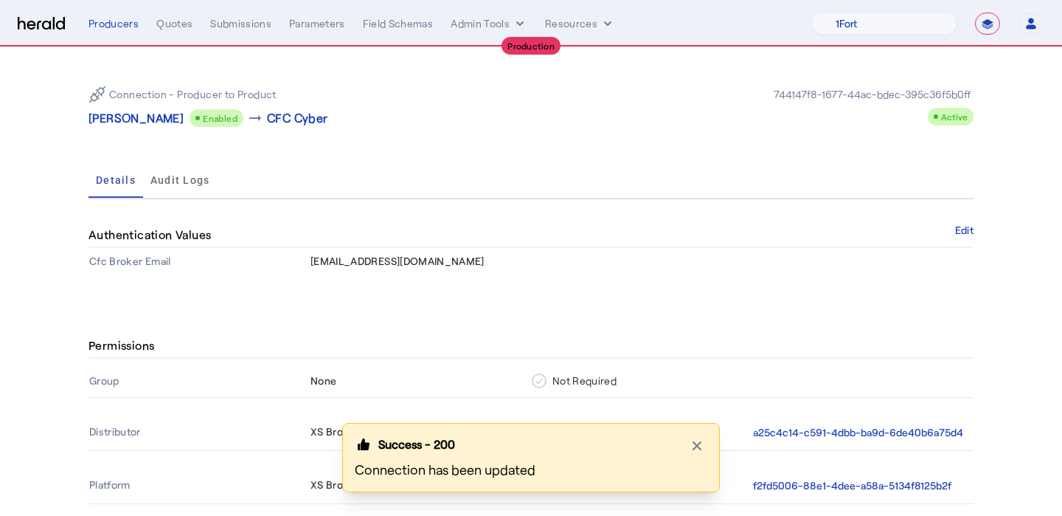
scroll to position [52, 0]
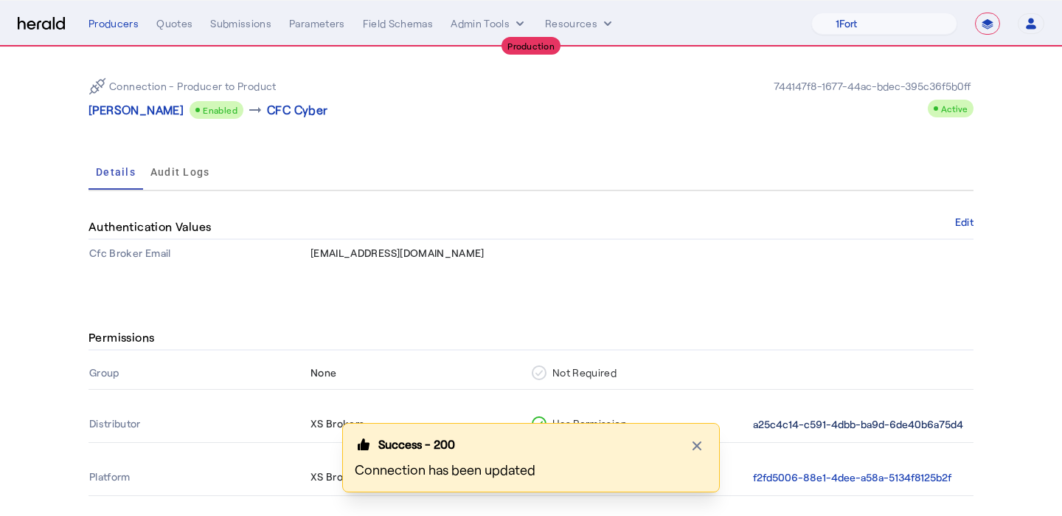
click at [839, 422] on button "a25c4c14-c591-4dbb-ba9d-6de40b6a75d4" at bounding box center [858, 424] width 210 height 17
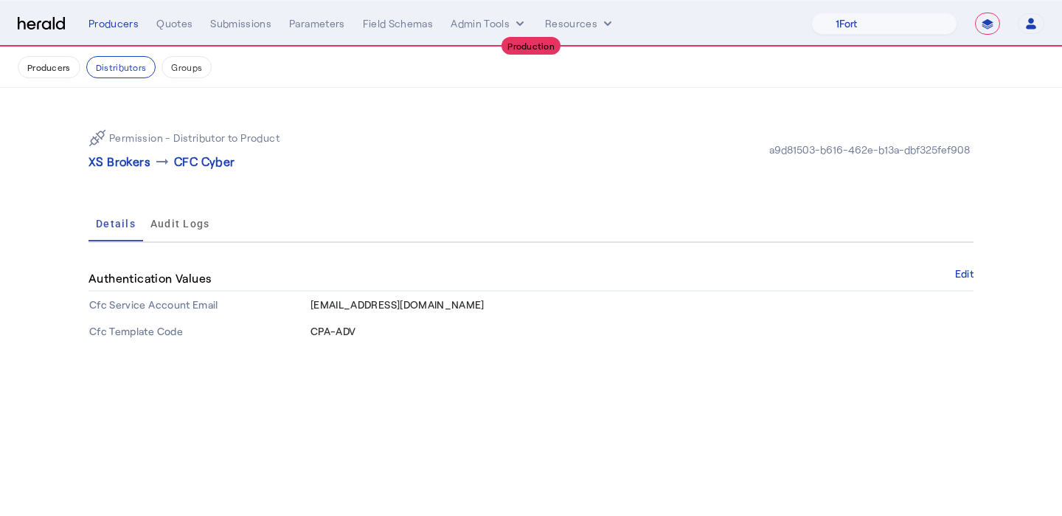
click at [947, 277] on div "Authentication Values Edit" at bounding box center [531, 278] width 885 height 25
click at [956, 275] on button "Edit" at bounding box center [964, 273] width 18 height 9
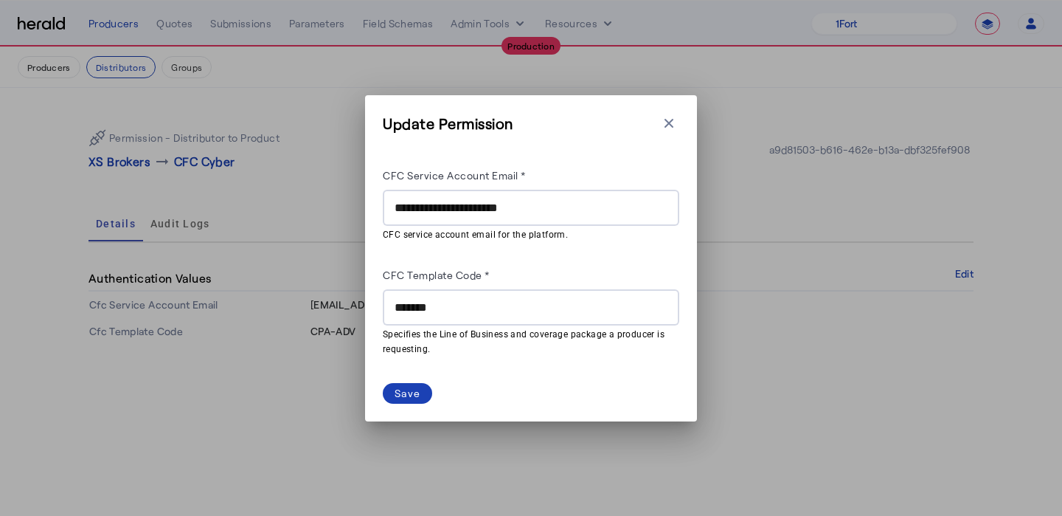
click at [476, 201] on input "**********" at bounding box center [531, 208] width 273 height 18
paste input "*****"
type input "**********"
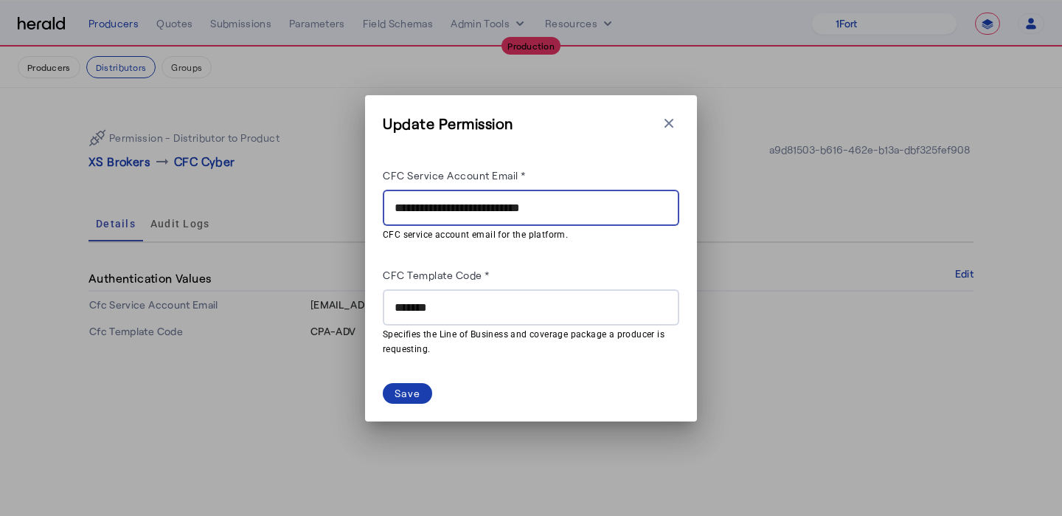
click at [399, 392] on div "Save" at bounding box center [408, 392] width 26 height 15
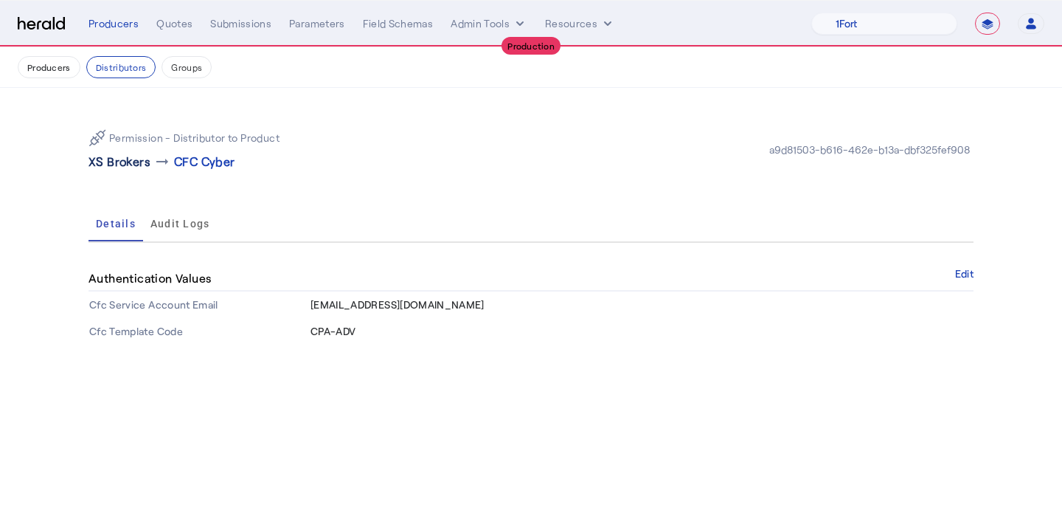
click at [139, 170] on p "XS Brokers" at bounding box center [120, 162] width 62 height 18
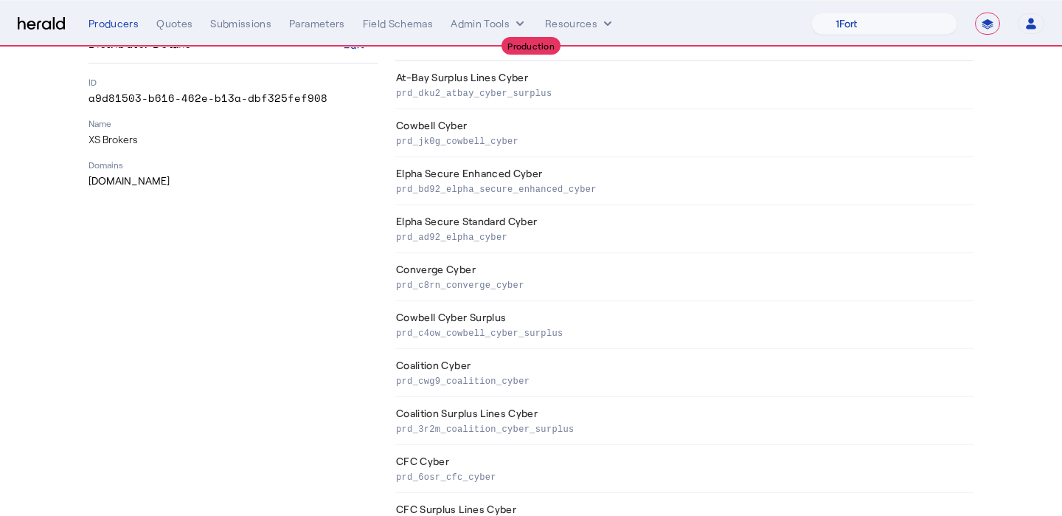
scroll to position [221, 0]
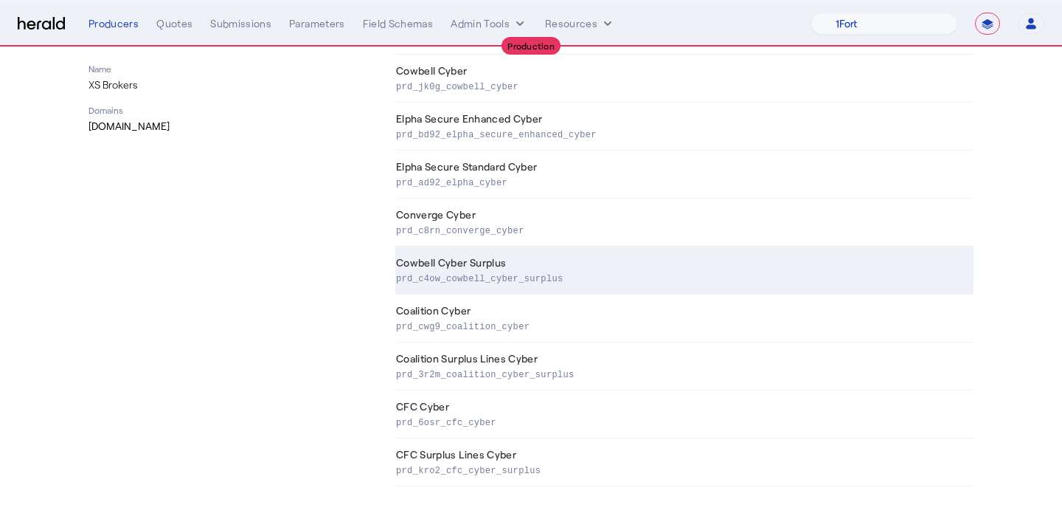
click at [482, 266] on td "Cowbell Cyber Surplus prd_c4ow_cowbell_cyber_surplus" at bounding box center [684, 270] width 578 height 48
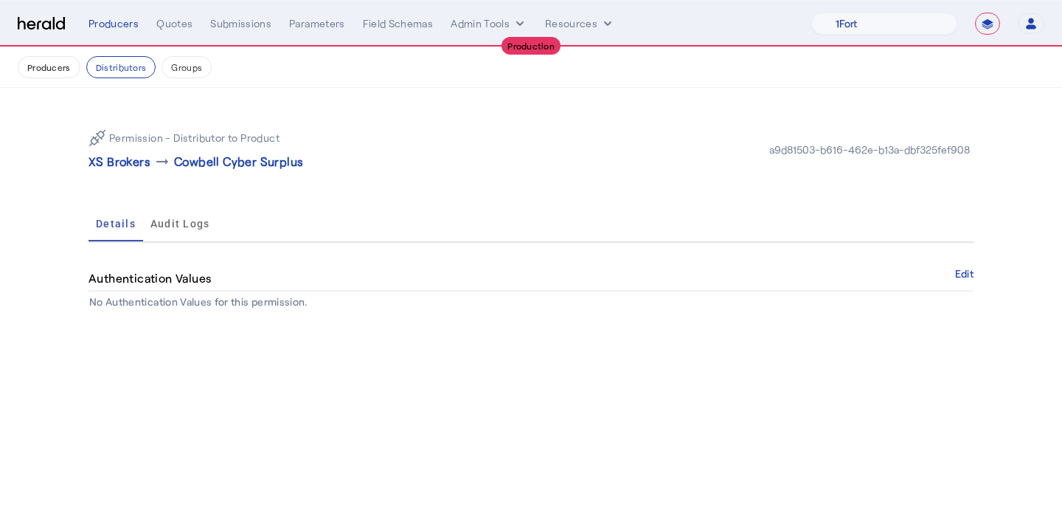
click at [170, 52] on nav "Producers Distributors Groups" at bounding box center [531, 67] width 1062 height 41
click at [60, 77] on button "Producers" at bounding box center [49, 67] width 63 height 22
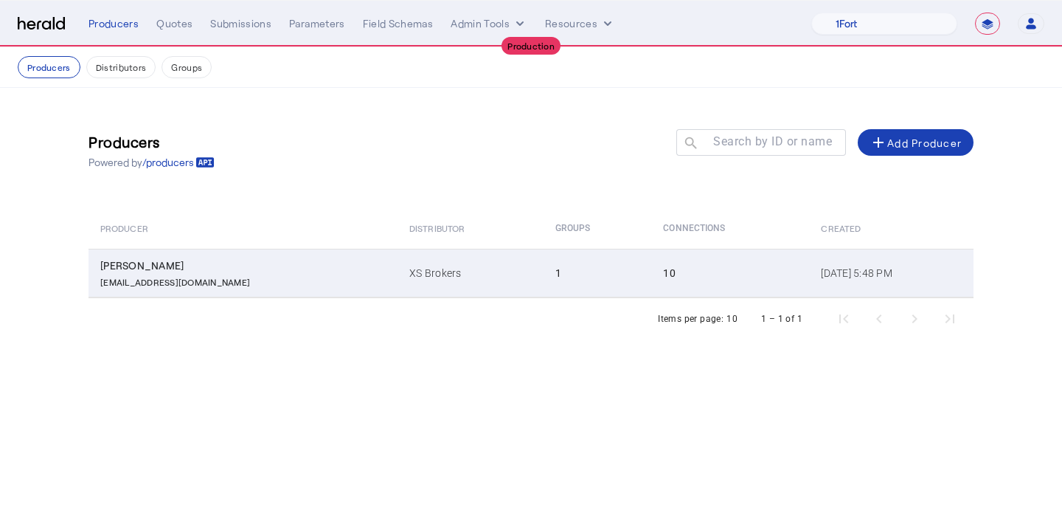
click at [451, 279] on td "XS Brokers" at bounding box center [470, 273] width 145 height 49
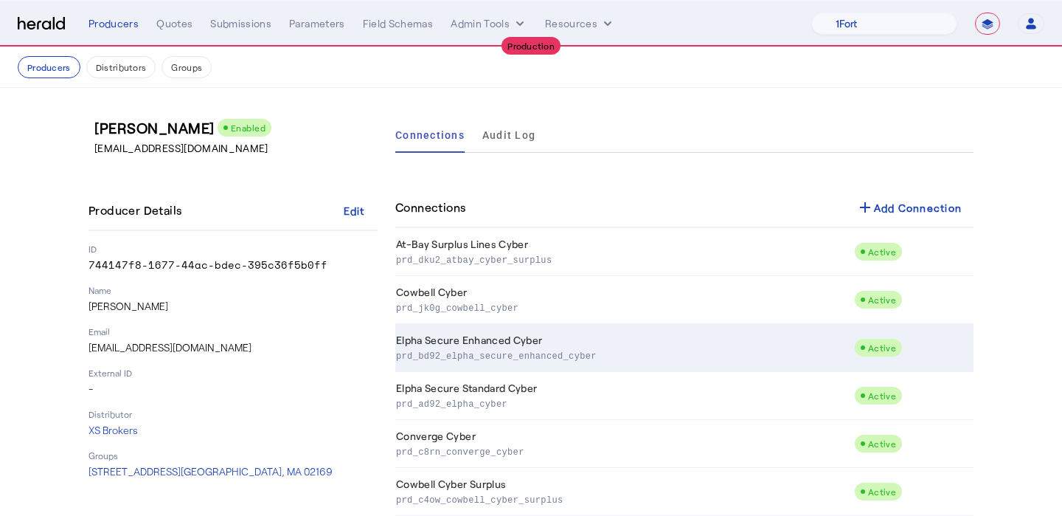
scroll to position [221, 0]
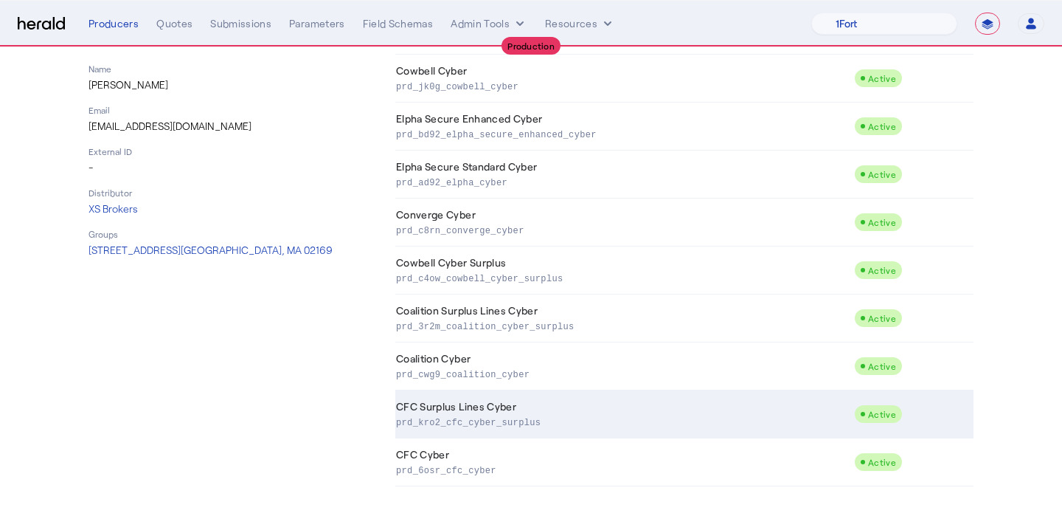
click at [575, 420] on p "prd_kro2_cfc_cyber_surplus" at bounding box center [622, 421] width 452 height 15
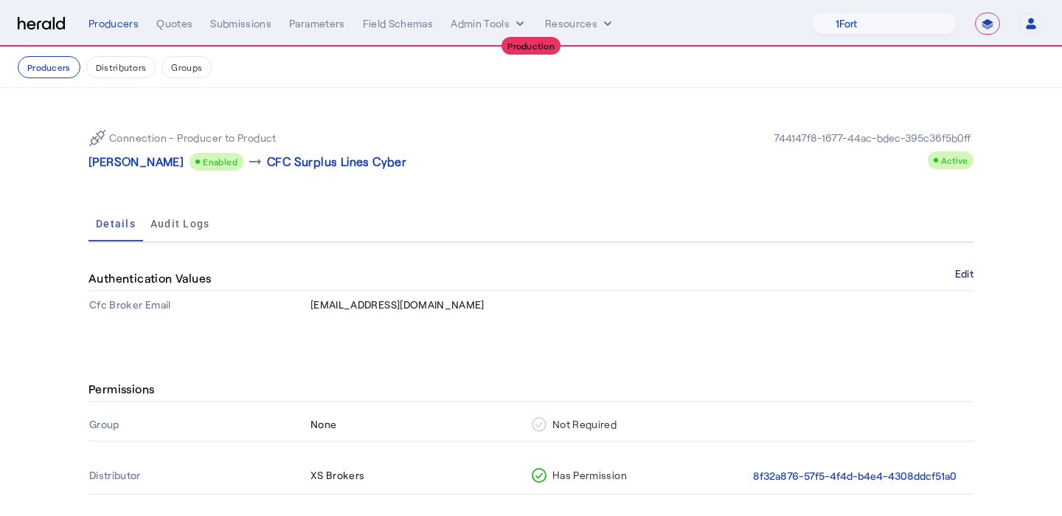
click at [960, 271] on button "Edit" at bounding box center [964, 273] width 18 height 9
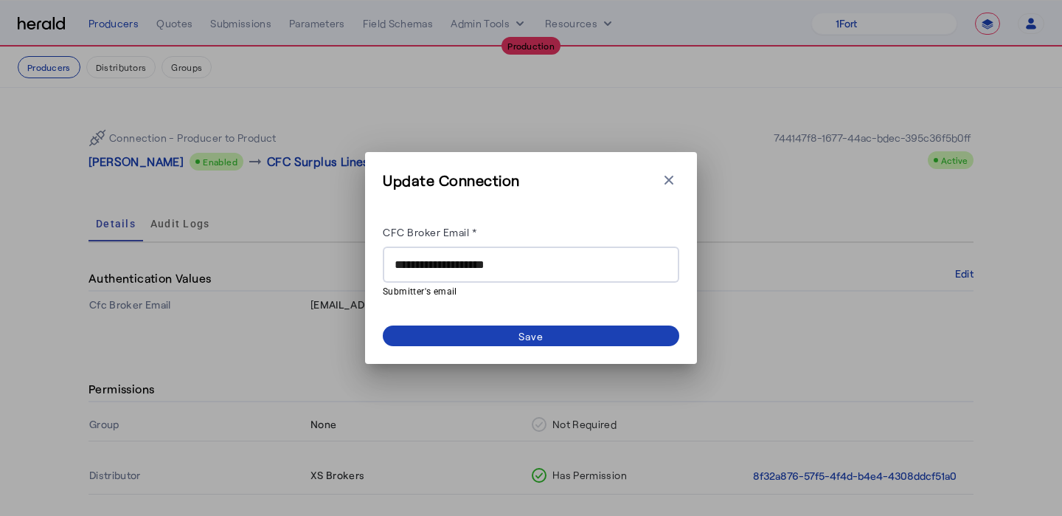
click at [512, 274] on div "**********" at bounding box center [531, 264] width 273 height 36
drag, startPoint x: 551, startPoint y: 263, endPoint x: 346, endPoint y: 265, distance: 205.1
click at [346, 265] on div "**********" at bounding box center [531, 258] width 1062 height 516
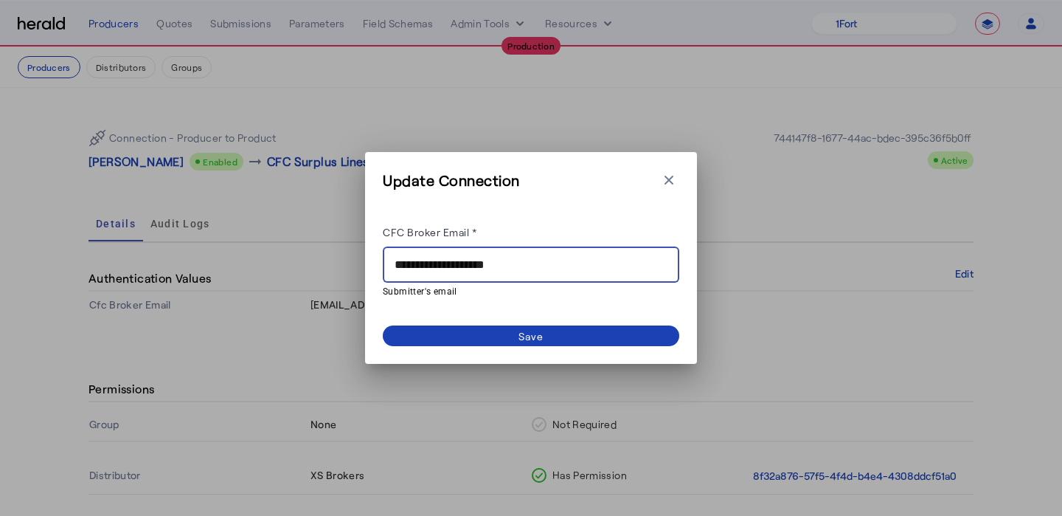
paste input "********"
type input "**********"
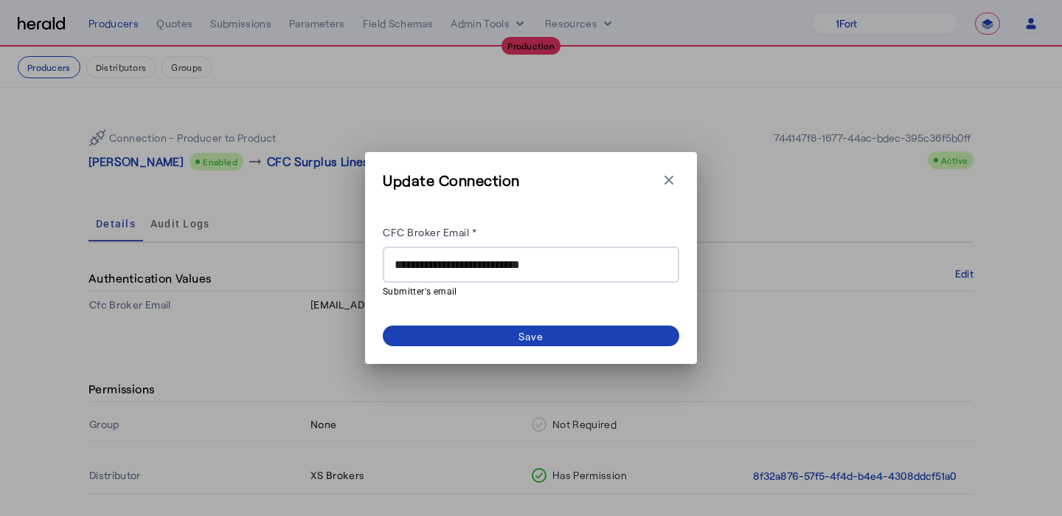
click at [428, 322] on div "**********" at bounding box center [531, 272] width 297 height 147
click at [431, 328] on span at bounding box center [531, 335] width 297 height 21
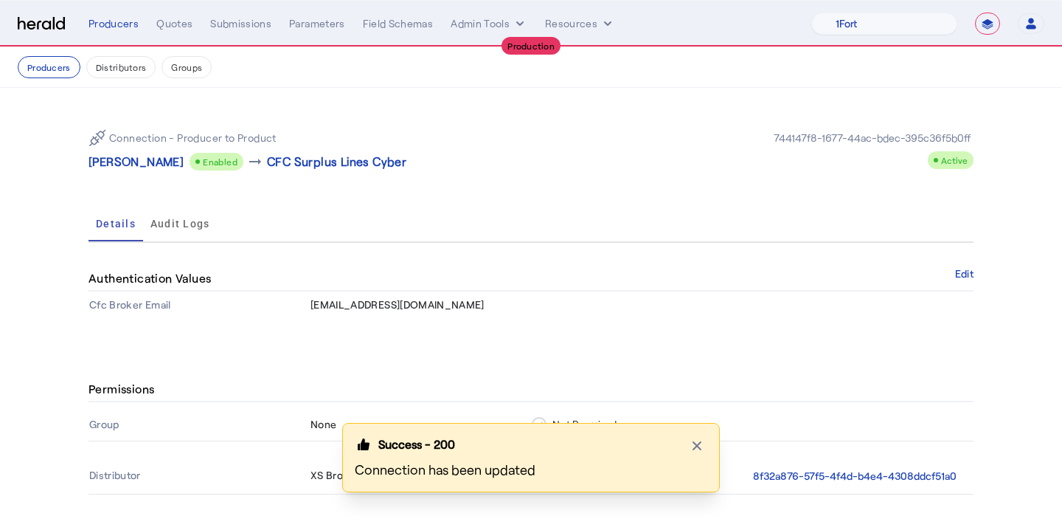
click at [822, 481] on div "Success - 200 Close modal Connection has been updated" at bounding box center [531, 469] width 1062 height 93
click at [828, 479] on div "Success - 200 Close modal Connection has been updated" at bounding box center [531, 469] width 1062 height 93
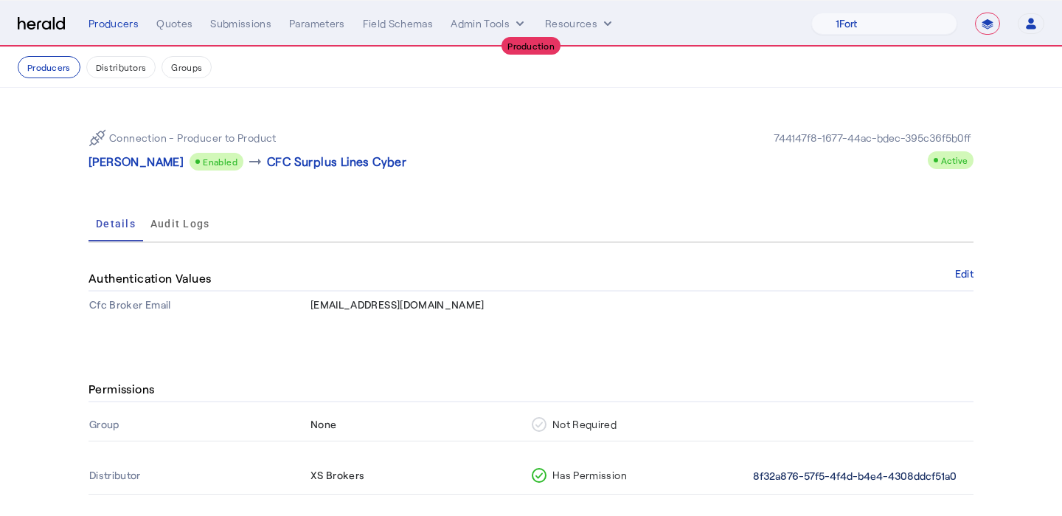
click at [827, 476] on button "8f32a876-57f5-4f4d-b4e4-4308ddcf51a0" at bounding box center [855, 476] width 204 height 17
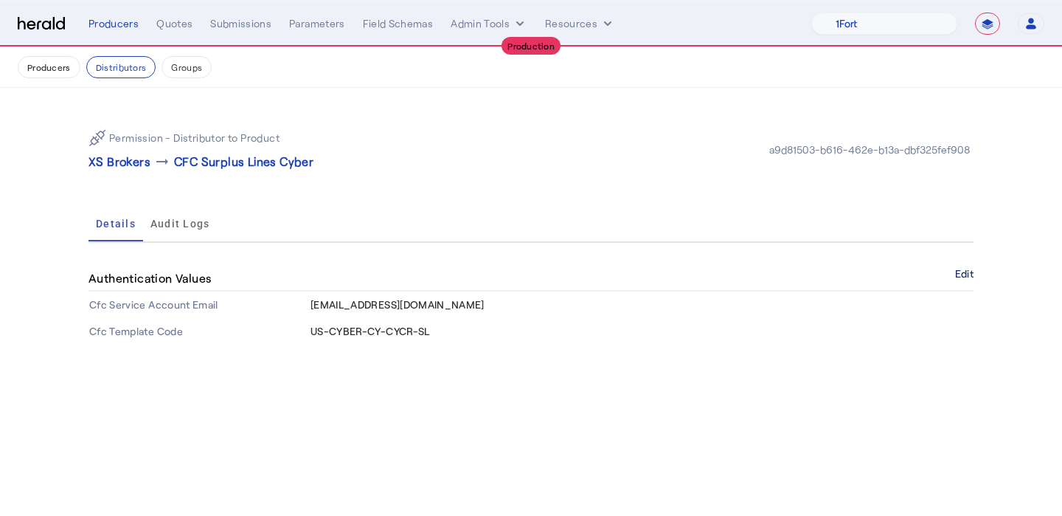
click at [962, 269] on button "Edit" at bounding box center [964, 273] width 18 height 9
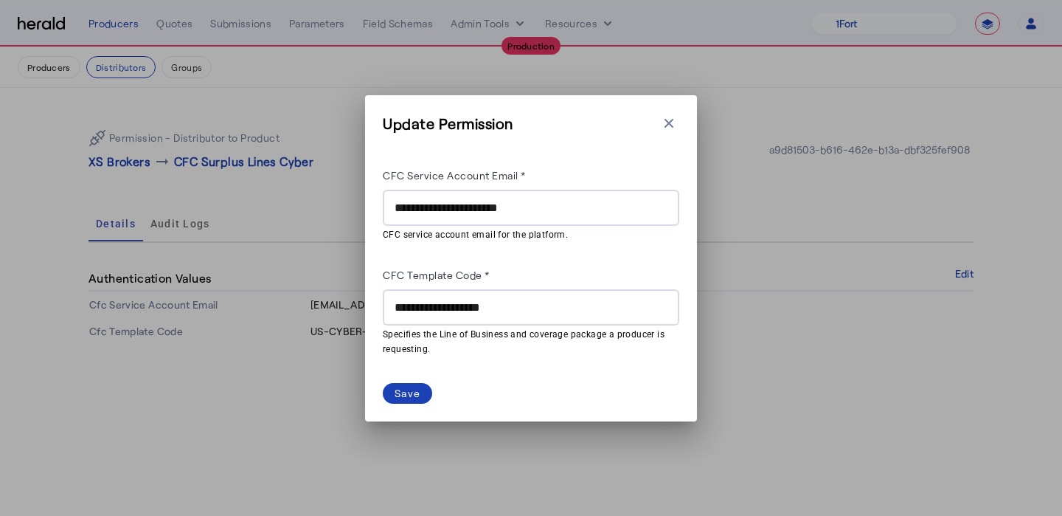
click at [496, 203] on input "**********" at bounding box center [531, 208] width 273 height 18
paste input "*****"
type input "**********"
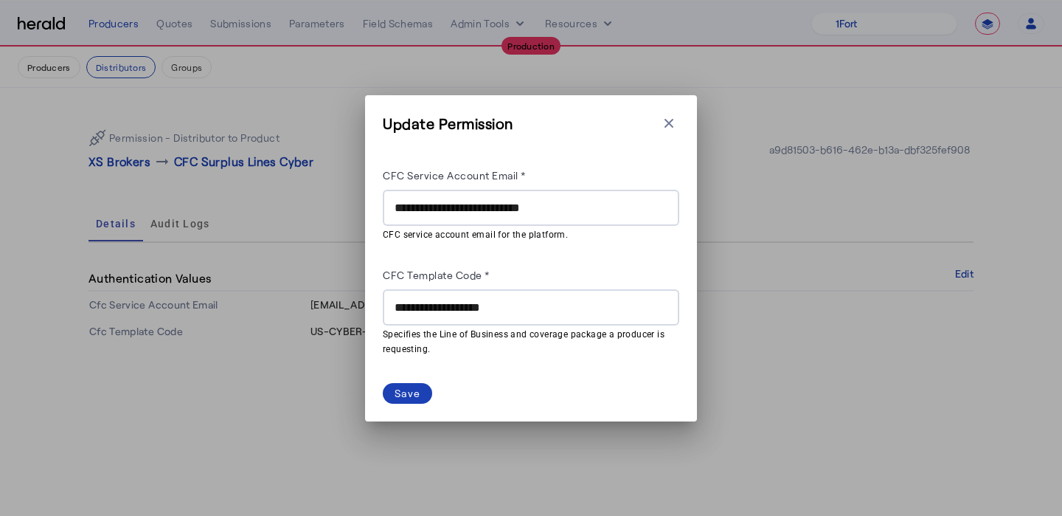
click at [396, 197] on div "**********" at bounding box center [531, 208] width 273 height 36
click at [396, 208] on input "**********" at bounding box center [531, 208] width 273 height 18
click at [414, 383] on span at bounding box center [407, 393] width 49 height 21
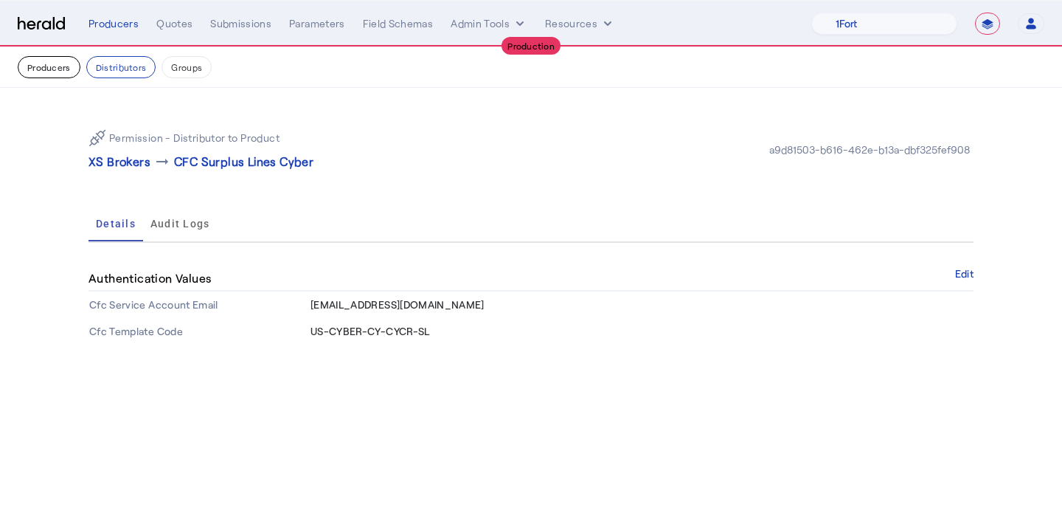
click at [57, 66] on button "Producers" at bounding box center [49, 67] width 63 height 22
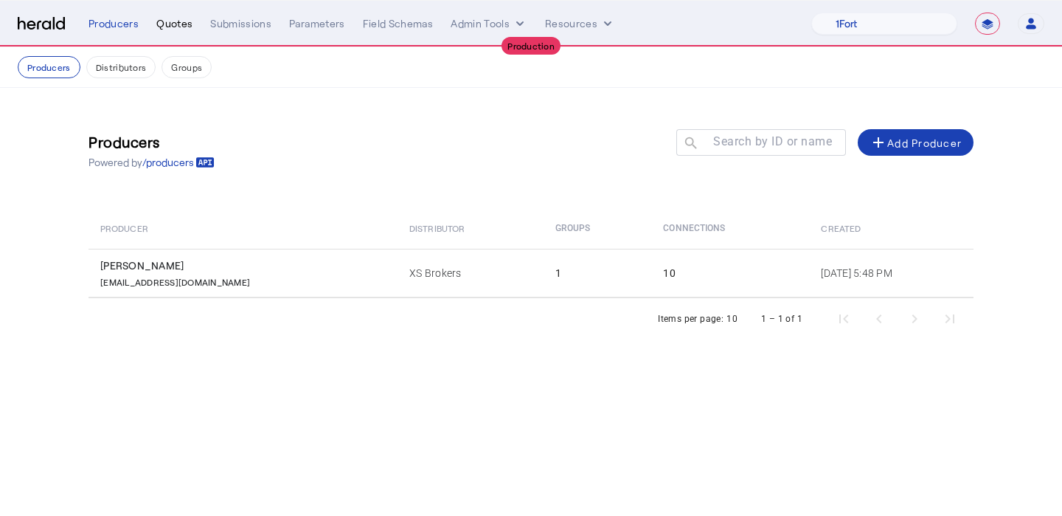
click at [162, 26] on div "Quotes" at bounding box center [174, 23] width 36 height 15
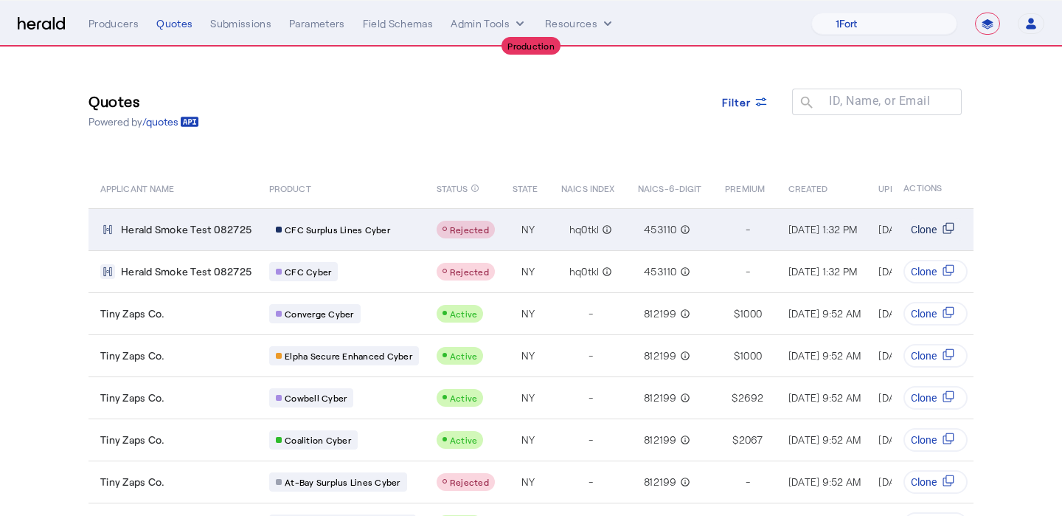
click at [934, 229] on span "Clone" at bounding box center [924, 229] width 26 height 15
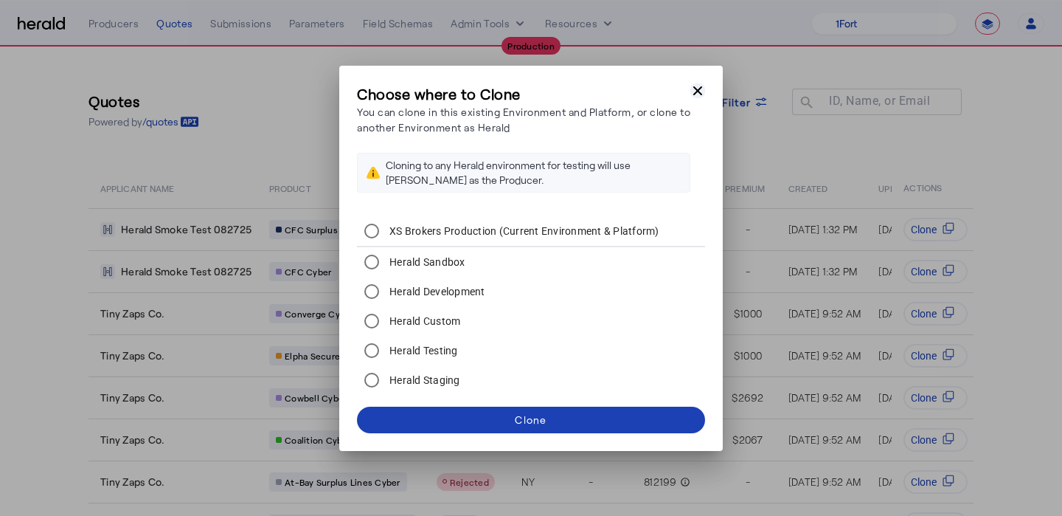
click at [696, 89] on icon "button" at bounding box center [697, 90] width 9 height 9
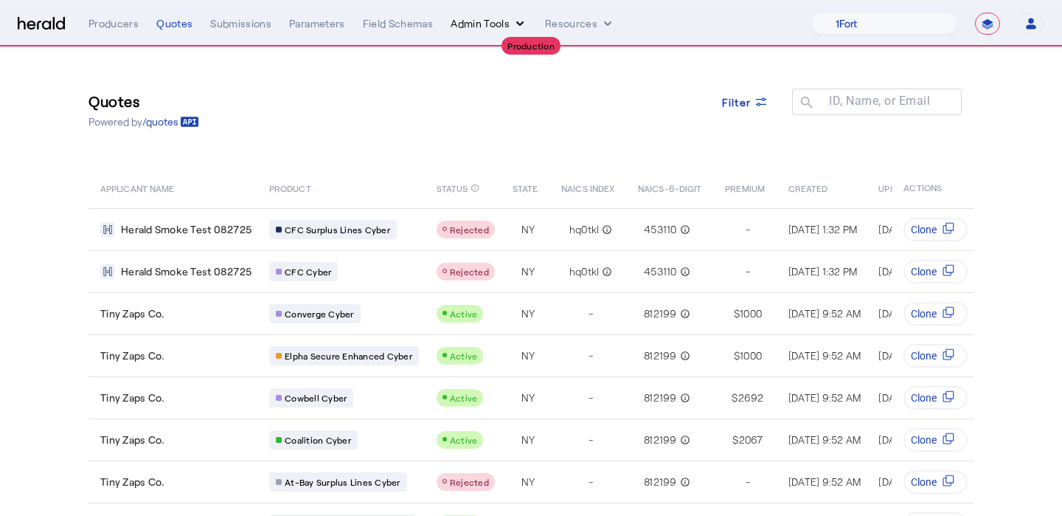
click at [513, 21] on icon "internal dropdown menu" at bounding box center [520, 23] width 15 height 15
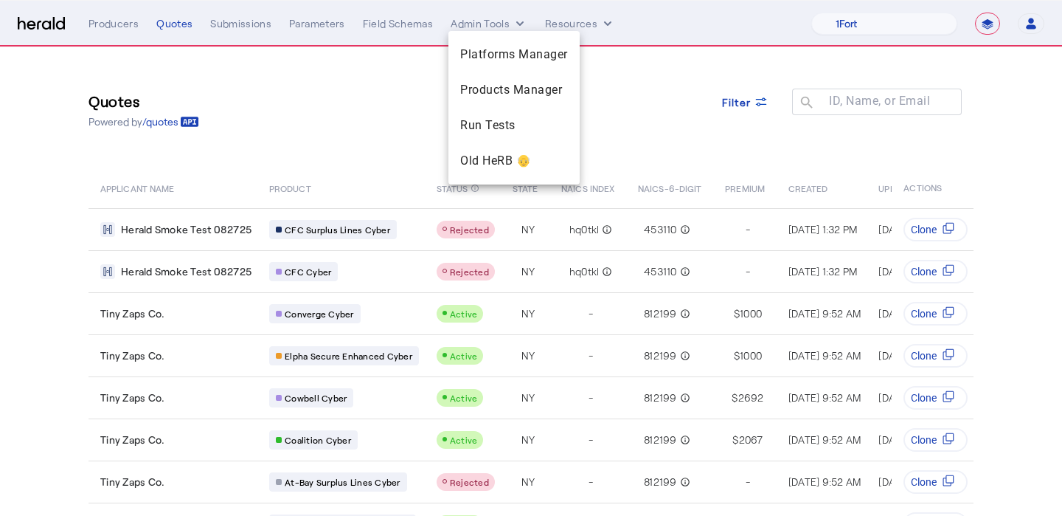
click at [600, 23] on div at bounding box center [531, 258] width 1062 height 516
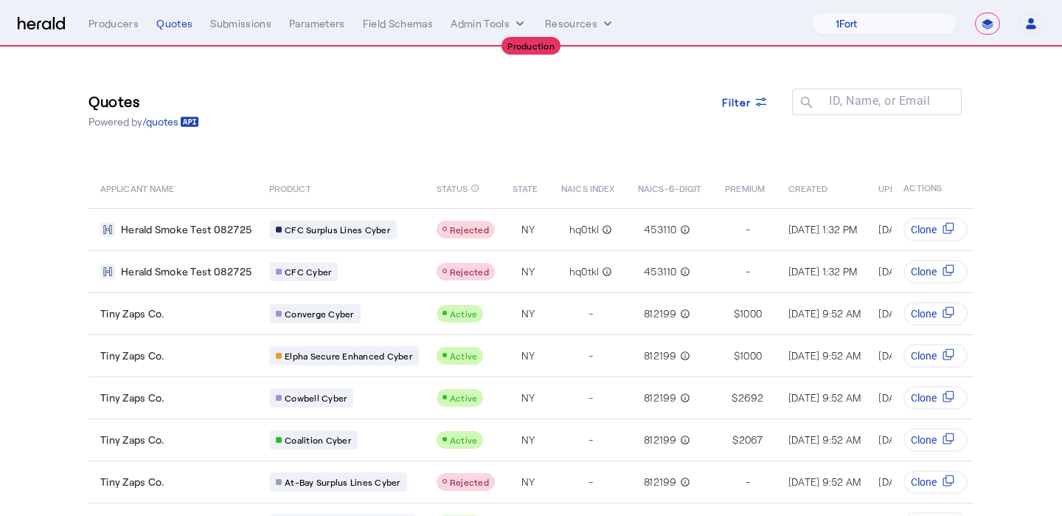
click at [600, 23] on icon "Resources dropdown menu" at bounding box center [607, 23] width 15 height 15
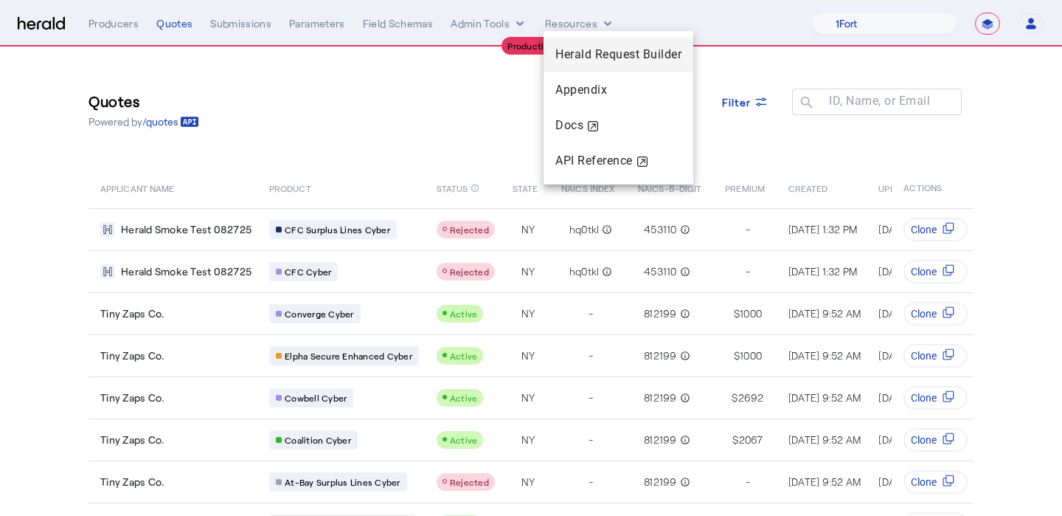
click at [585, 50] on span "Herald Request Builder" at bounding box center [618, 54] width 126 height 14
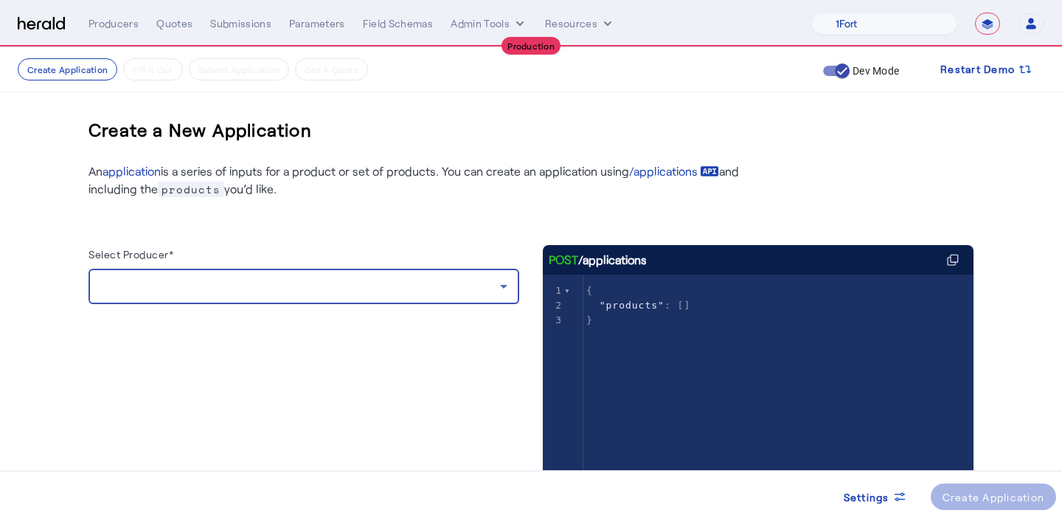
click at [302, 289] on div at bounding box center [300, 286] width 400 height 18
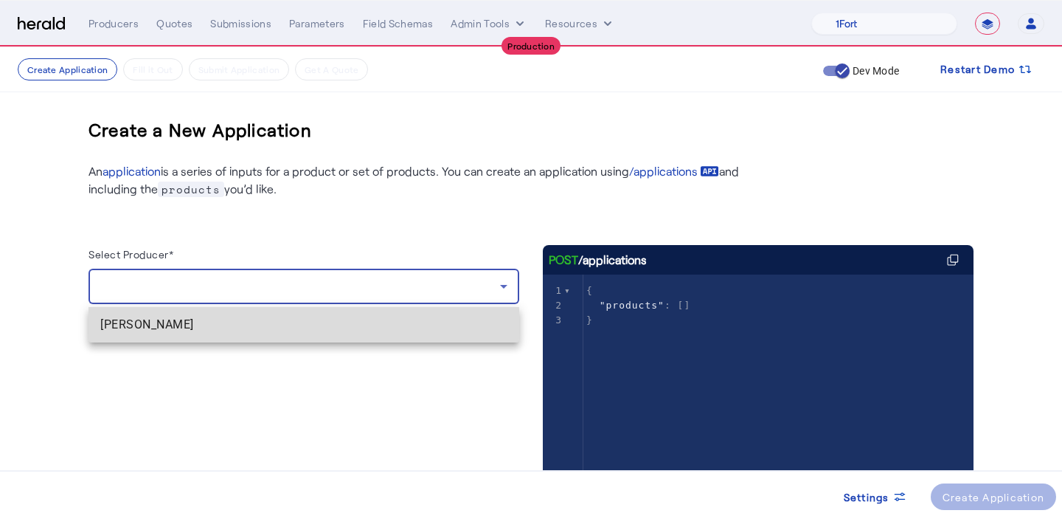
click at [288, 326] on span "[PERSON_NAME]" at bounding box center [303, 325] width 407 height 18
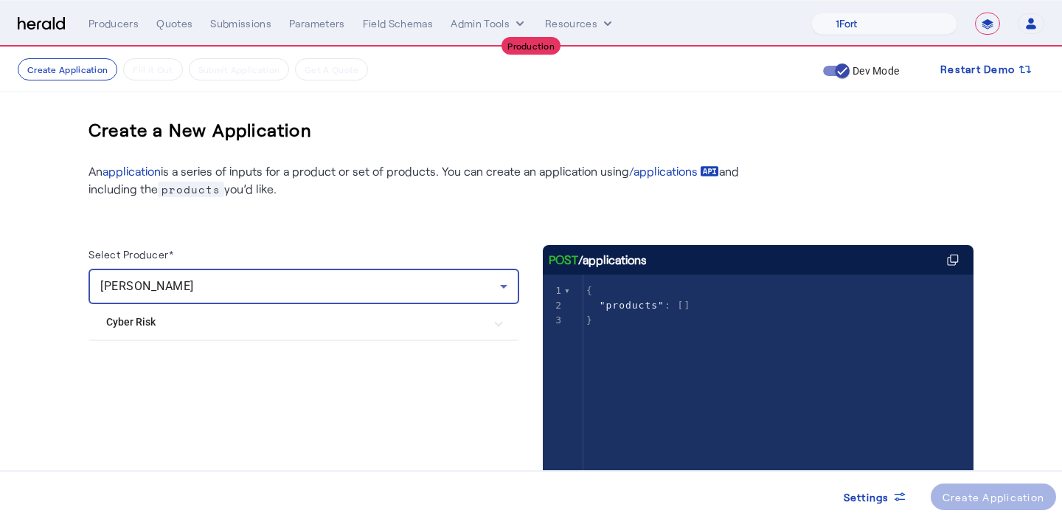
scroll to position [81, 0]
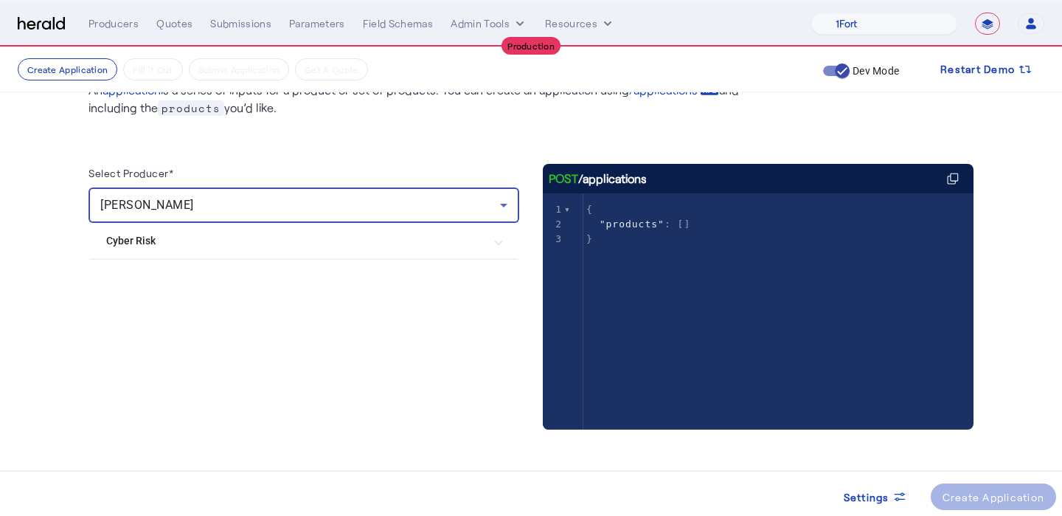
click at [302, 258] on mat-expansion-panel "Cyber Risk At-Bay Surplus Lines Cyber Cowbell Cyber Elpha Secure Enhanced Cyber…" at bounding box center [304, 241] width 431 height 37
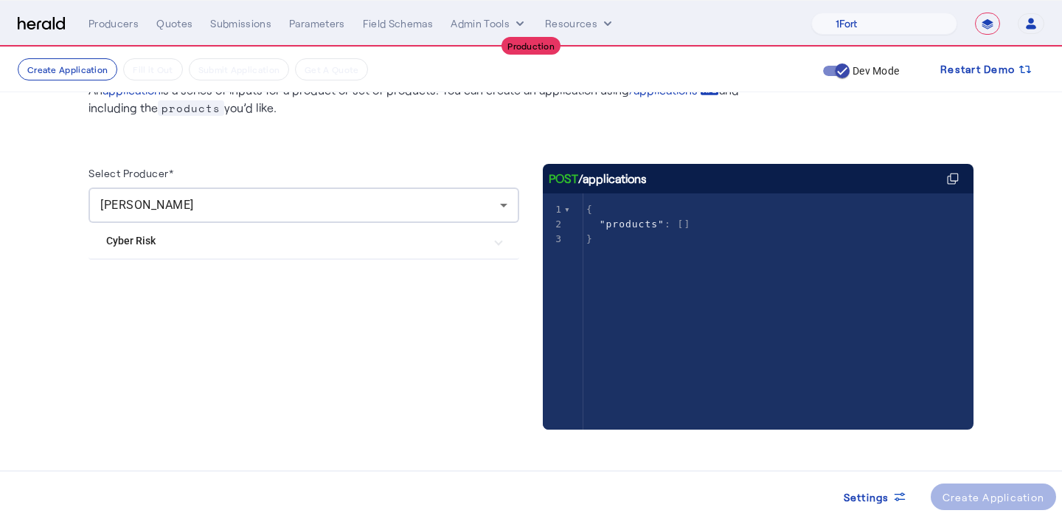
click at [300, 234] on Risk "Cyber Risk" at bounding box center [295, 240] width 378 height 15
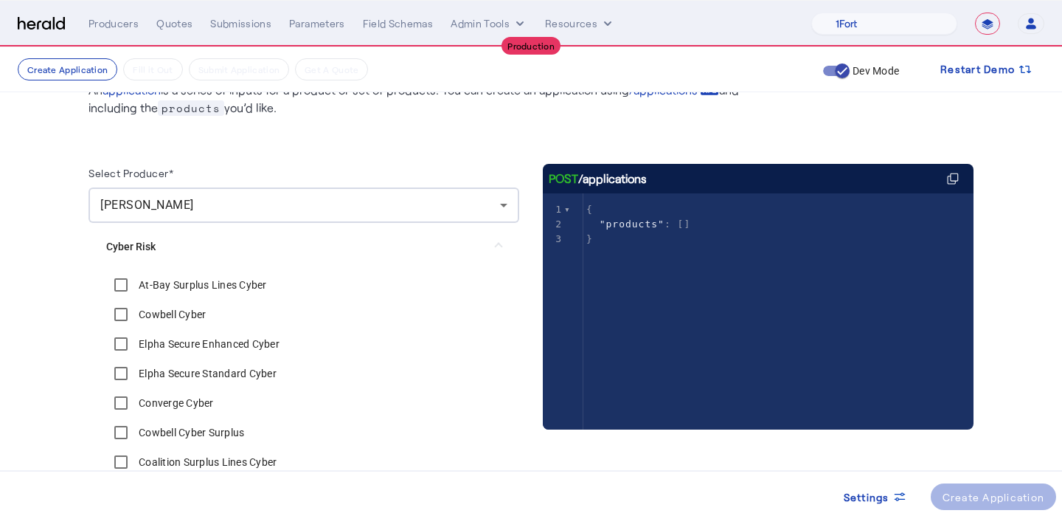
scroll to position [256, 0]
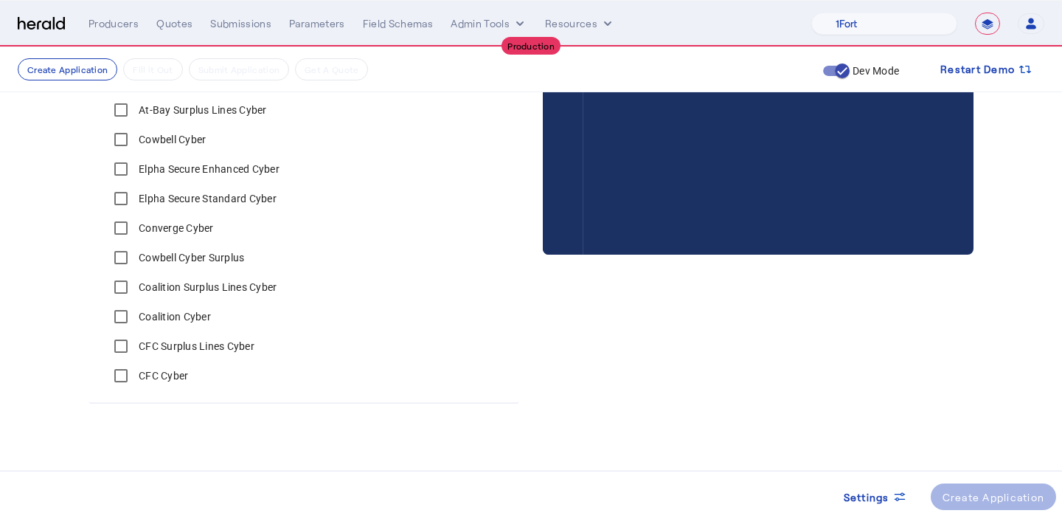
click at [179, 351] on label "CFC Surplus Lines Cyber" at bounding box center [195, 346] width 119 height 15
click at [170, 379] on label "CFC Cyber" at bounding box center [162, 375] width 52 height 15
click at [1019, 493] on div "Create Application" at bounding box center [994, 496] width 103 height 15
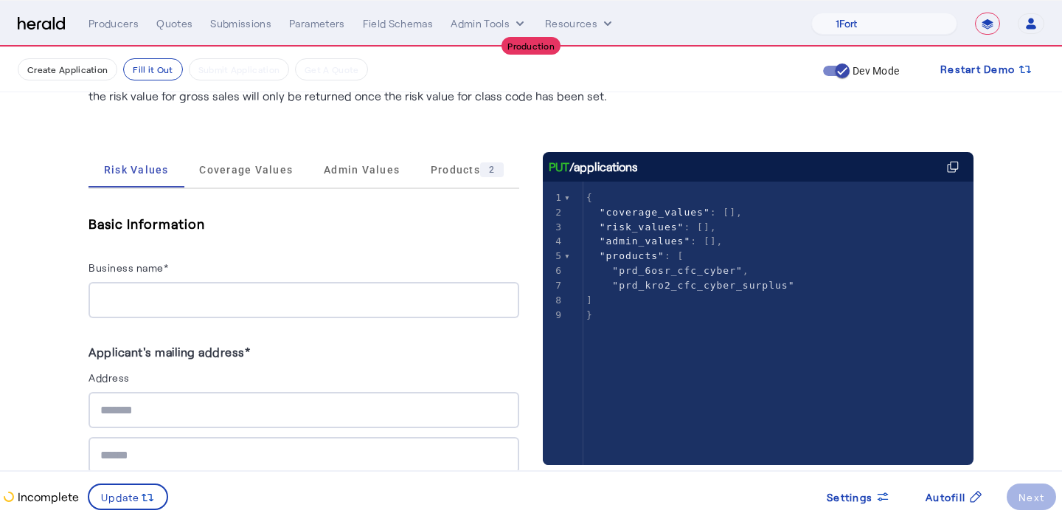
scroll to position [170, 0]
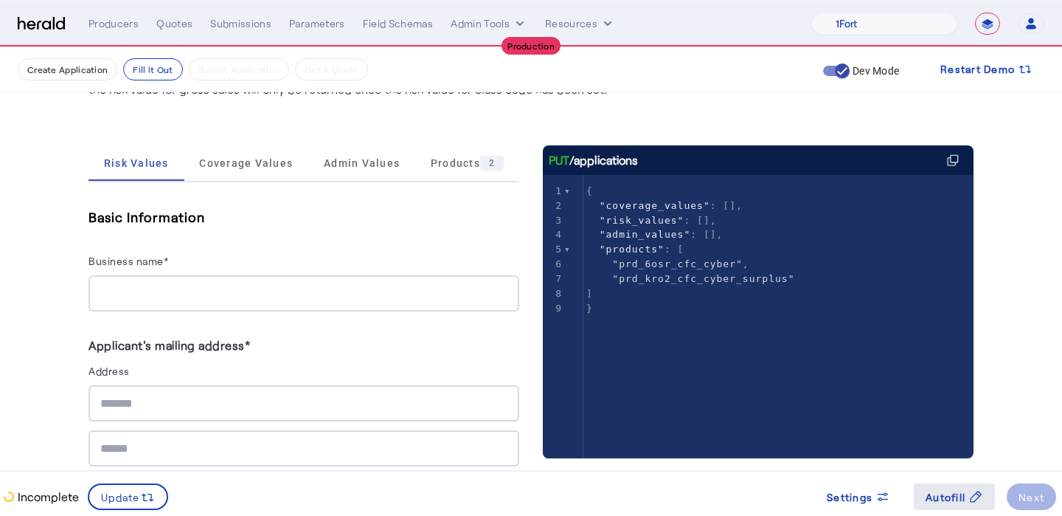
click at [935, 493] on span "Autofill" at bounding box center [946, 496] width 40 height 15
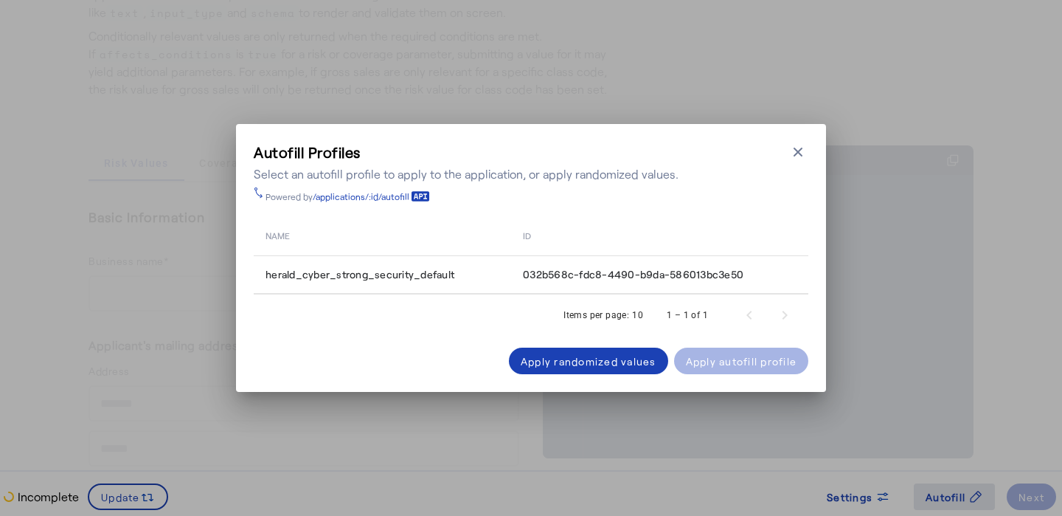
scroll to position [0, 0]
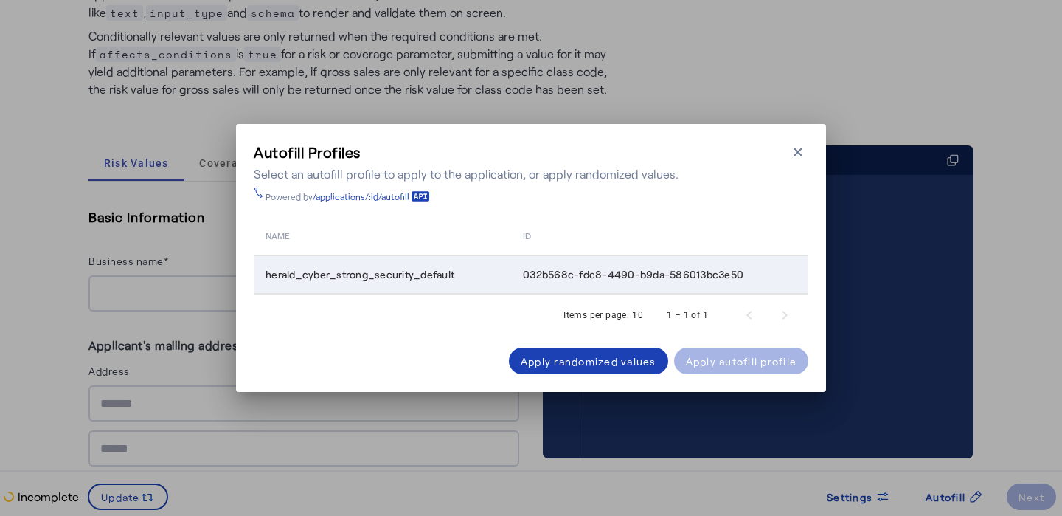
click at [436, 275] on span "herald_cyber_strong_security_default" at bounding box center [360, 274] width 189 height 15
click at [729, 359] on div "Apply autofill profile" at bounding box center [741, 360] width 111 height 15
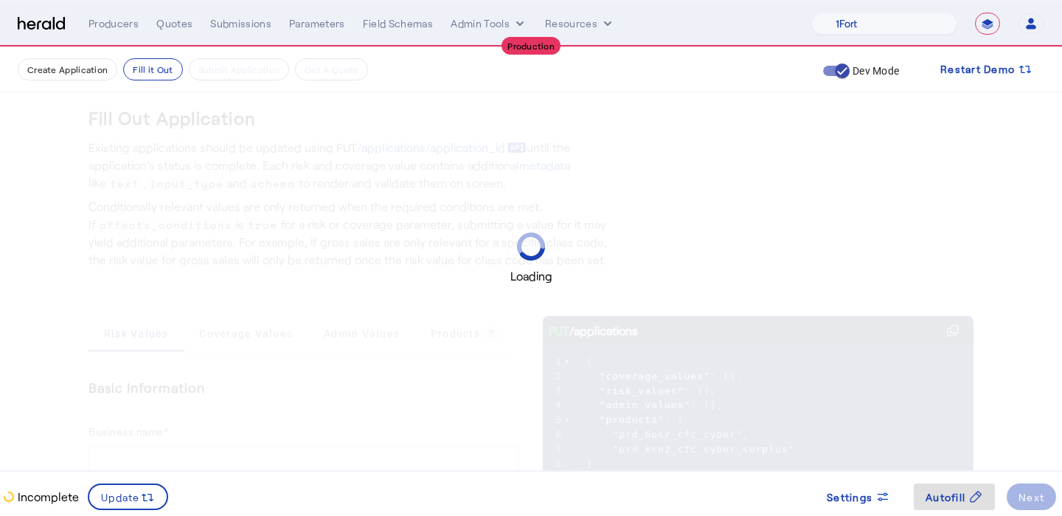
scroll to position [170, 0]
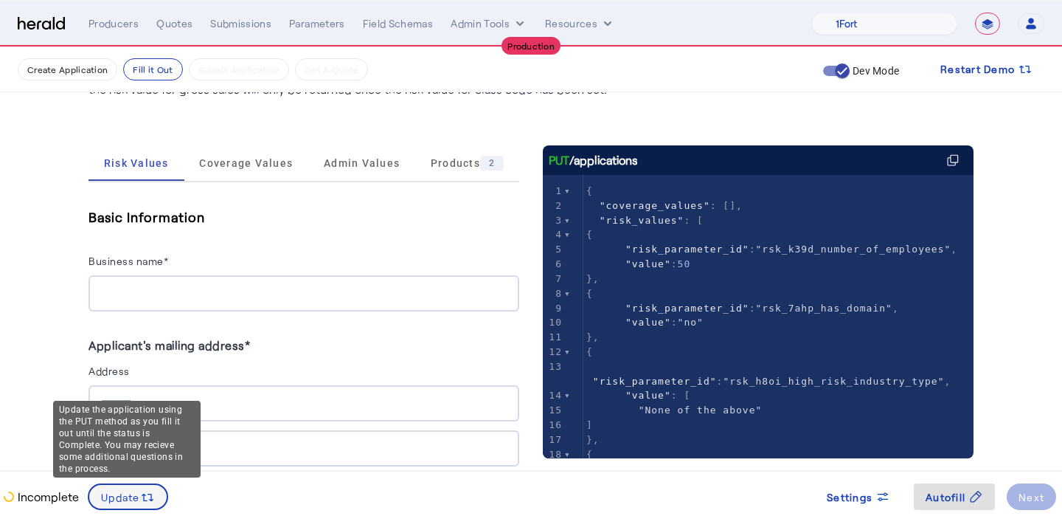
click at [127, 495] on span "Update" at bounding box center [120, 496] width 39 height 15
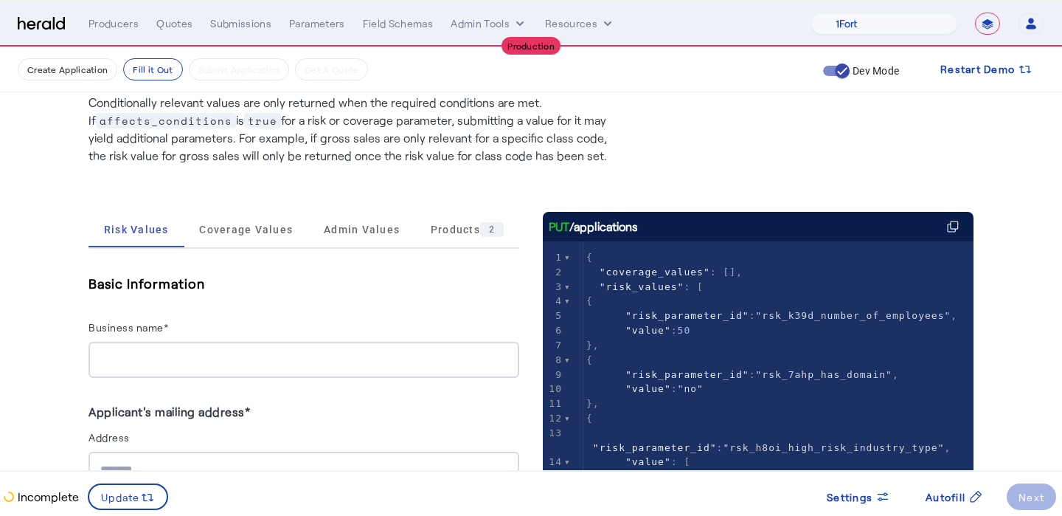
scroll to position [118, 0]
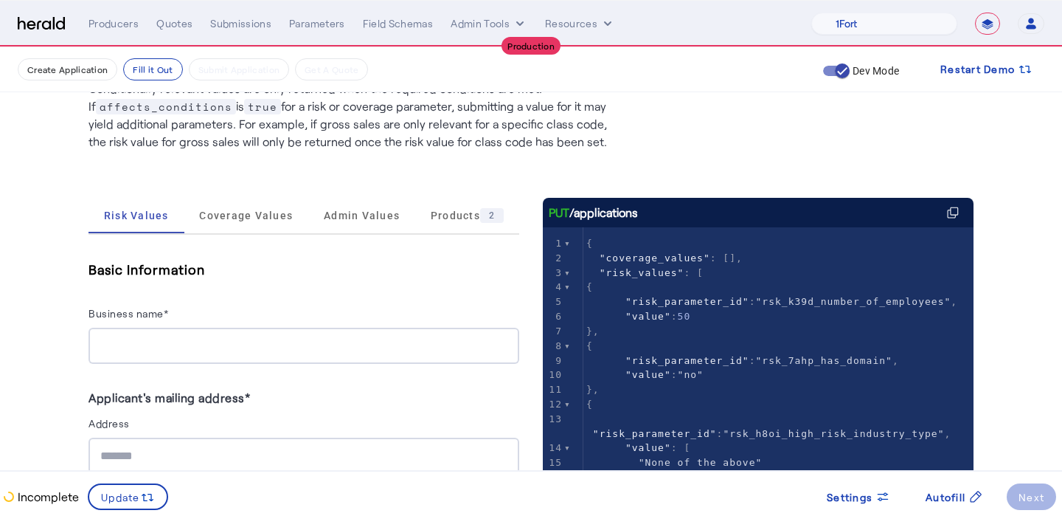
click at [197, 337] on input "Business name*" at bounding box center [303, 346] width 407 height 18
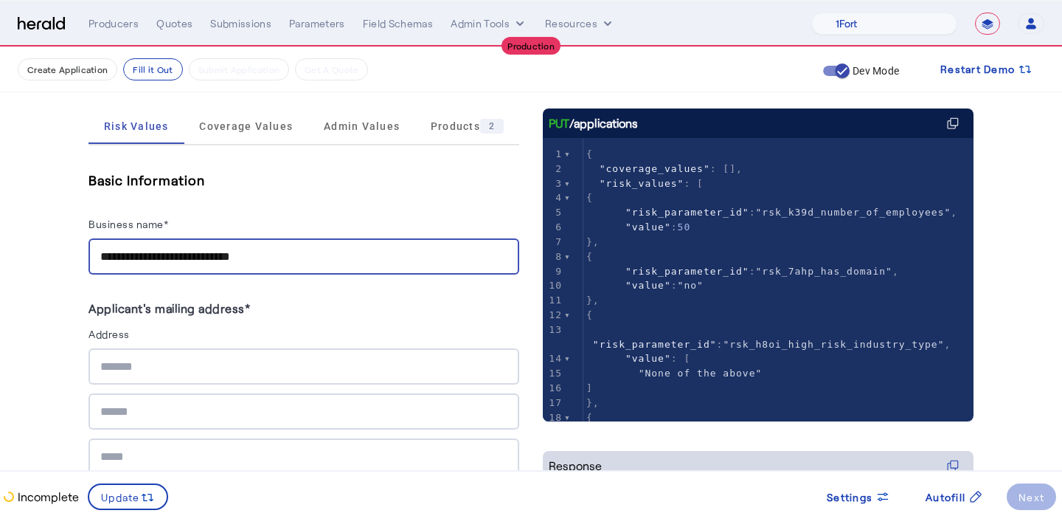
scroll to position [277, 0]
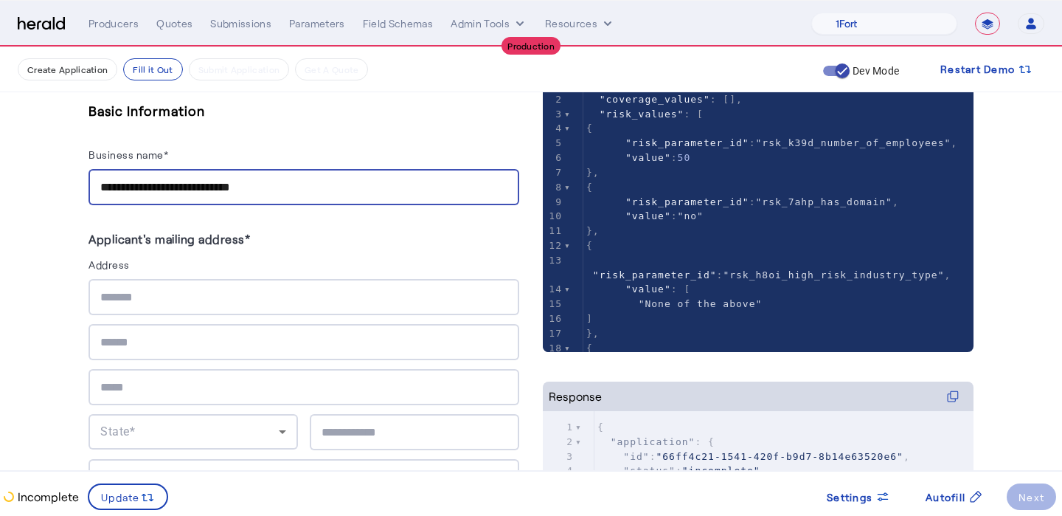
type input "**********"
click at [139, 294] on input "text" at bounding box center [303, 297] width 407 height 18
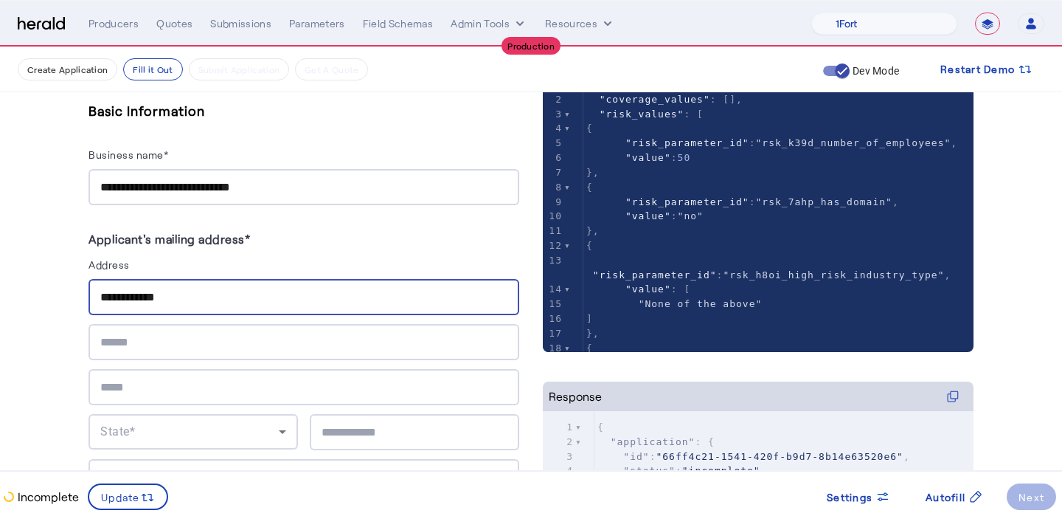
type input "**********"
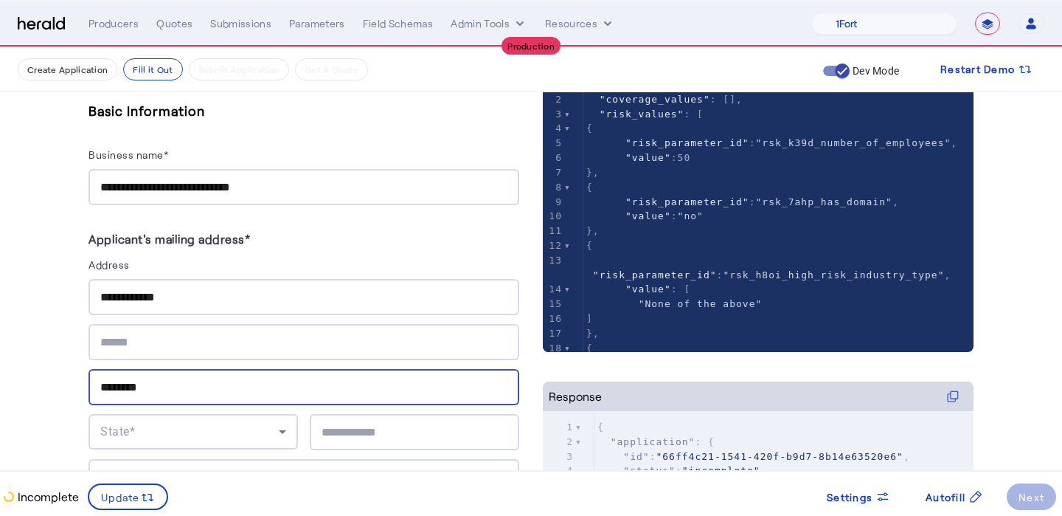
type input "********"
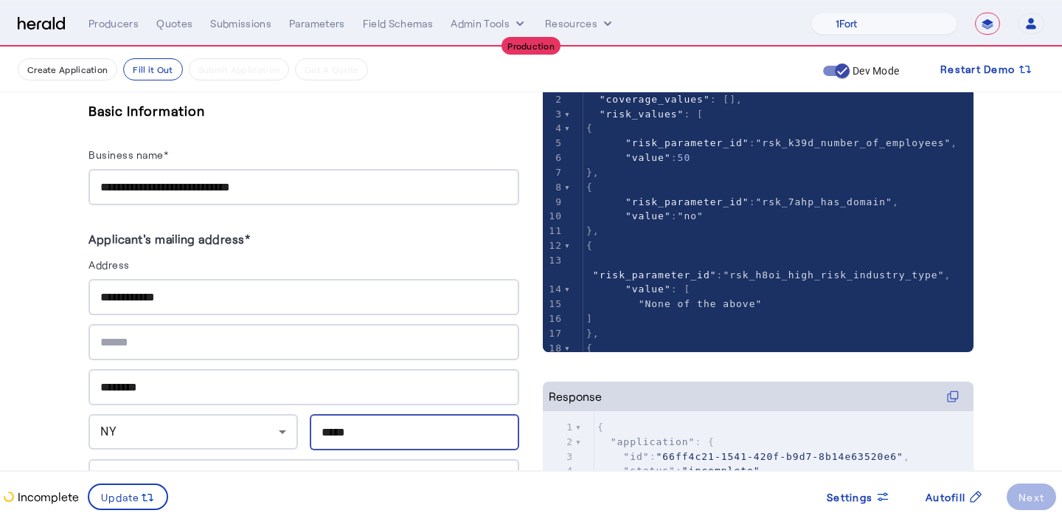
type input "*****"
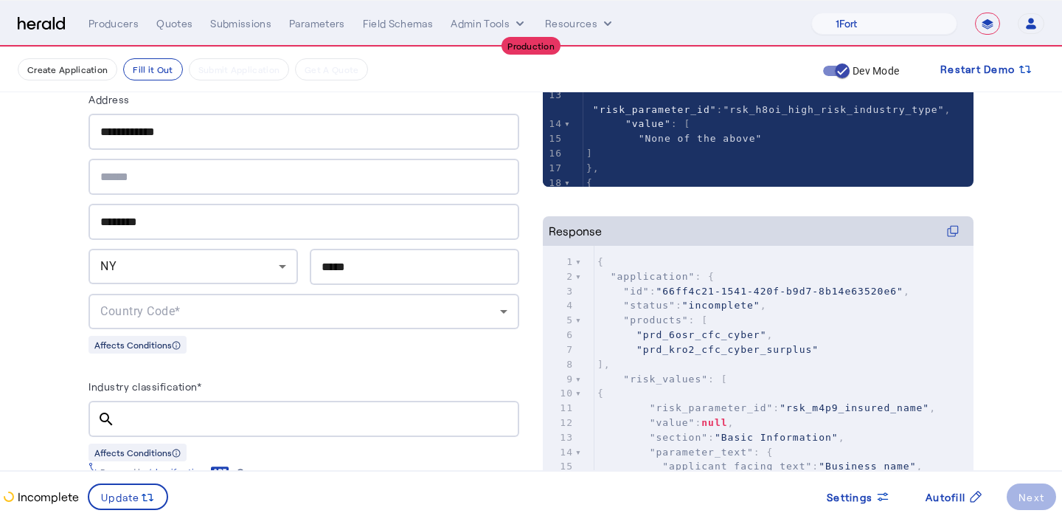
scroll to position [450, 0]
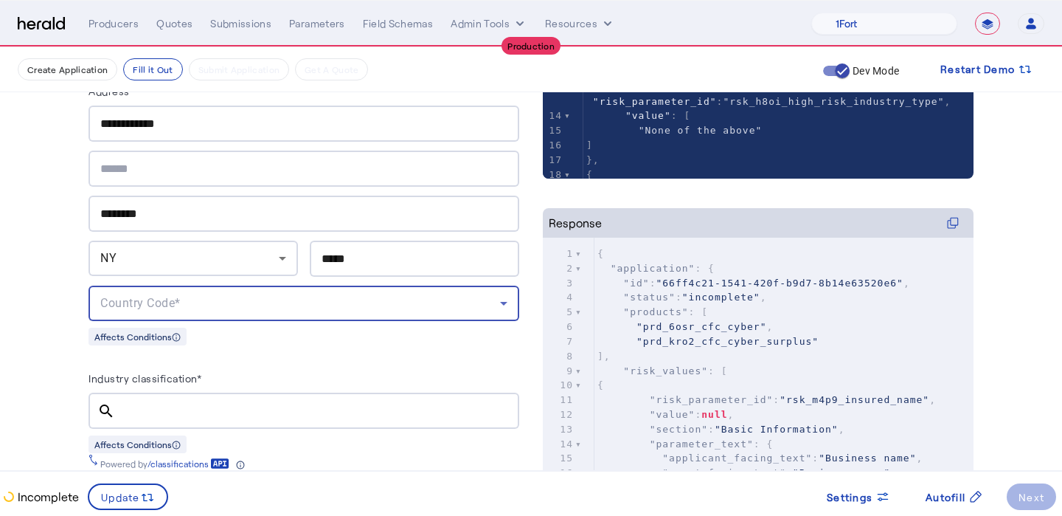
click at [144, 296] on span "Country Code*" at bounding box center [140, 303] width 80 height 14
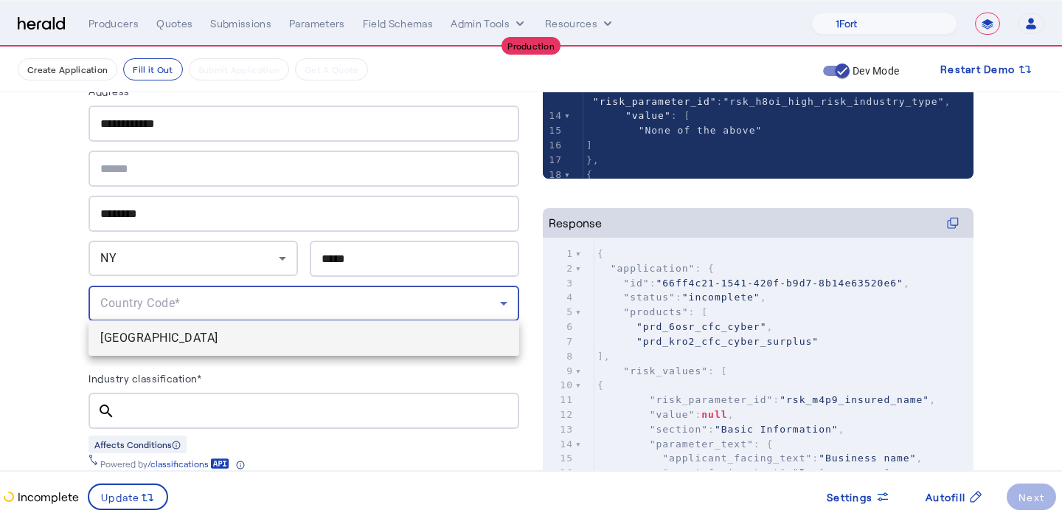
click at [151, 333] on span "[GEOGRAPHIC_DATA]" at bounding box center [303, 338] width 407 height 18
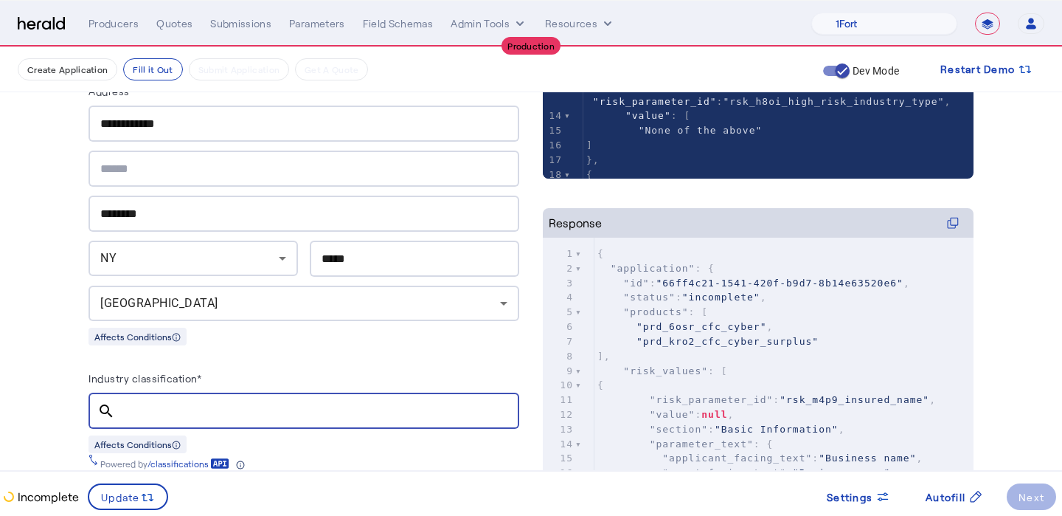
click at [196, 409] on input "Industry classification*" at bounding box center [317, 411] width 381 height 18
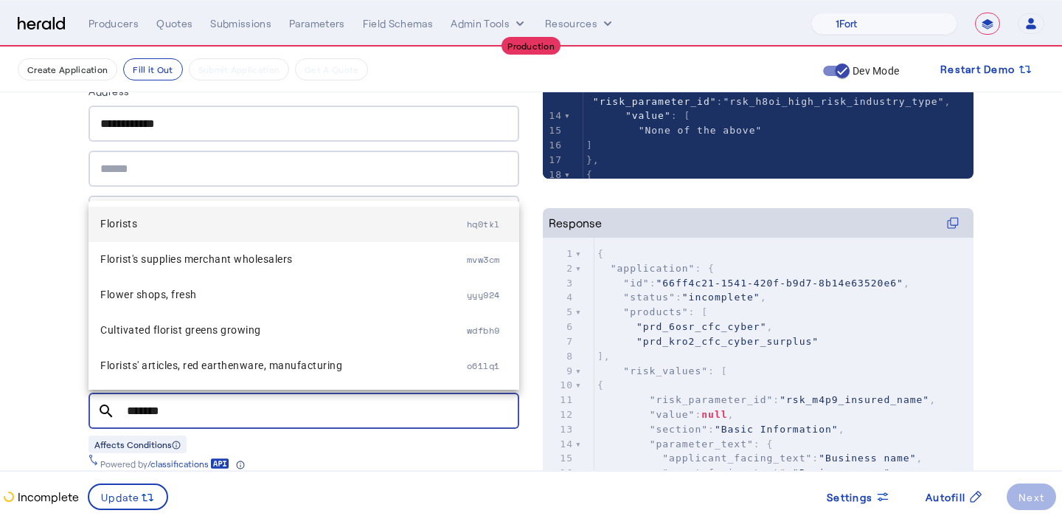
type input "*******"
click at [244, 221] on span "Florists" at bounding box center [283, 224] width 367 height 18
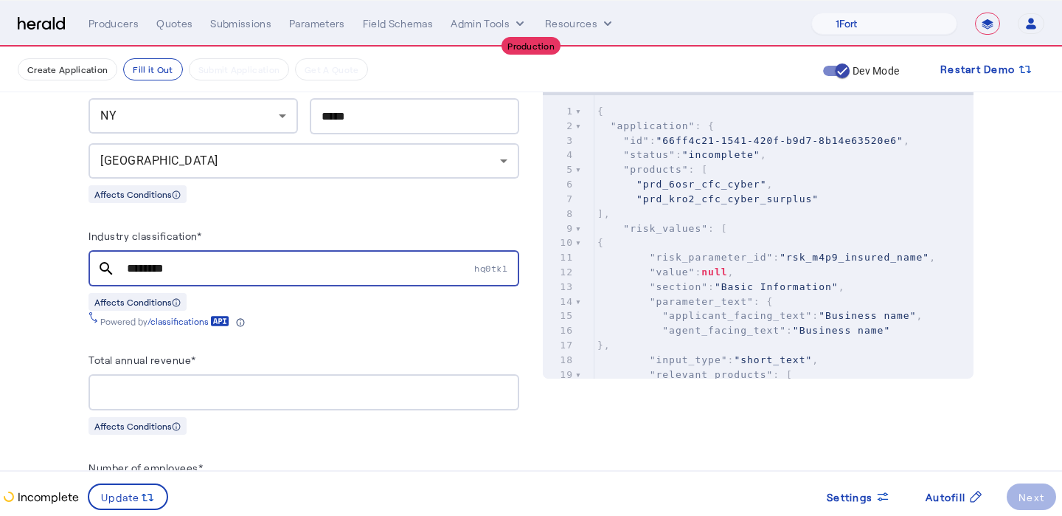
scroll to position [649, 0]
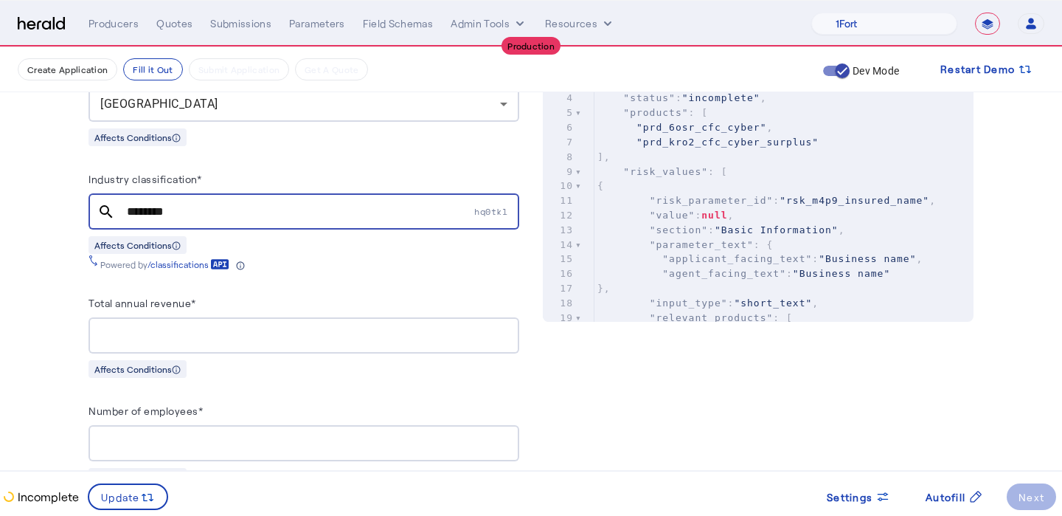
click at [284, 342] on div at bounding box center [303, 335] width 407 height 36
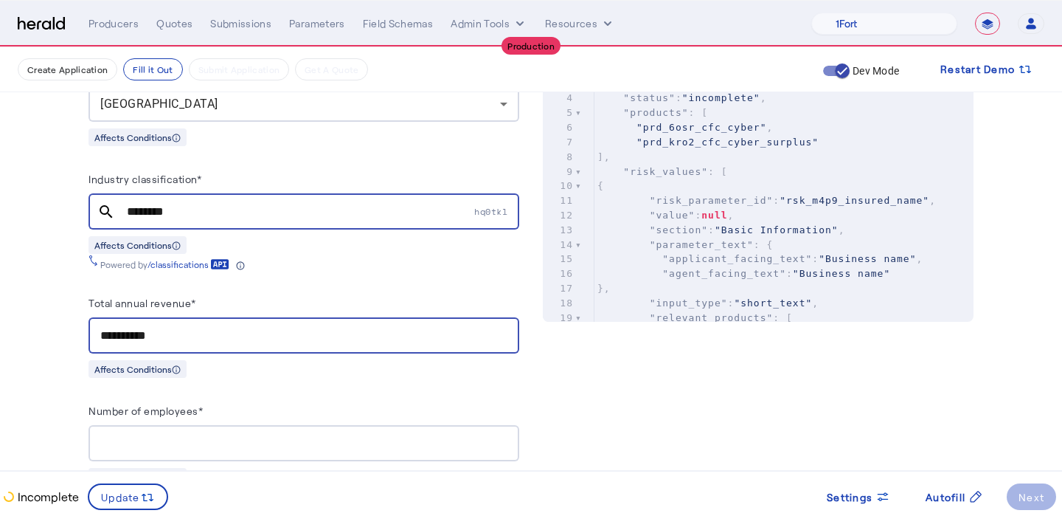
type input "**********"
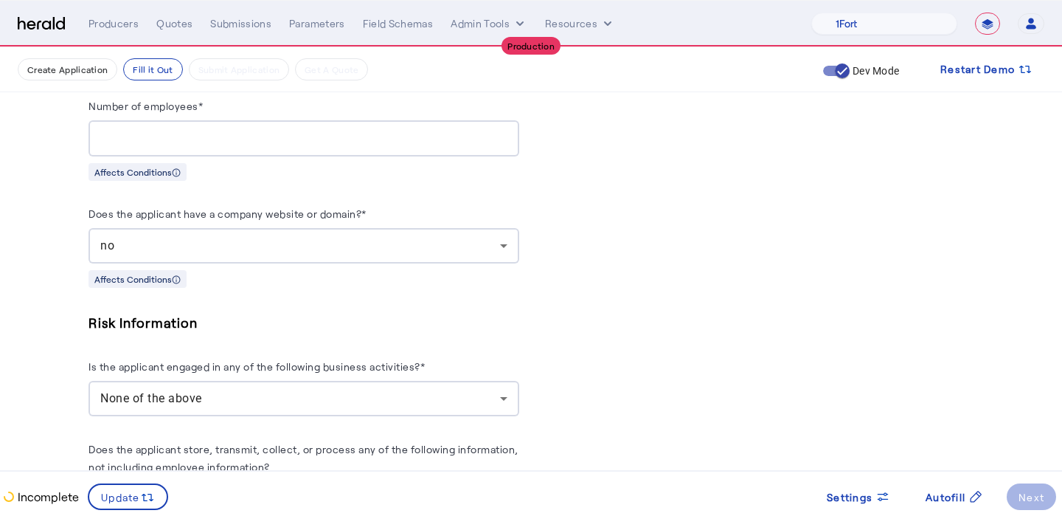
scroll to position [955, 0]
click at [212, 217] on herald-label "Does the applicant have a company website or domain?*" at bounding box center [228, 215] width 278 height 24
click at [215, 235] on div "no" at bounding box center [300, 244] width 400 height 18
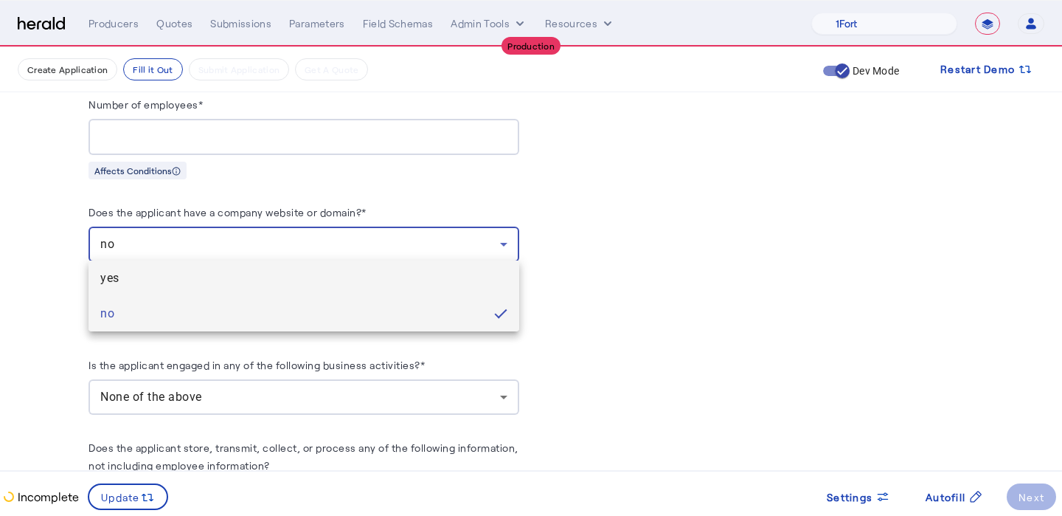
click at [214, 285] on span "yes" at bounding box center [303, 278] width 407 height 18
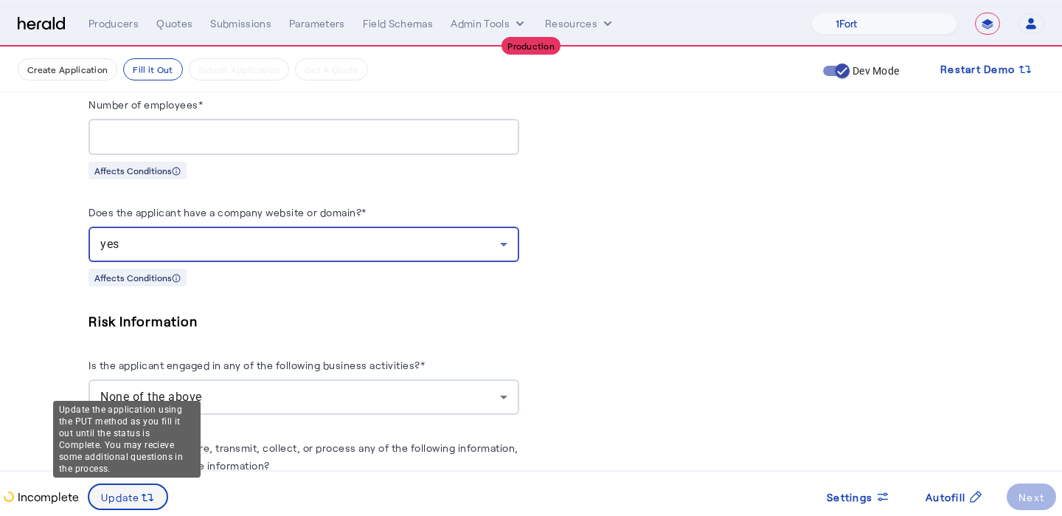
click at [130, 486] on span at bounding box center [127, 496] width 77 height 35
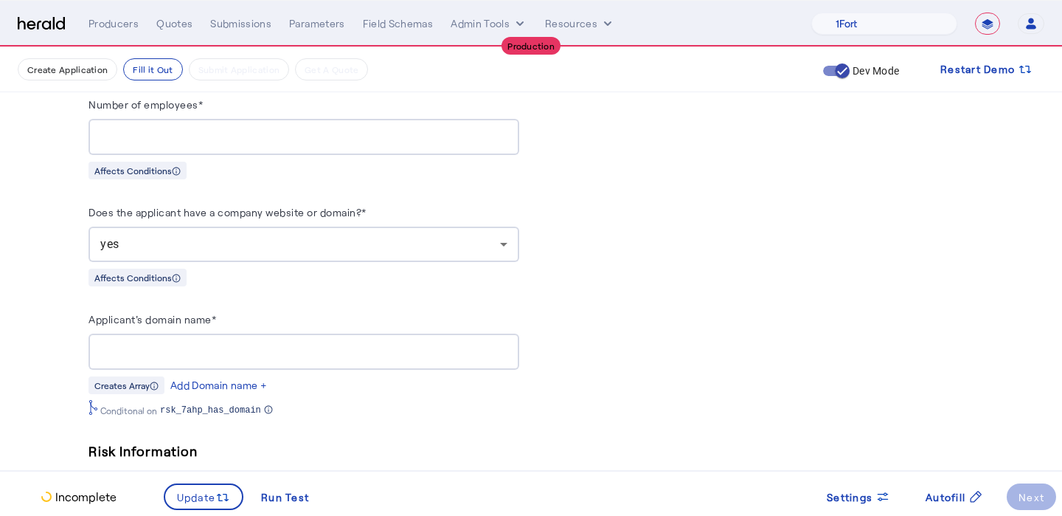
click at [181, 343] on input "Applicant's domain name*" at bounding box center [303, 352] width 407 height 18
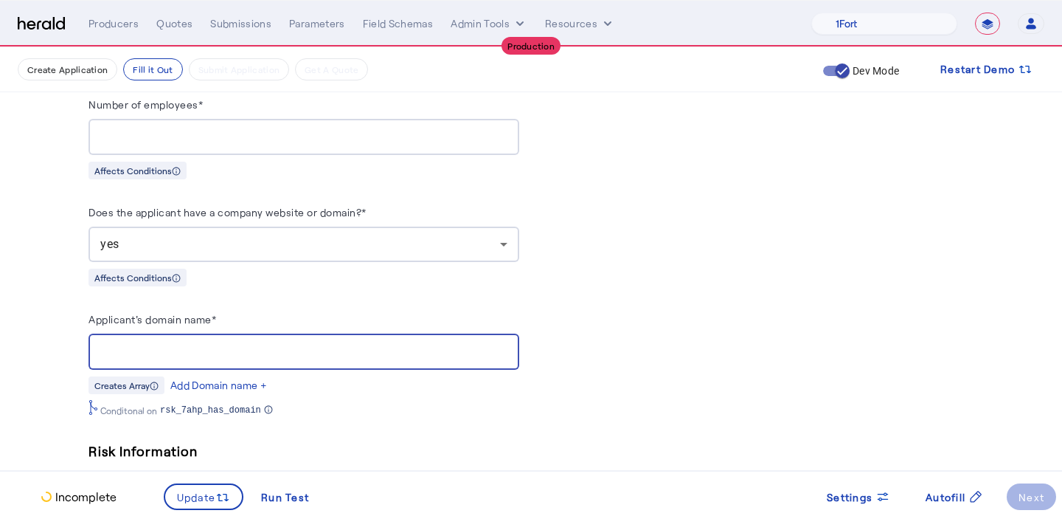
paste input "**********"
drag, startPoint x: 140, startPoint y: 342, endPoint x: 88, endPoint y: 341, distance: 52.4
click at [89, 342] on div "**********" at bounding box center [304, 351] width 431 height 36
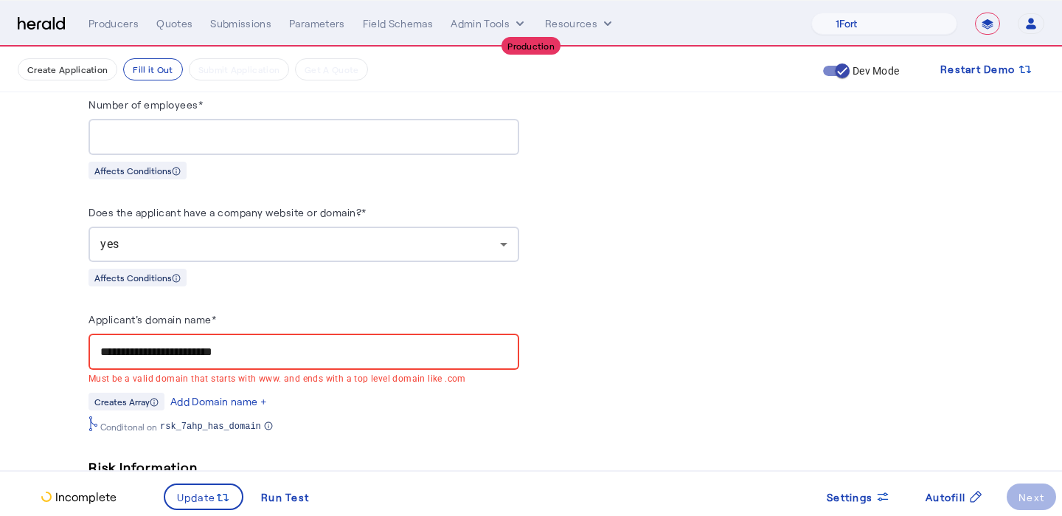
click at [280, 358] on div "**********" at bounding box center [303, 351] width 407 height 36
click at [294, 347] on input "**********" at bounding box center [303, 352] width 407 height 18
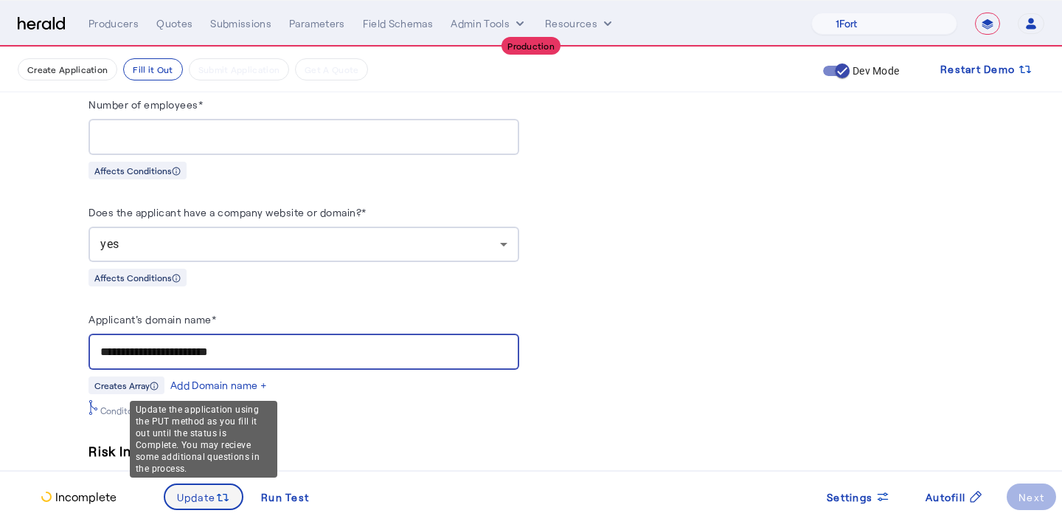
type input "**********"
click at [198, 498] on span "Update" at bounding box center [196, 496] width 39 height 15
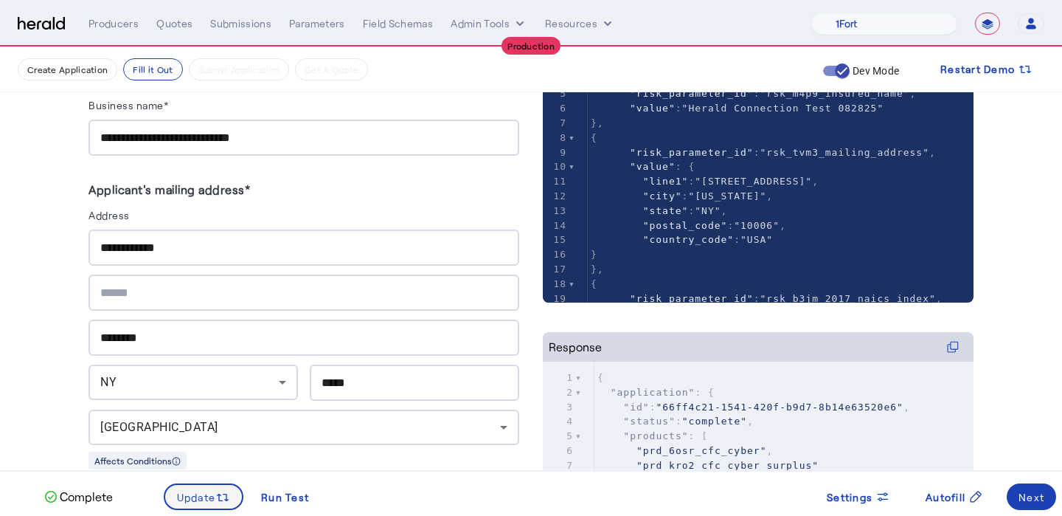
scroll to position [36, 0]
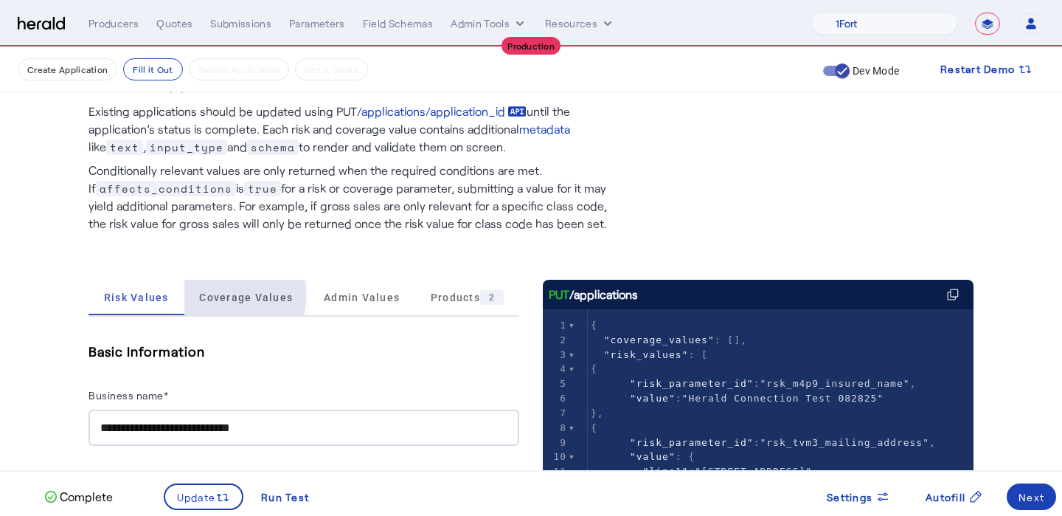
click at [222, 295] on span "Coverage Values" at bounding box center [246, 297] width 94 height 10
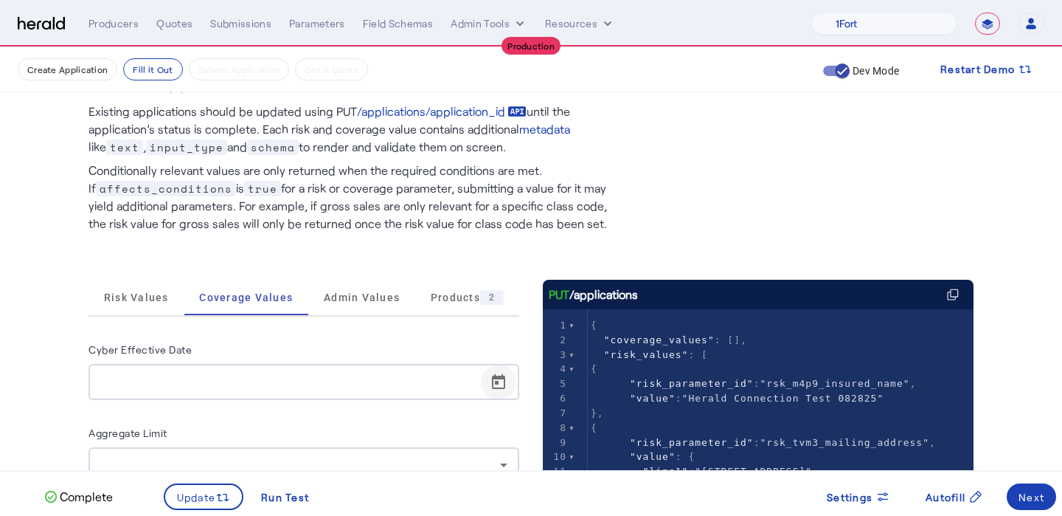
click at [510, 376] on span "Open calendar" at bounding box center [498, 381] width 35 height 35
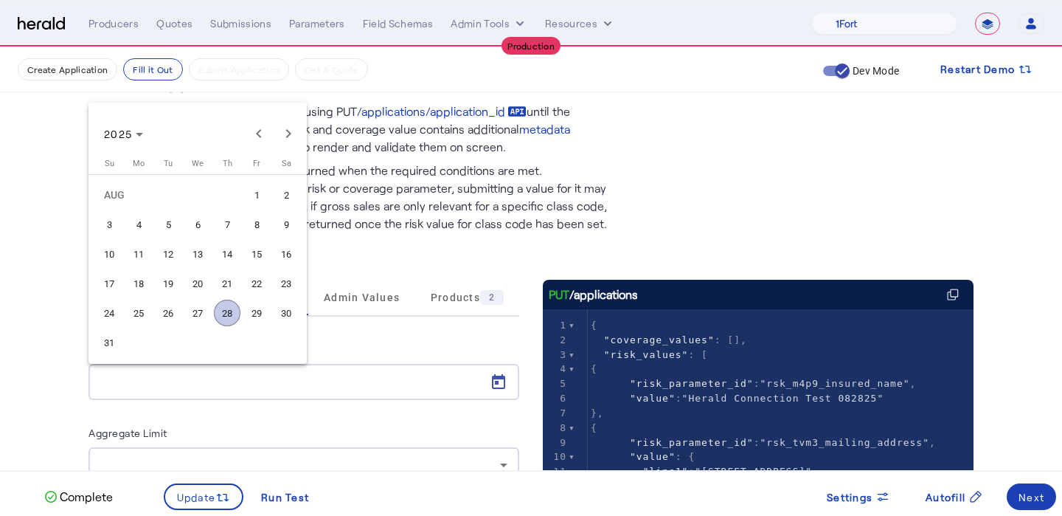
click at [227, 305] on span "28" at bounding box center [227, 312] width 27 height 27
type input "**********"
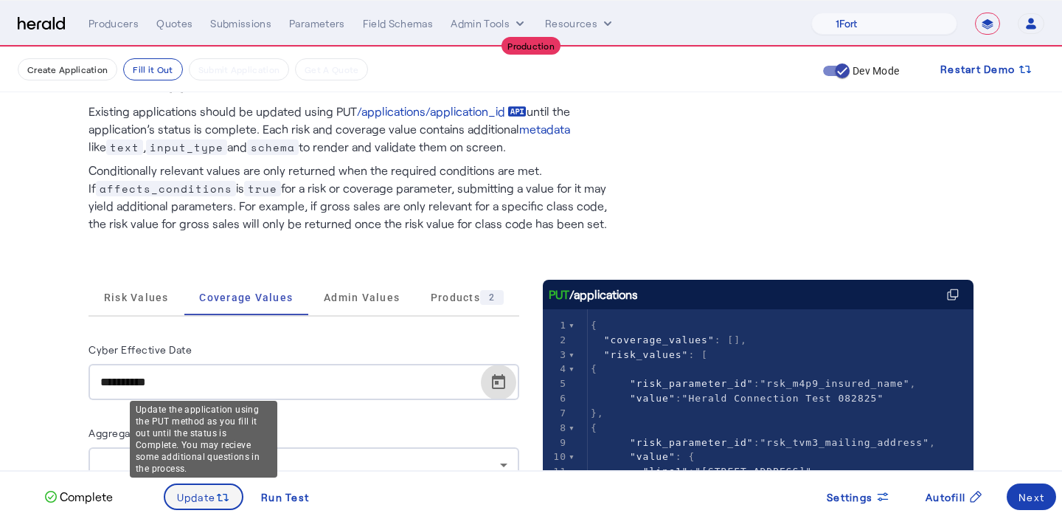
click at [190, 499] on span "Update" at bounding box center [196, 496] width 39 height 15
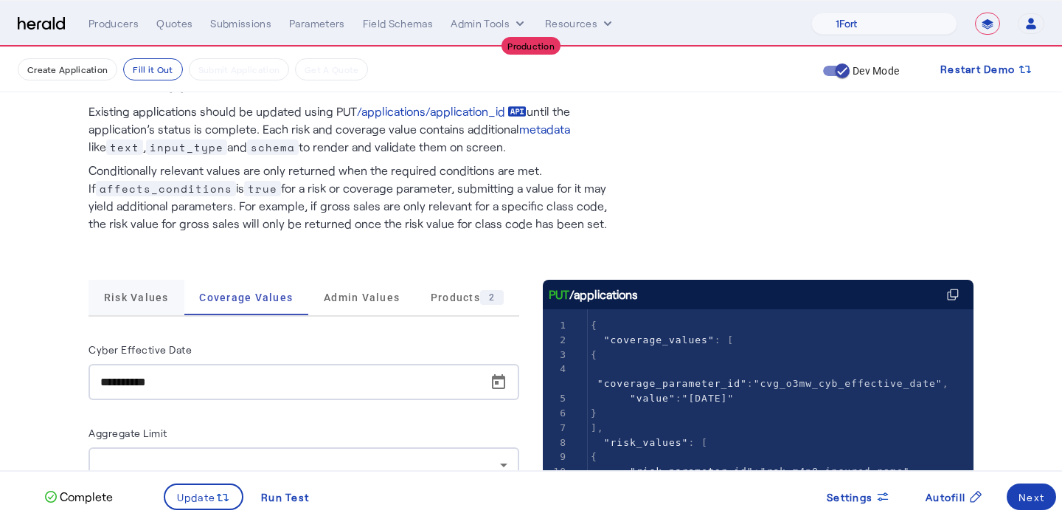
click at [125, 288] on span "Risk Values" at bounding box center [136, 297] width 65 height 35
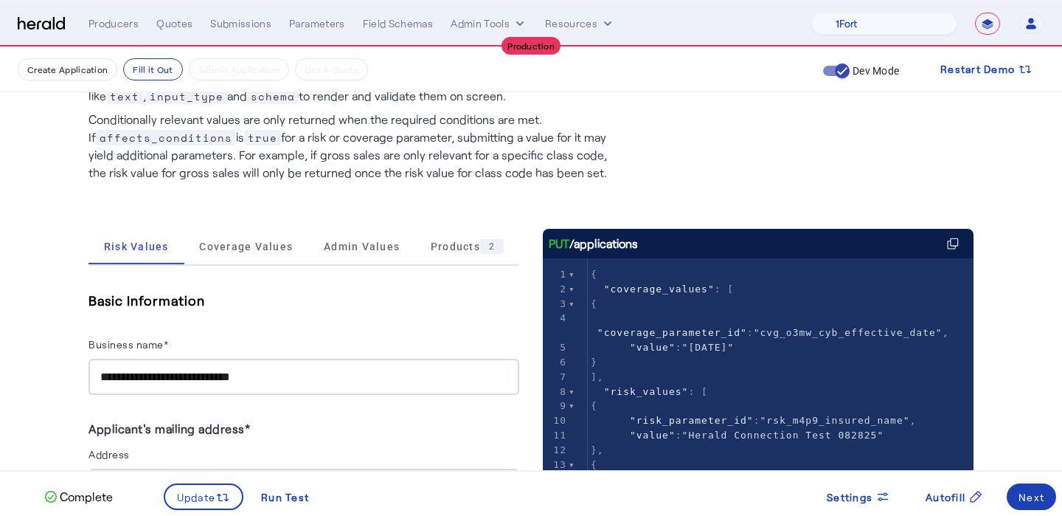
scroll to position [85, 0]
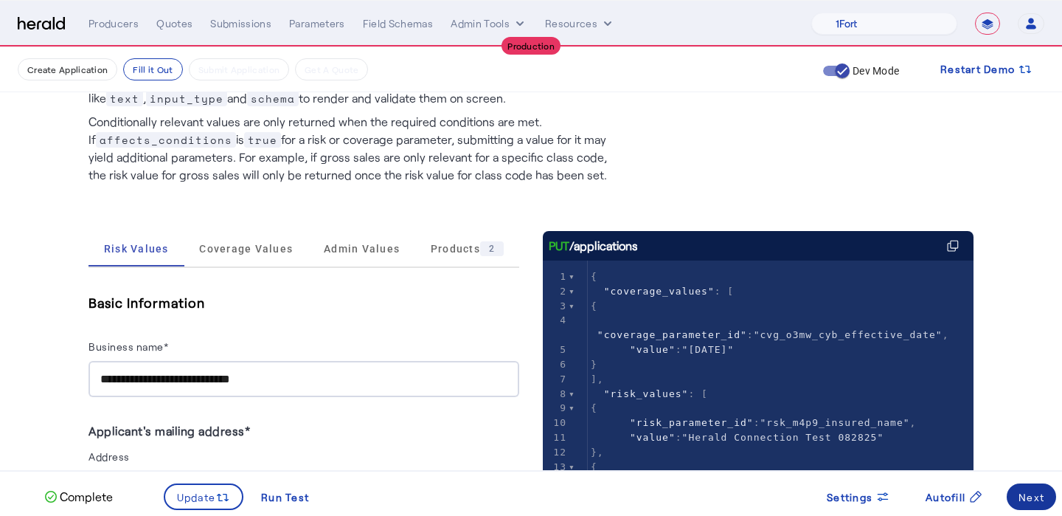
click at [1047, 494] on span at bounding box center [1031, 496] width 49 height 35
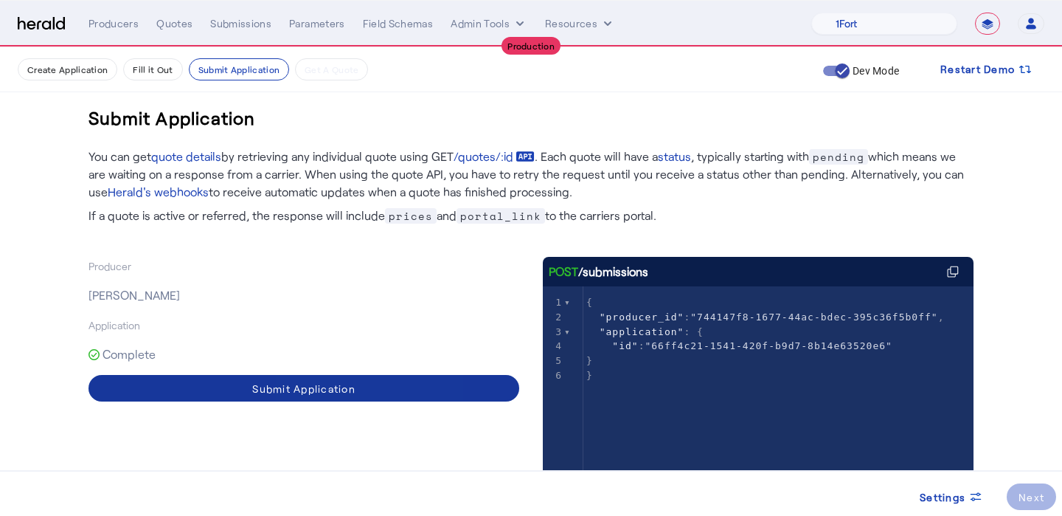
click at [352, 384] on div "Submit Application" at bounding box center [303, 388] width 103 height 15
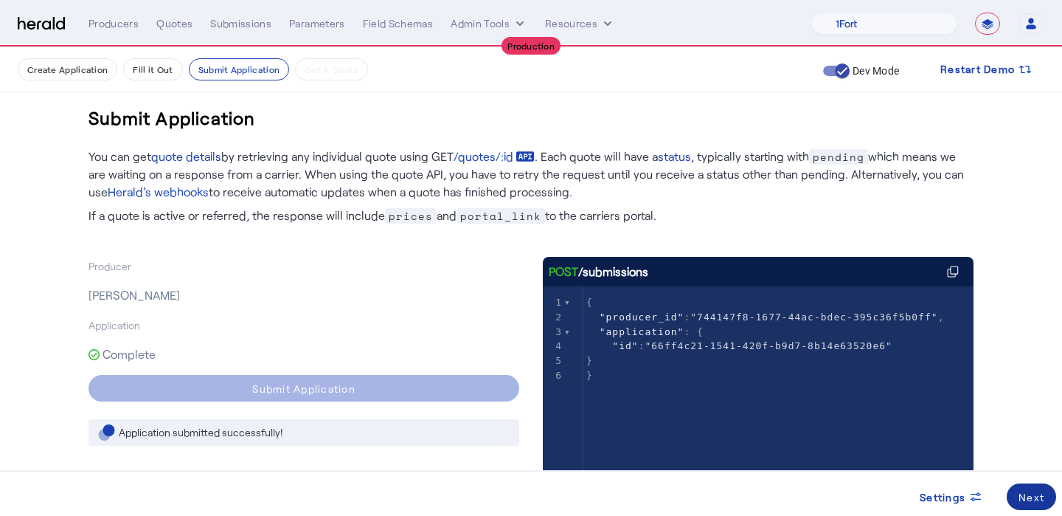
click at [1029, 496] on div "Next" at bounding box center [1032, 496] width 26 height 15
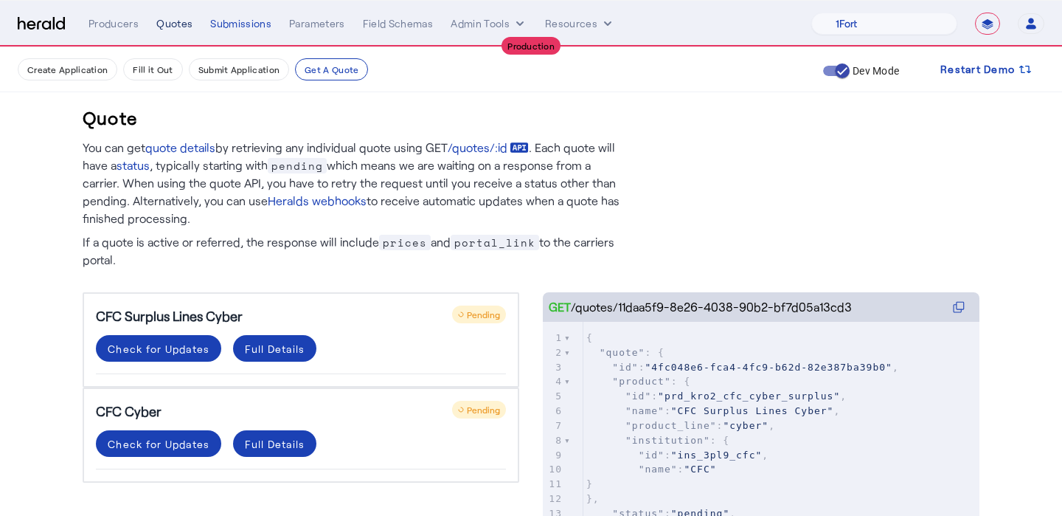
click at [172, 25] on div "Quotes" at bounding box center [174, 23] width 36 height 15
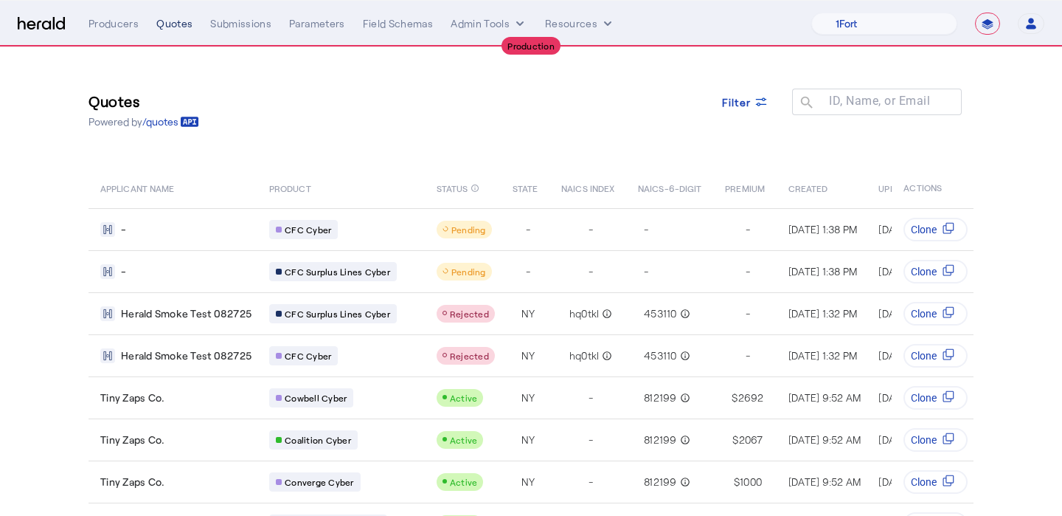
click at [190, 24] on div "Quotes" at bounding box center [174, 23] width 36 height 15
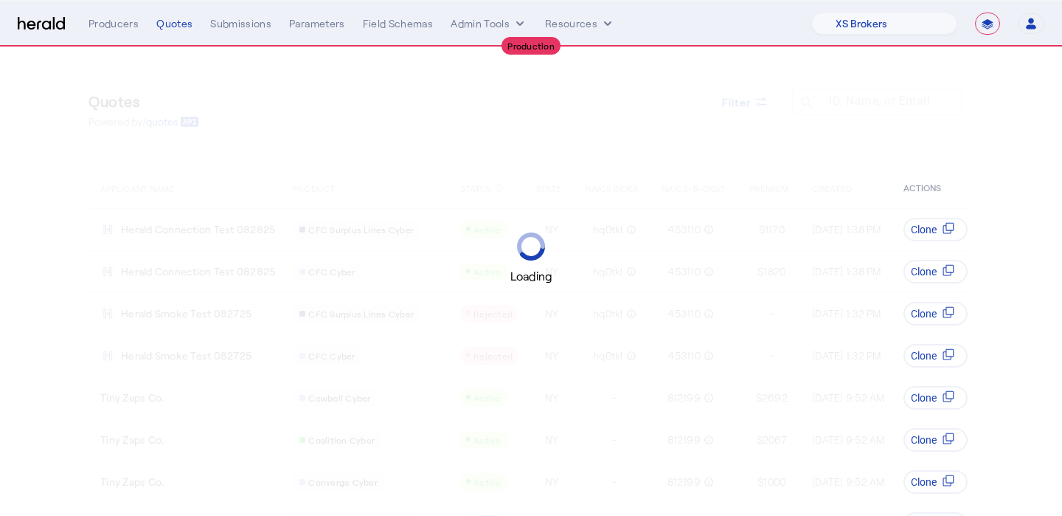
select select "pfm_xsxs_xsbrokers"
select select "**********"
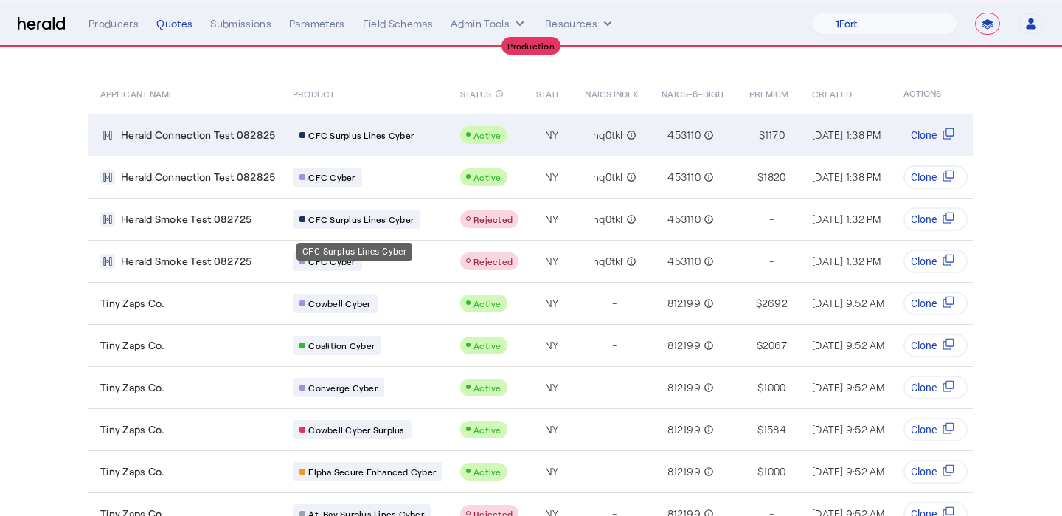
scroll to position [155, 0]
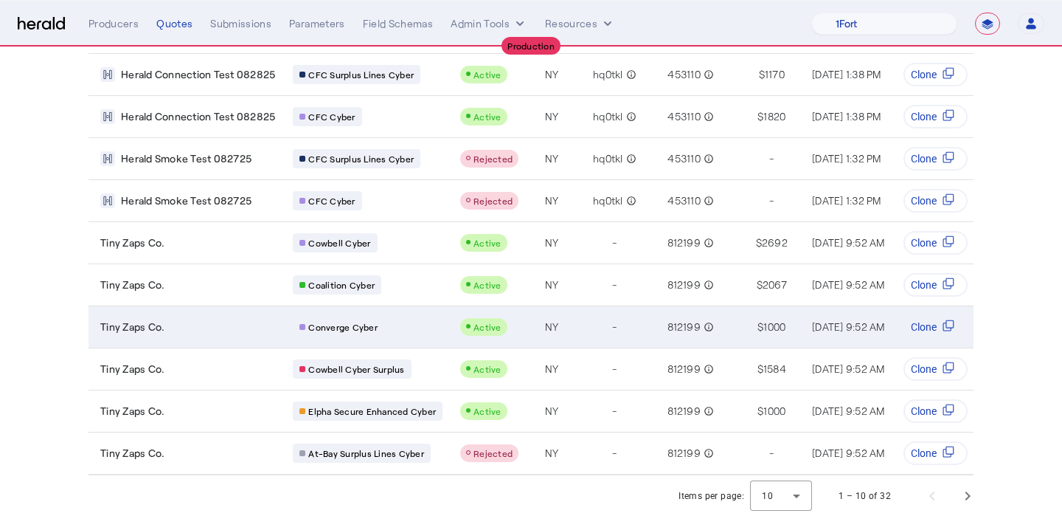
click at [344, 313] on td "Converge Cyber" at bounding box center [364, 326] width 167 height 42
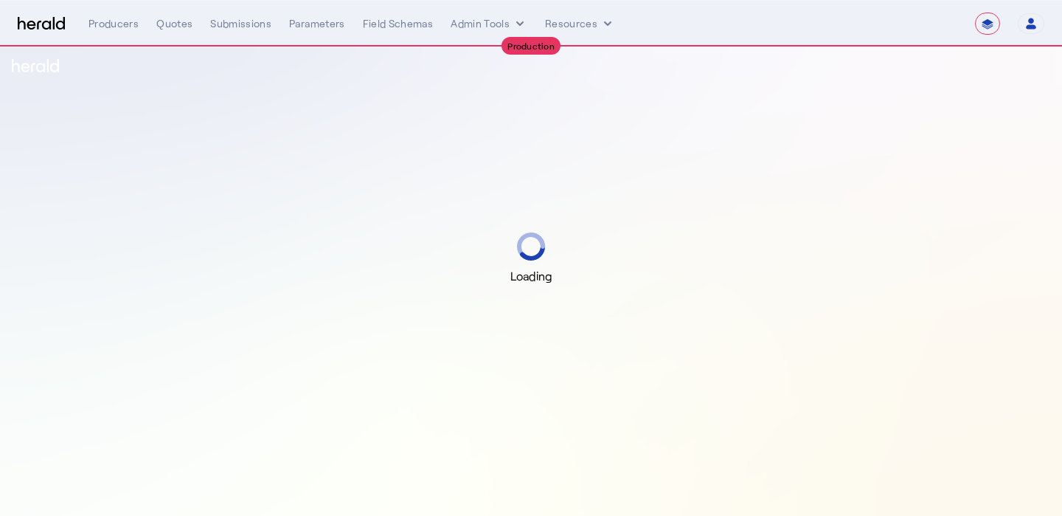
select select "**********"
